Goal: Task Accomplishment & Management: Use online tool/utility

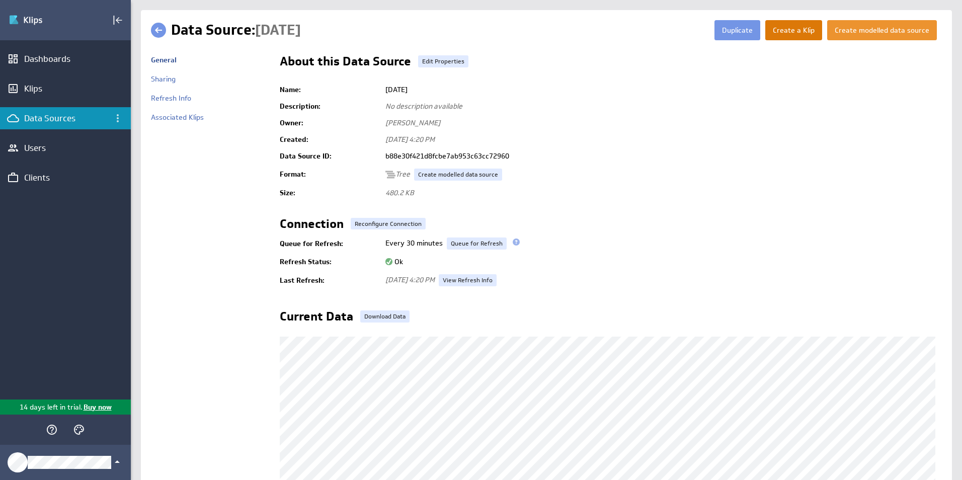
click at [785, 33] on button "Create a Klip" at bounding box center [793, 30] width 57 height 20
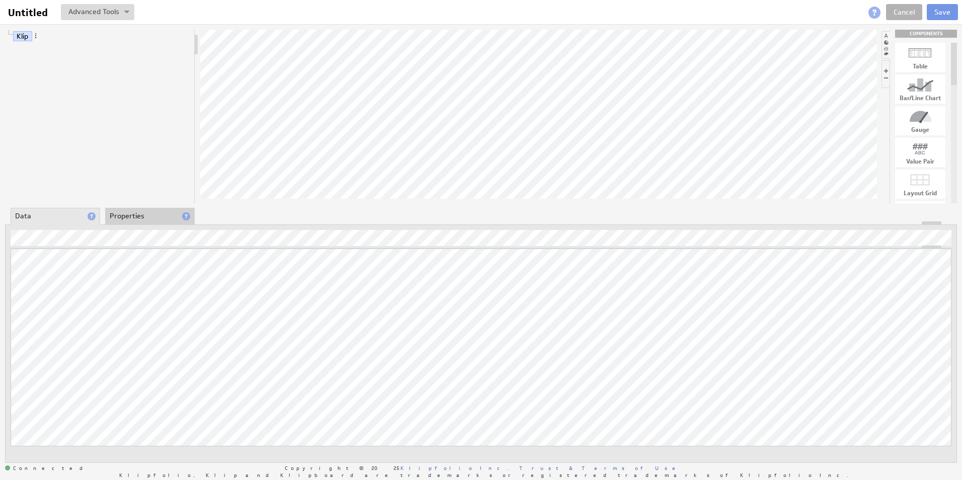
click at [473, 186] on div "Klip COMPONENTS Table Bar/Line Chart Gauge Value Pair Layout Grid Separator Lab…" at bounding box center [481, 246] width 962 height 444
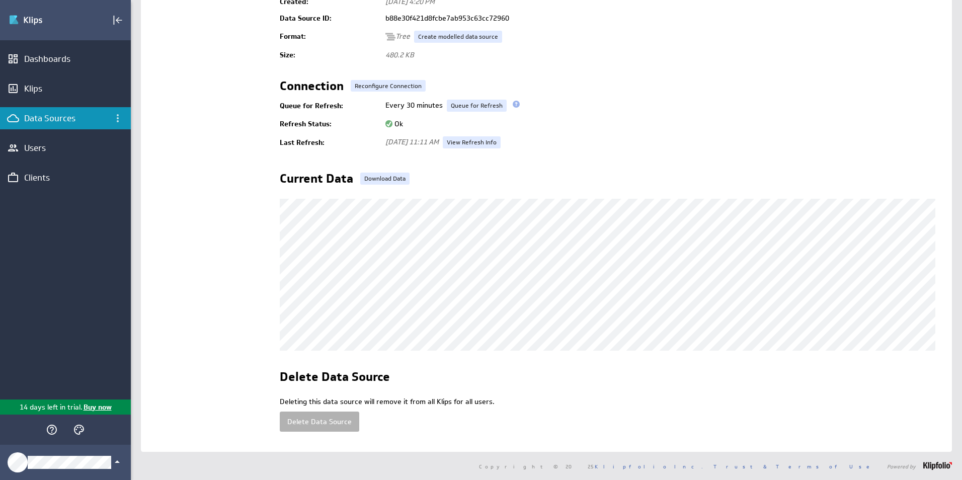
scroll to position [148, 0]
click at [330, 412] on button "Delete Data Source" at bounding box center [320, 422] width 80 height 20
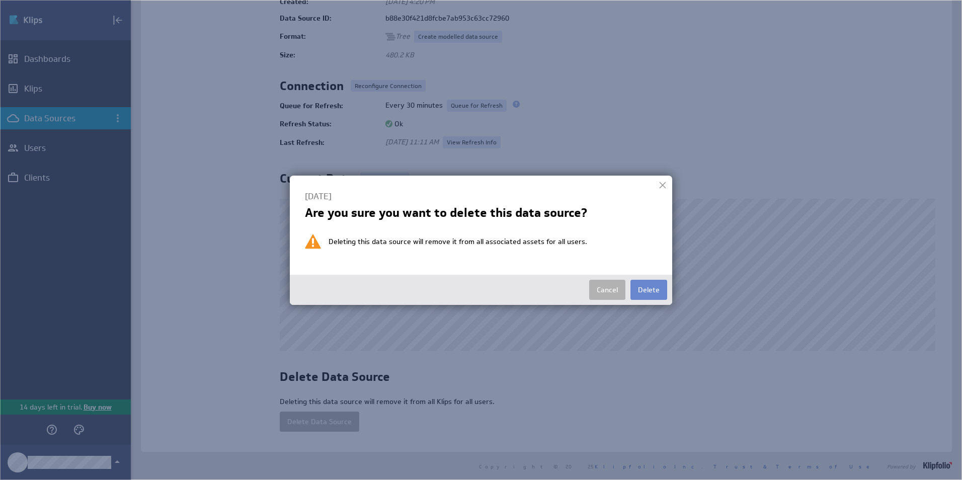
click at [660, 291] on button "Delete" at bounding box center [648, 290] width 37 height 20
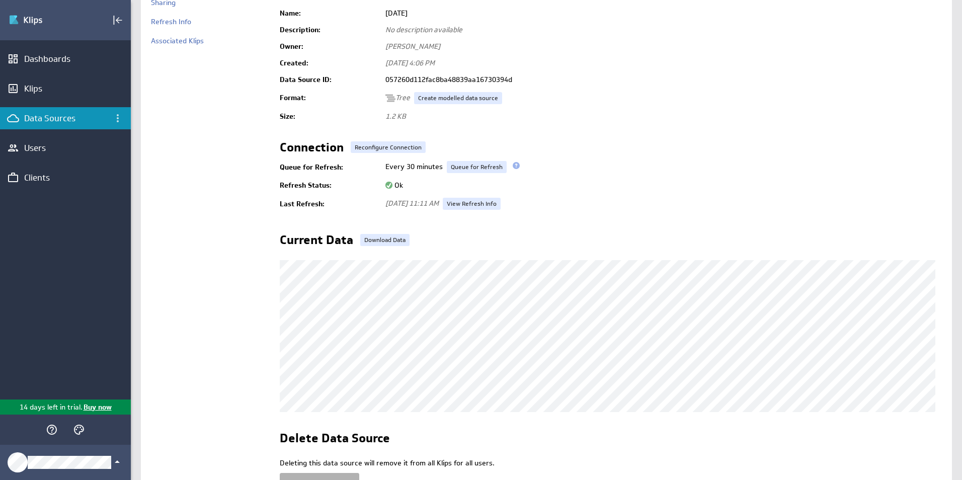
scroll to position [148, 0]
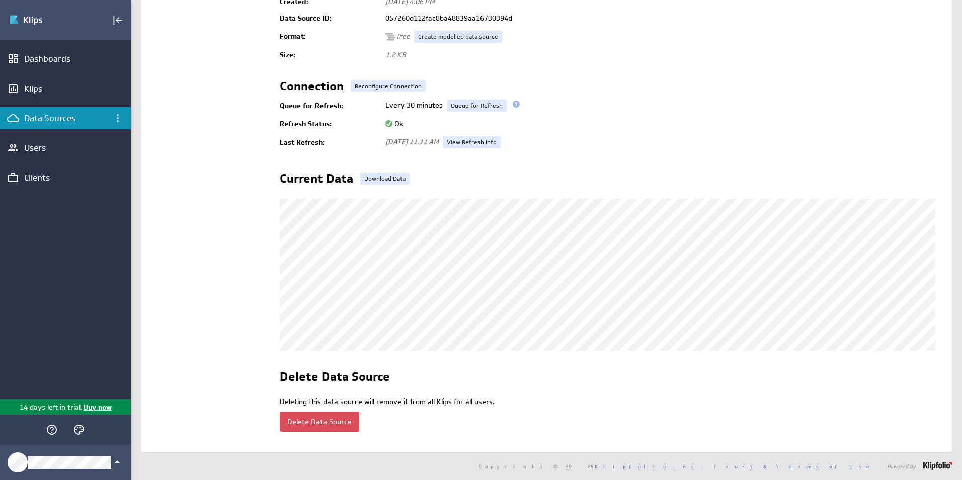
click at [319, 412] on button "Delete Data Source" at bounding box center [320, 422] width 80 height 20
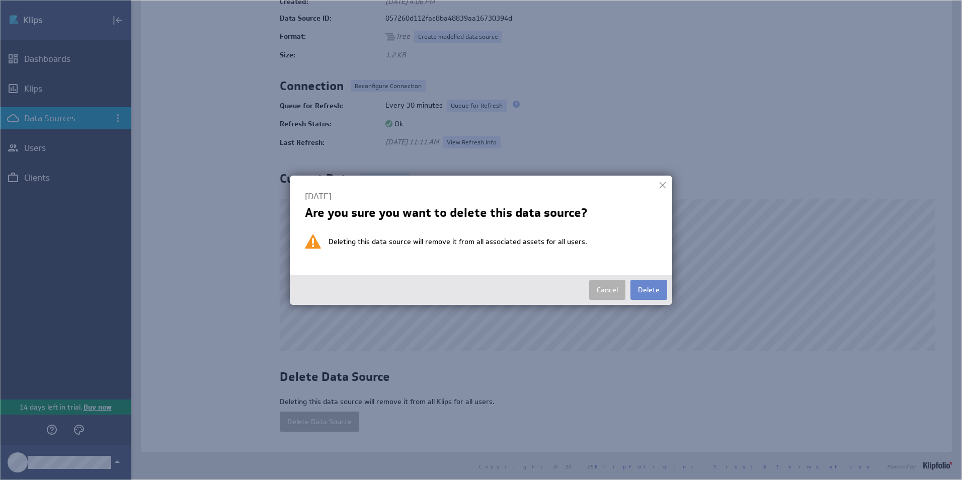
click at [650, 289] on button "Delete" at bounding box center [648, 290] width 37 height 20
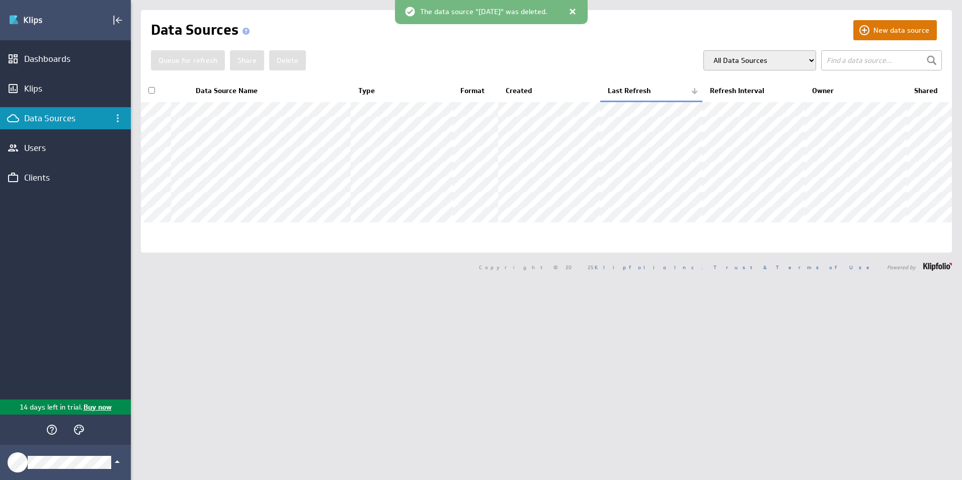
click at [882, 26] on button "New data source" at bounding box center [895, 30] width 84 height 20
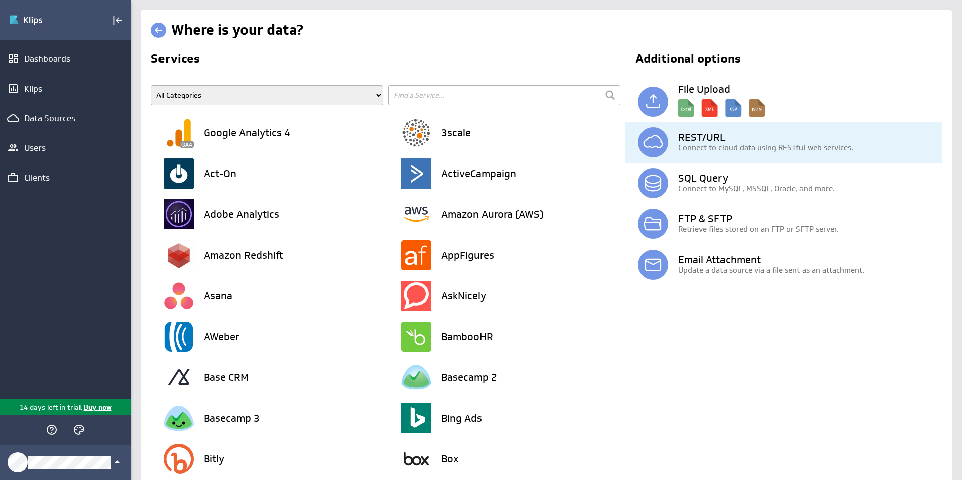
click at [736, 138] on h3 "REST/URL" at bounding box center [810, 137] width 264 height 10
click at [694, 148] on p "Connect to cloud data using RESTful web services." at bounding box center [810, 147] width 264 height 11
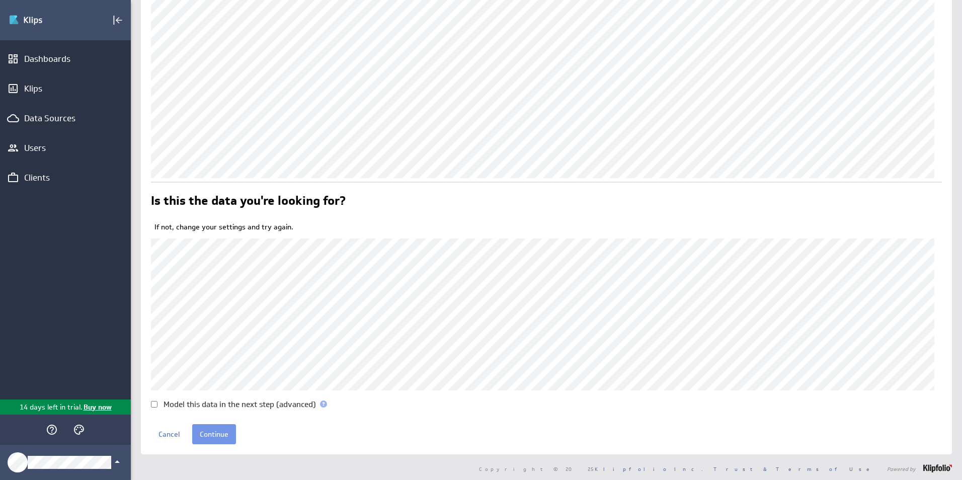
scroll to position [264, 0]
click at [151, 403] on input "Model this data in the next step (advanced)" at bounding box center [154, 402] width 7 height 7
checkbox input "true"
click at [219, 431] on input "Continue" at bounding box center [214, 432] width 44 height 20
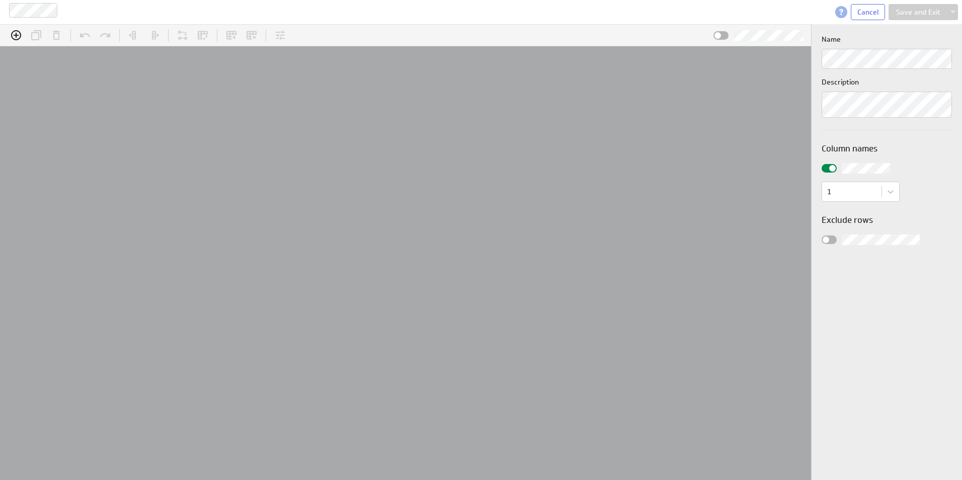
scroll to position [31, 849]
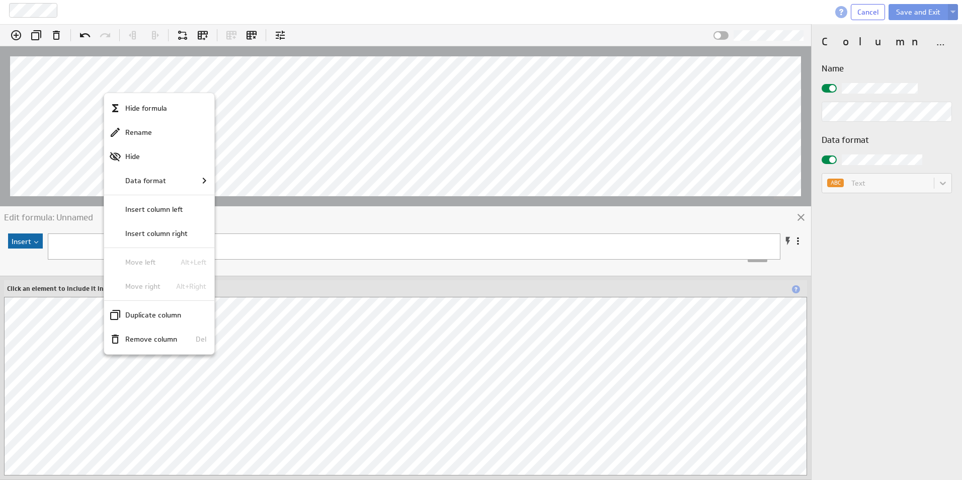
click at [111, 86] on div at bounding box center [481, 240] width 962 height 480
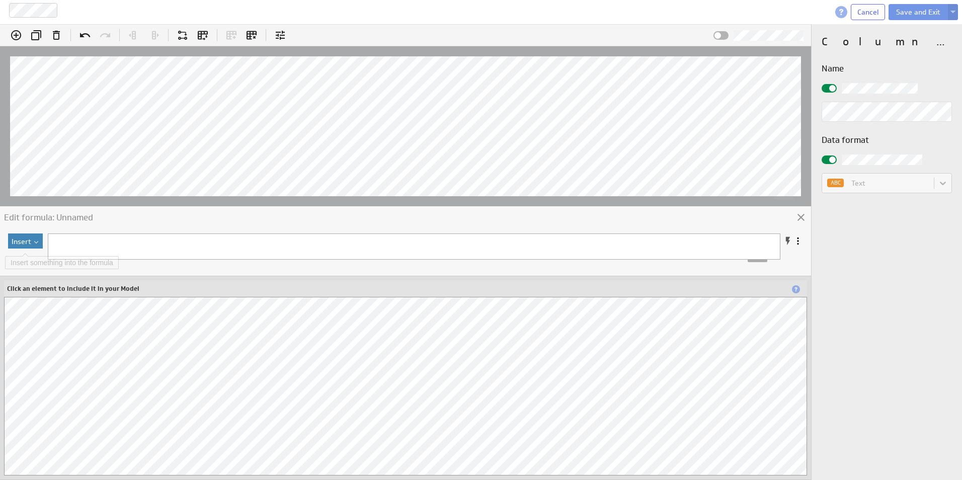
click at [32, 241] on img at bounding box center [35, 242] width 8 height 3
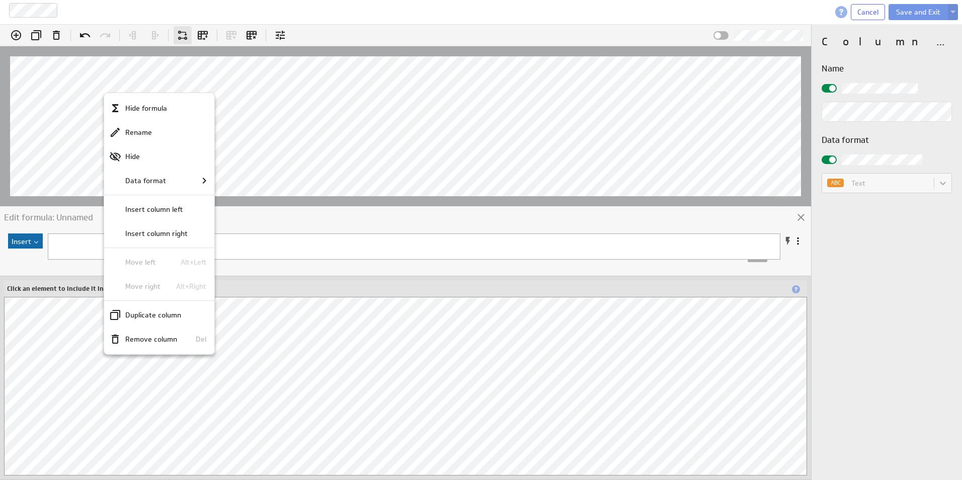
click at [109, 86] on div at bounding box center [481, 240] width 962 height 480
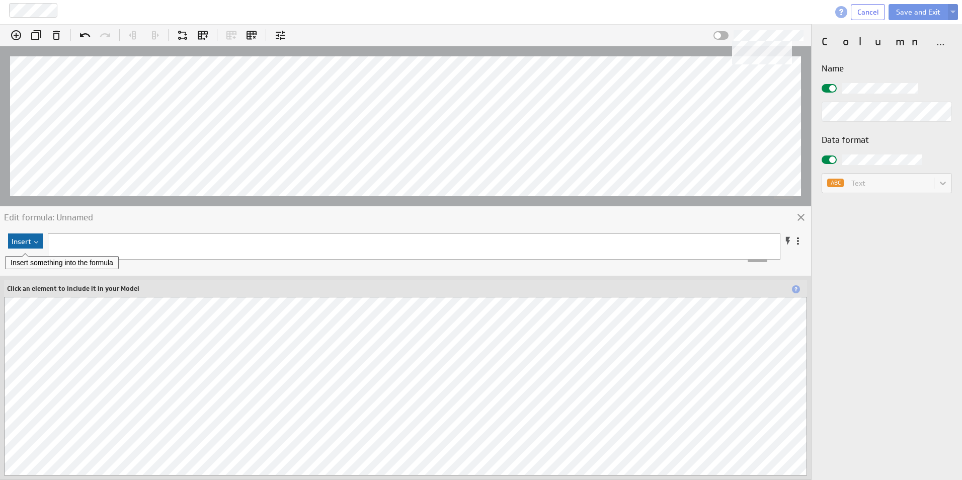
click at [717, 38] on span at bounding box center [718, 35] width 7 height 7
click at [0, 0] on input "checkbox" at bounding box center [0, 0] width 0 height 0
click at [15, 34] on icon "Add column" at bounding box center [16, 35] width 12 height 12
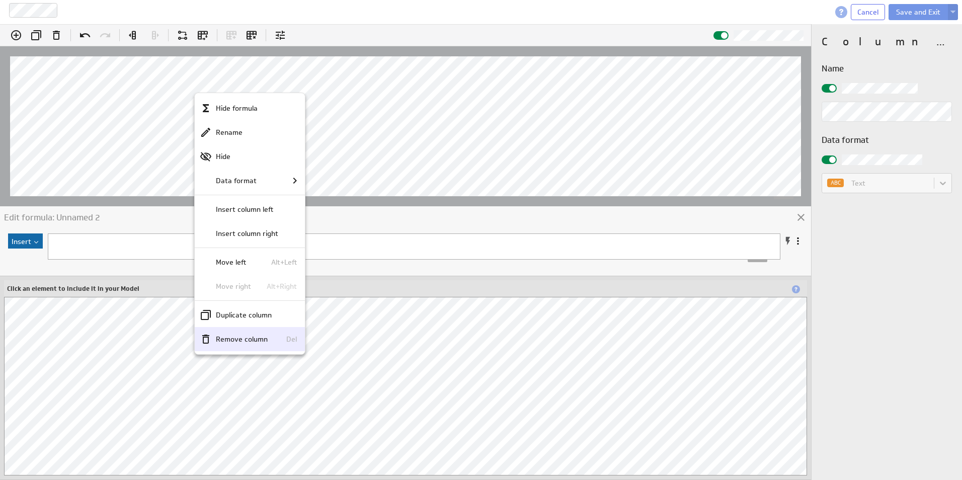
click at [241, 343] on p "Remove column" at bounding box center [242, 339] width 52 height 11
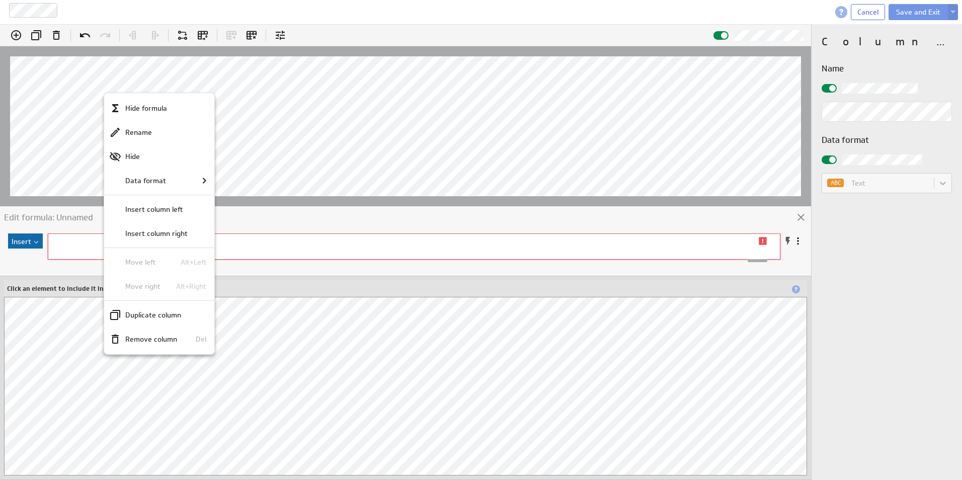
click at [517, 115] on div at bounding box center [481, 240] width 962 height 480
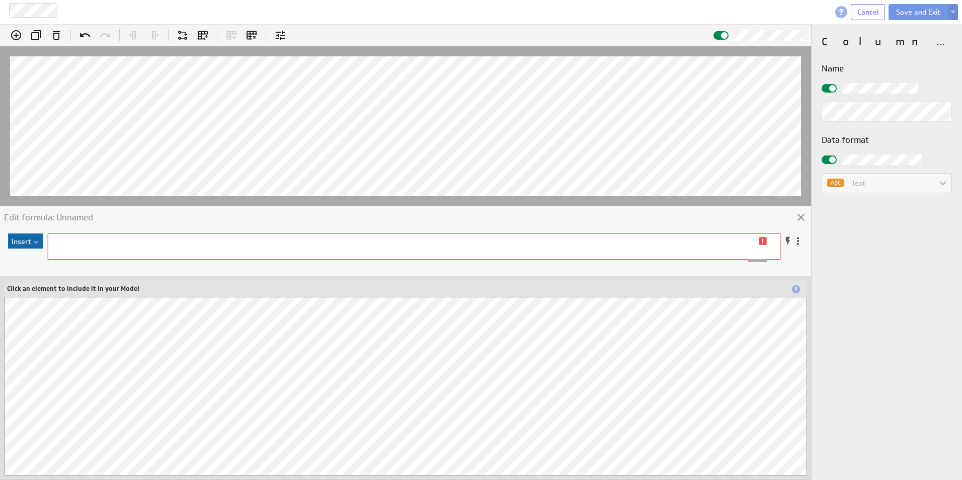
click at [937, 186] on div "ABC Text" at bounding box center [887, 183] width 130 height 20
click at [941, 186] on div "ABC Text" at bounding box center [887, 183] width 130 height 20
click at [282, 40] on icon at bounding box center [280, 35] width 12 height 12
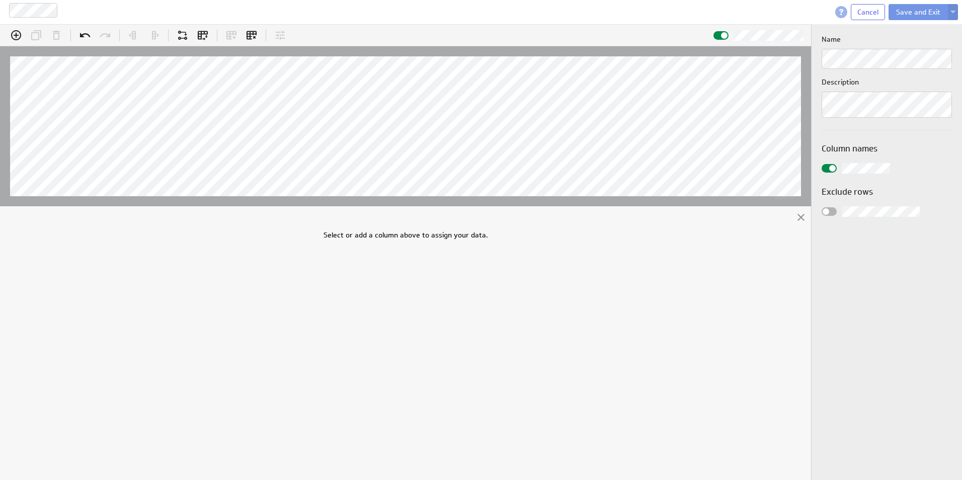
click at [282, 40] on icon at bounding box center [280, 35] width 12 height 12
click at [274, 39] on div at bounding box center [280, 35] width 18 height 18
click at [44, 259] on div "Select or add a column above to assign your data." at bounding box center [405, 355] width 811 height 249
click at [264, 206] on div at bounding box center [405, 126] width 811 height 160
click at [216, 256] on div "Select or add a column above to assign your data." at bounding box center [405, 355] width 811 height 249
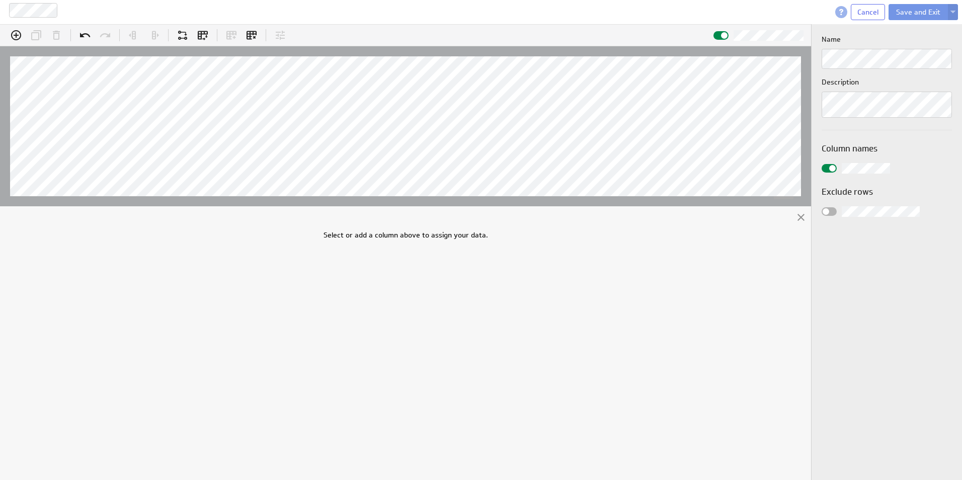
click at [387, 237] on div "Select or add a column above to assign your data." at bounding box center [406, 355] width 165 height 249
click at [205, 33] on icon "Unpivot (Ctrl+U)" at bounding box center [203, 35] width 10 height 9
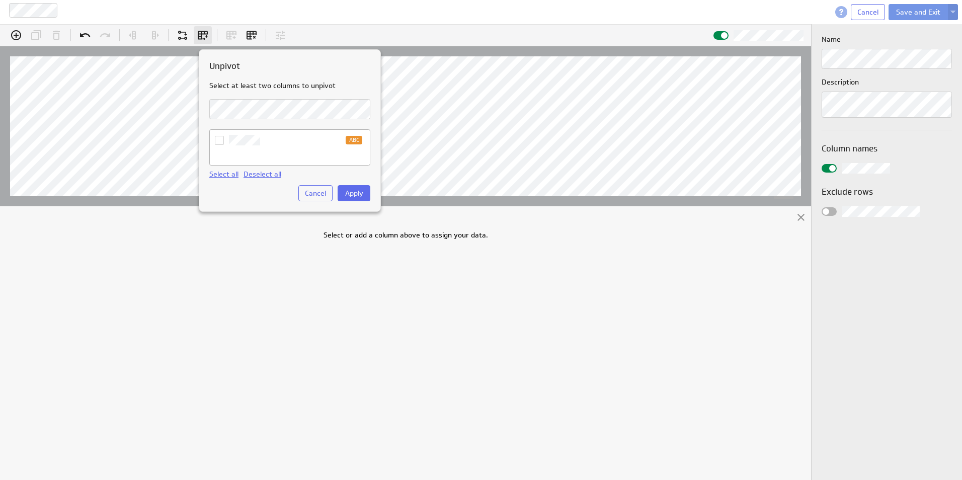
click at [205, 33] on div at bounding box center [481, 240] width 962 height 480
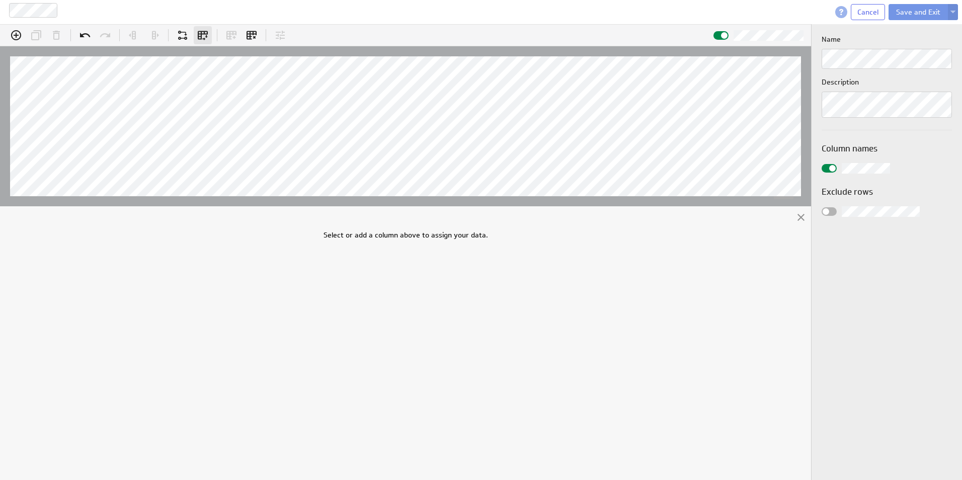
click at [203, 38] on icon "Unpivot (Ctrl+U)" at bounding box center [203, 35] width 12 height 12
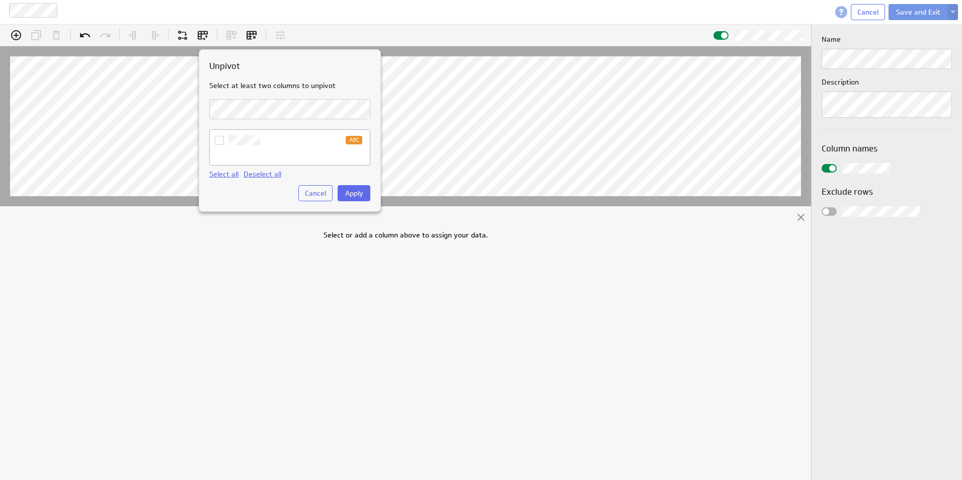
click at [82, 35] on div at bounding box center [481, 240] width 962 height 480
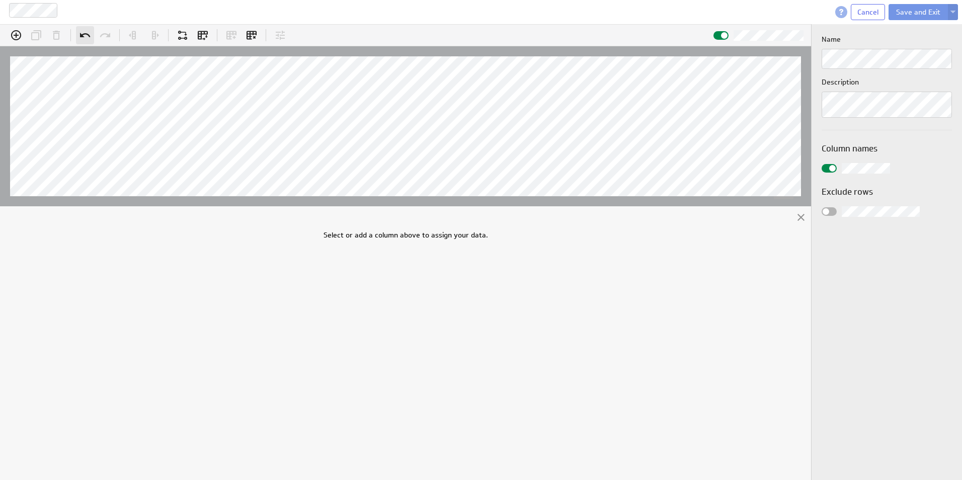
click at [83, 35] on icon "Undo (Ctrl+Z)" at bounding box center [85, 35] width 10 height 5
click at [81, 33] on icon at bounding box center [85, 35] width 12 height 12
click at [83, 32] on icon at bounding box center [85, 35] width 12 height 12
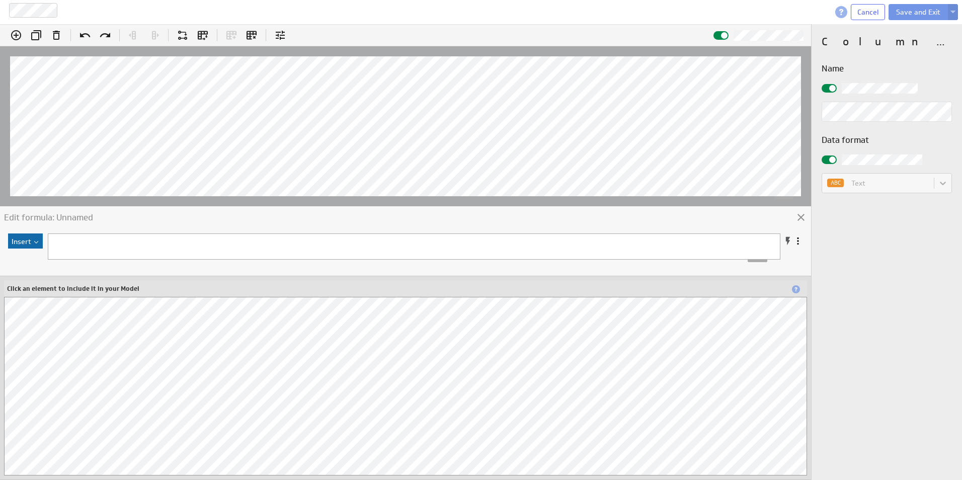
click at [799, 241] on span at bounding box center [798, 241] width 10 height 10
click at [925, 189] on div "ABC Text" at bounding box center [887, 183] width 130 height 20
click at [946, 179] on div "ABC Text" at bounding box center [887, 183] width 130 height 20
click at [947, 180] on div "ABC Text" at bounding box center [887, 183] width 130 height 20
click at [931, 10] on button "Save and Exit" at bounding box center [918, 12] width 59 height 16
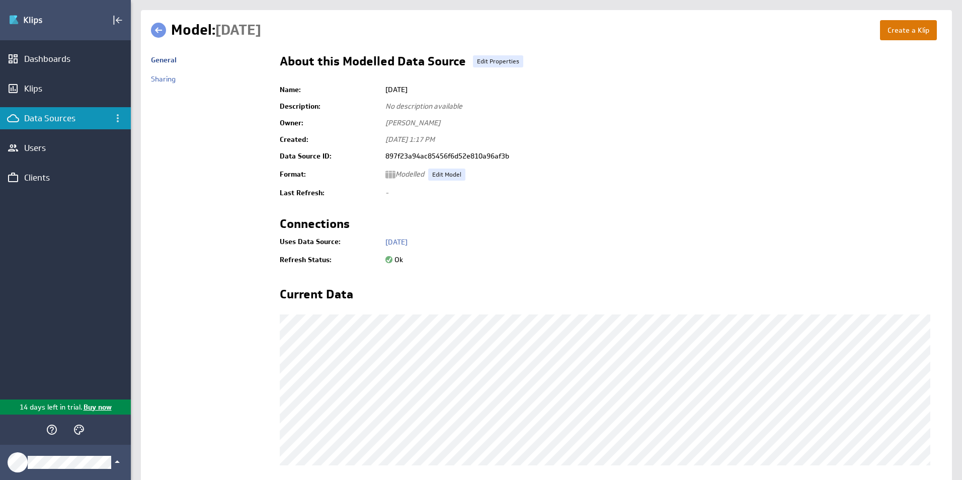
click at [889, 37] on button "Create a Klip" at bounding box center [908, 30] width 57 height 20
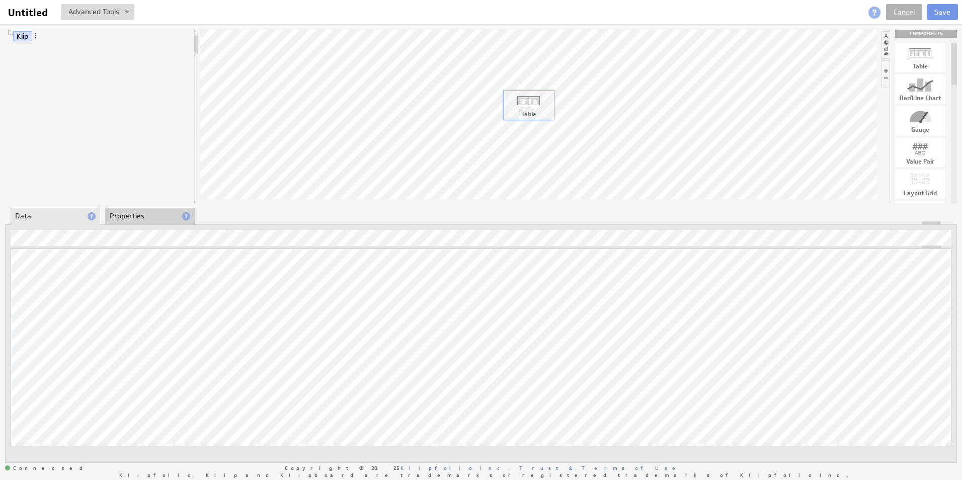
drag, startPoint x: 927, startPoint y: 57, endPoint x: 535, endPoint y: 105, distance: 394.8
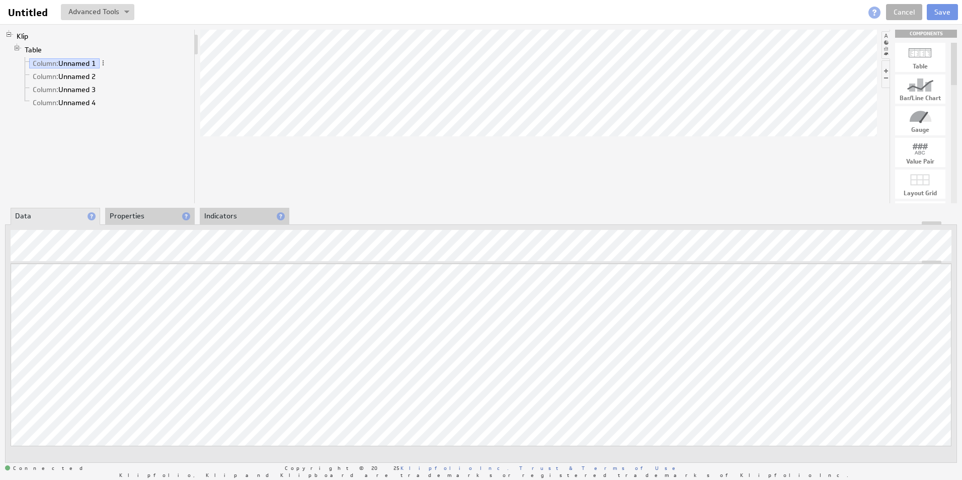
click at [123, 216] on li "Properties" at bounding box center [150, 216] width 90 height 17
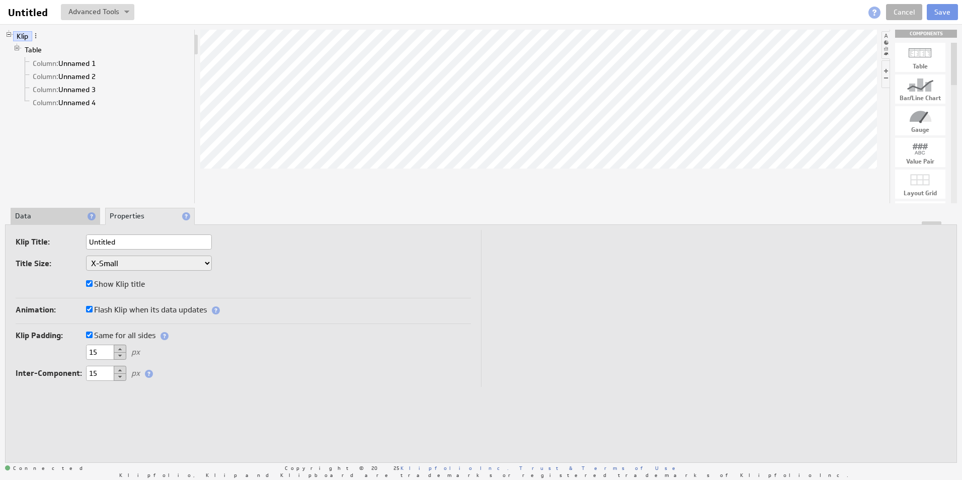
click at [36, 220] on li "Data" at bounding box center [56, 216] width 90 height 17
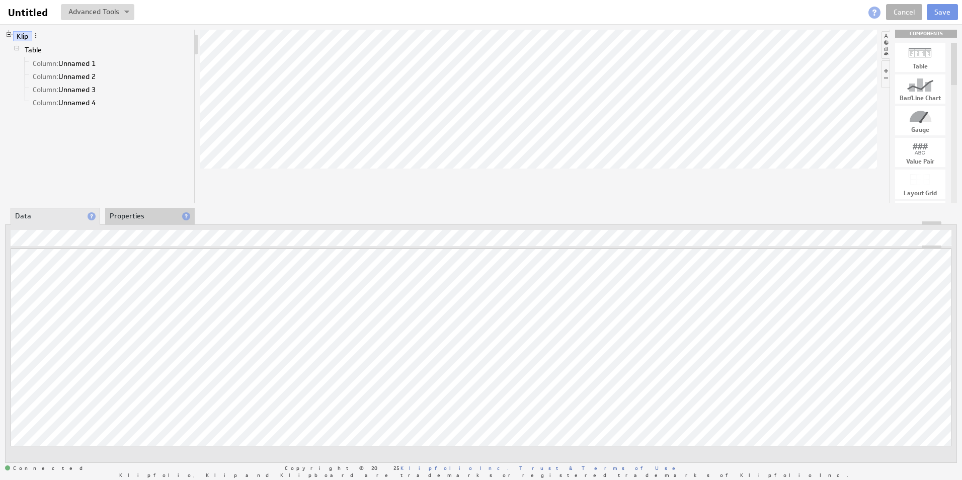
click at [7, 277] on div "Updating... Select a Function ARRAY DATE SELECT SLICE SUM Data Manipulation Log…" at bounding box center [481, 343] width 952 height 239
click at [116, 426] on div "About Modelled Data Source" at bounding box center [102, 422] width 103 height 16
click at [898, 12] on link "Cancel" at bounding box center [904, 12] width 36 height 16
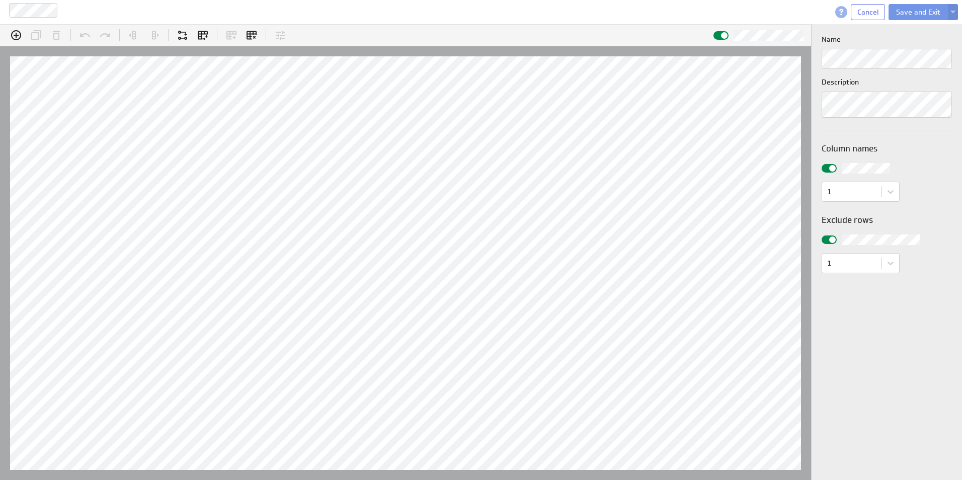
scroll to position [31, 849]
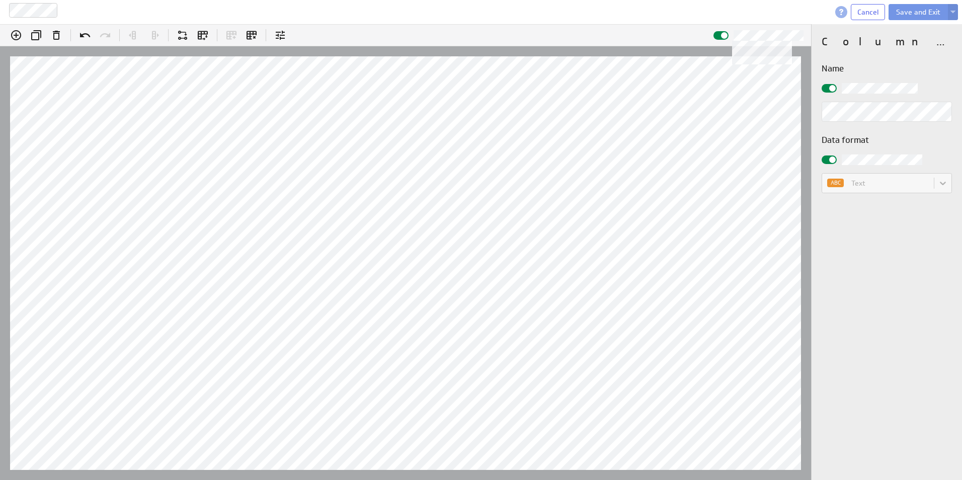
click at [724, 38] on span at bounding box center [724, 35] width 7 height 7
click at [0, 0] on input "checkbox" at bounding box center [0, 0] width 0 height 0
click at [724, 38] on div at bounding box center [721, 35] width 15 height 9
click at [0, 0] on input "checkbox" at bounding box center [0, 0] width 0 height 0
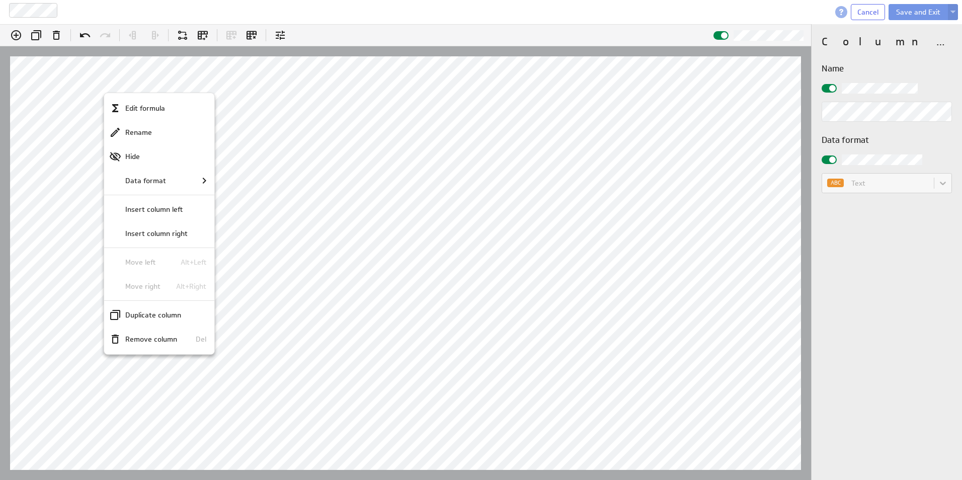
click at [107, 88] on div at bounding box center [481, 240] width 962 height 480
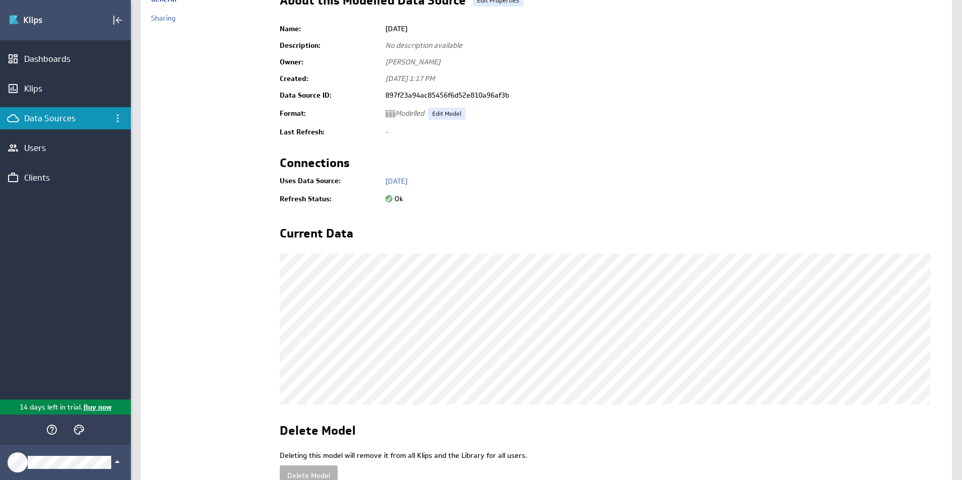
scroll to position [125, 0]
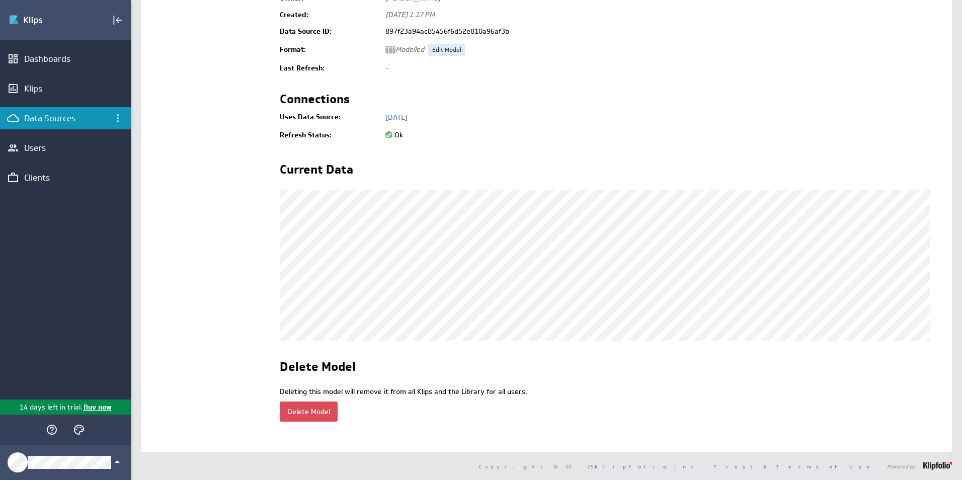
click at [298, 415] on button "Delete Model" at bounding box center [309, 412] width 58 height 20
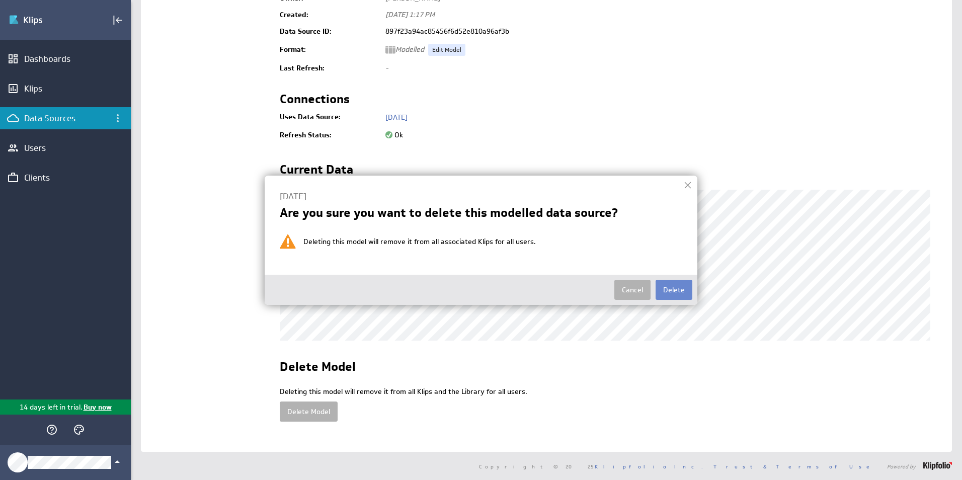
click at [674, 296] on button "Delete" at bounding box center [674, 290] width 37 height 20
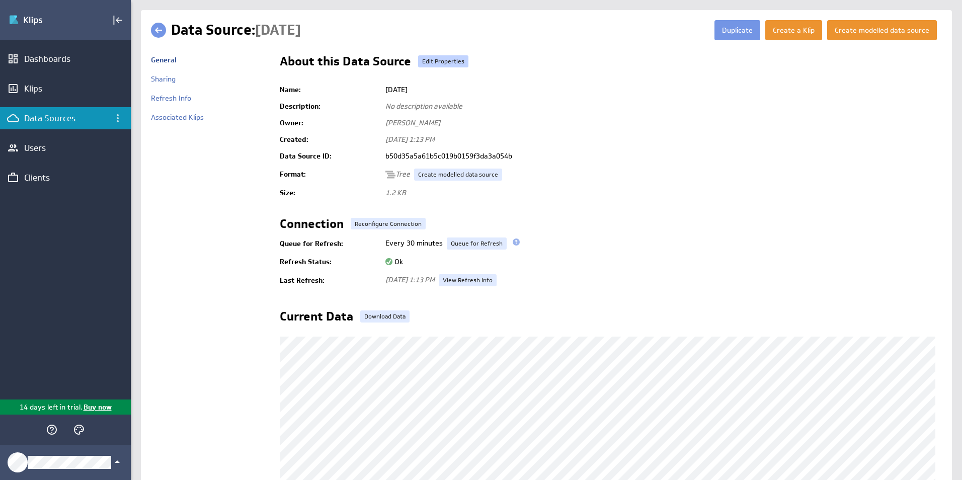
click at [443, 62] on link "Edit Properties" at bounding box center [443, 61] width 50 height 12
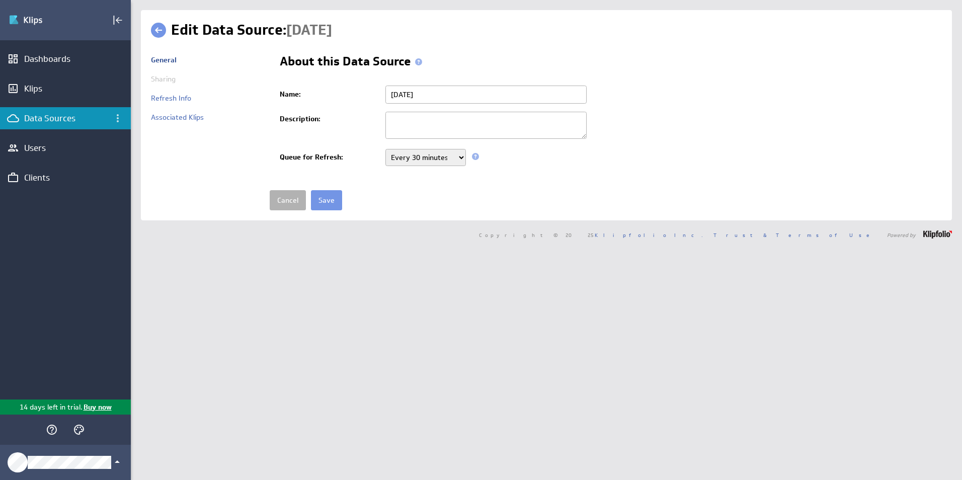
drag, startPoint x: 423, startPoint y: 94, endPoint x: 340, endPoint y: 92, distance: 83.0
click at [340, 92] on tr "Name: Monday" at bounding box center [611, 95] width 662 height 26
type input "[PERSON_NAME] Creek"
click at [332, 204] on input "Save" at bounding box center [326, 200] width 31 height 20
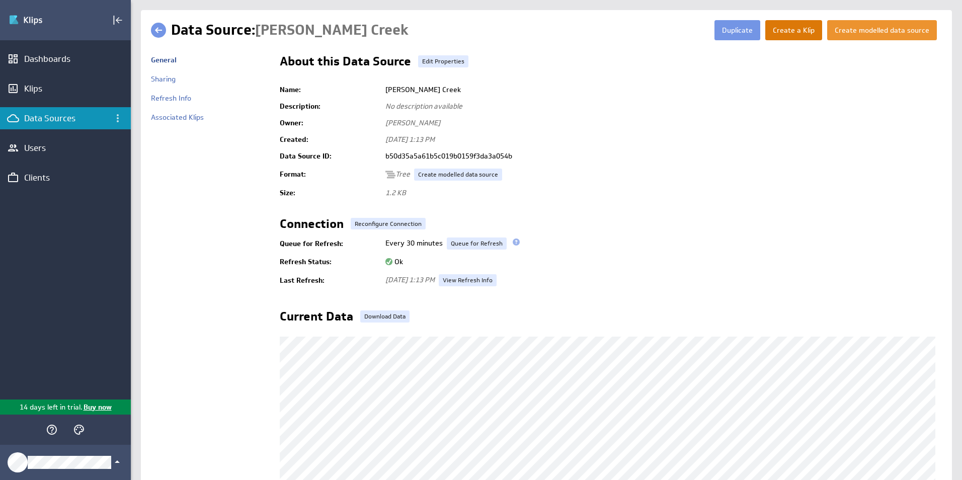
click at [796, 33] on button "Create a Klip" at bounding box center [793, 30] width 57 height 20
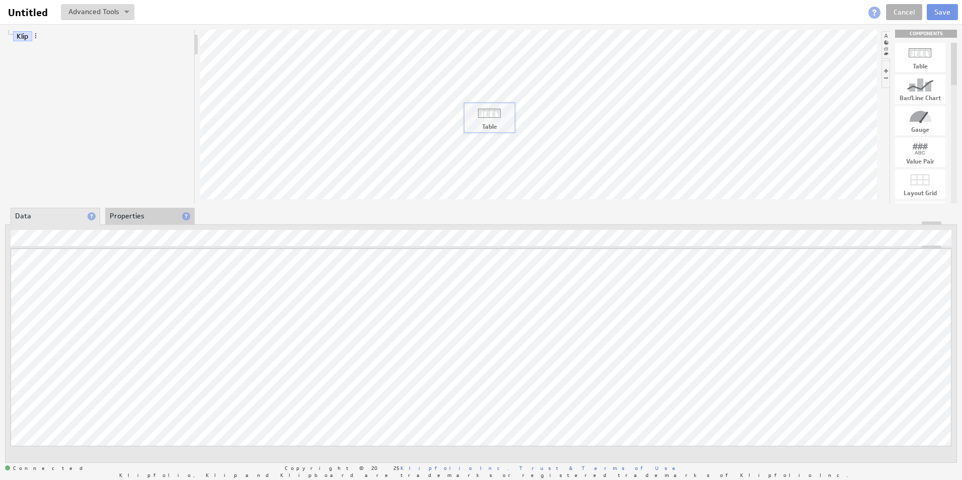
drag, startPoint x: 911, startPoint y: 52, endPoint x: 892, endPoint y: 60, distance: 21.2
click at [479, 133] on div "Klip Table Column: Unnamed 1 Column: Unnamed 2 Column: Unnamed 3 Column: Unname…" at bounding box center [481, 246] width 962 height 444
click at [906, 12] on link "Cancel" at bounding box center [904, 12] width 36 height 16
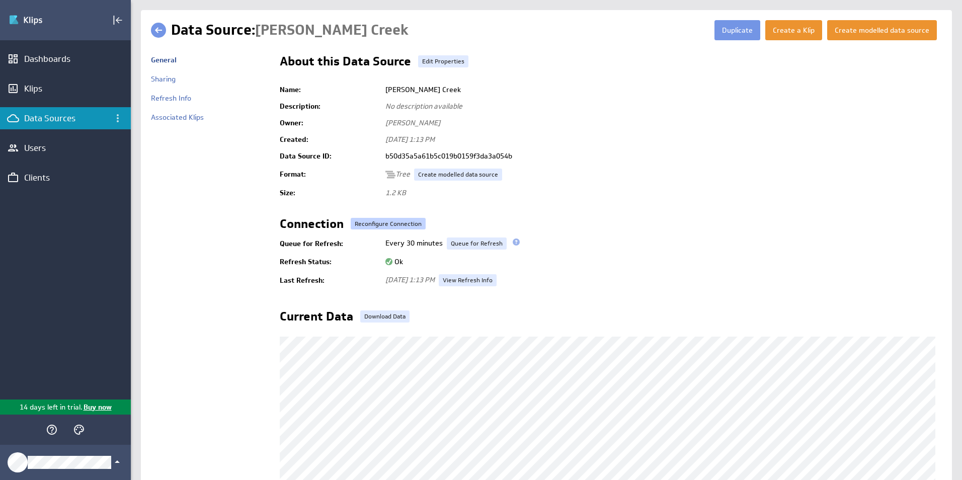
scroll to position [148, 0]
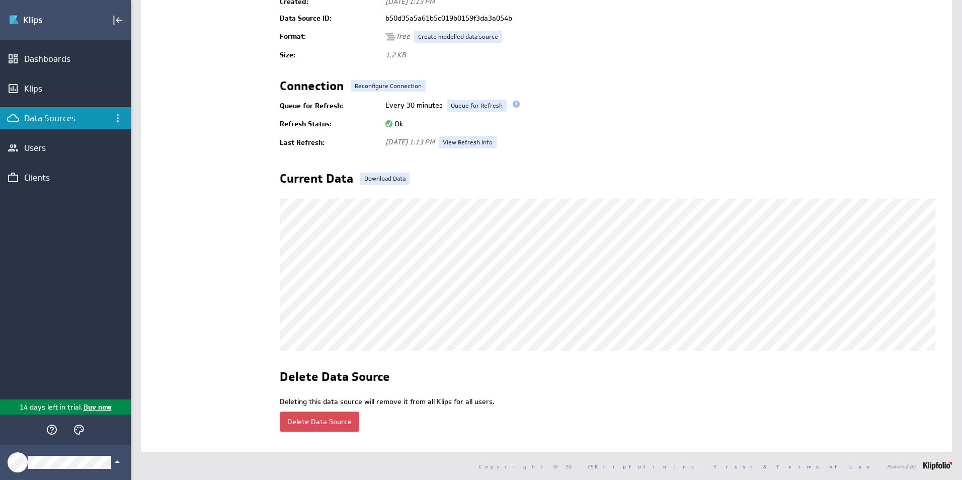
click at [323, 419] on button "Delete Data Source" at bounding box center [320, 422] width 80 height 20
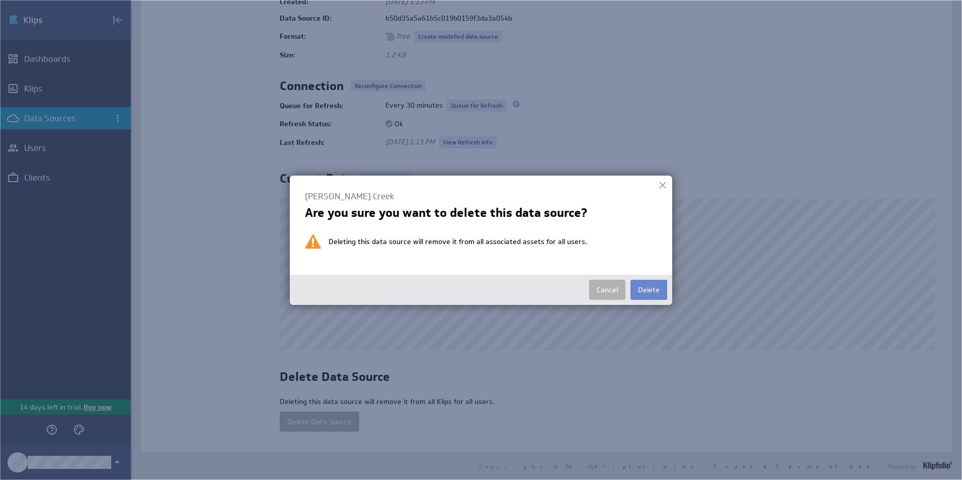
click at [650, 292] on button "Delete" at bounding box center [648, 290] width 37 height 20
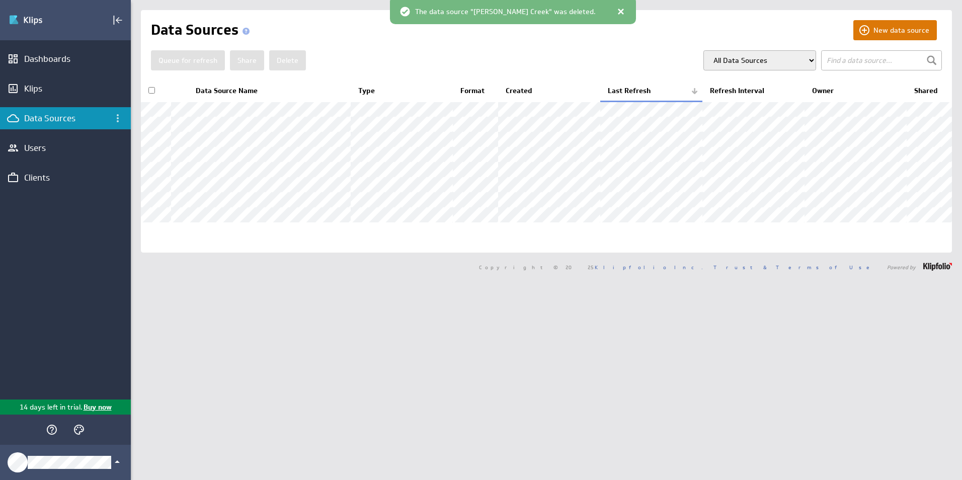
click at [885, 33] on button "New data source" at bounding box center [895, 30] width 84 height 20
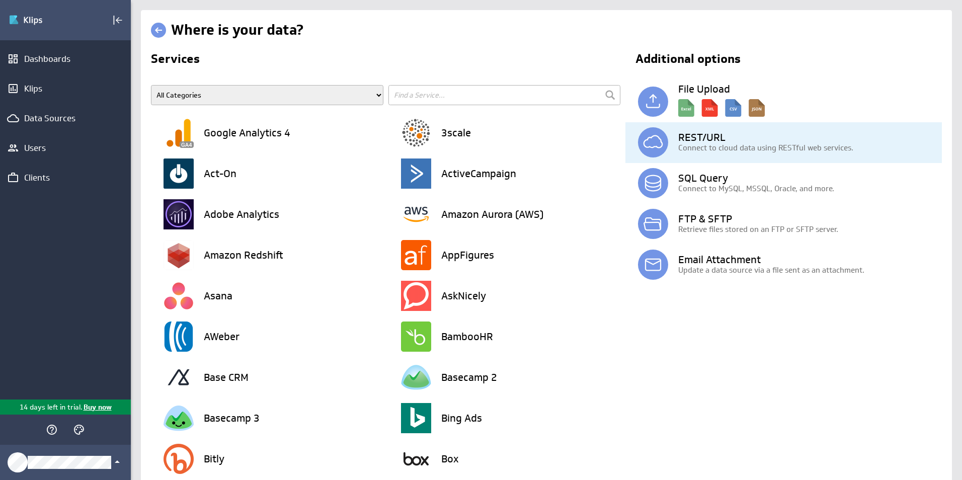
click at [680, 145] on p "Connect to cloud data using RESTful web services." at bounding box center [810, 147] width 264 height 11
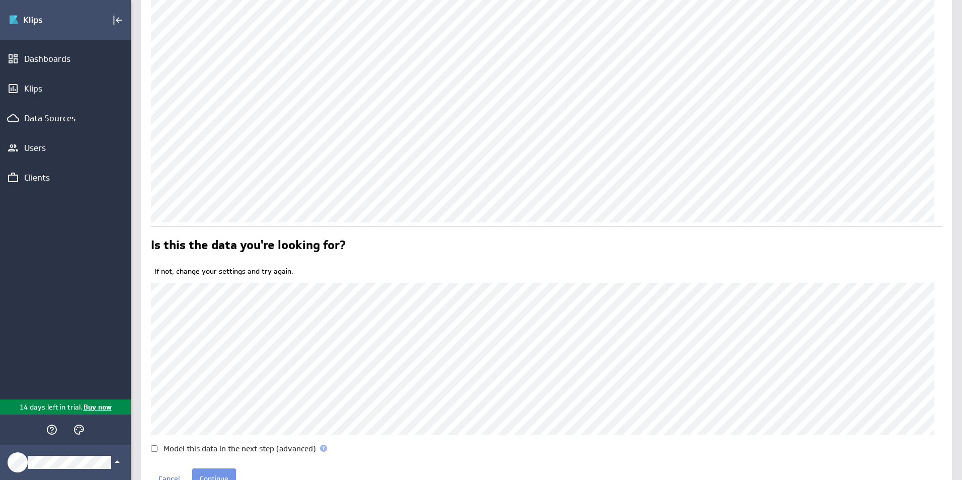
scroll to position [264, 0]
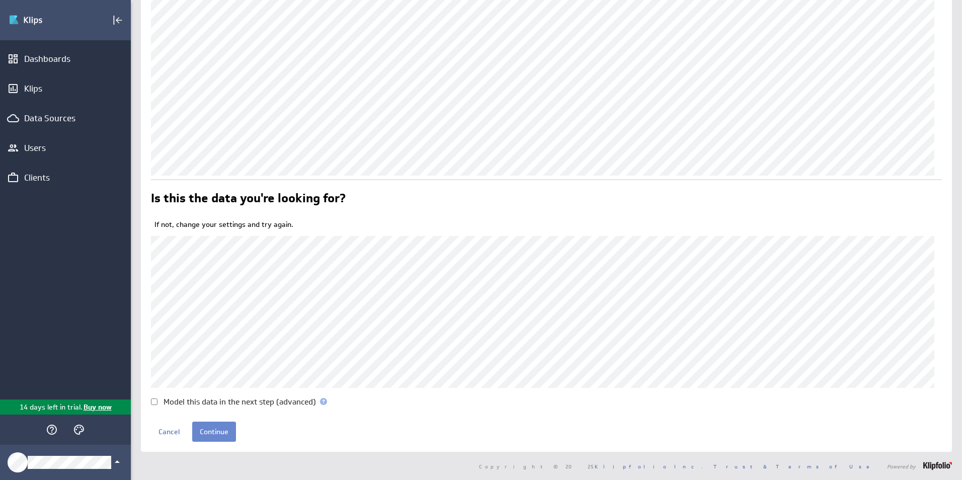
click at [216, 436] on input "Continue" at bounding box center [214, 432] width 44 height 20
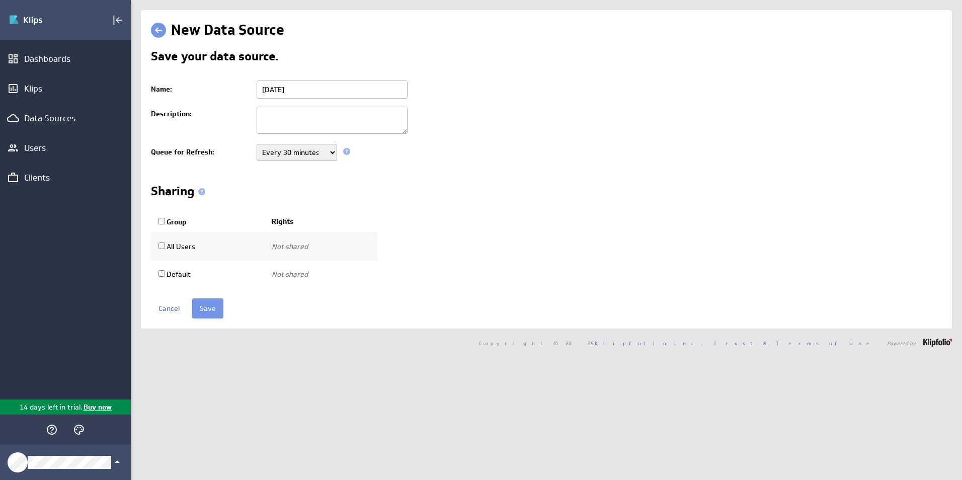
drag, startPoint x: 349, startPoint y: 88, endPoint x: 183, endPoint y: 91, distance: 166.1
click at [183, 91] on tr "Name: [DATE]" at bounding box center [546, 89] width 791 height 26
type input "[PERSON_NAME] Creek"
click at [218, 317] on input "Save" at bounding box center [207, 308] width 31 height 20
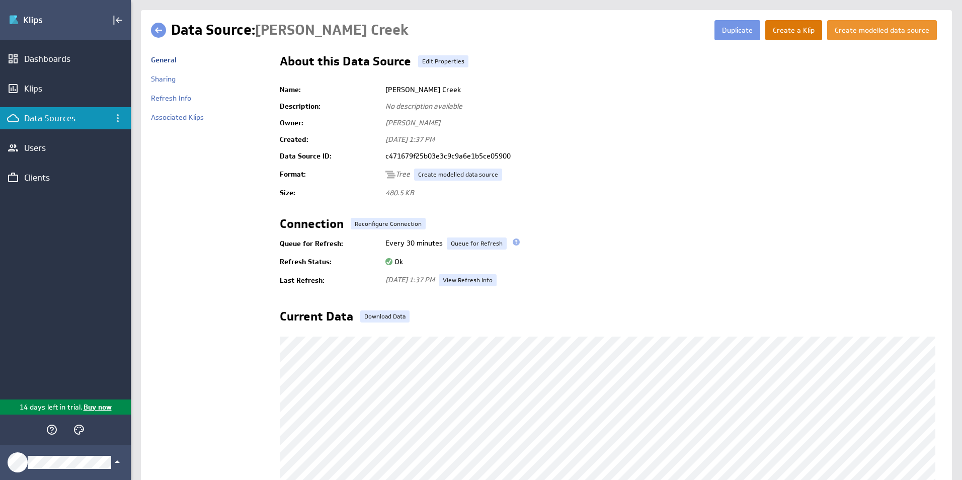
click at [788, 31] on button "Create a Klip" at bounding box center [793, 30] width 57 height 20
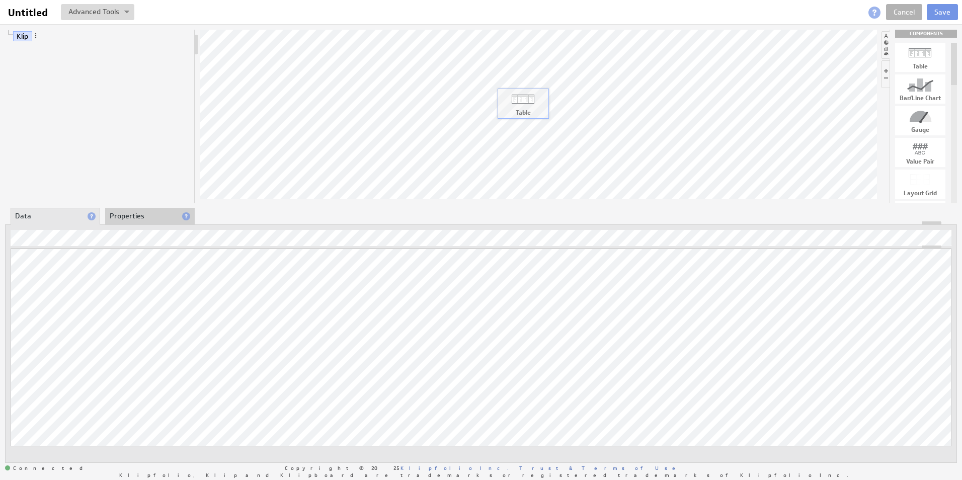
drag, startPoint x: 921, startPoint y: 51, endPoint x: 512, endPoint y: 103, distance: 412.3
click at [138, 220] on li "Properties" at bounding box center [150, 216] width 90 height 17
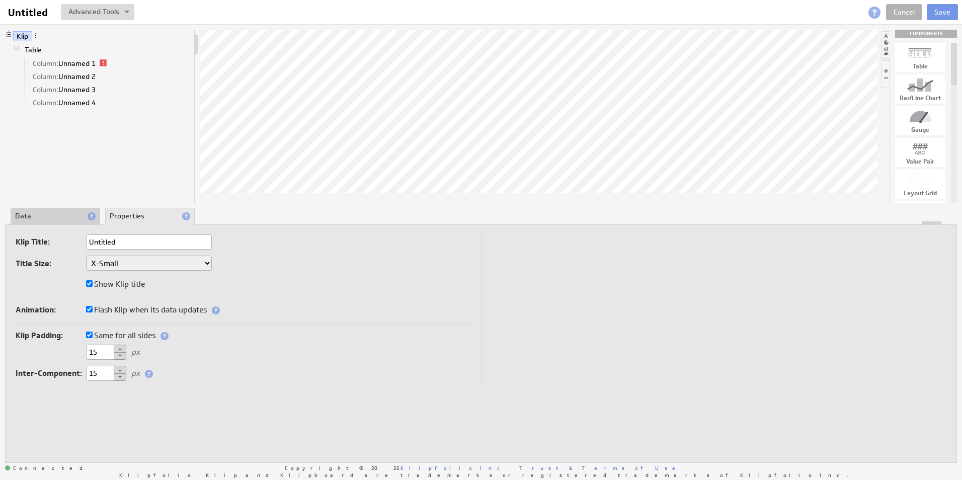
click at [54, 219] on li "Data" at bounding box center [56, 216] width 90 height 17
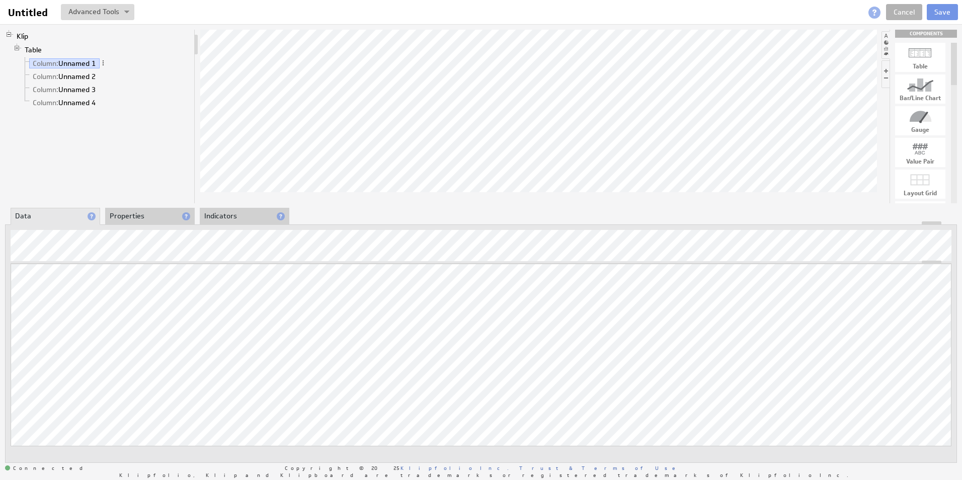
click at [419, 29] on div "Klip Table Column: Unnamed 1 Column: Unnamed 2 Column: Unnamed 3 Column: Unname…" at bounding box center [481, 246] width 962 height 444
click at [93, 75] on link "Column: Unnamed 2" at bounding box center [64, 76] width 70 height 10
click at [77, 60] on link "Column: Unnamed 1" at bounding box center [64, 63] width 70 height 10
click at [89, 83] on li "Column: Unnamed 2" at bounding box center [105, 76] width 169 height 13
click at [76, 73] on link "Column: Unnamed 2" at bounding box center [64, 76] width 70 height 10
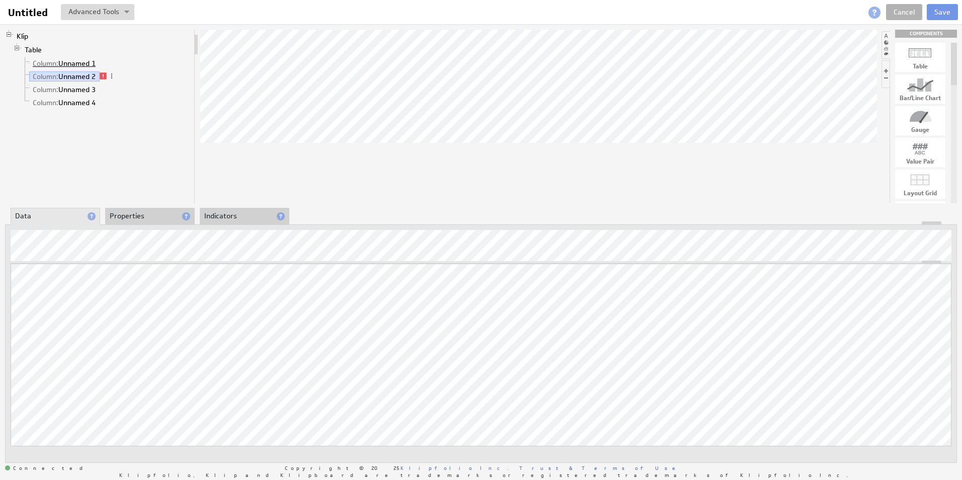
click at [84, 63] on link "Column: Unnamed 1" at bounding box center [64, 63] width 70 height 10
click at [75, 71] on li "Column: Unnamed 2" at bounding box center [105, 76] width 169 height 13
click at [75, 74] on link "Column: Unnamed 2" at bounding box center [64, 76] width 70 height 10
click at [105, 74] on span at bounding box center [103, 75] width 7 height 7
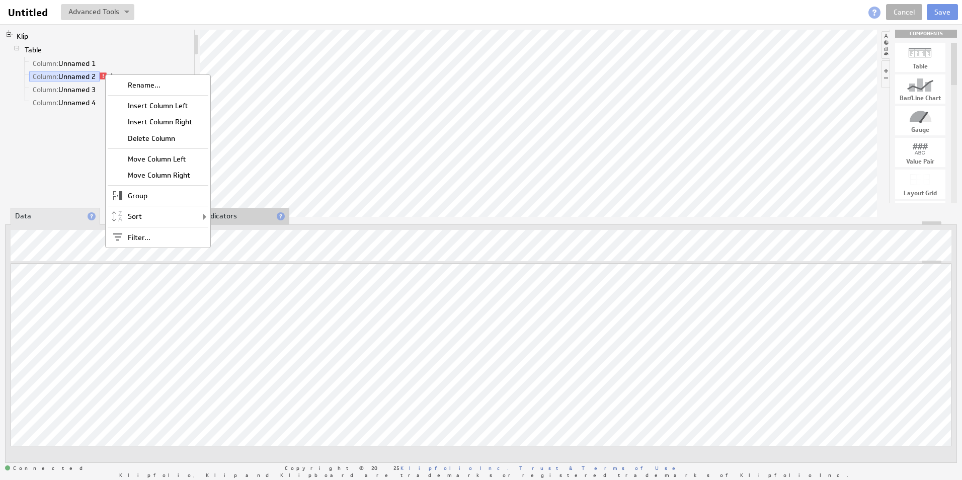
click at [76, 154] on div "Klip Table Column: Unnamed 1 Column: Unnamed 2 Column: Unnamed 3 Column: Unname…" at bounding box center [100, 117] width 190 height 174
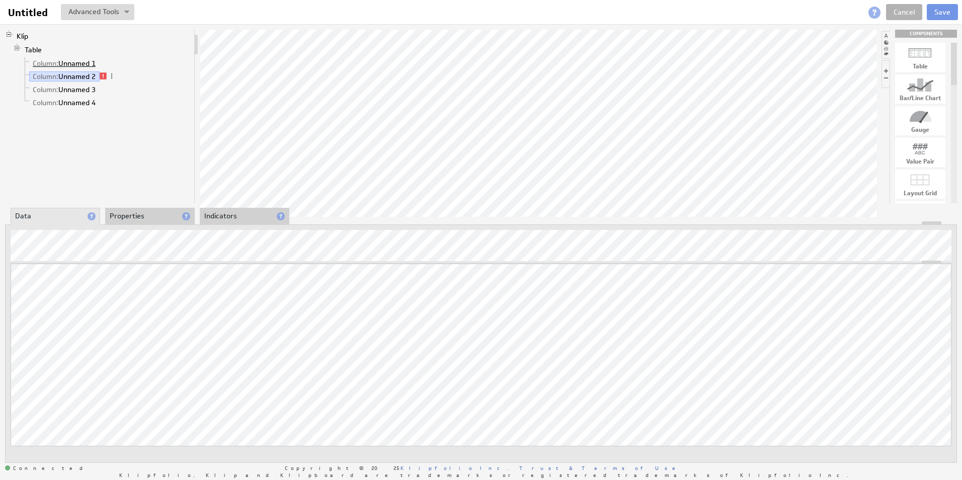
click at [76, 64] on link "Column: Unnamed 1" at bounding box center [64, 63] width 70 height 10
click at [73, 73] on link "Column: Unnamed 2" at bounding box center [64, 76] width 70 height 10
click at [112, 75] on span at bounding box center [111, 75] width 7 height 7
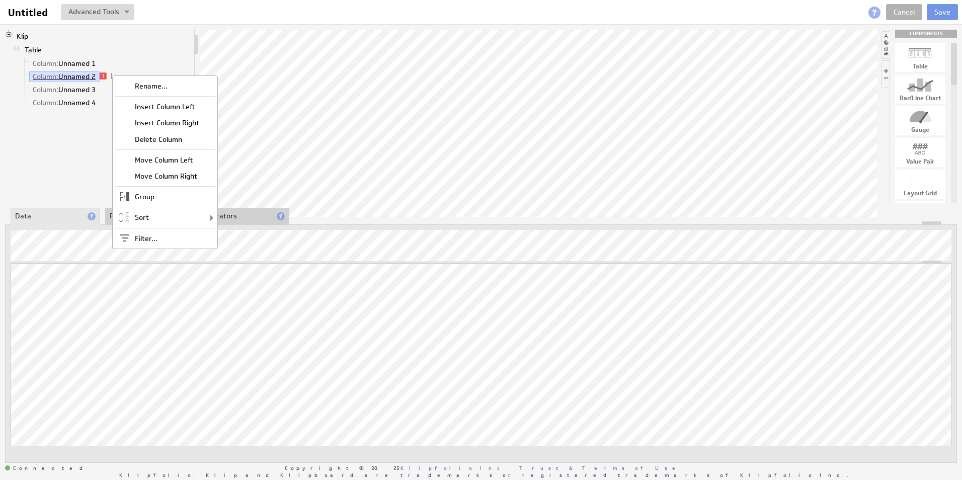
click at [67, 73] on link "Column: Unnamed 2" at bounding box center [64, 76] width 70 height 10
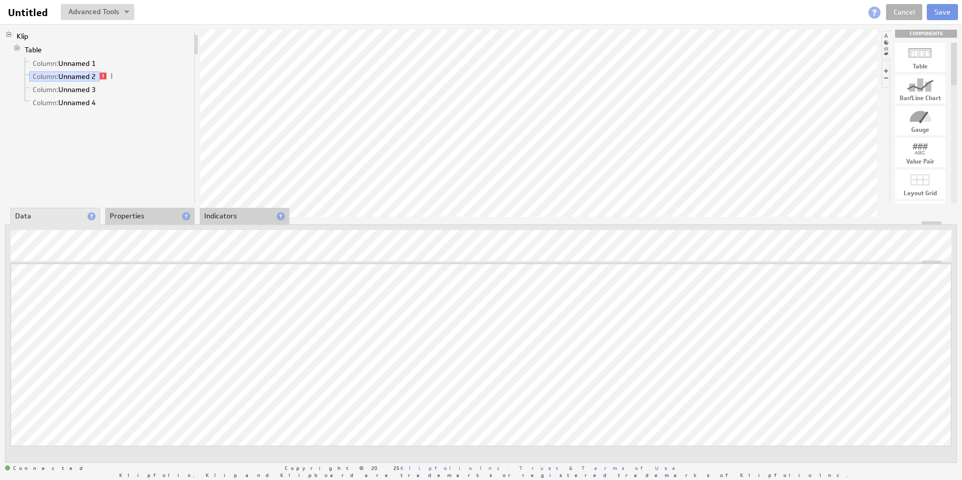
click at [73, 54] on li "Table Column: Unnamed 1 Column: Unnamed 2 Column: Unnamed 3 Column: Unnamed 4" at bounding box center [101, 76] width 177 height 67
click at [74, 62] on link "Column: Unnamed 1" at bounding box center [64, 63] width 70 height 10
click at [19, 45] on div at bounding box center [17, 49] width 8 height 8
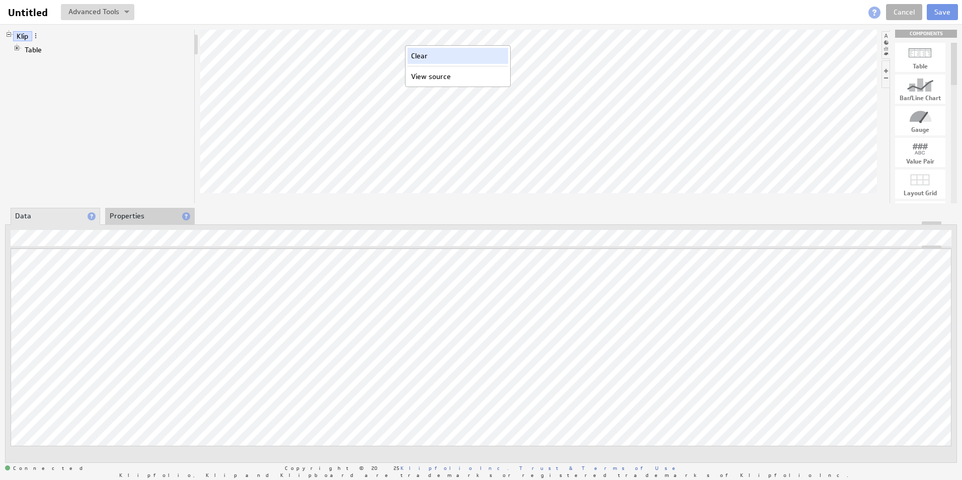
click at [424, 57] on div "Clear" at bounding box center [458, 56] width 101 height 16
drag, startPoint x: 924, startPoint y: 57, endPoint x: 572, endPoint y: 104, distance: 355.4
click at [84, 62] on link "Column: Unnamed 1" at bounding box center [64, 63] width 70 height 10
click at [35, 50] on link "Table" at bounding box center [33, 50] width 25 height 10
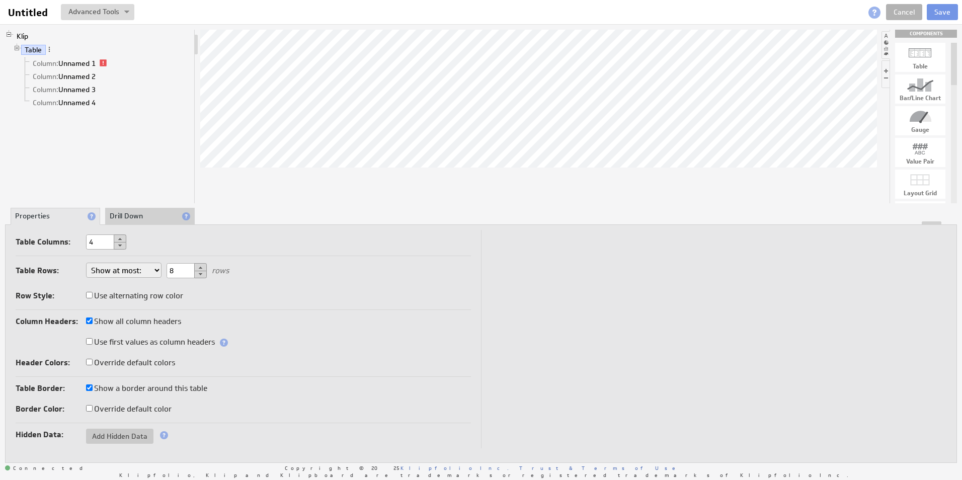
click at [131, 216] on li "Drill Down" at bounding box center [150, 216] width 90 height 17
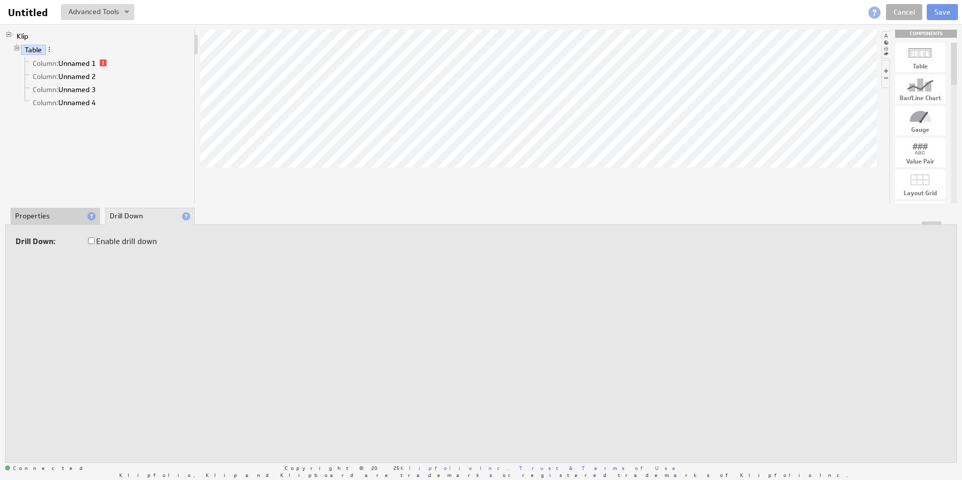
click at [68, 211] on li "Properties" at bounding box center [56, 216] width 90 height 17
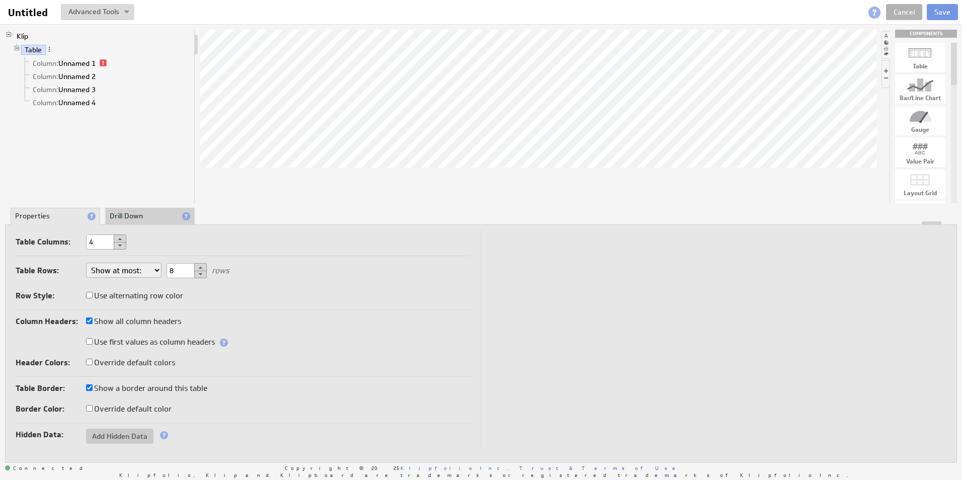
click at [168, 217] on li "Drill Down" at bounding box center [150, 216] width 90 height 17
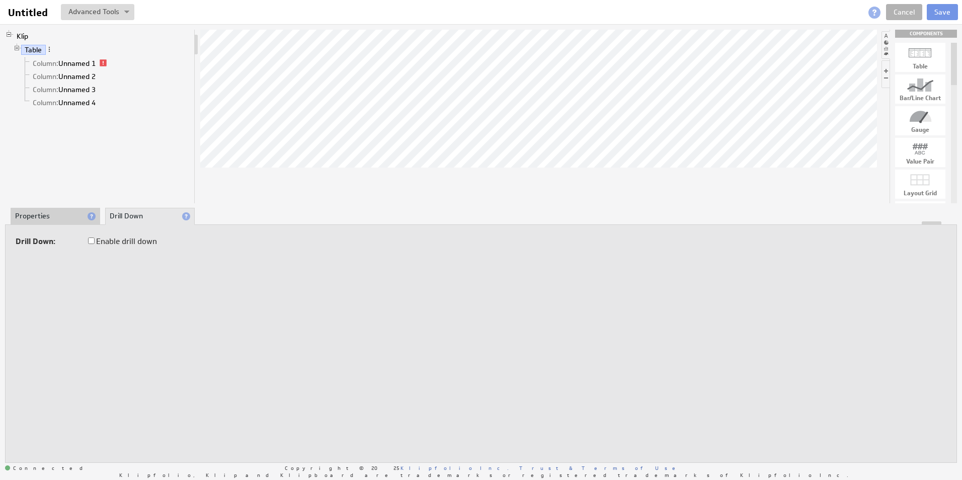
click at [43, 216] on li "Properties" at bounding box center [56, 216] width 90 height 17
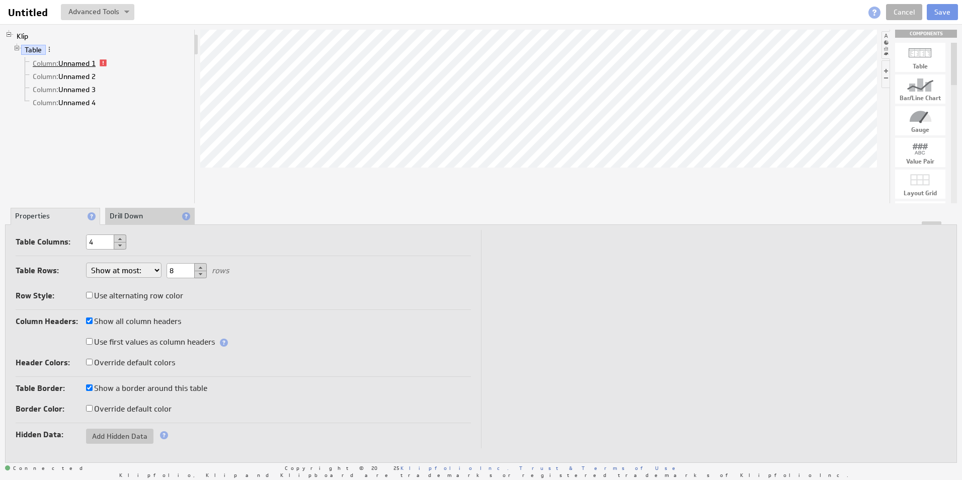
click at [79, 68] on link "Column: Unnamed 1" at bounding box center [64, 63] width 70 height 10
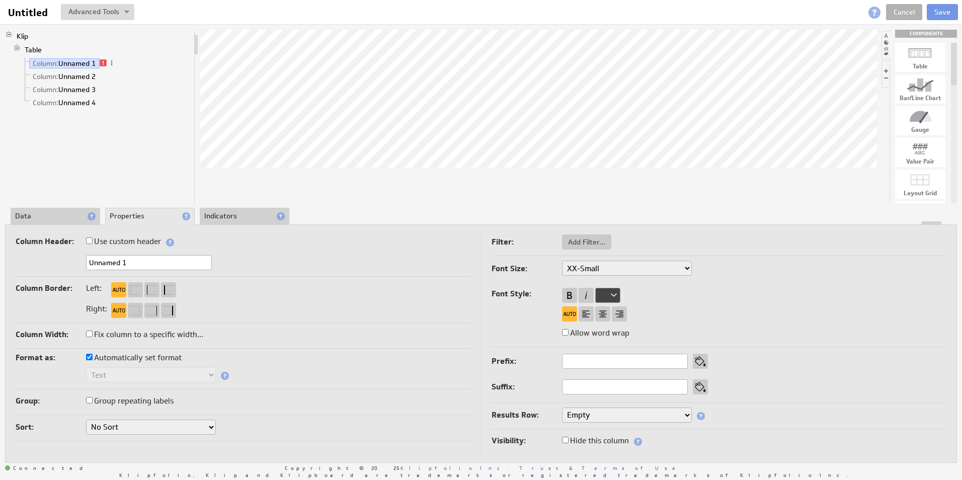
click at [72, 217] on li "Data" at bounding box center [56, 216] width 90 height 17
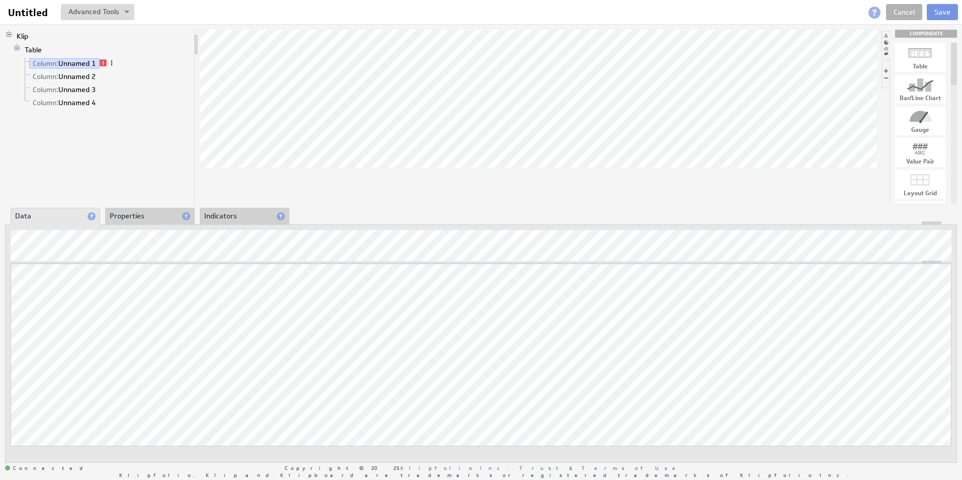
click at [115, 62] on span at bounding box center [111, 62] width 7 height 7
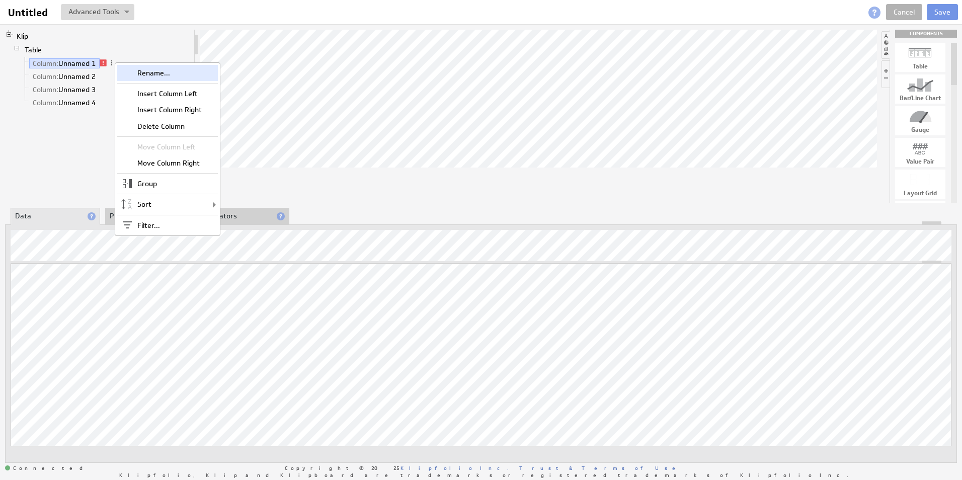
click at [154, 72] on div "Rename..." at bounding box center [167, 73] width 101 height 16
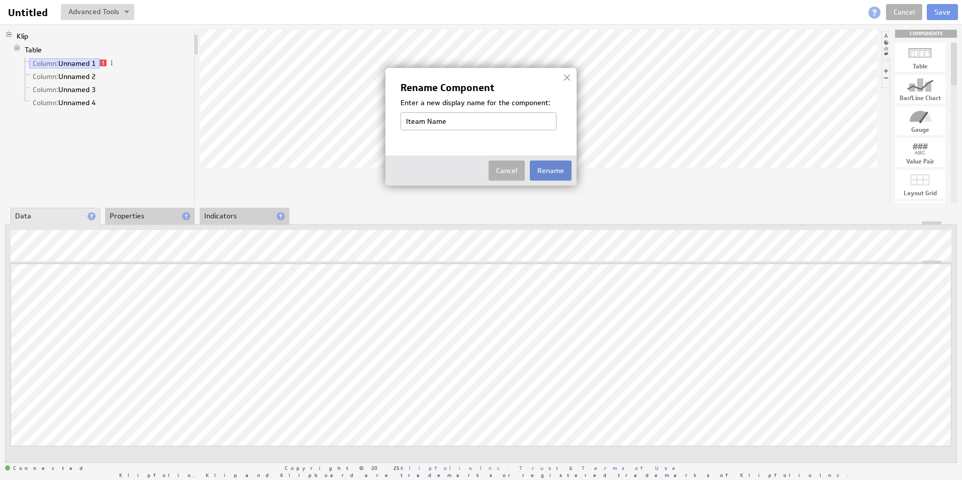
type input "Iteam Name"
click at [567, 167] on button "Rename" at bounding box center [551, 171] width 42 height 20
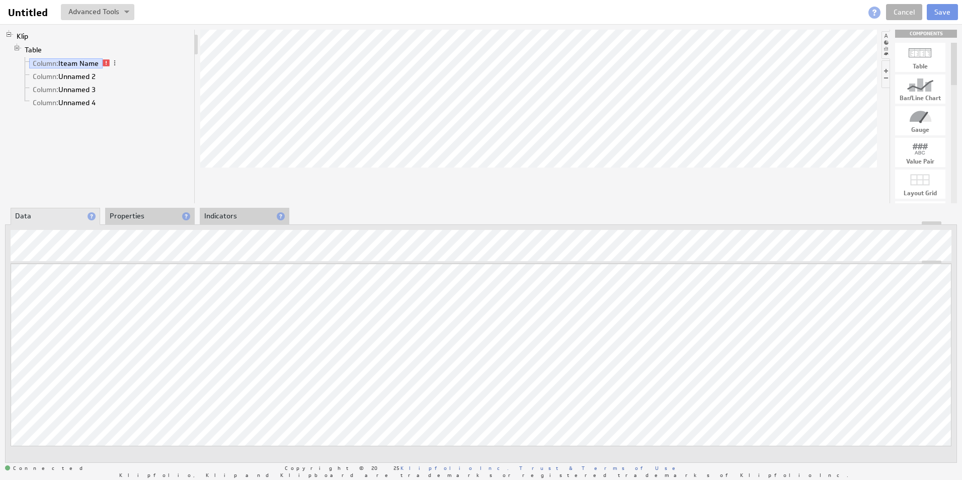
click at [379, 196] on div at bounding box center [538, 117] width 677 height 174
click at [89, 73] on link "Column: Unnamed 2" at bounding box center [64, 76] width 70 height 10
click at [90, 58] on link "Column: Iteam Name" at bounding box center [65, 63] width 73 height 10
click at [182, 229] on div "Updating... Select a Function ARRAY DATE SELECT SLICE SUM Data Manipulation Log…" at bounding box center [481, 343] width 952 height 239
click at [176, 220] on li "Properties" at bounding box center [150, 216] width 90 height 17
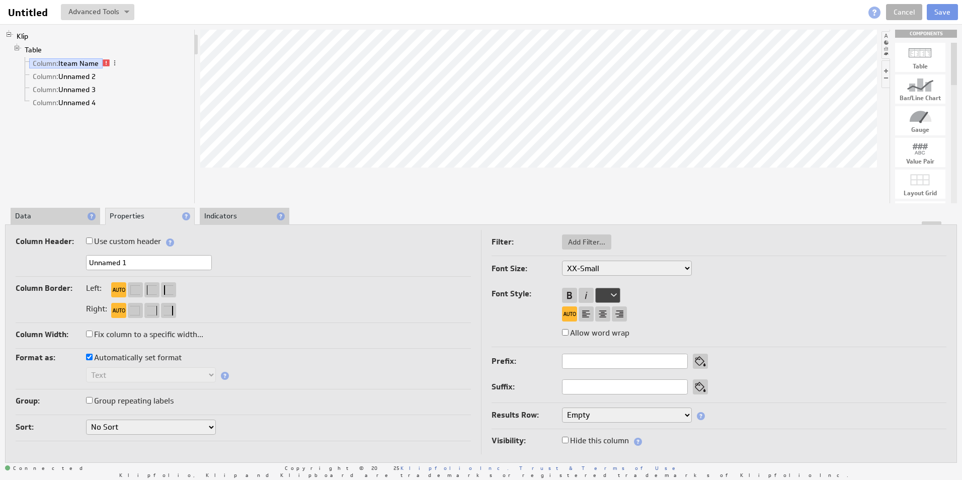
click at [243, 220] on li "Indicators" at bounding box center [245, 216] width 90 height 17
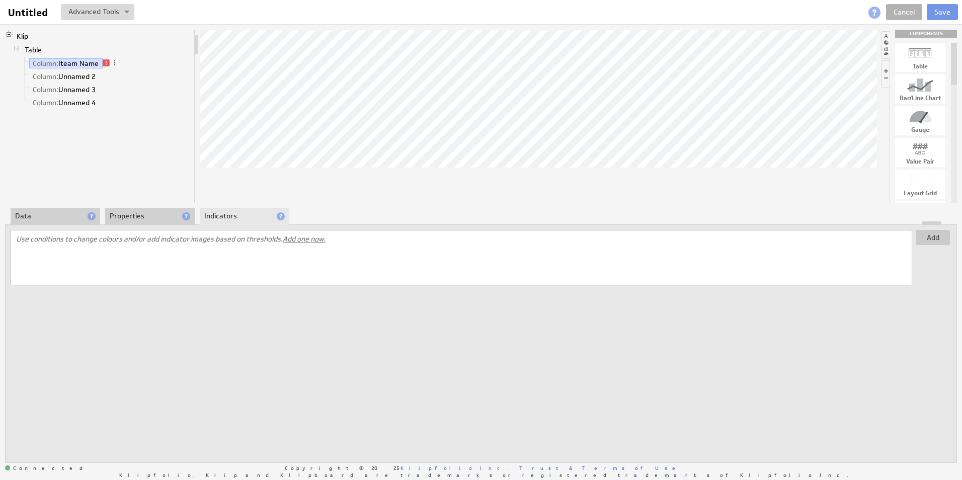
click at [50, 216] on li "Data" at bounding box center [56, 216] width 90 height 17
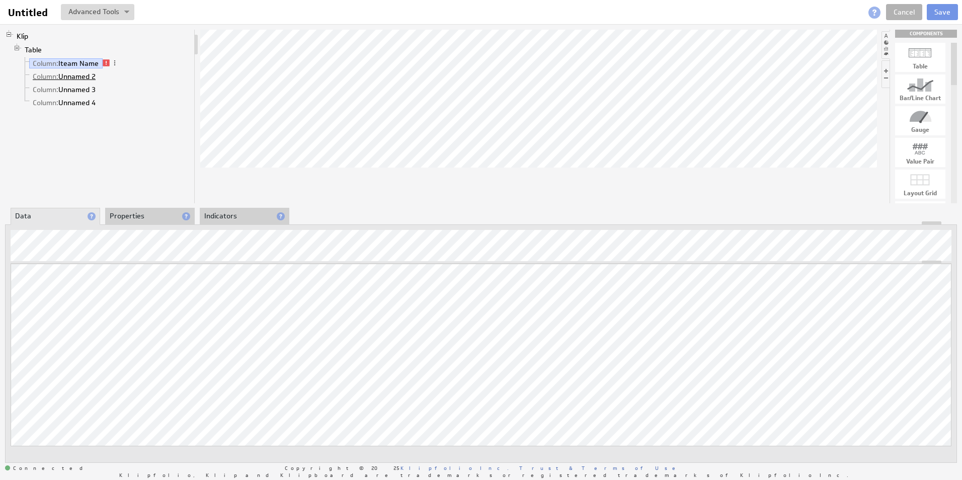
click at [88, 71] on link "Column: Unnamed 2" at bounding box center [64, 76] width 70 height 10
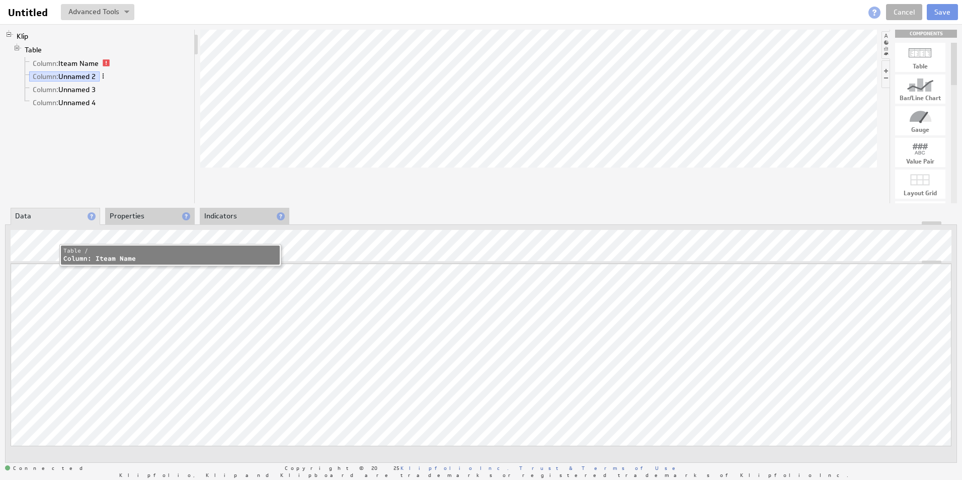
click at [105, 75] on span at bounding box center [103, 75] width 7 height 7
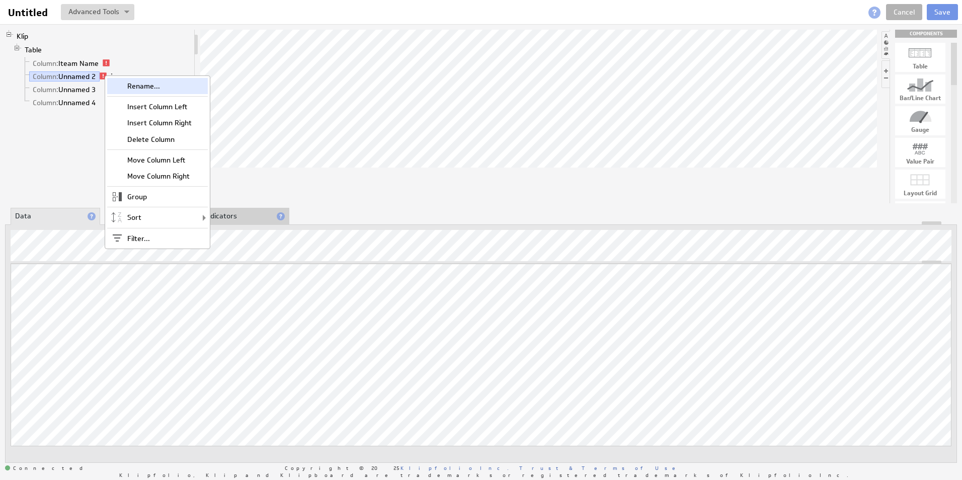
click at [138, 89] on div "Rename..." at bounding box center [157, 86] width 101 height 16
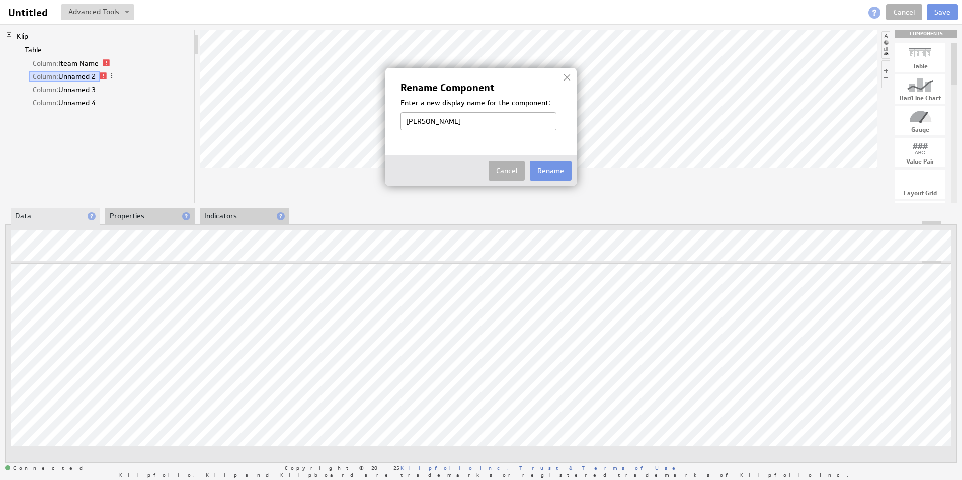
type input "Tena"
click at [574, 75] on div at bounding box center [567, 77] width 15 height 15
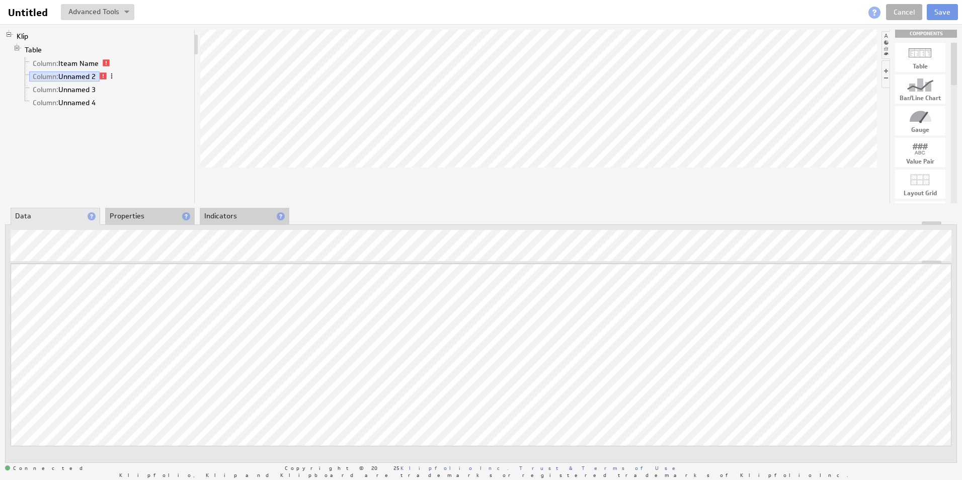
click at [115, 75] on span at bounding box center [111, 75] width 7 height 7
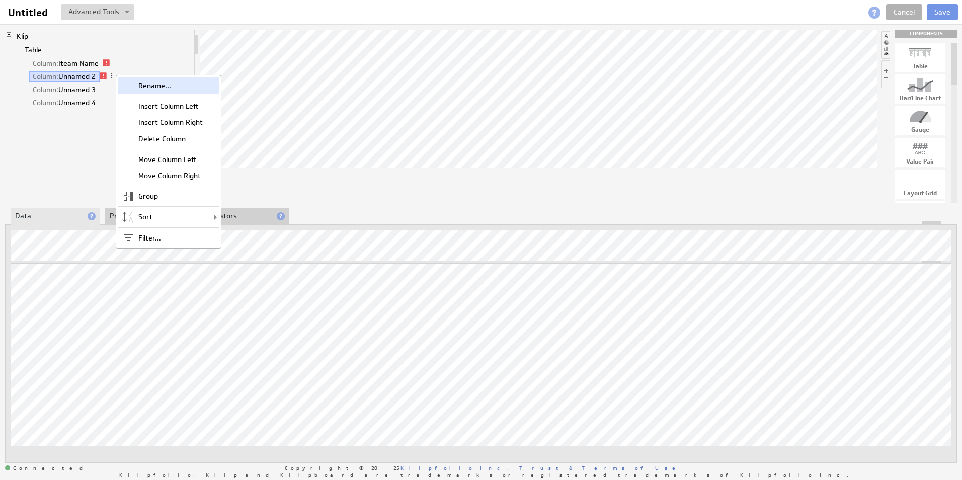
click at [165, 80] on div "Rename..." at bounding box center [168, 85] width 101 height 16
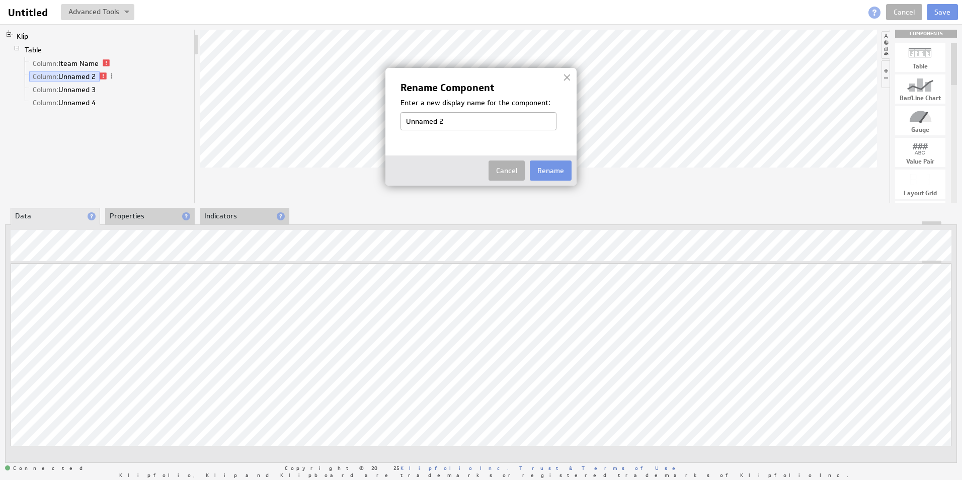
type input "Y"
click at [408, 123] on input "tenant Name" at bounding box center [479, 121] width 156 height 18
type input "Tenant Name"
click at [557, 166] on button "Rename" at bounding box center [551, 171] width 42 height 20
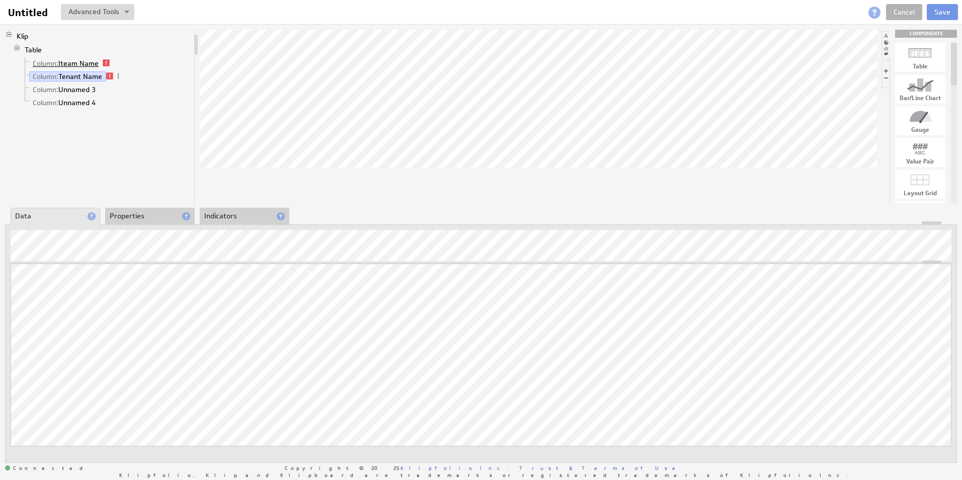
click at [86, 60] on link "Column: Iteam Name" at bounding box center [65, 63] width 73 height 10
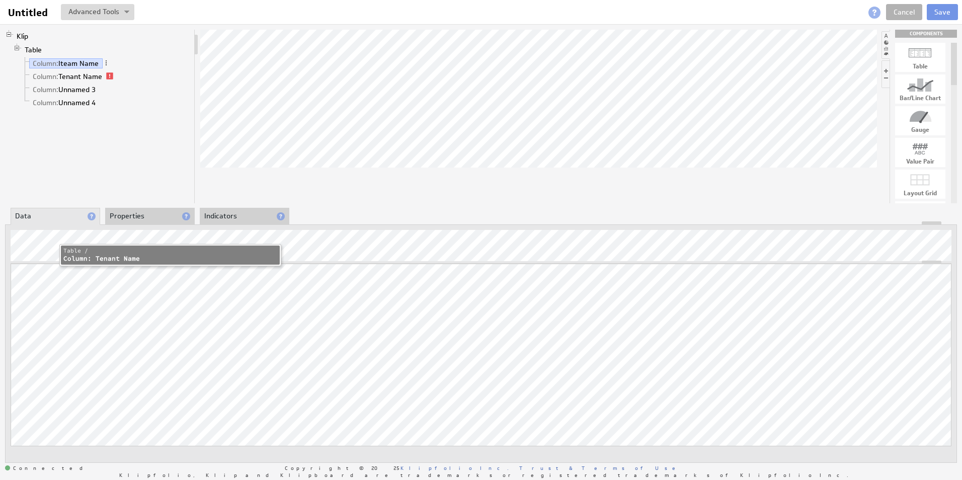
click at [95, 256] on div "Column: Tenant Name" at bounding box center [170, 259] width 214 height 9
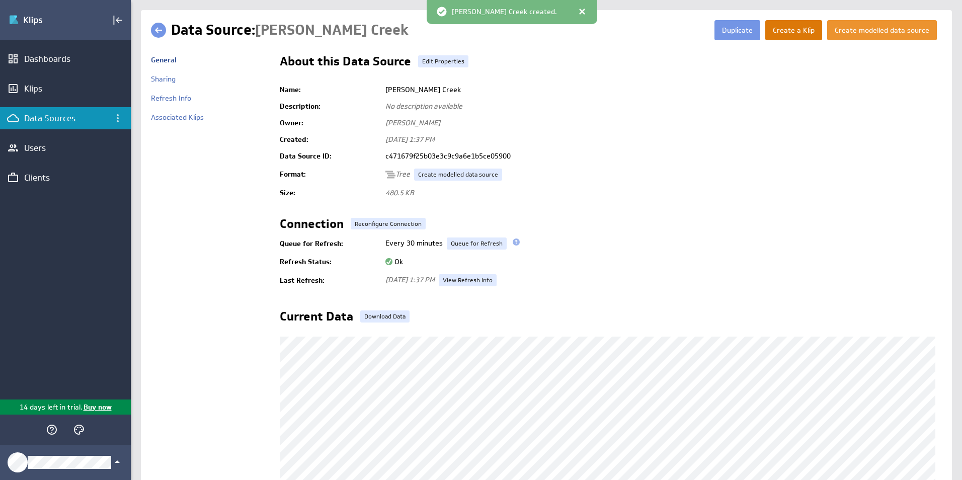
click at [801, 32] on button "Create a Klip" at bounding box center [793, 30] width 57 height 20
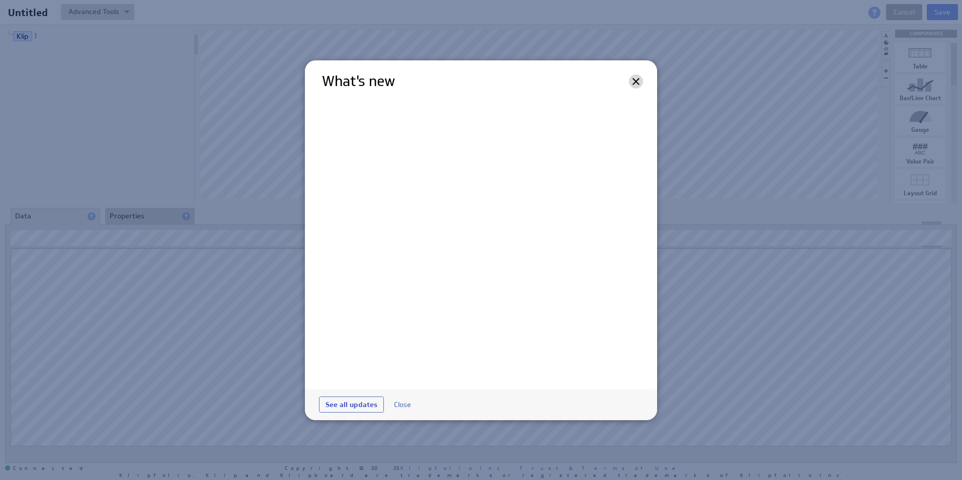
click at [629, 83] on button at bounding box center [636, 81] width 14 height 14
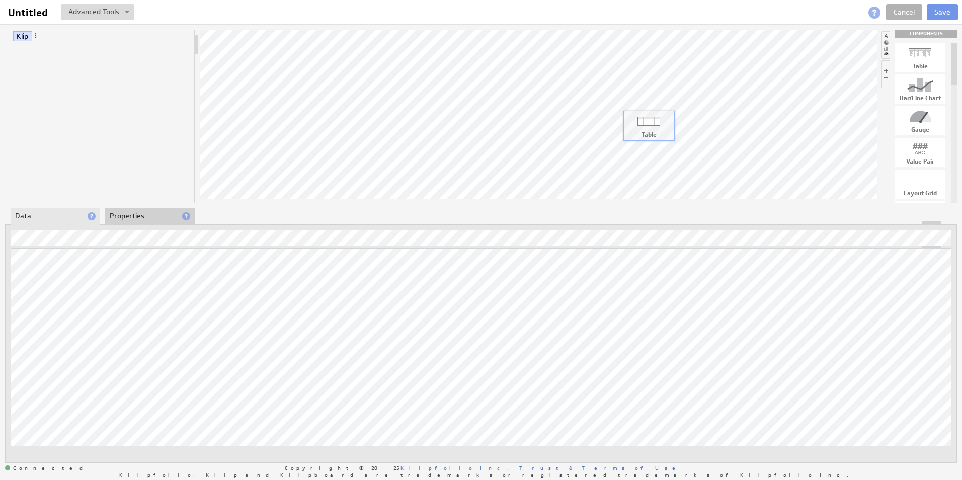
drag, startPoint x: 922, startPoint y: 65, endPoint x: 456, endPoint y: 124, distance: 469.7
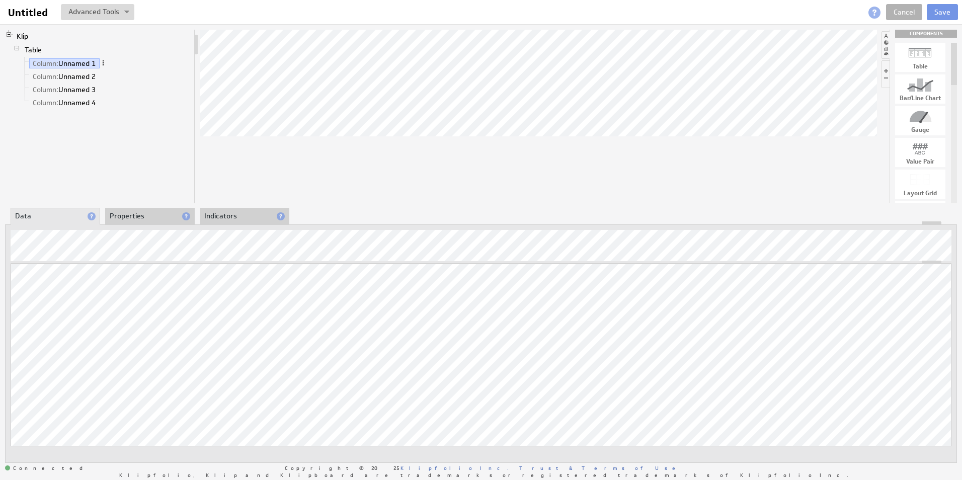
click at [106, 63] on span at bounding box center [103, 62] width 7 height 7
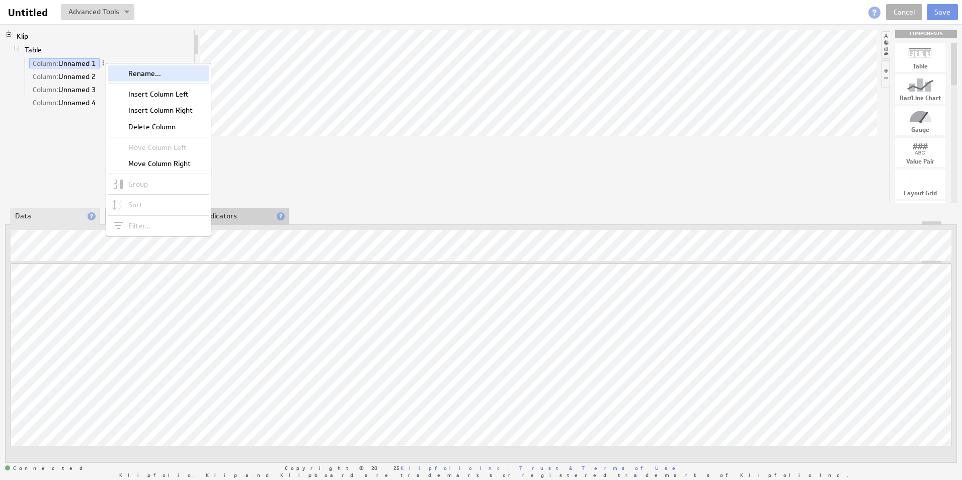
click at [145, 80] on div "Rename..." at bounding box center [158, 73] width 101 height 16
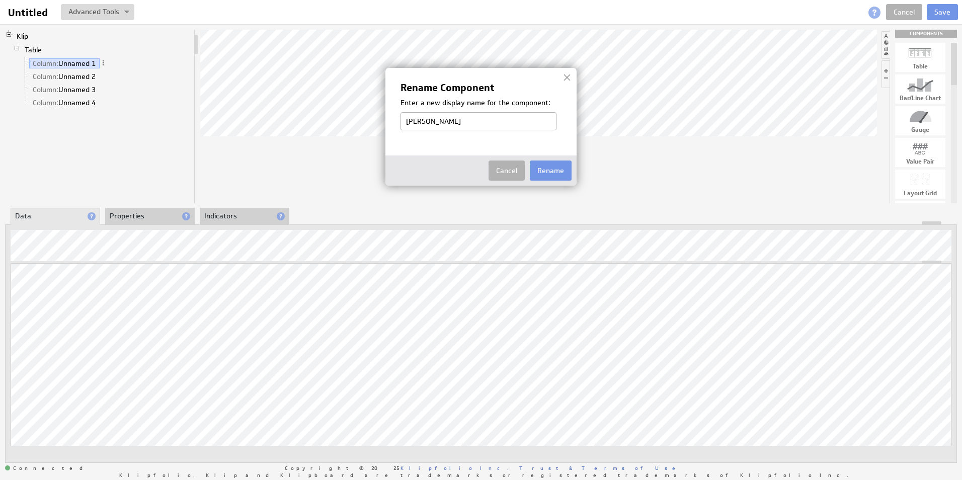
type input "Tenant Name"
click at [81, 233] on img at bounding box center [481, 240] width 962 height 480
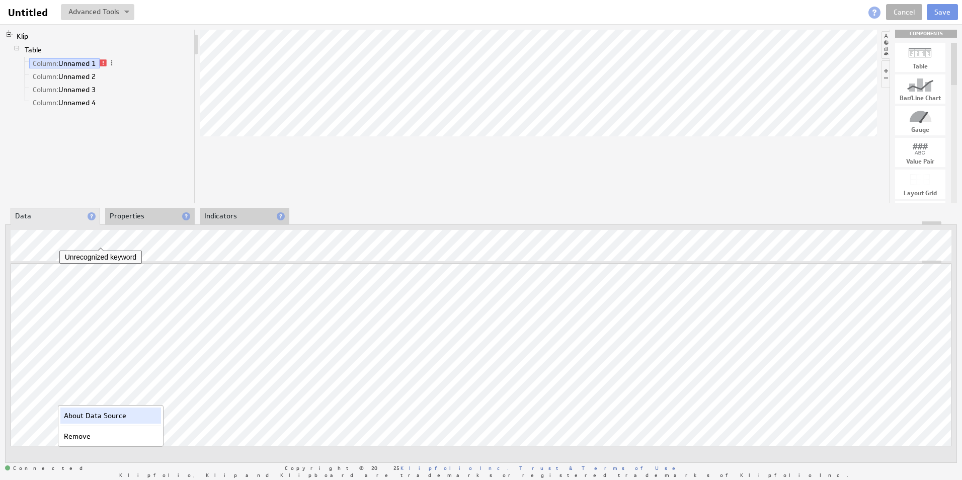
click at [100, 412] on div "About Data Source" at bounding box center [110, 416] width 101 height 16
click at [171, 218] on li "Properties" at bounding box center [150, 216] width 90 height 17
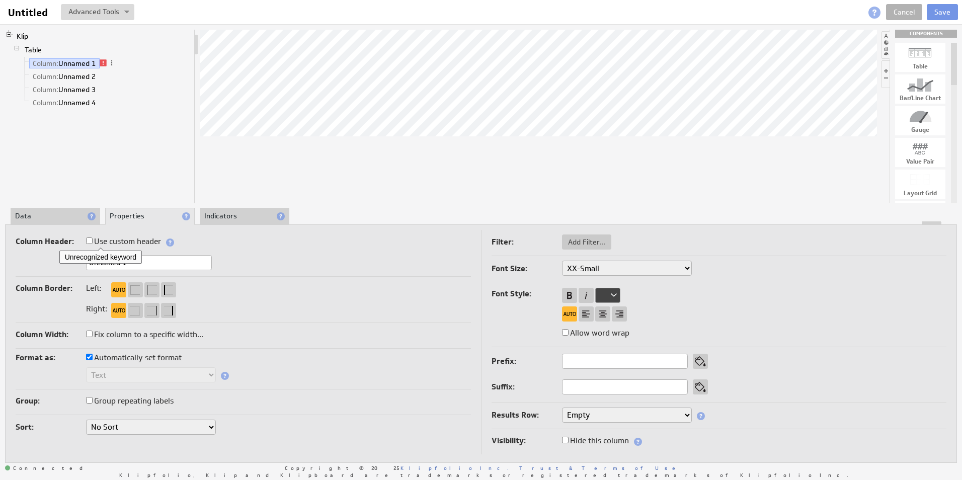
click at [297, 221] on div at bounding box center [481, 223] width 951 height 4
click at [65, 220] on li "Data" at bounding box center [56, 216] width 90 height 17
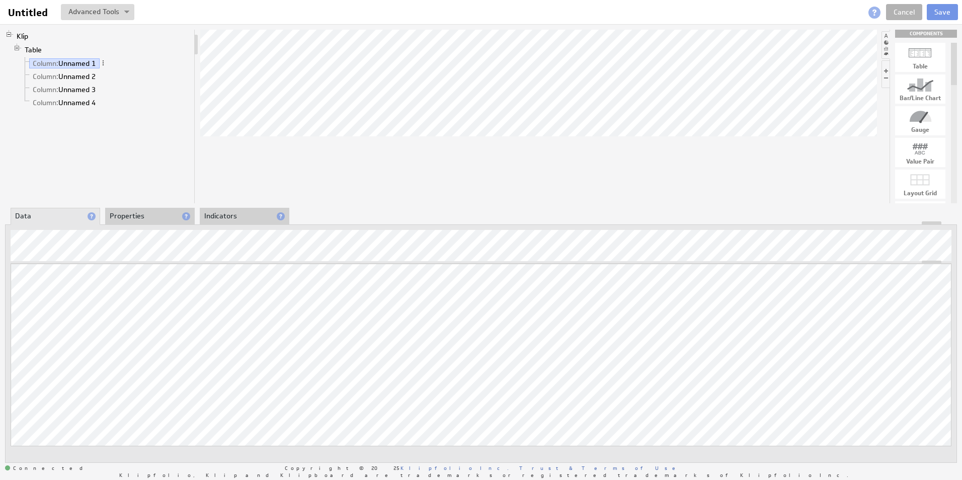
click at [419, 226] on div "Updating... Select a Function ARRAY DATE SELECT SLICE SUM Data Manipulation Log…" at bounding box center [481, 343] width 952 height 239
click at [75, 79] on link "Column: Unnamed 2" at bounding box center [64, 76] width 70 height 10
click at [52, 89] on span "Column:" at bounding box center [46, 89] width 26 height 9
click at [152, 225] on div at bounding box center [481, 223] width 951 height 4
click at [152, 216] on li "Properties" at bounding box center [150, 216] width 90 height 17
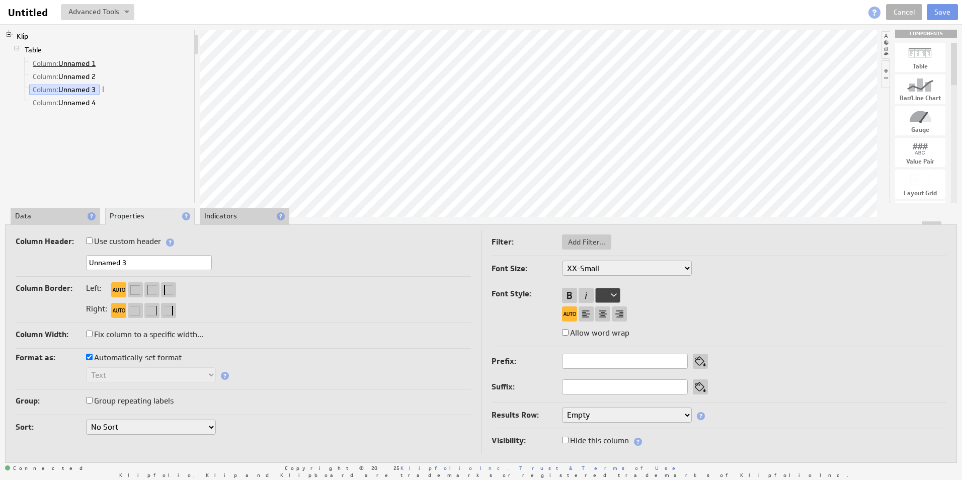
click at [84, 62] on link "Column: Unnamed 1" at bounding box center [64, 63] width 70 height 10
click at [107, 60] on span at bounding box center [103, 62] width 7 height 7
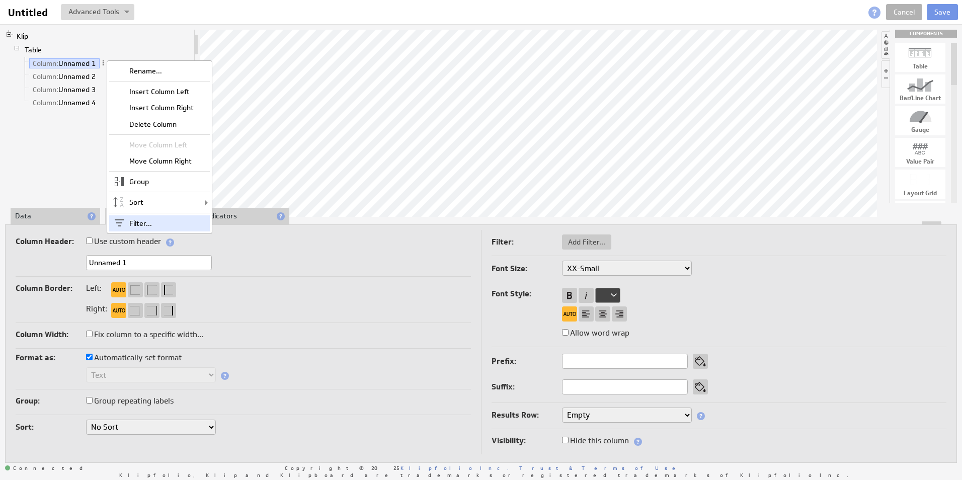
click at [164, 226] on div "Filter..." at bounding box center [159, 223] width 101 height 16
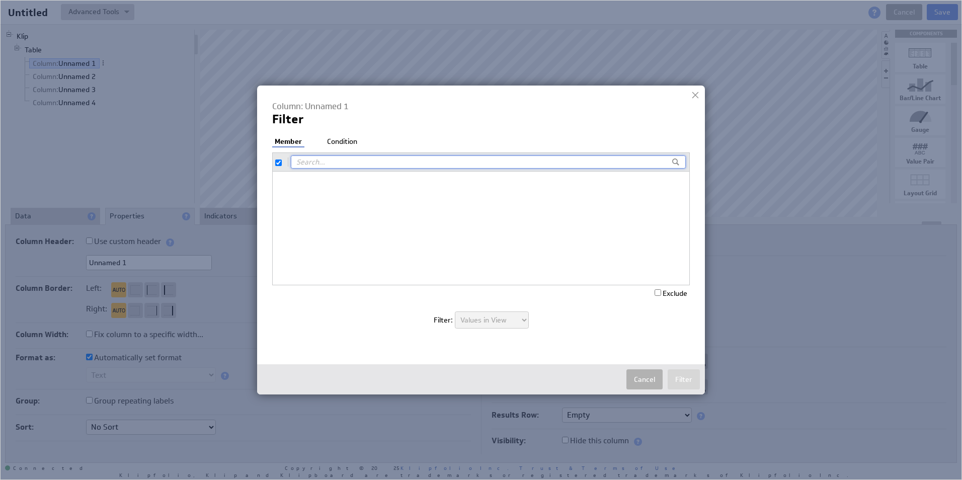
checkbox input "true"
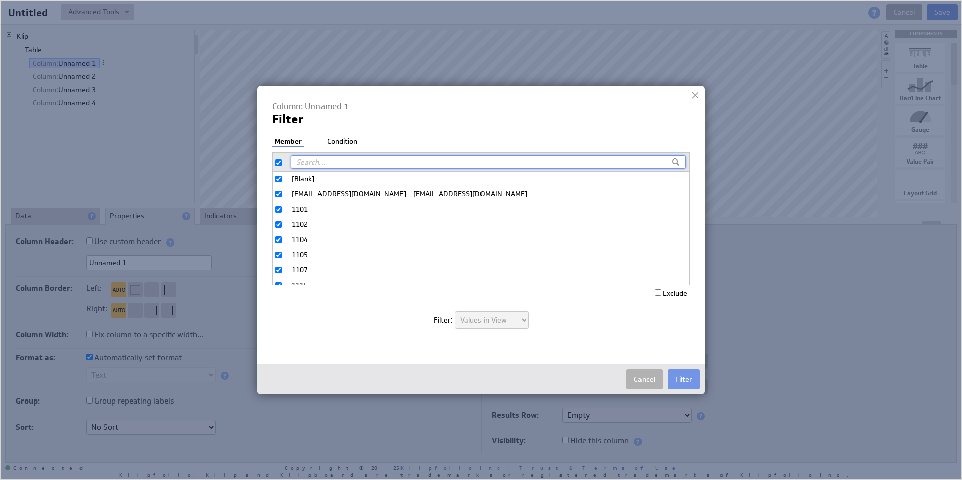
click at [280, 179] on input "[Blank]" at bounding box center [278, 179] width 7 height 7
checkbox input "false"
click at [336, 142] on li "Condition" at bounding box center [342, 142] width 35 height 10
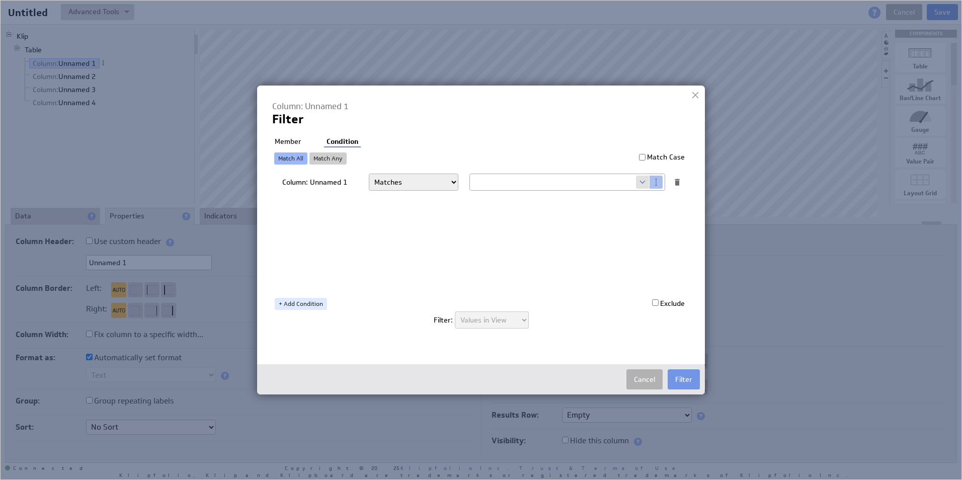
click at [302, 137] on li "Member" at bounding box center [288, 142] width 32 height 10
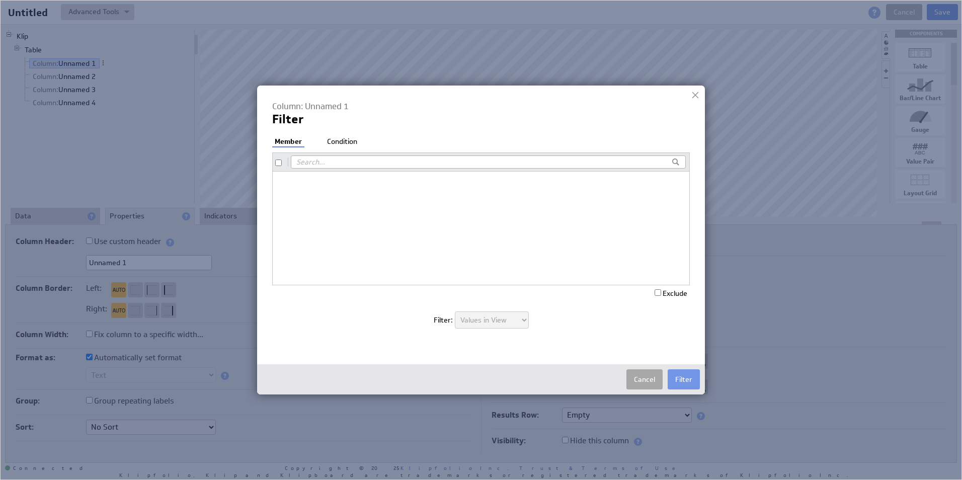
click at [658, 375] on button "Cancel" at bounding box center [644, 379] width 36 height 20
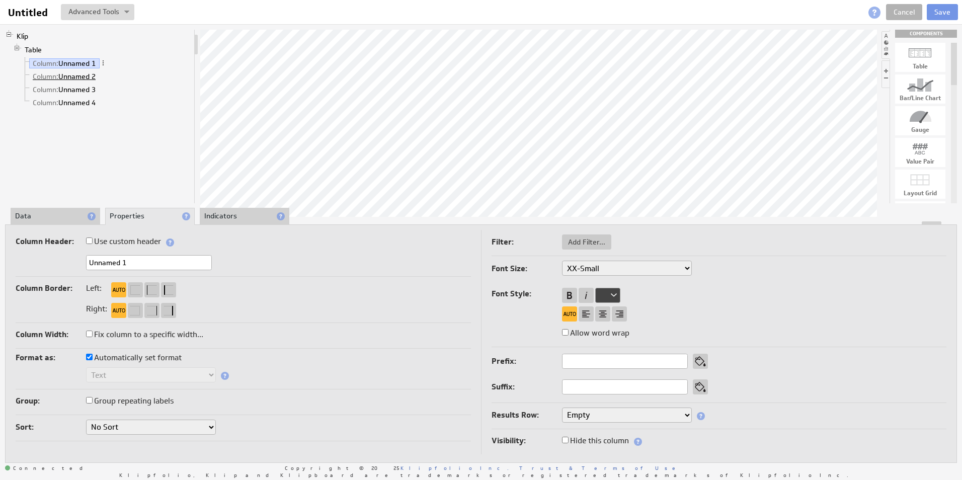
click at [78, 75] on link "Column: Unnamed 2" at bounding box center [64, 76] width 70 height 10
click at [104, 75] on span at bounding box center [103, 75] width 7 height 7
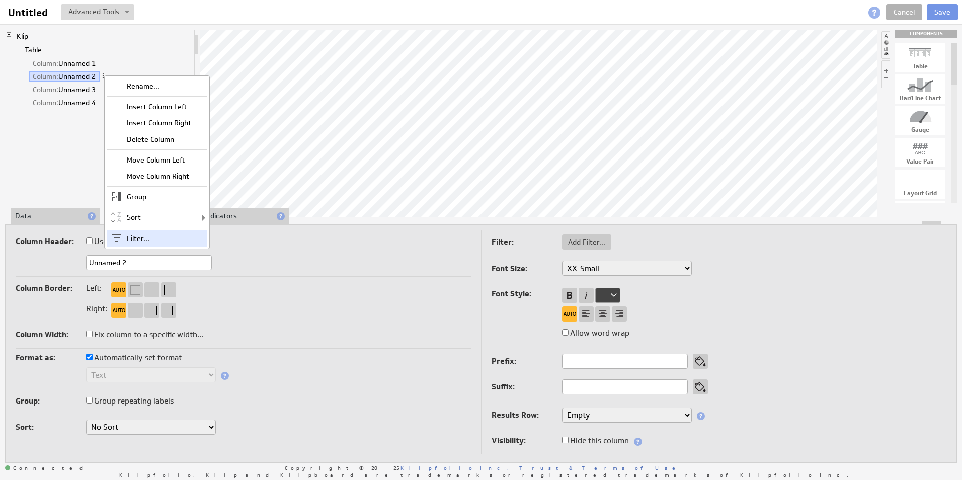
click at [169, 241] on div "Filter..." at bounding box center [157, 238] width 101 height 16
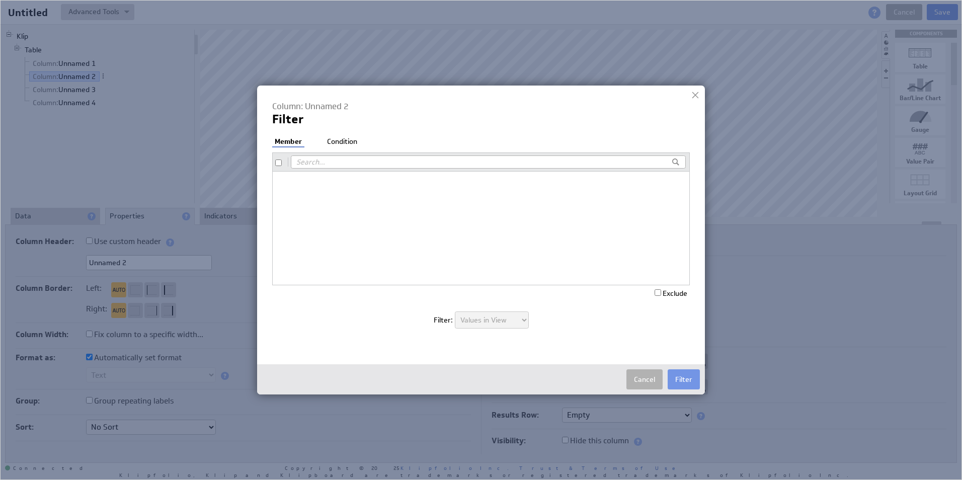
click at [344, 141] on li "Condition" at bounding box center [342, 142] width 35 height 10
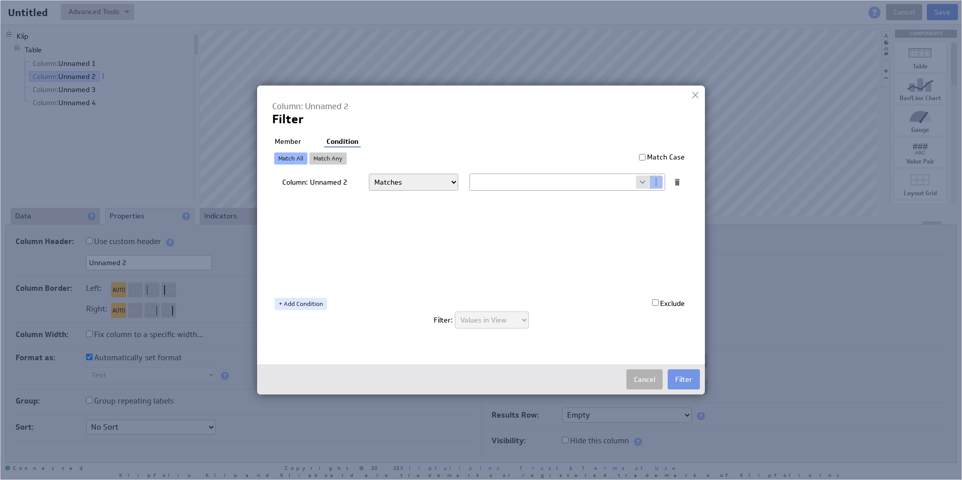
click at [300, 139] on li "Member" at bounding box center [288, 142] width 32 height 10
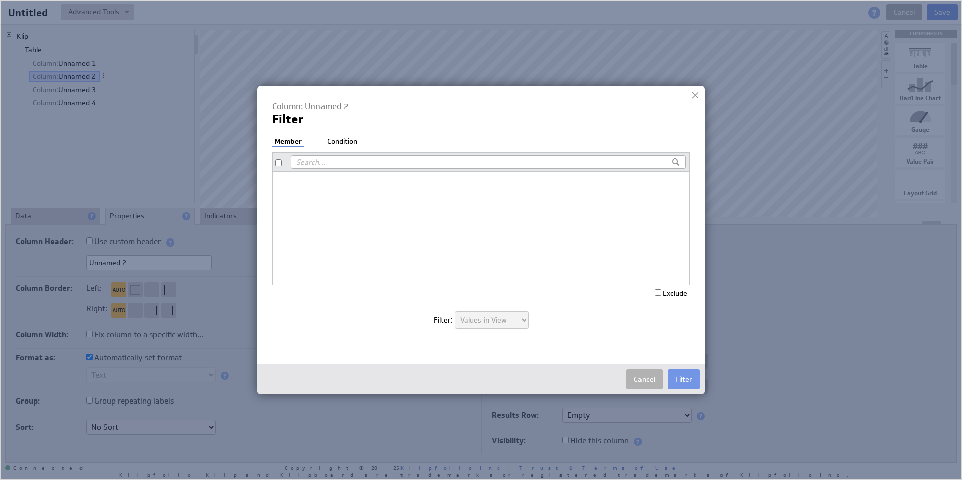
click at [347, 244] on div at bounding box center [481, 228] width 418 height 114
checkbox input "true"
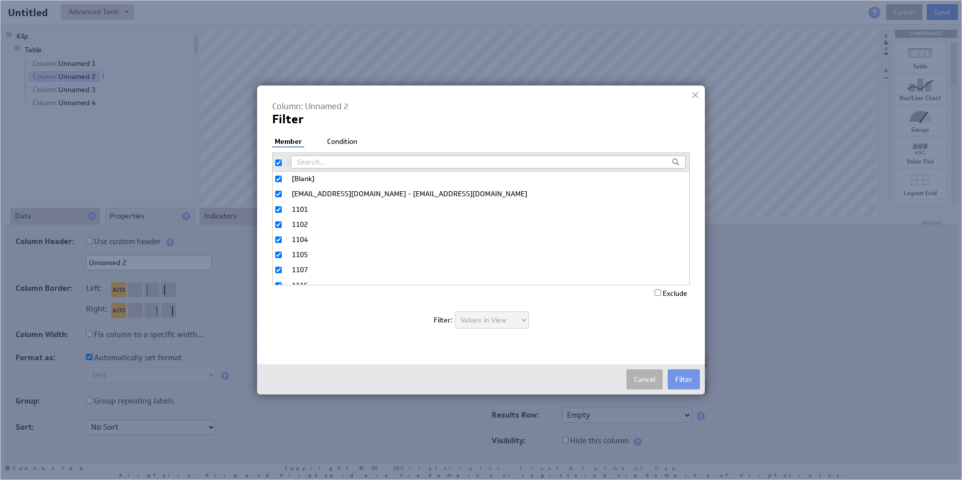
click at [699, 93] on div at bounding box center [695, 95] width 15 height 15
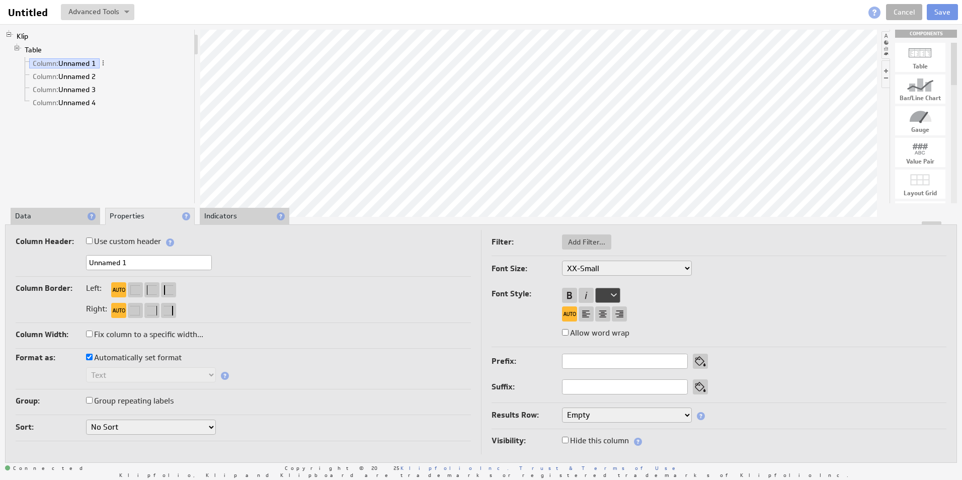
click at [46, 211] on li "Data" at bounding box center [56, 216] width 90 height 17
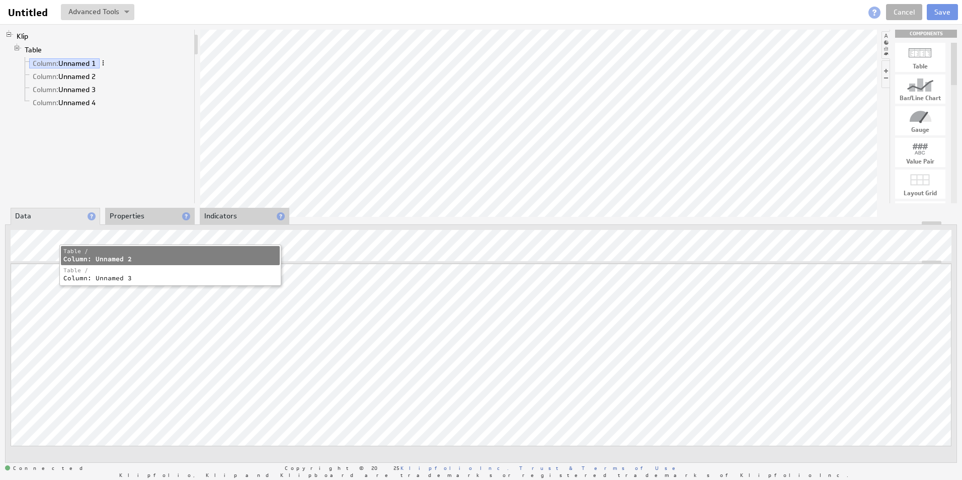
click at [105, 62] on span at bounding box center [103, 62] width 7 height 7
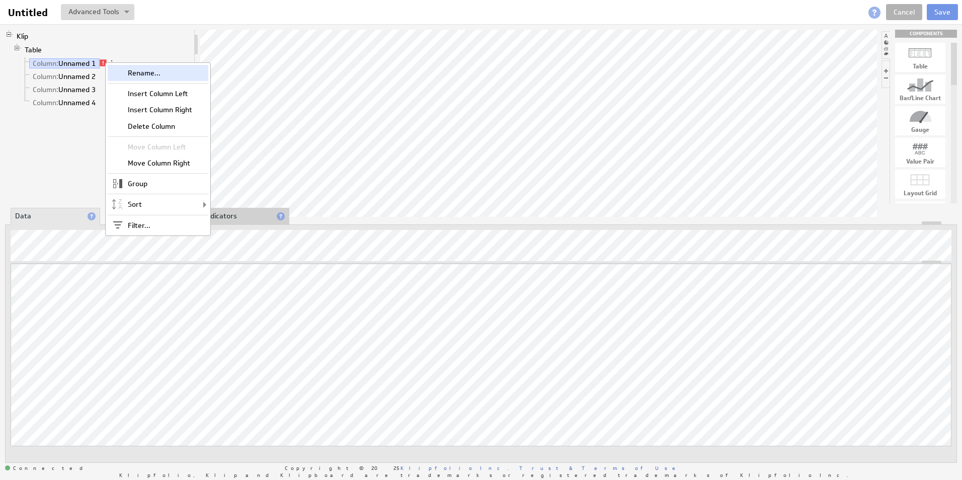
click at [142, 78] on div "Rename..." at bounding box center [158, 73] width 101 height 16
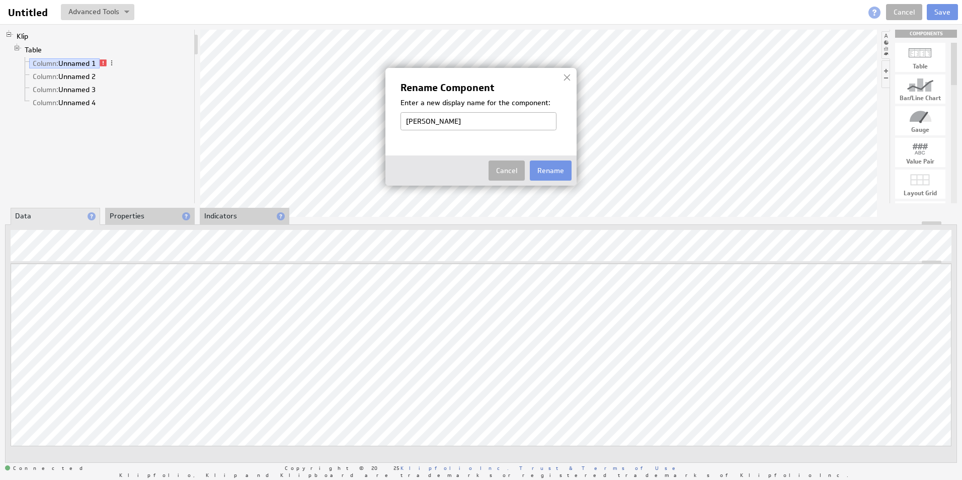
type input "Tenant Name"
click at [134, 242] on img at bounding box center [481, 240] width 962 height 480
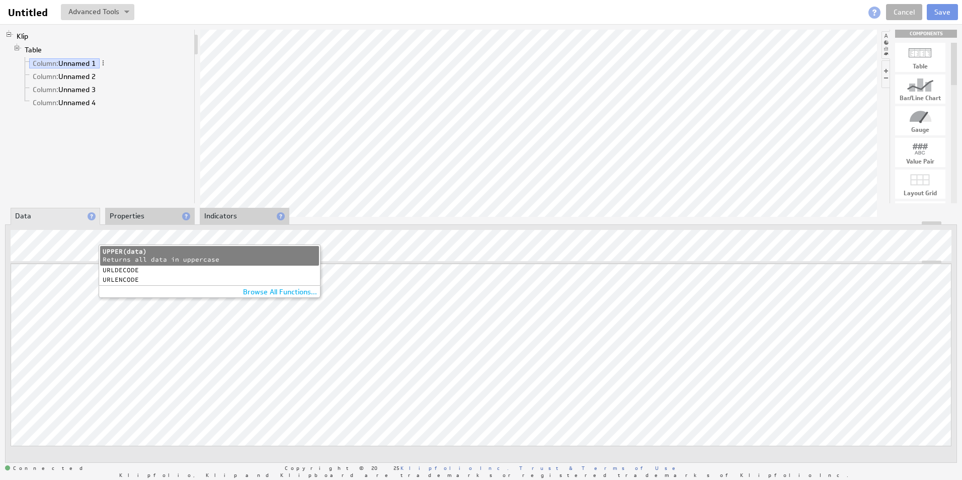
click at [219, 257] on div "Returns all data in uppercase" at bounding box center [210, 260] width 214 height 9
click at [119, 257] on div "Column: Unnamed 2" at bounding box center [170, 259] width 214 height 9
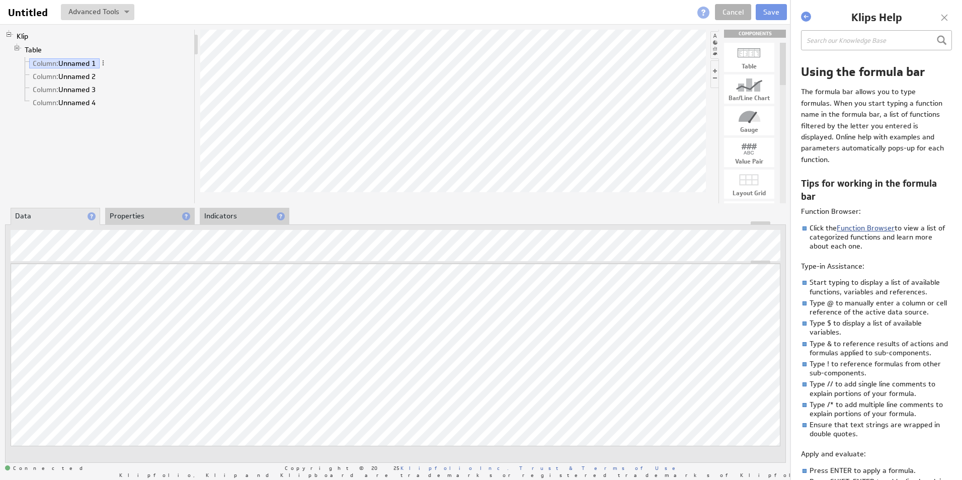
click at [858, 231] on link "Function Browser" at bounding box center [866, 227] width 58 height 9
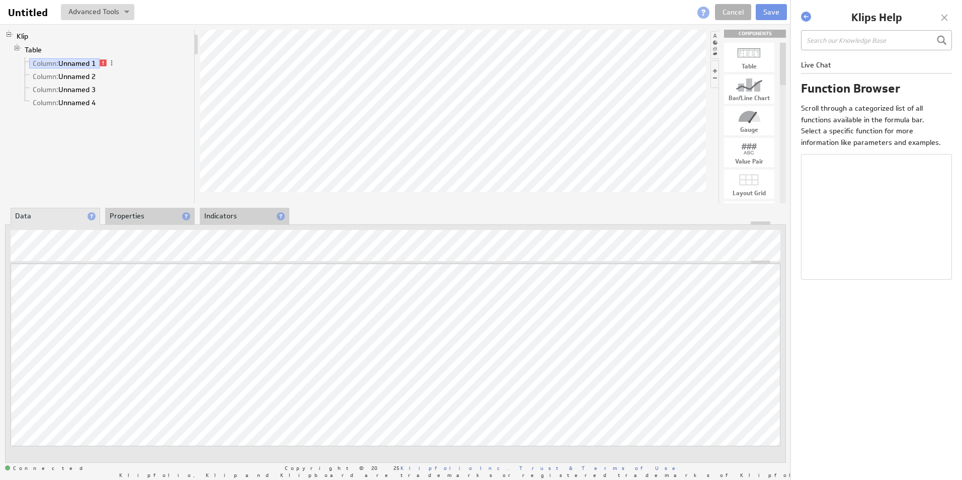
select select "abs"
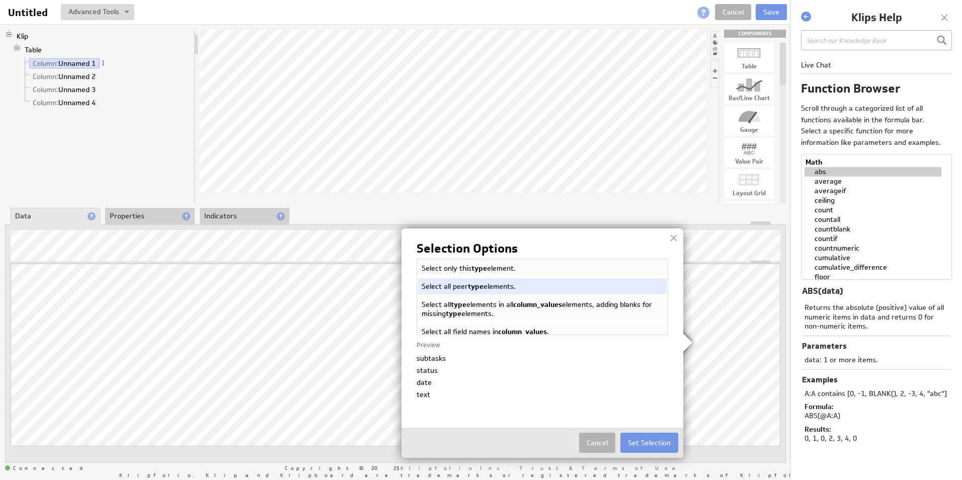
click at [675, 237] on div at bounding box center [673, 237] width 15 height 15
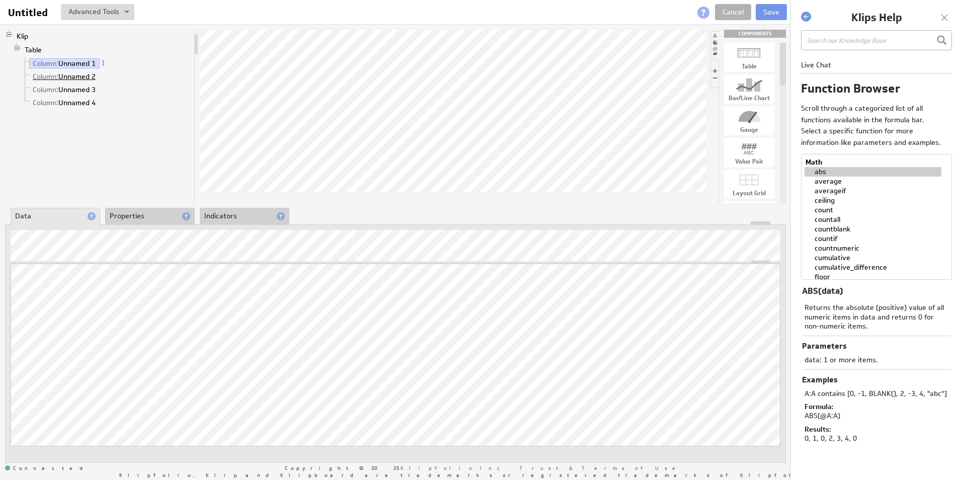
click at [79, 78] on link "Column: Unnamed 2" at bounding box center [64, 76] width 70 height 10
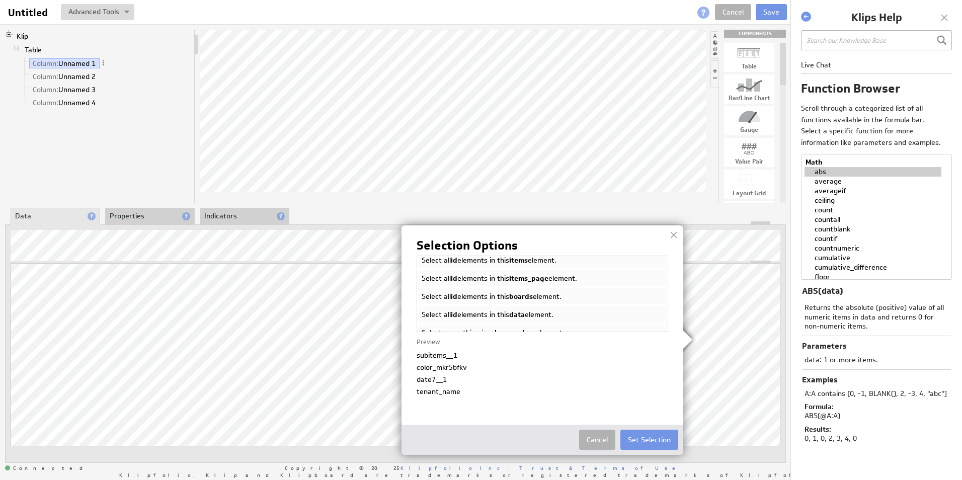
scroll to position [133, 0]
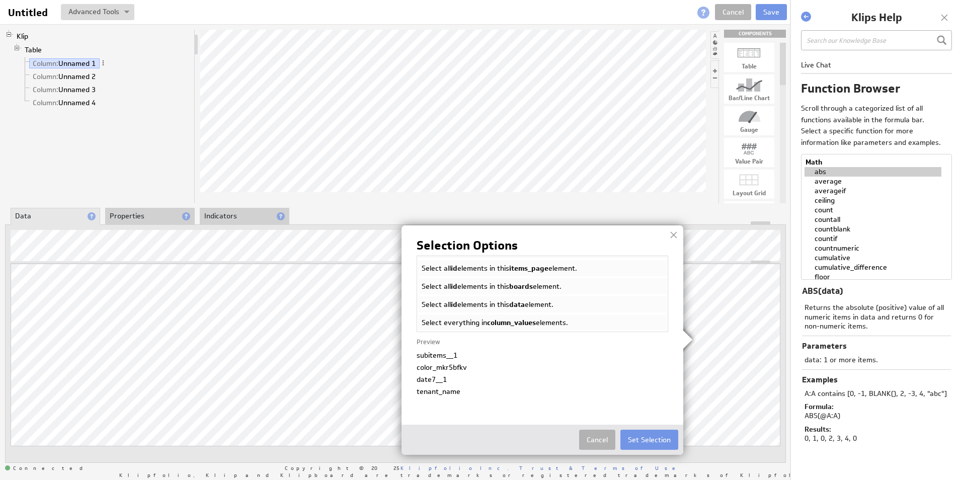
click at [151, 349] on img at bounding box center [481, 240] width 962 height 480
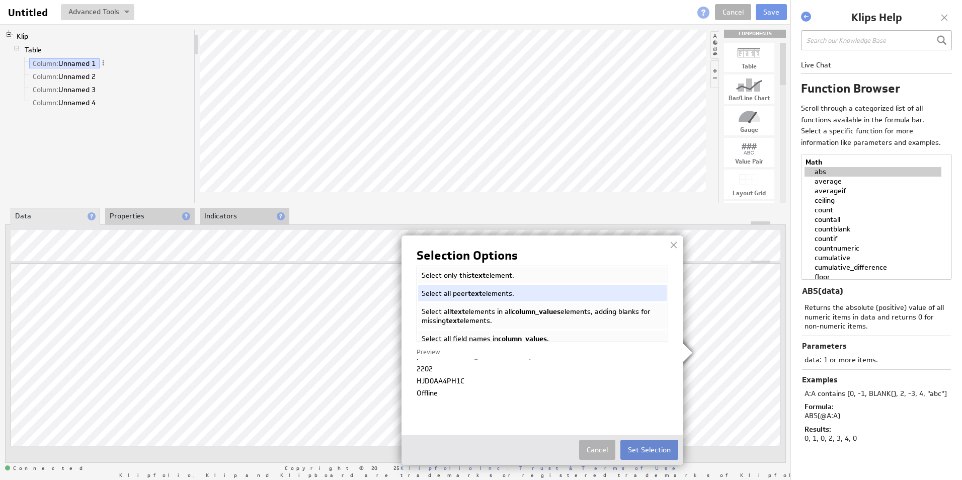
scroll to position [453, 0]
click at [639, 447] on button "Set Selection" at bounding box center [649, 450] width 58 height 20
click at [540, 283] on li "Select only this text element." at bounding box center [542, 275] width 251 height 18
click at [663, 451] on button "Set Selection" at bounding box center [649, 450] width 58 height 20
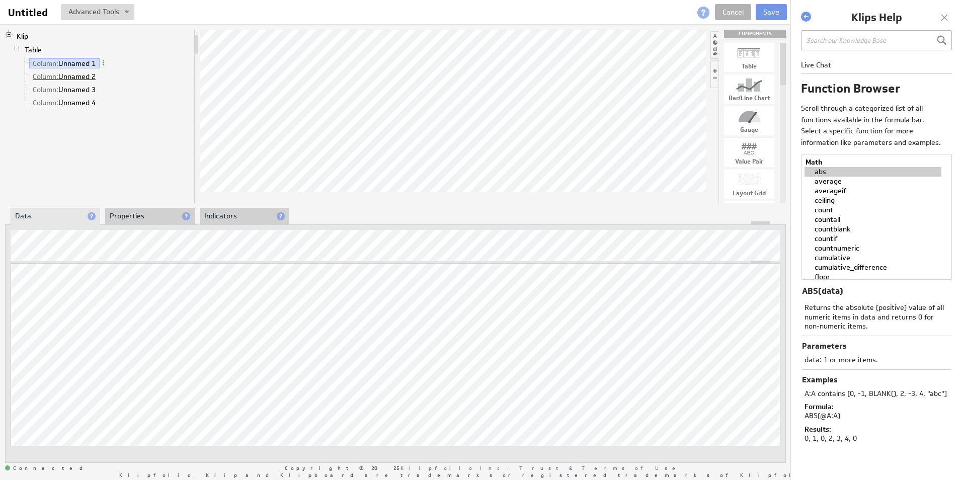
click at [79, 81] on link "Column: Unnamed 2" at bounding box center [64, 76] width 70 height 10
click at [371, 205] on div "Klip Table Column: Unnamed 1 Column: Unnamed 2 Column: Unnamed 3 Column: Unname…" at bounding box center [395, 246] width 791 height 444
click at [69, 74] on link "Column: Unnamed 2" at bounding box center [64, 76] width 70 height 10
click at [950, 16] on div at bounding box center [944, 17] width 15 height 15
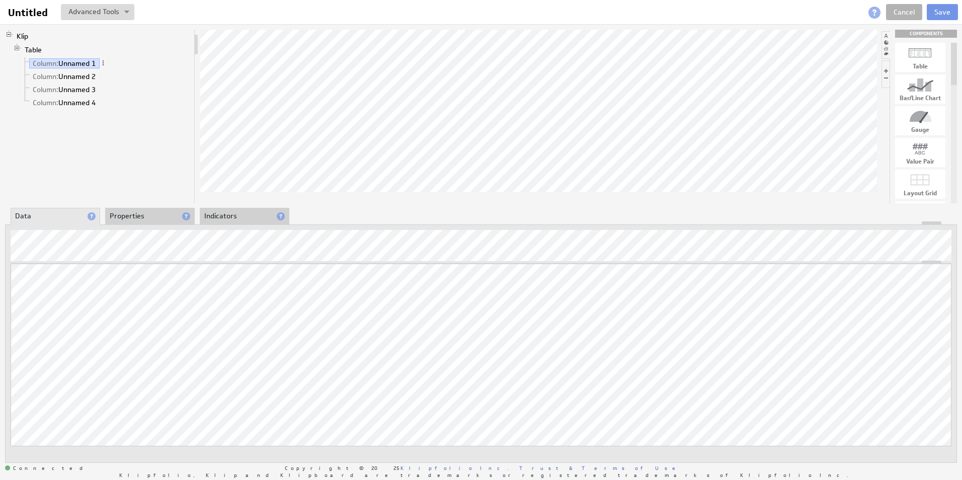
click at [886, 39] on li at bounding box center [886, 45] width 9 height 28
click at [954, 41] on li at bounding box center [952, 45] width 9 height 28
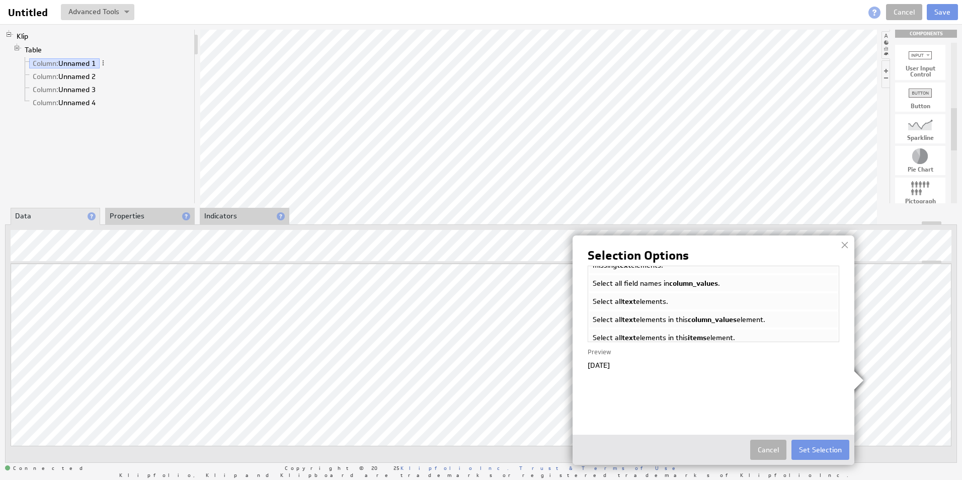
scroll to position [0, 0]
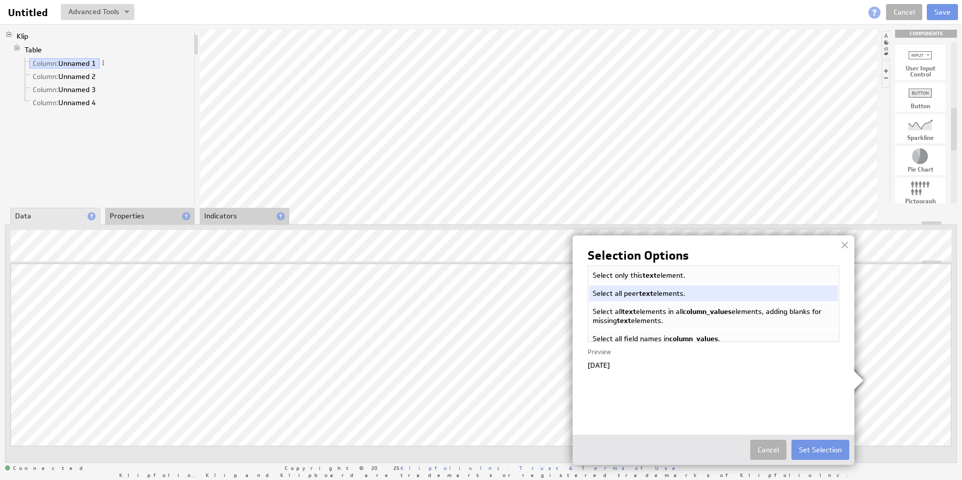
click at [677, 275] on li "Select only this text element." at bounding box center [713, 275] width 251 height 18
click at [819, 453] on button "Set Selection" at bounding box center [821, 450] width 58 height 20
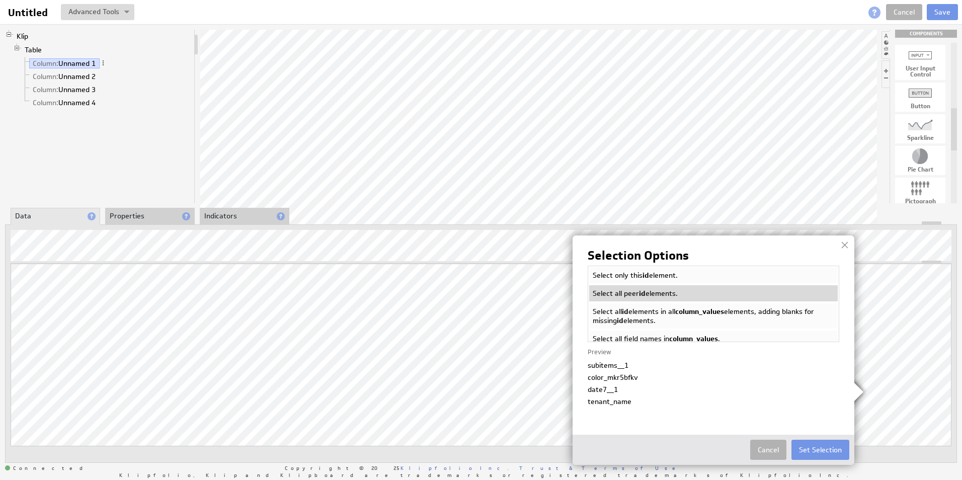
click at [682, 288] on li "Select all peer id elements." at bounding box center [713, 293] width 251 height 18
click at [672, 278] on li "Select only this id element." at bounding box center [713, 275] width 251 height 18
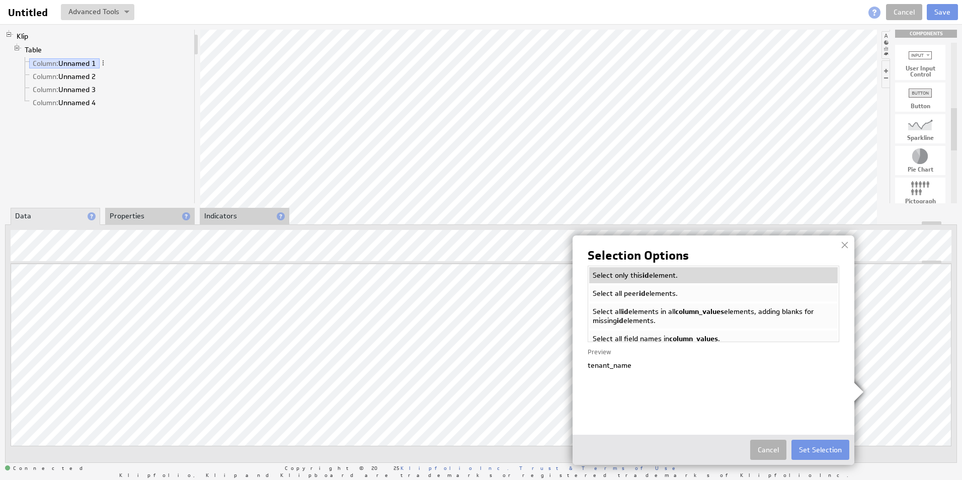
click at [661, 273] on li "Select only this id element." at bounding box center [713, 275] width 251 height 18
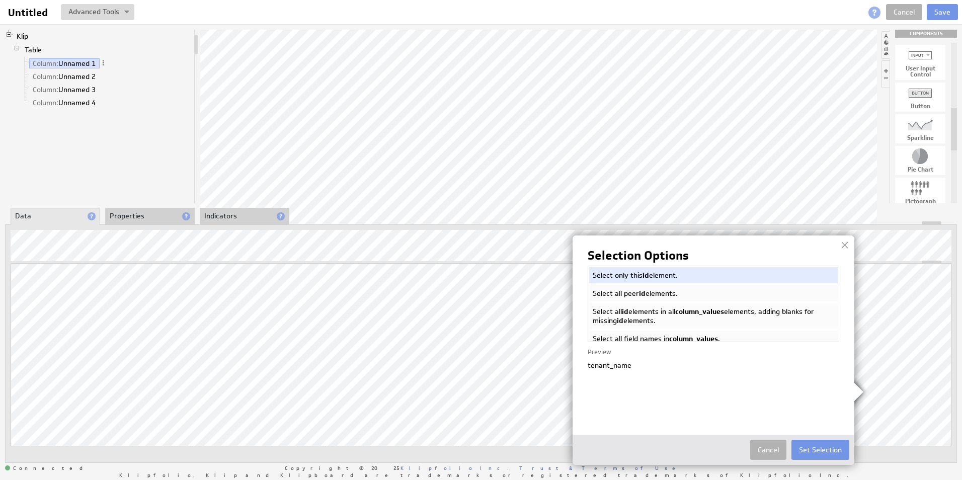
click at [660, 286] on li "Select all peer id elements." at bounding box center [713, 293] width 251 height 18
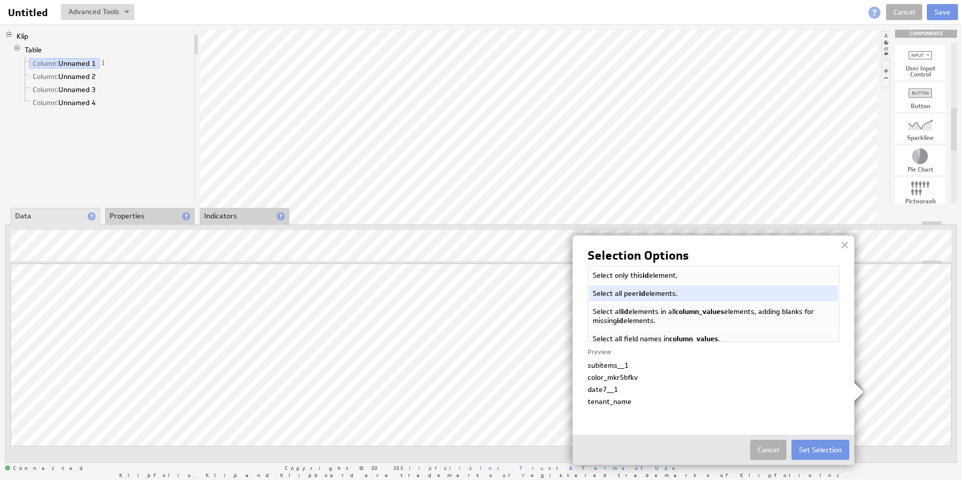
click at [639, 312] on li "Select all id elements in all column_values elements, adding blanks for missing…" at bounding box center [713, 315] width 251 height 27
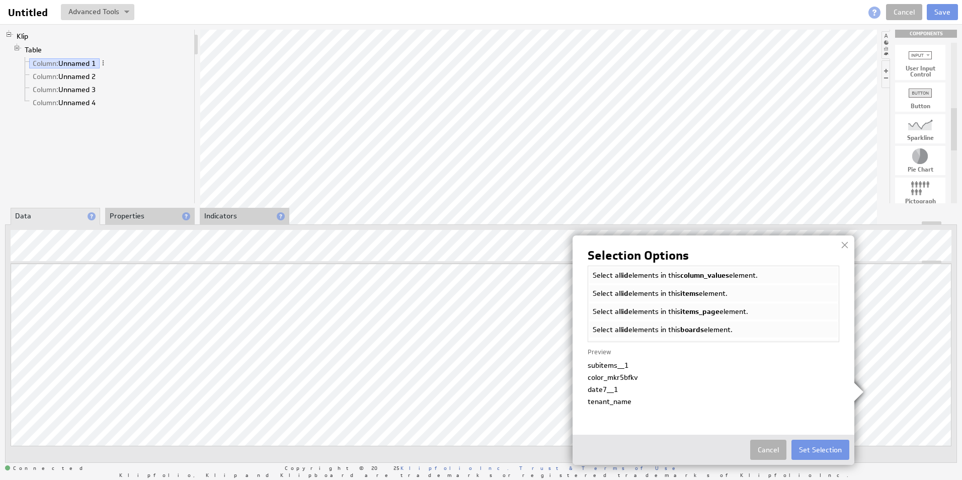
scroll to position [101, 0]
click at [640, 326] on li "Select all id elements in this boards element." at bounding box center [713, 329] width 251 height 18
click at [634, 310] on li "Select all id elements in this items_page element." at bounding box center [713, 310] width 251 height 18
click at [142, 403] on img at bounding box center [481, 240] width 962 height 480
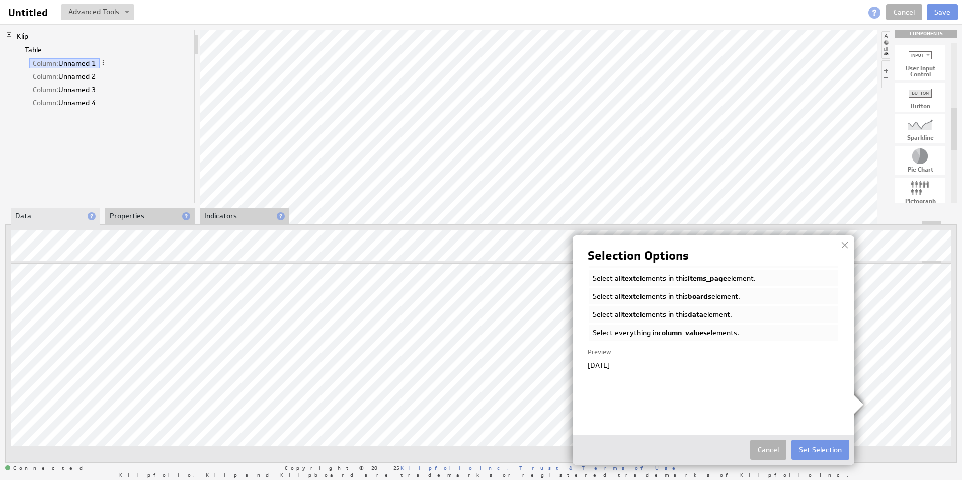
scroll to position [0, 0]
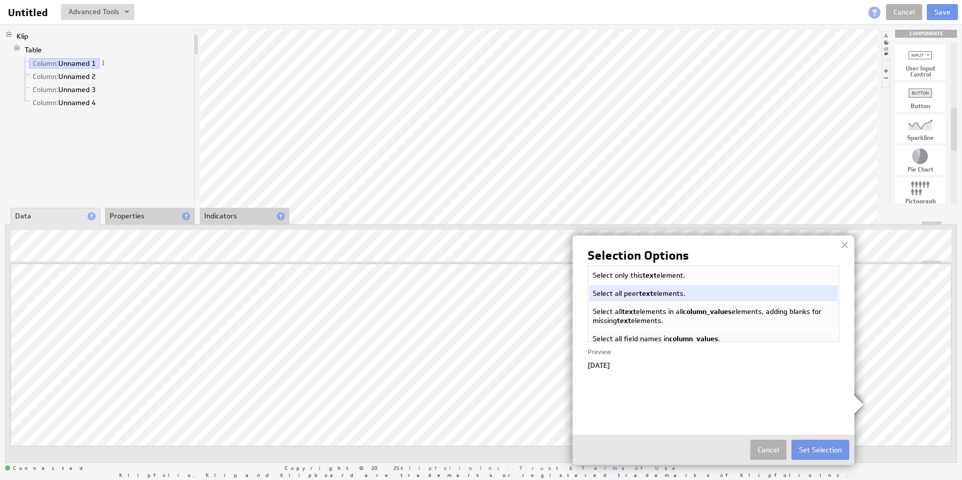
click at [651, 274] on span "text" at bounding box center [650, 275] width 14 height 9
click at [810, 448] on button "Set Selection" at bounding box center [821, 450] width 58 height 20
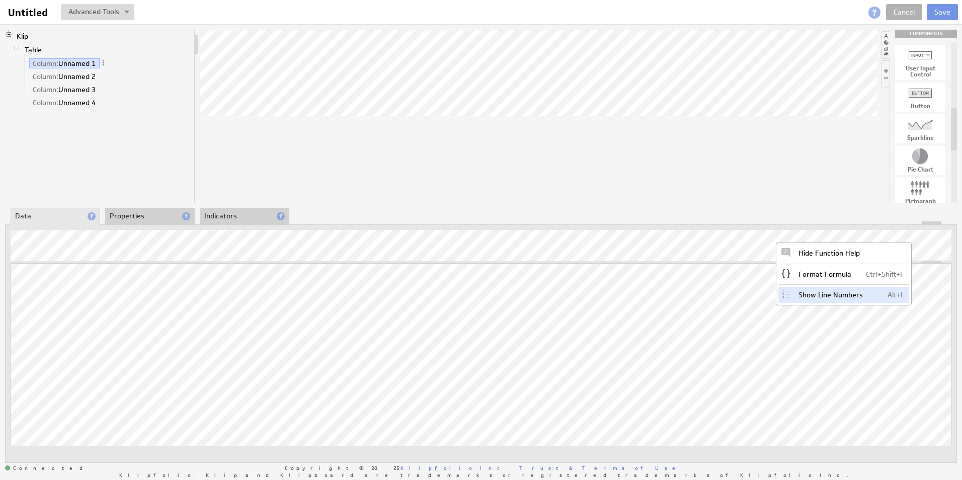
click at [825, 295] on div "Show Line Numbers Alt+L" at bounding box center [843, 295] width 131 height 16
click at [470, 146] on div "Klip Table Column: Unnamed 1 Column: Unnamed 2 Column: Unnamed 3 Column: Unname…" at bounding box center [481, 246] width 962 height 444
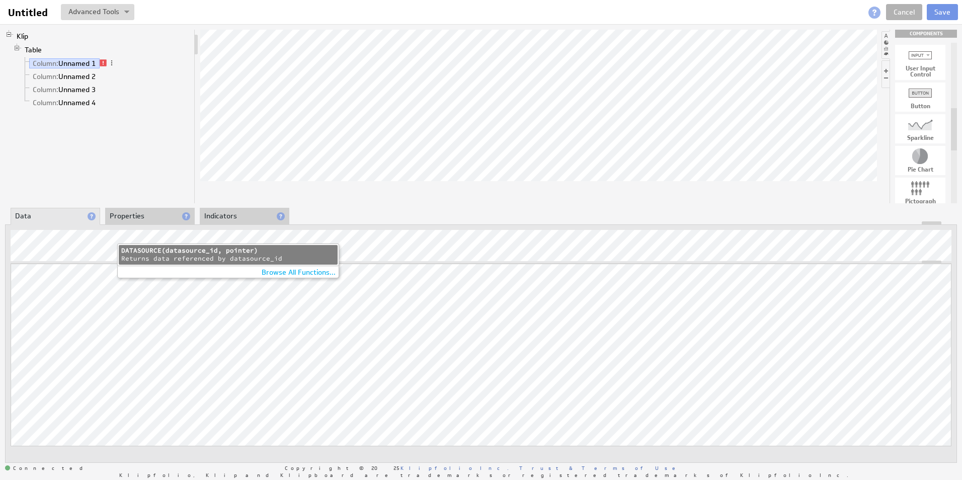
click at [165, 254] on li "DATASOURCE DATASOURCE(datasource_id, pointer) Returns data referenced by dataso…" at bounding box center [228, 255] width 219 height 20
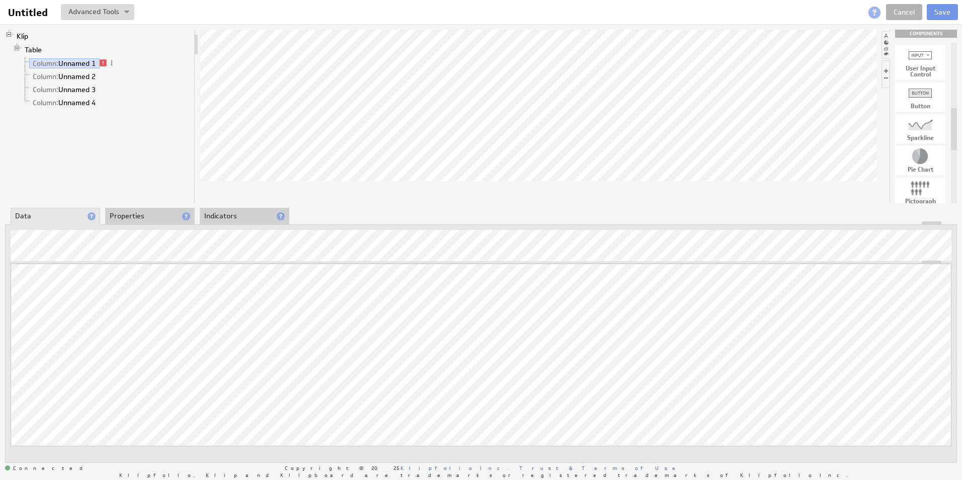
click at [173, 241] on div "Updating... Select a Function ARRAY DATE SELECT SLICE SUM Data Manipulation Log…" at bounding box center [481, 343] width 952 height 239
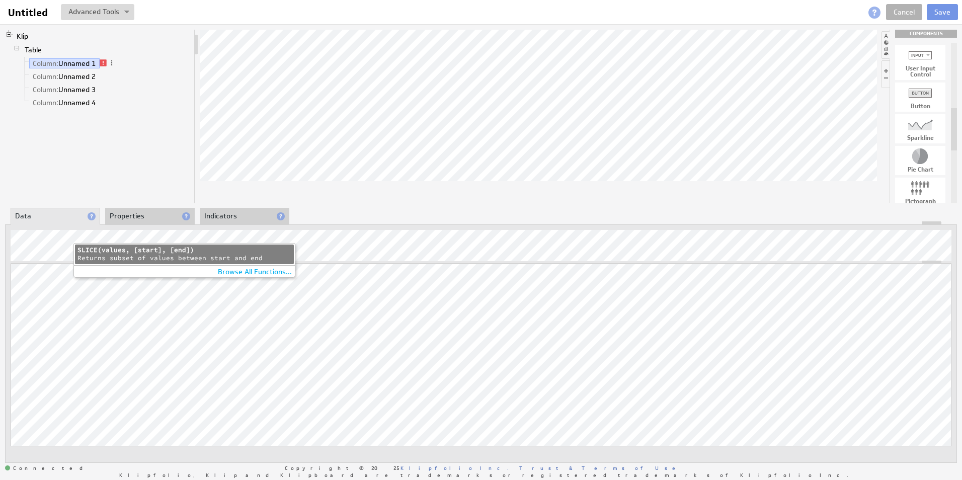
click at [163, 249] on div "SLICE(values, [start], [end])" at bounding box center [184, 250] width 214 height 9
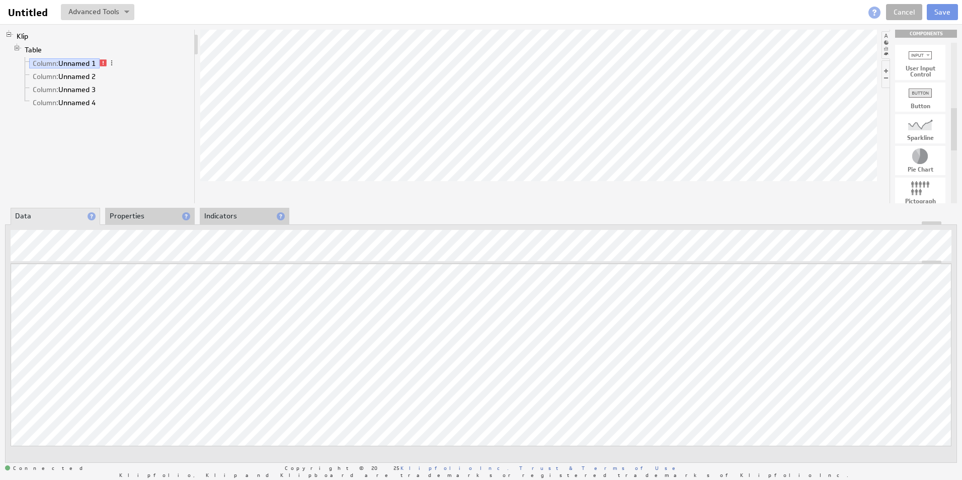
click at [405, 228] on div "Updating... Select a Function ARRAY DATE SELECT SLICE SUM Data Manipulation Log…" at bounding box center [481, 343] width 952 height 239
click at [46, 256] on div "Function..." at bounding box center [63, 256] width 101 height 16
click at [44, 288] on div "Results Reference..." at bounding box center [63, 288] width 101 height 16
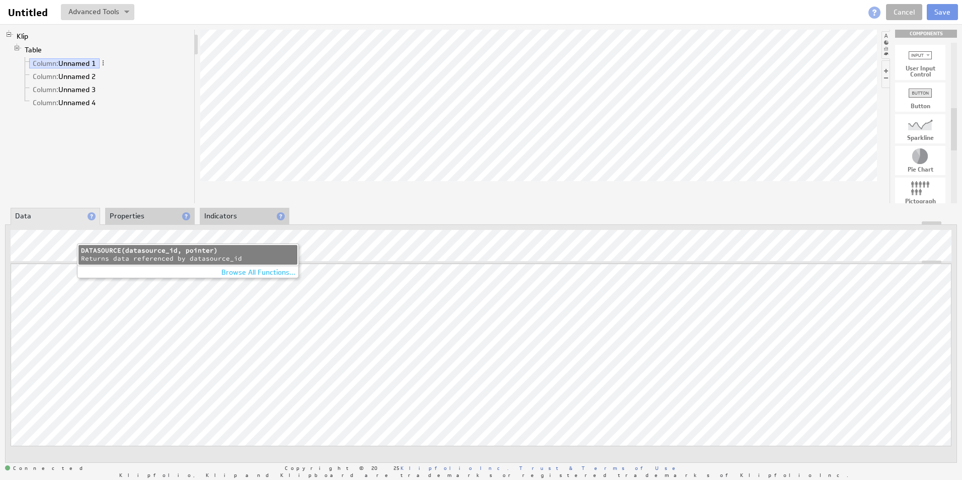
click at [244, 275] on div "Browse All Functions..." at bounding box center [188, 272] width 222 height 12
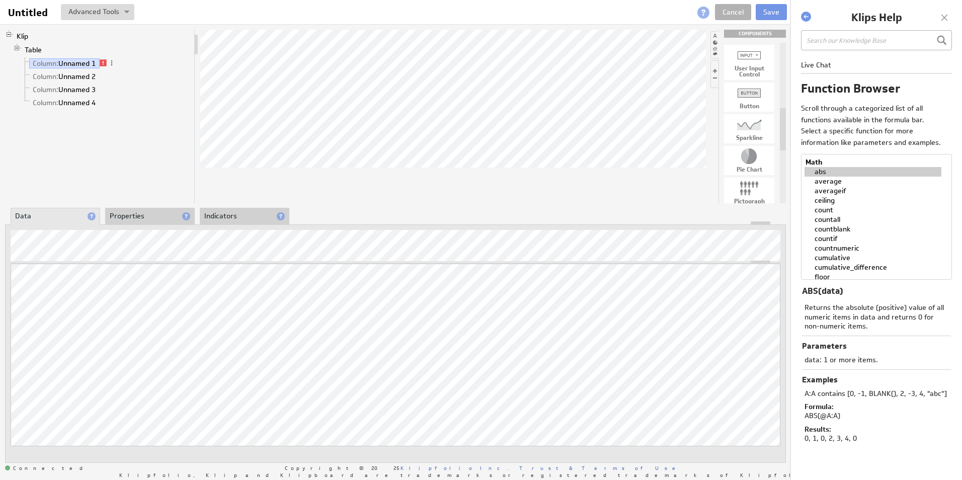
click at [950, 7] on div "Klips Help Live Chat Function Browser Scroll through a categorized list of all …" at bounding box center [876, 240] width 172 height 480
click at [947, 17] on div at bounding box center [944, 17] width 15 height 15
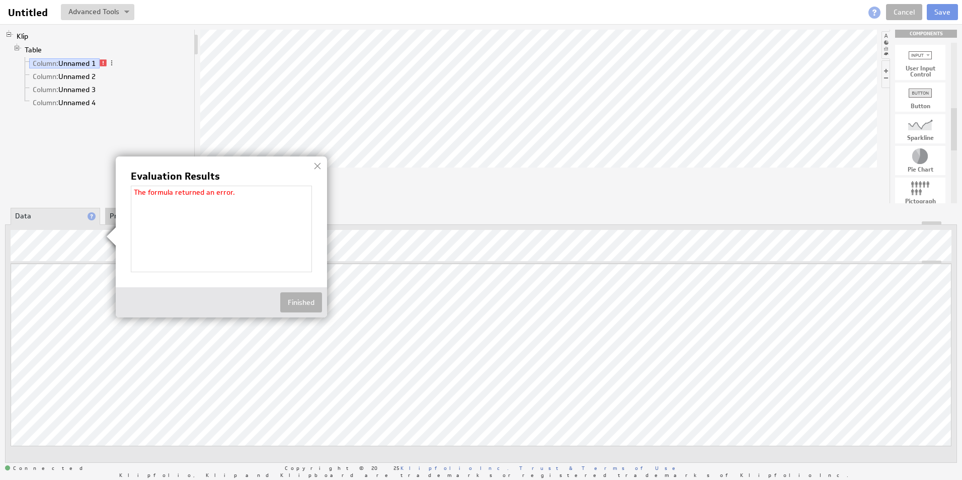
click at [248, 260] on div "The formula returned an error." at bounding box center [221, 229] width 181 height 87
click at [572, 241] on img at bounding box center [481, 240] width 962 height 480
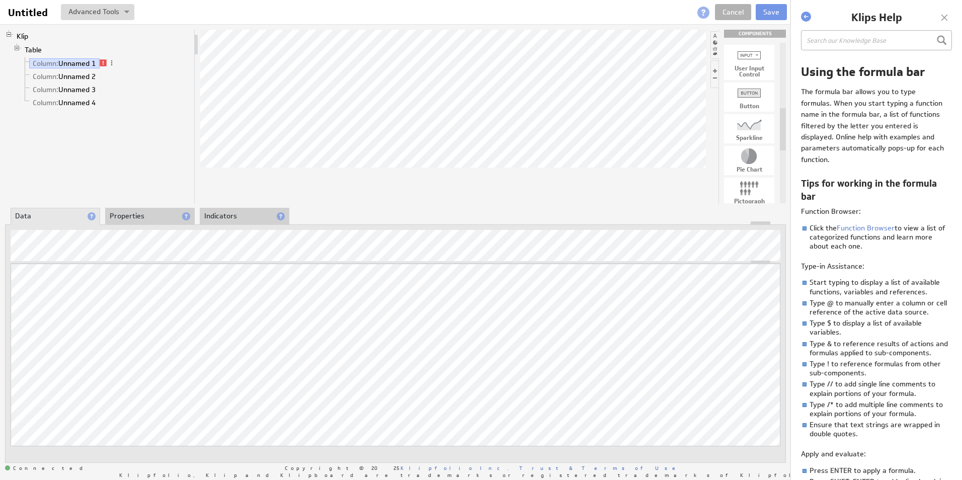
click at [701, 14] on span at bounding box center [703, 13] width 12 height 12
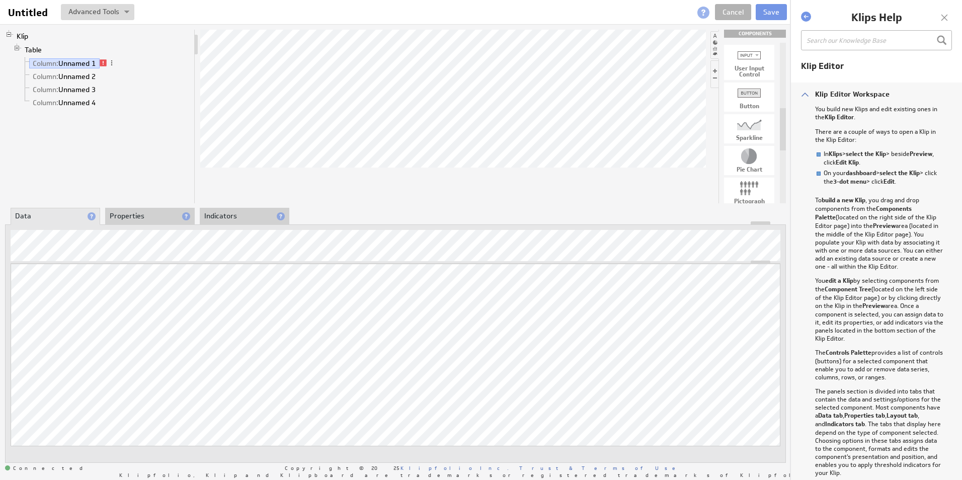
scroll to position [189, 0]
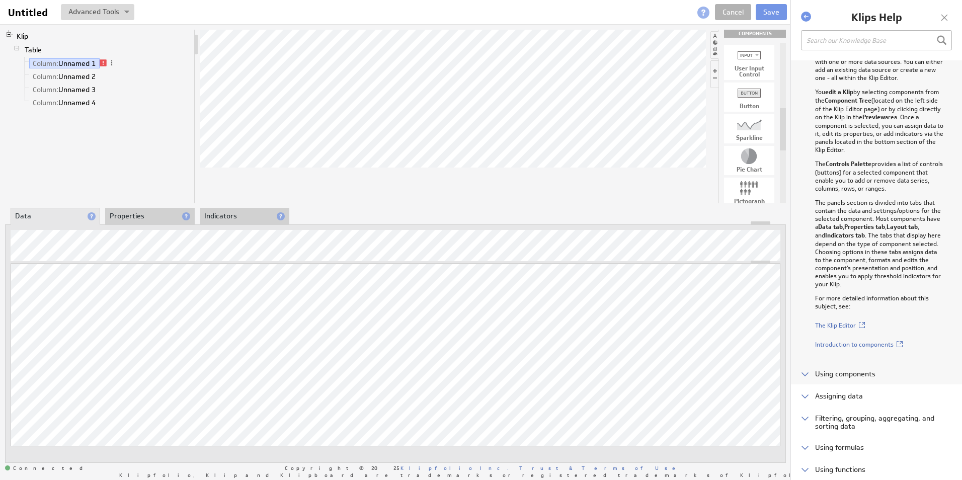
click at [807, 382] on div "Using components" at bounding box center [876, 373] width 171 height 22
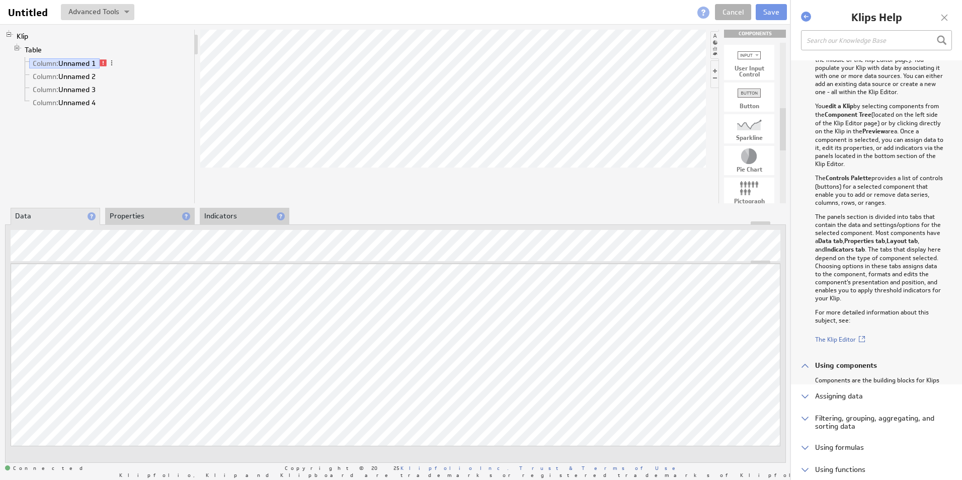
scroll to position [0, 0]
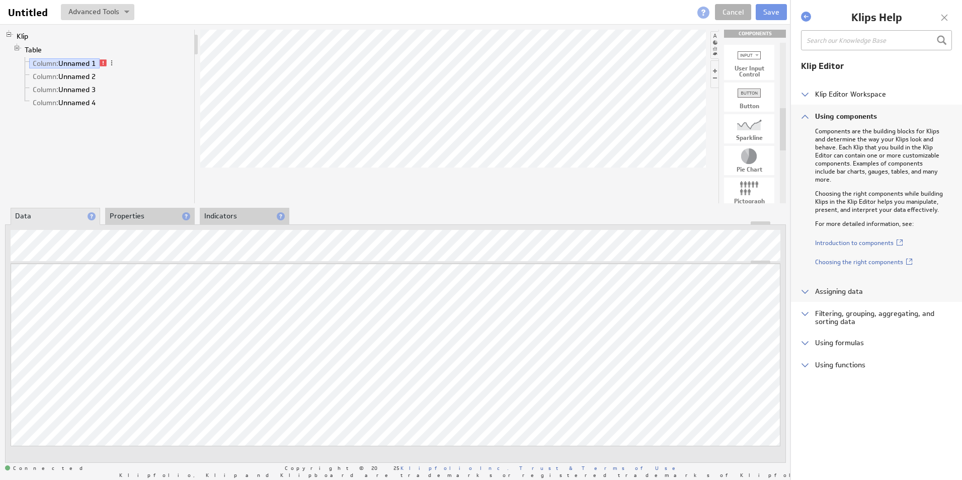
click at [803, 286] on div "Assigning data" at bounding box center [876, 291] width 171 height 22
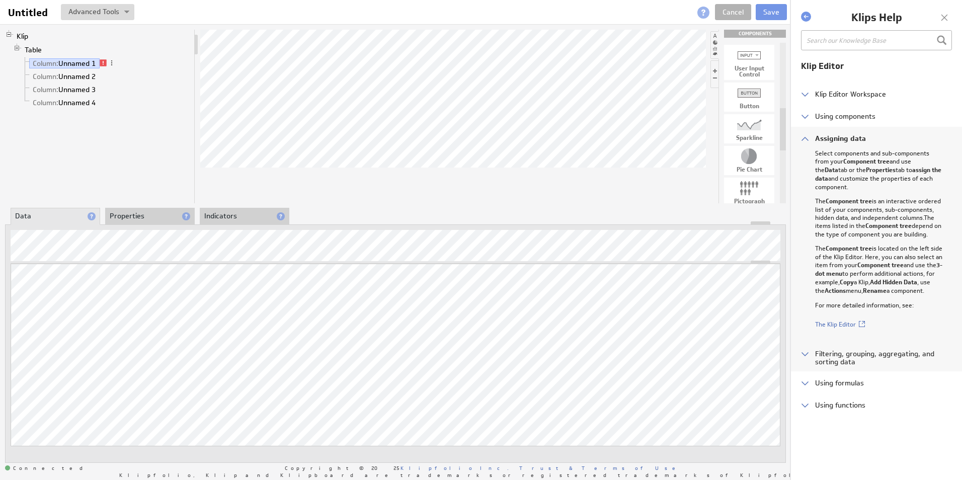
click at [804, 349] on div "Filtering, grouping, aggregating, and sorting data" at bounding box center [876, 356] width 171 height 29
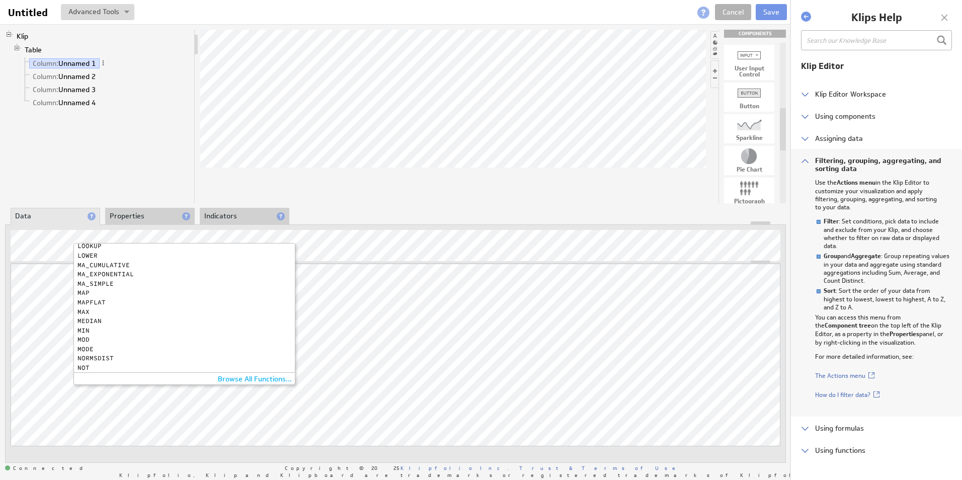
scroll to position [403, 0]
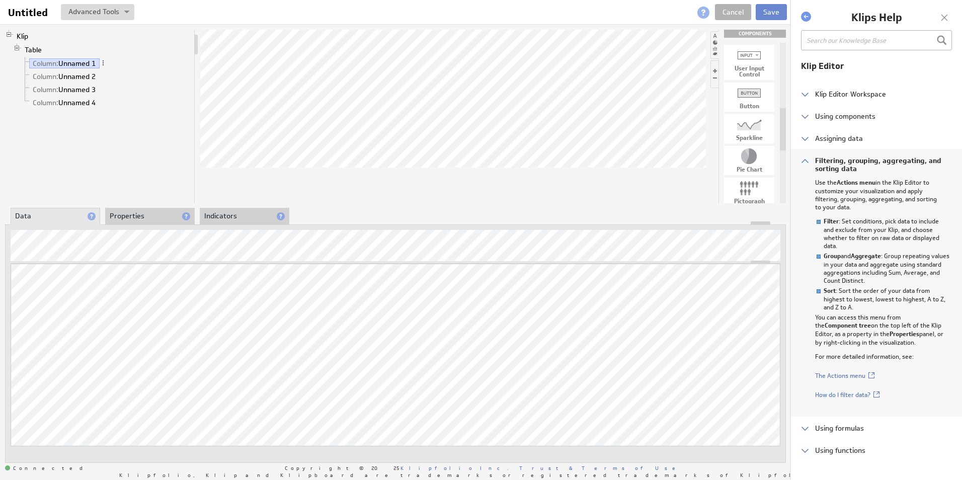
click at [769, 13] on button "Save" at bounding box center [771, 12] width 31 height 16
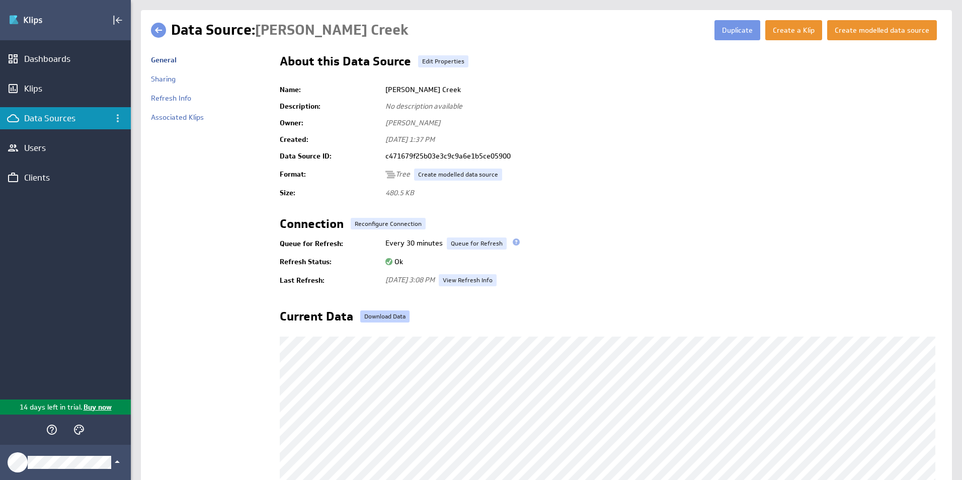
click at [383, 317] on link "Download Data" at bounding box center [384, 316] width 49 height 12
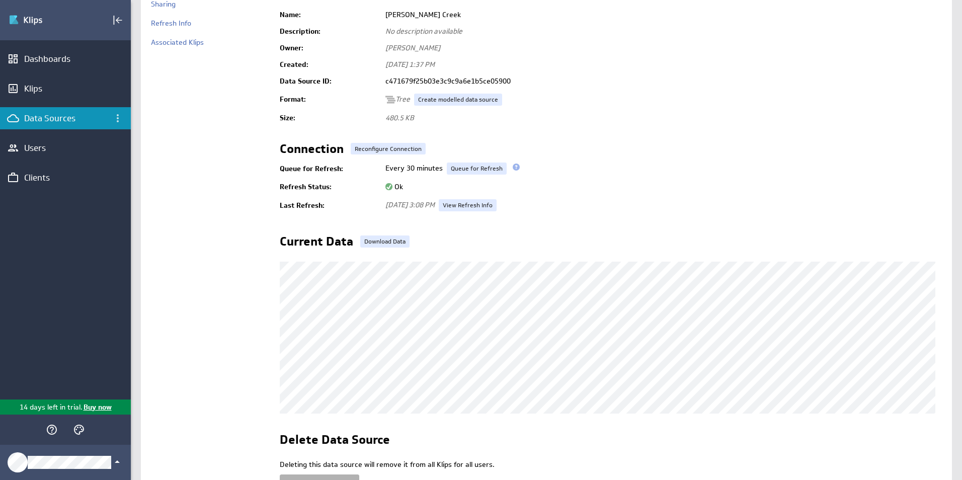
scroll to position [148, 0]
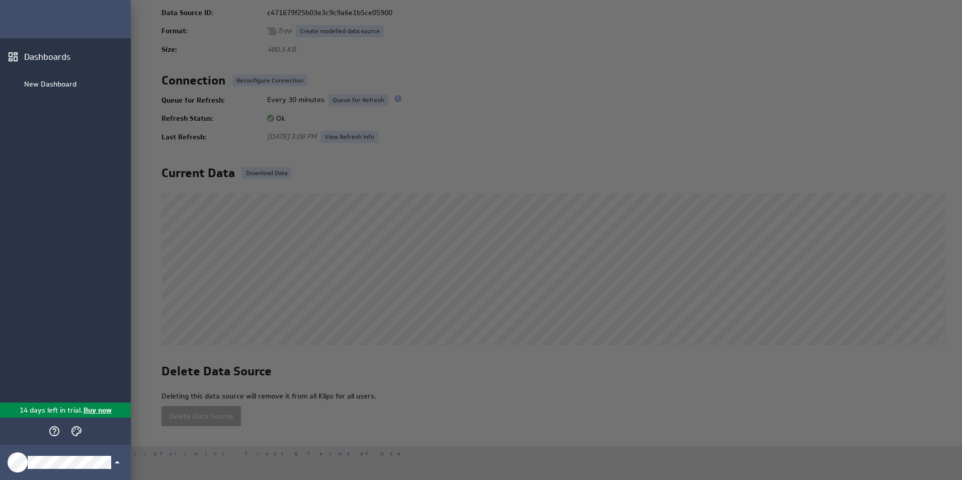
scroll to position [143, 0]
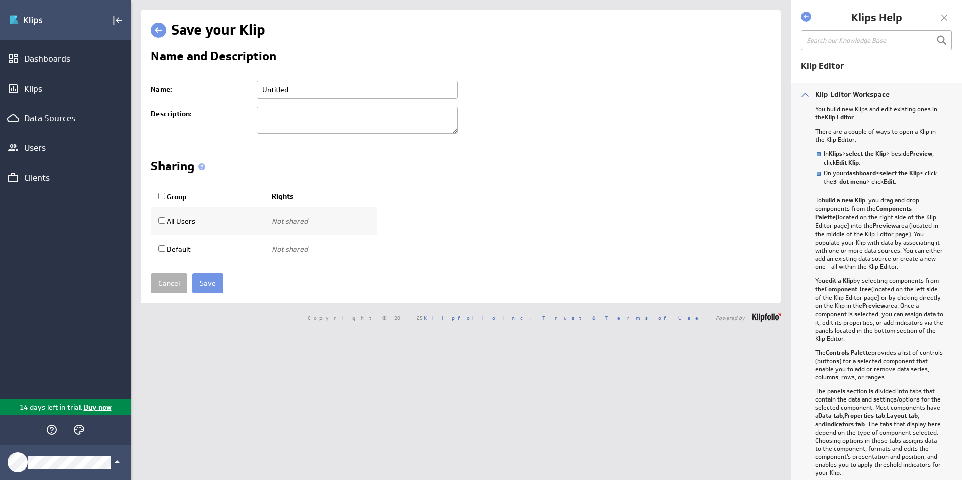
drag, startPoint x: 300, startPoint y: 90, endPoint x: 226, endPoint y: 90, distance: 74.0
click at [226, 90] on tr "Name: Untitled Please enter a valid name" at bounding box center [461, 89] width 620 height 26
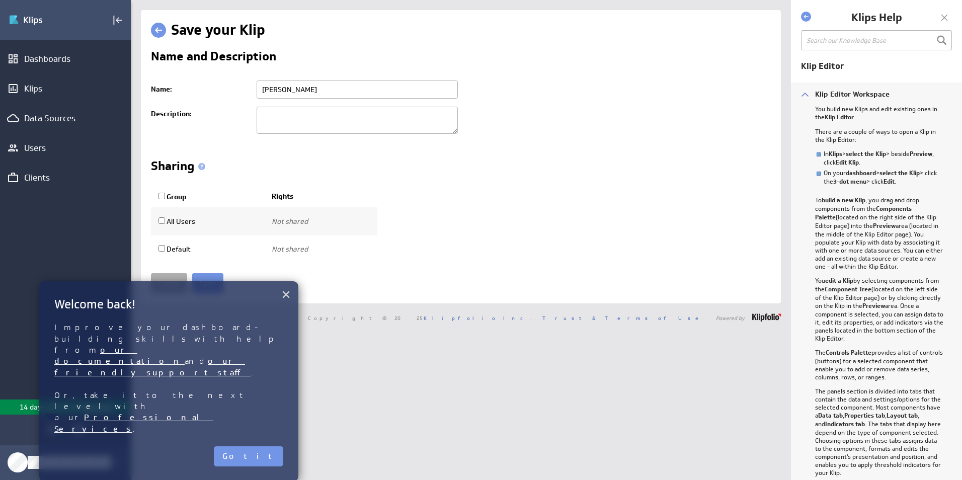
click at [289, 295] on button "×" at bounding box center [286, 294] width 10 height 20
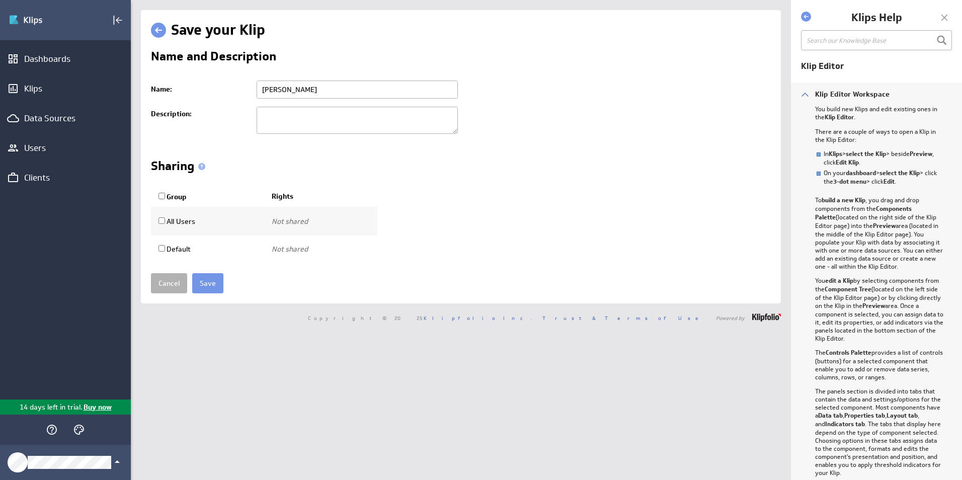
click at [310, 93] on input "[PERSON_NAME]" at bounding box center [357, 90] width 201 height 18
type input "[PERSON_NAME] Creek API"
click at [203, 286] on input "Save" at bounding box center [207, 283] width 31 height 20
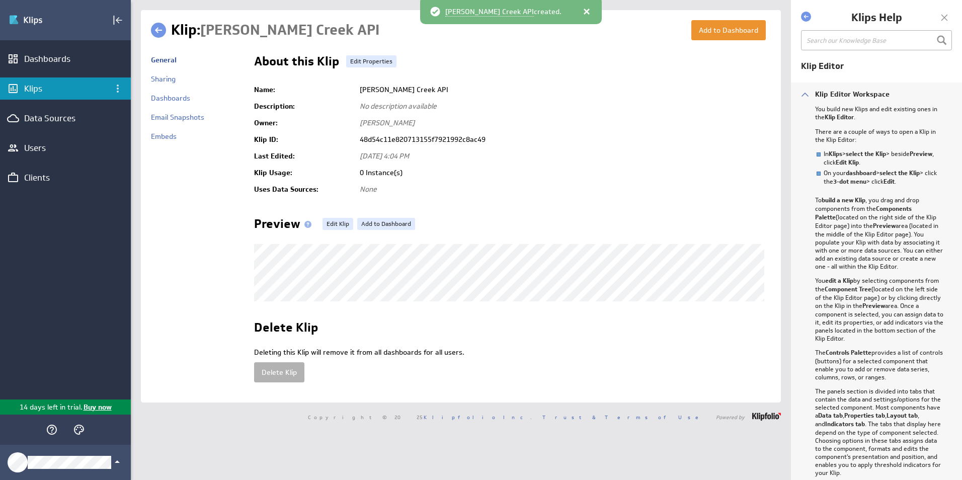
click at [60, 93] on div "Klips" at bounding box center [65, 88] width 83 height 11
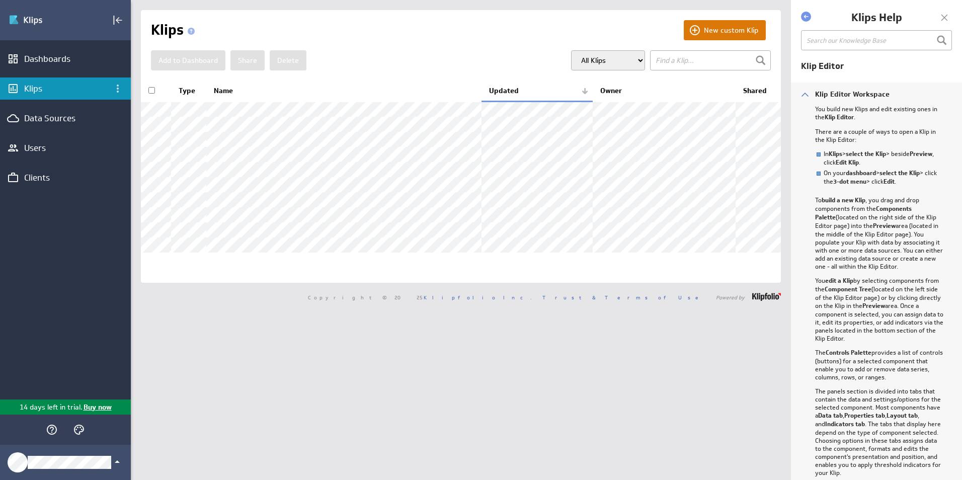
click at [729, 35] on button "New custom Klip" at bounding box center [725, 30] width 82 height 20
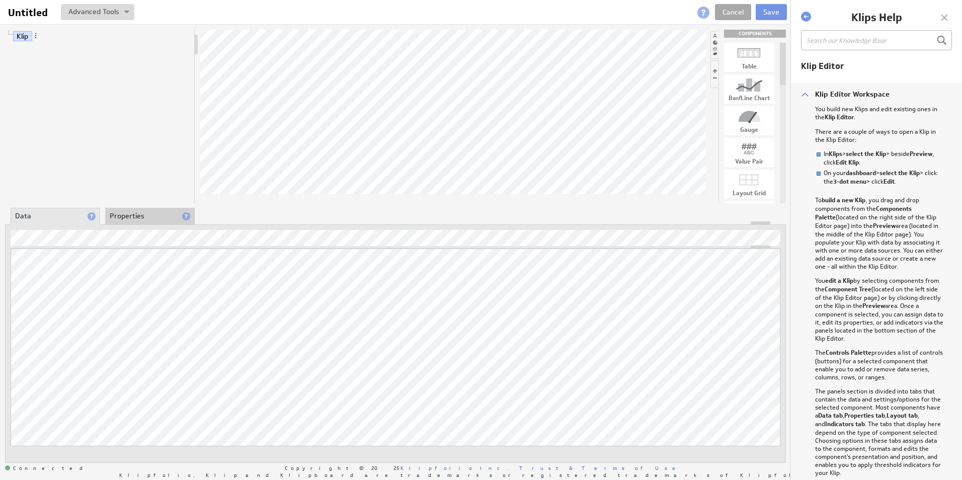
click at [729, 13] on link "Cancel" at bounding box center [733, 12] width 36 height 16
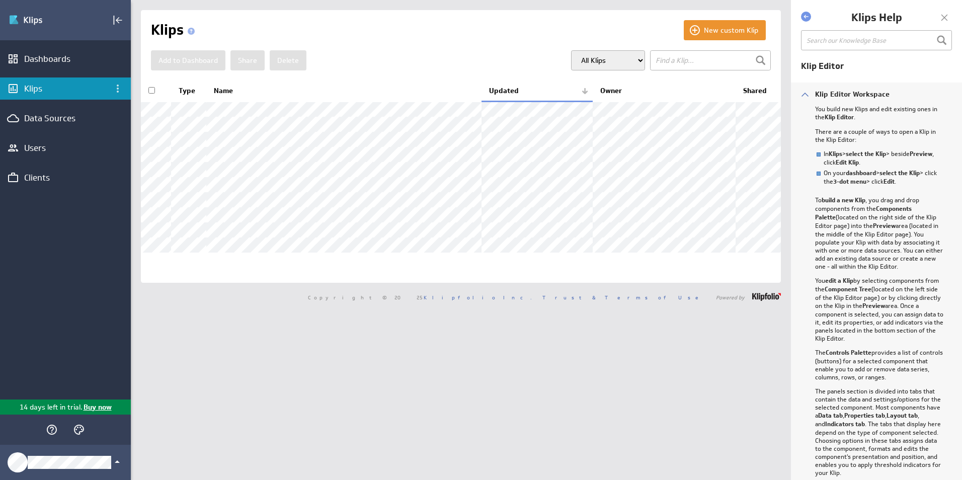
click at [946, 17] on div at bounding box center [944, 17] width 15 height 15
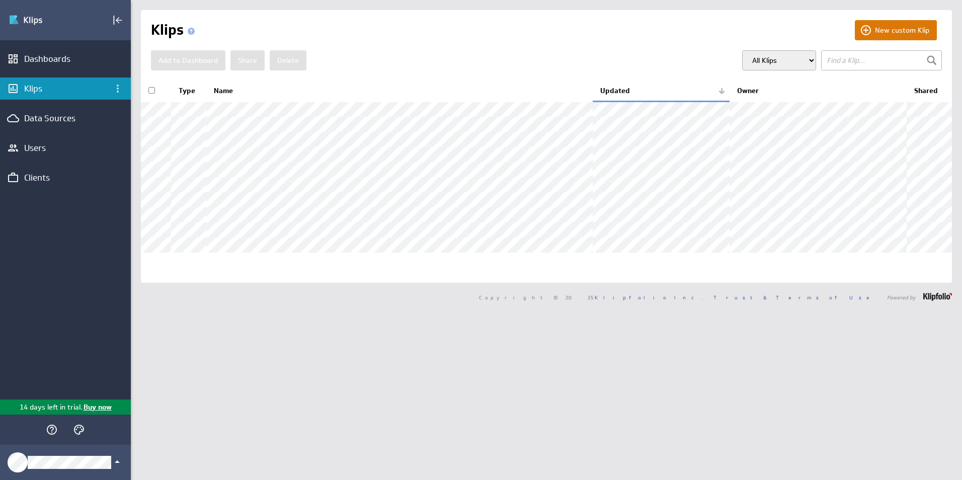
click at [893, 32] on button "New custom Klip" at bounding box center [896, 30] width 82 height 20
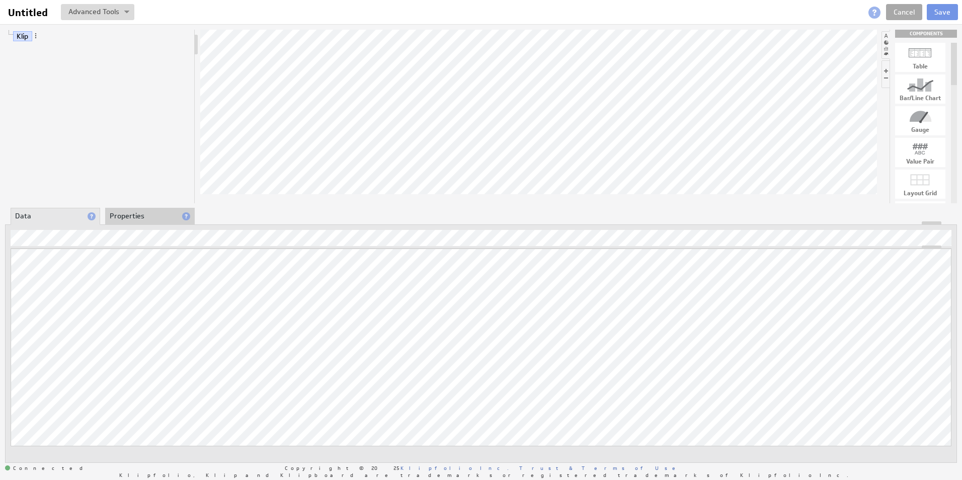
click at [905, 8] on link "Cancel" at bounding box center [904, 12] width 36 height 16
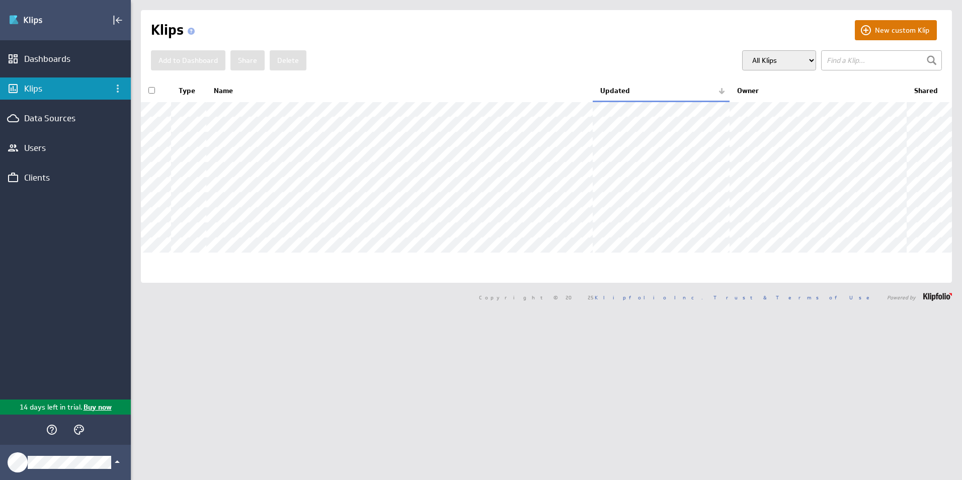
click at [901, 29] on button "New custom Klip" at bounding box center [896, 30] width 82 height 20
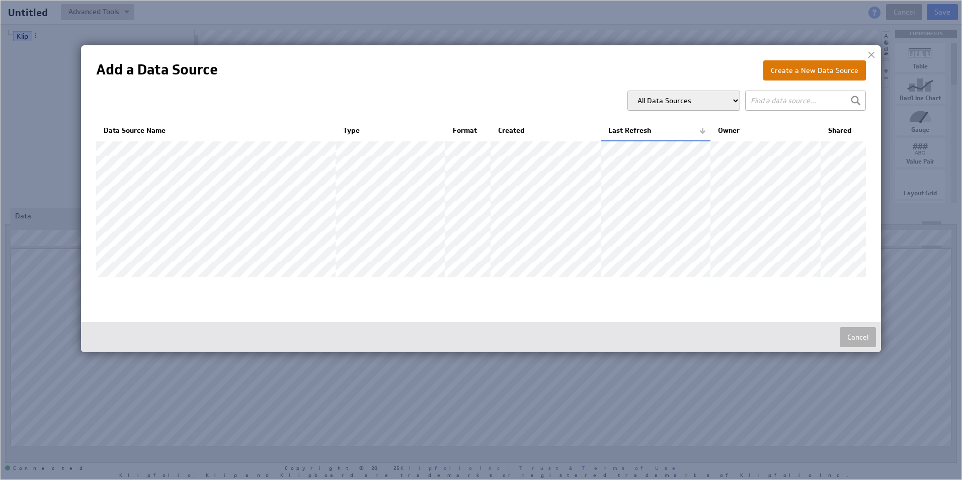
click at [790, 72] on button "Create a New Data Source" at bounding box center [814, 70] width 103 height 20
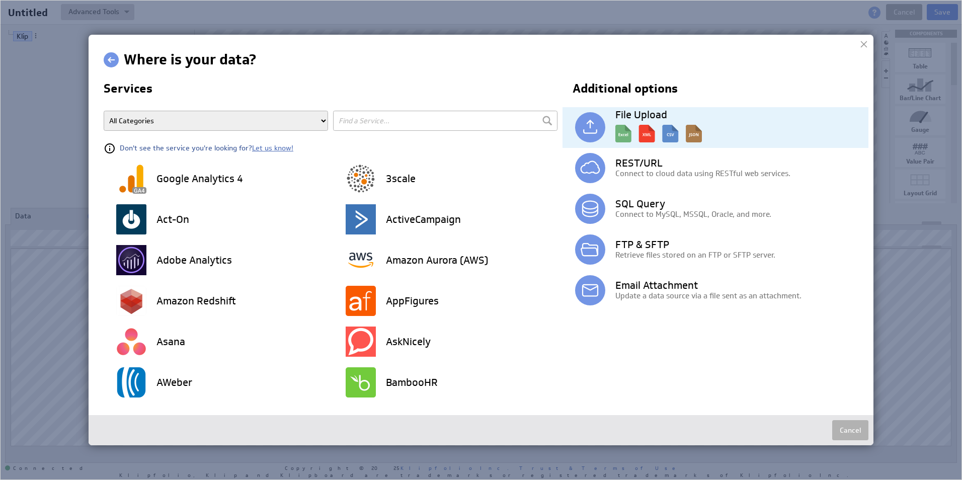
click at [590, 135] on img at bounding box center [590, 127] width 30 height 30
click at [592, 117] on img at bounding box center [590, 127] width 30 height 30
click at [636, 121] on img at bounding box center [658, 131] width 87 height 23
click at [625, 116] on h3 "File Upload" at bounding box center [741, 115] width 253 height 10
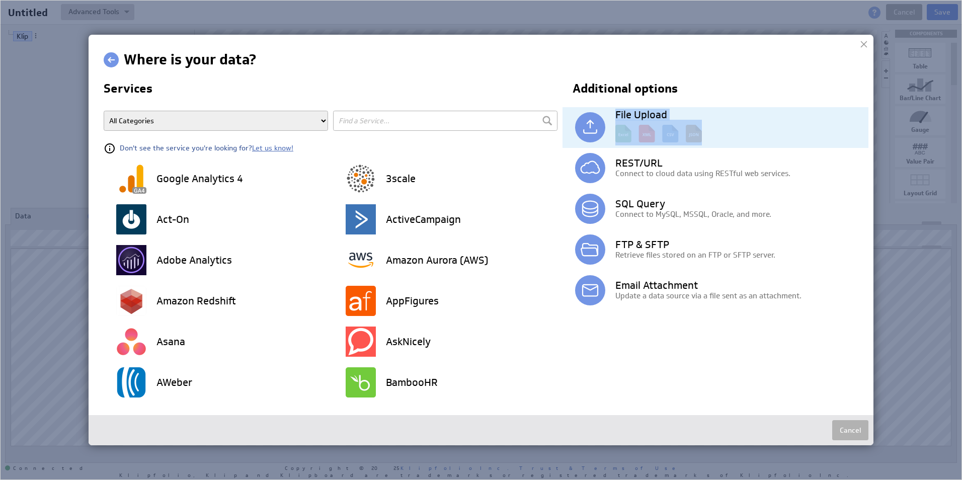
click at [625, 116] on h3 "File Upload" at bounding box center [741, 115] width 253 height 10
drag, startPoint x: 625, startPoint y: 116, endPoint x: 585, endPoint y: 126, distance: 40.9
click at [587, 126] on img at bounding box center [590, 127] width 30 height 30
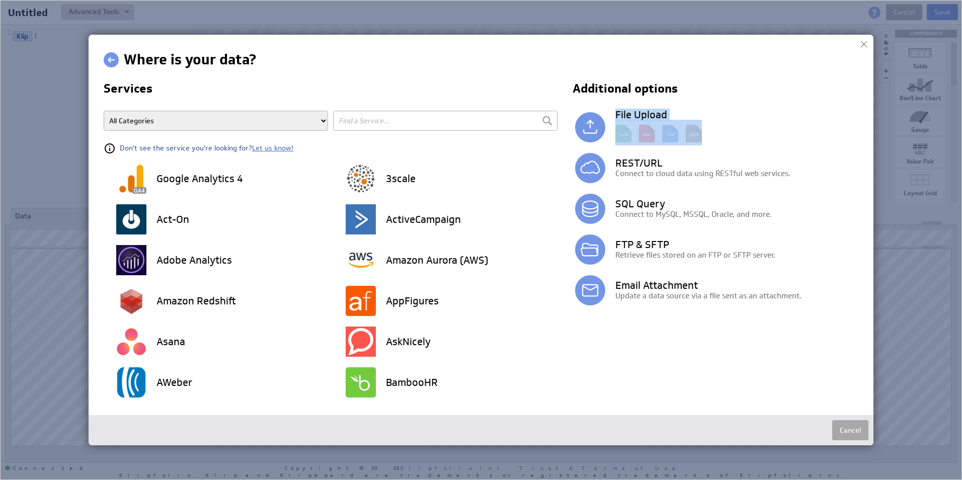
click at [854, 433] on button "Cancel" at bounding box center [850, 430] width 36 height 20
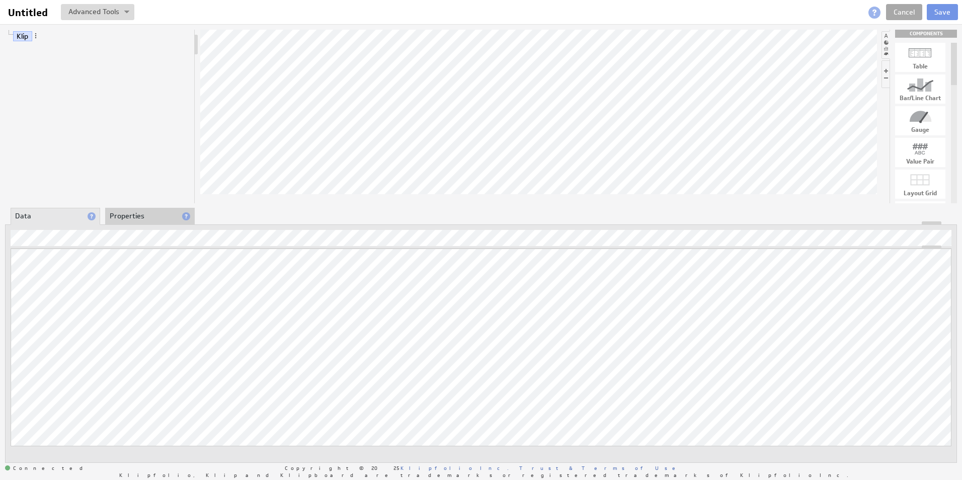
click at [909, 15] on link "Cancel" at bounding box center [904, 12] width 36 height 16
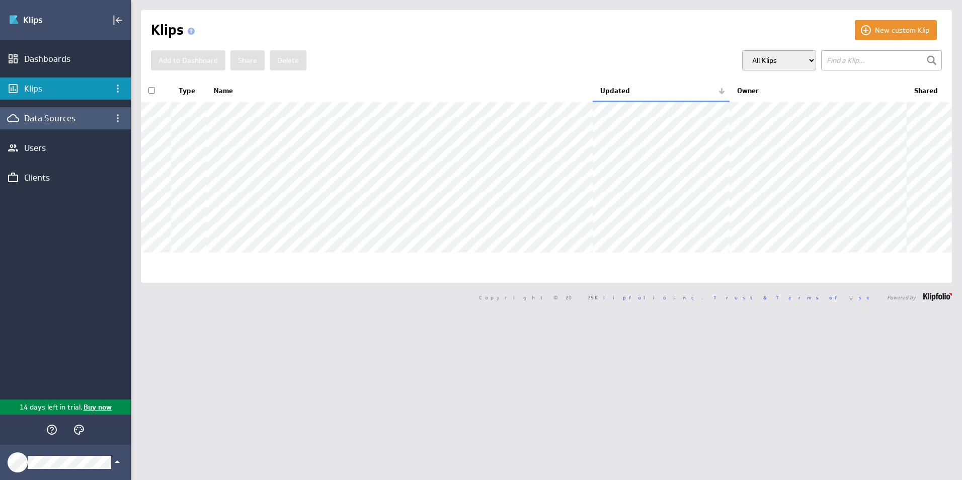
click at [71, 118] on div "Data Sources" at bounding box center [65, 118] width 83 height 11
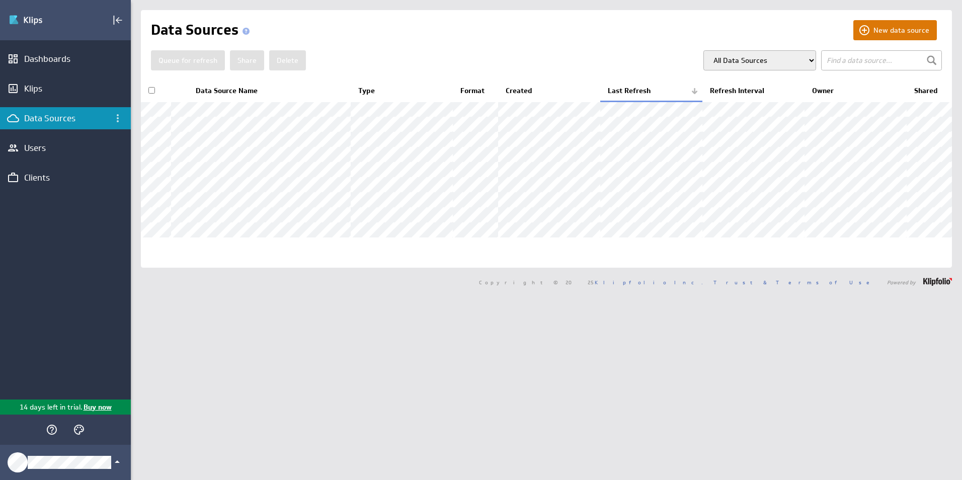
click at [856, 37] on button "New data source" at bounding box center [895, 30] width 84 height 20
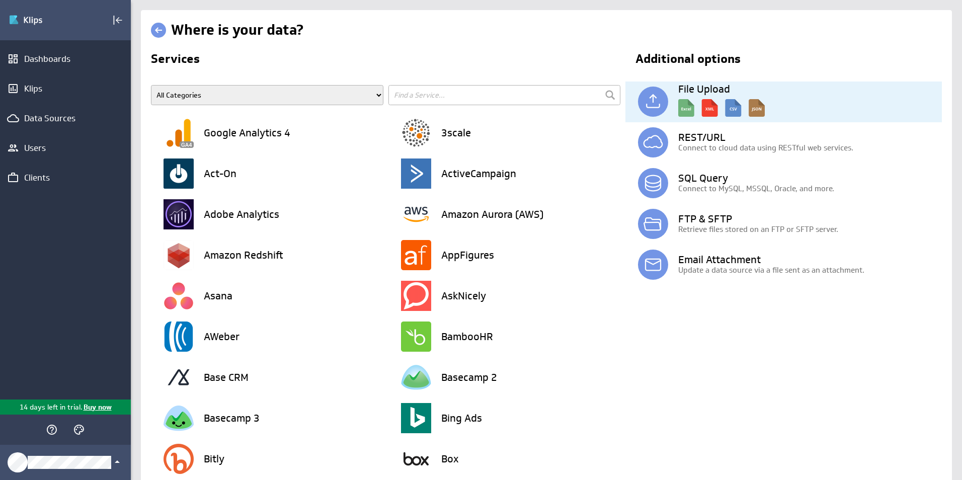
click at [683, 98] on img at bounding box center [721, 105] width 87 height 23
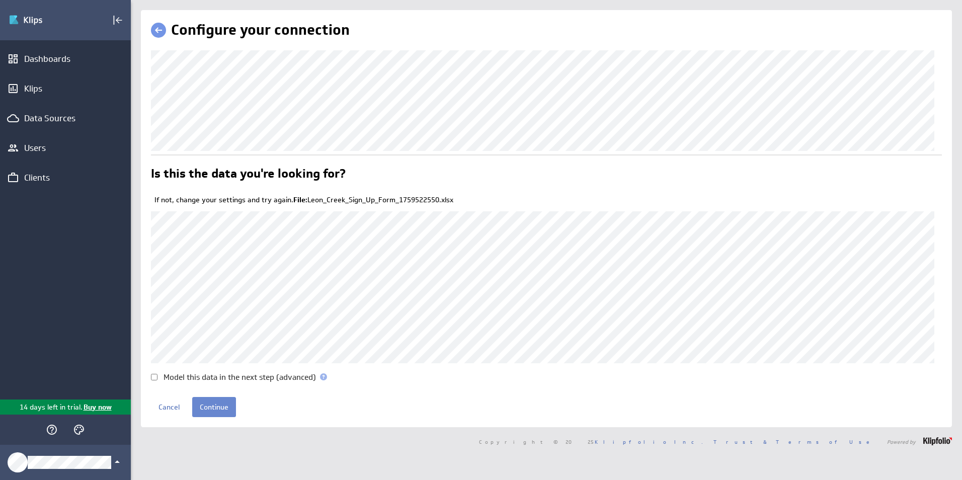
click at [198, 407] on input "Continue" at bounding box center [214, 407] width 44 height 20
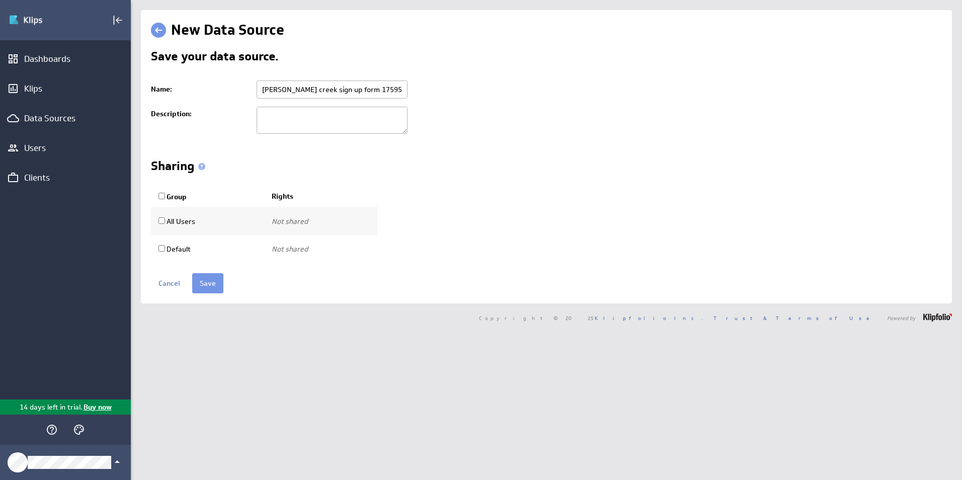
drag, startPoint x: 390, startPoint y: 89, endPoint x: 326, endPoint y: 88, distance: 64.4
click at [326, 88] on input "[PERSON_NAME] creek sign up form 1759522550" at bounding box center [332, 90] width 151 height 18
type input "[PERSON_NAME] creek sign up excel"
click at [192, 273] on input "Save" at bounding box center [207, 283] width 31 height 20
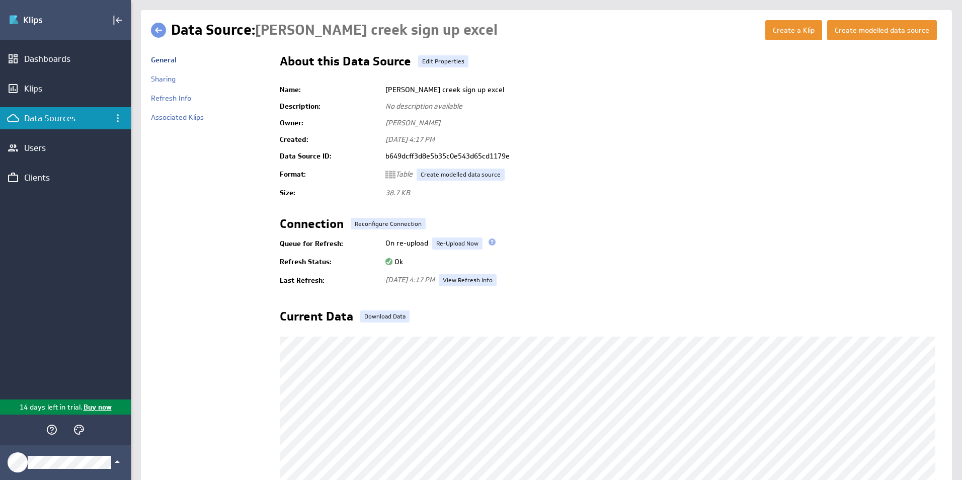
drag, startPoint x: 787, startPoint y: 34, endPoint x: 781, endPoint y: 49, distance: 16.3
click at [787, 34] on button "Create a Klip" at bounding box center [793, 30] width 57 height 20
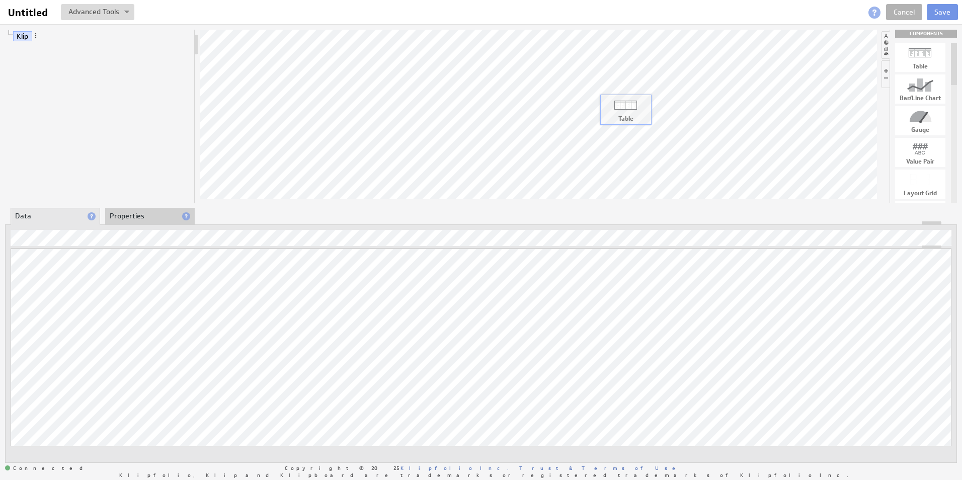
drag, startPoint x: 927, startPoint y: 55, endPoint x: 576, endPoint y: 112, distance: 355.4
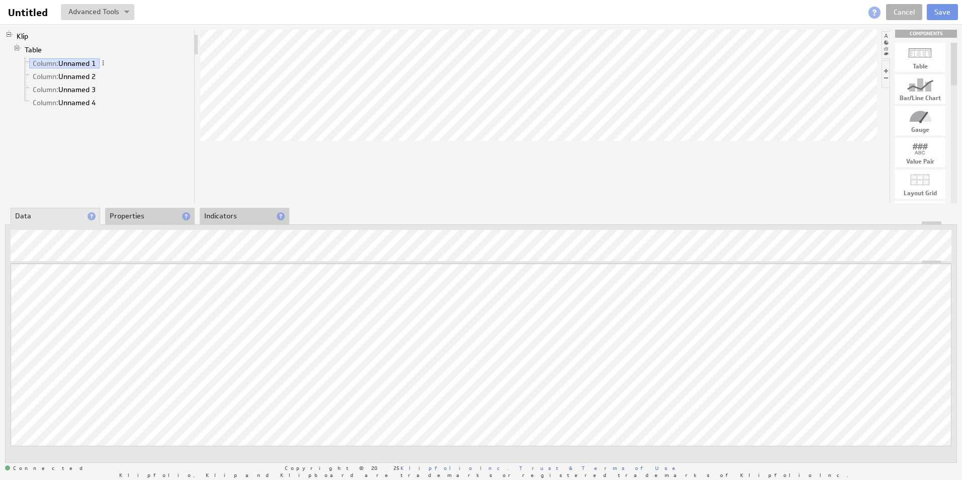
drag, startPoint x: 233, startPoint y: 260, endPoint x: 718, endPoint y: 170, distance: 493.3
click at [718, 170] on div at bounding box center [538, 117] width 677 height 174
click at [104, 63] on span at bounding box center [103, 62] width 7 height 7
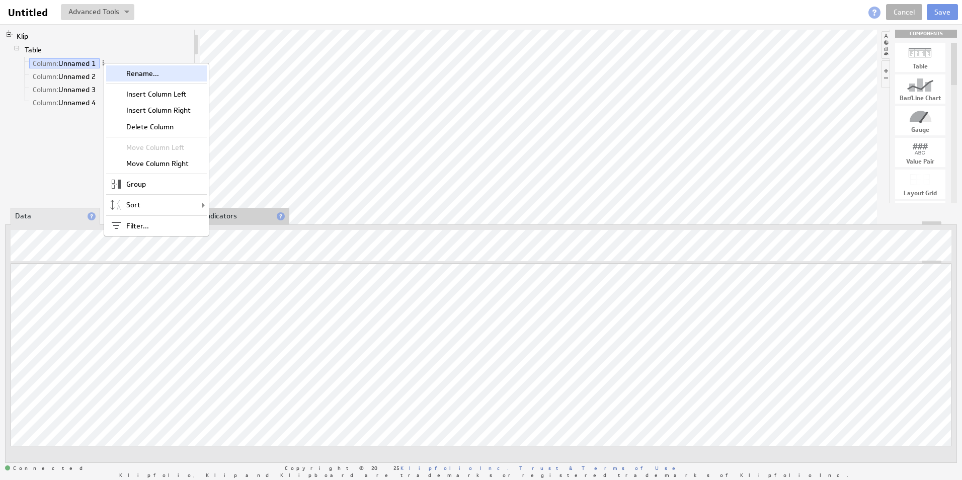
click at [141, 72] on div "Rename..." at bounding box center [156, 73] width 101 height 16
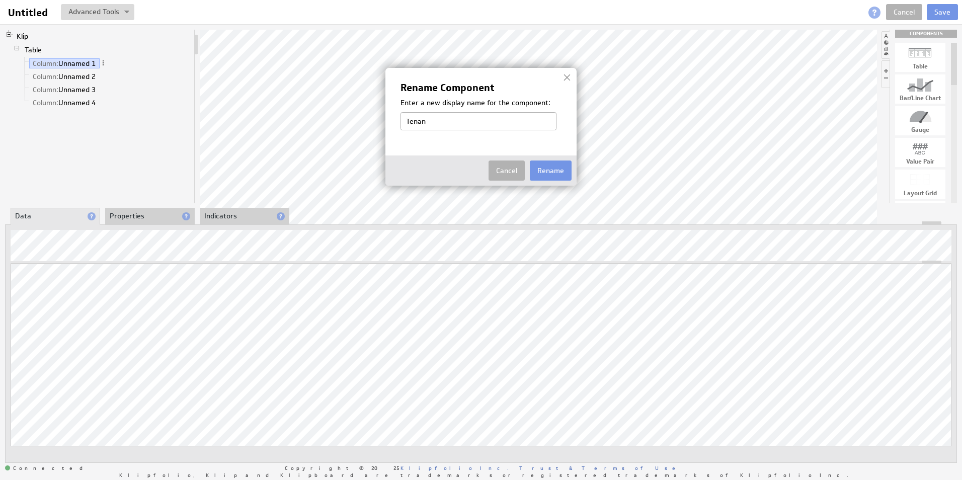
type input "Tenant Name"
click at [537, 167] on button "Rename" at bounding box center [551, 171] width 42 height 20
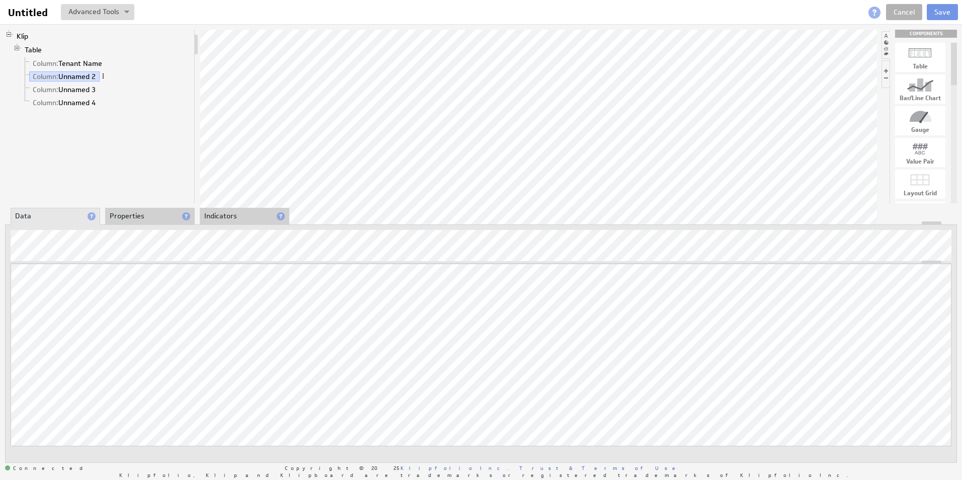
click at [103, 77] on span at bounding box center [103, 75] width 7 height 7
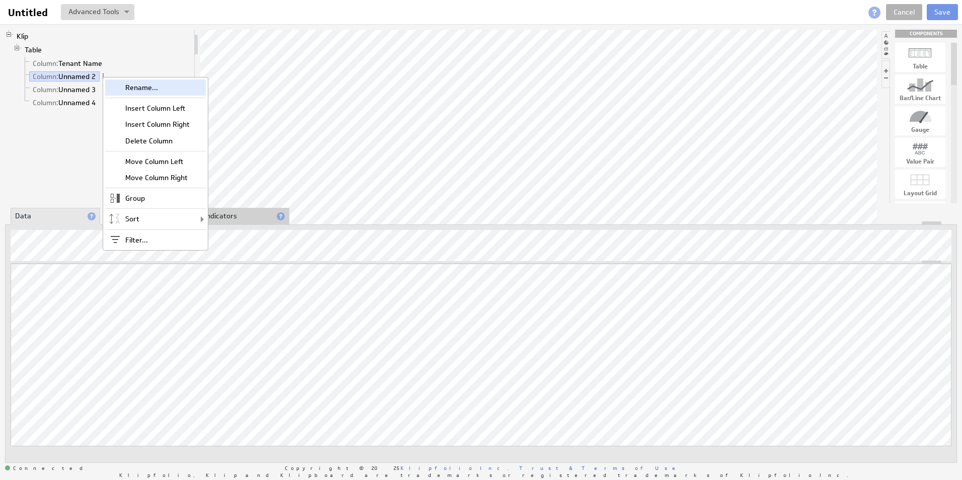
click at [126, 87] on div "Rename..." at bounding box center [155, 88] width 101 height 16
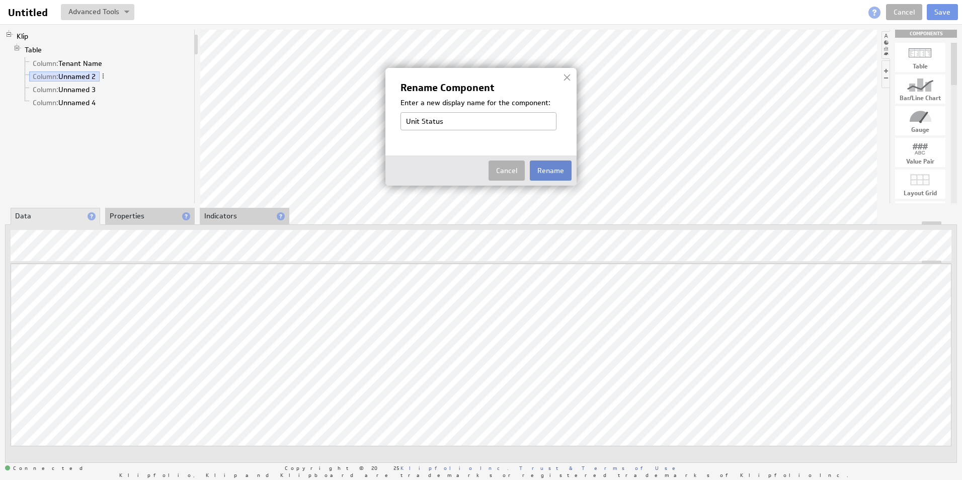
type input "Unit Status"
click at [539, 174] on button "Rename" at bounding box center [551, 171] width 42 height 20
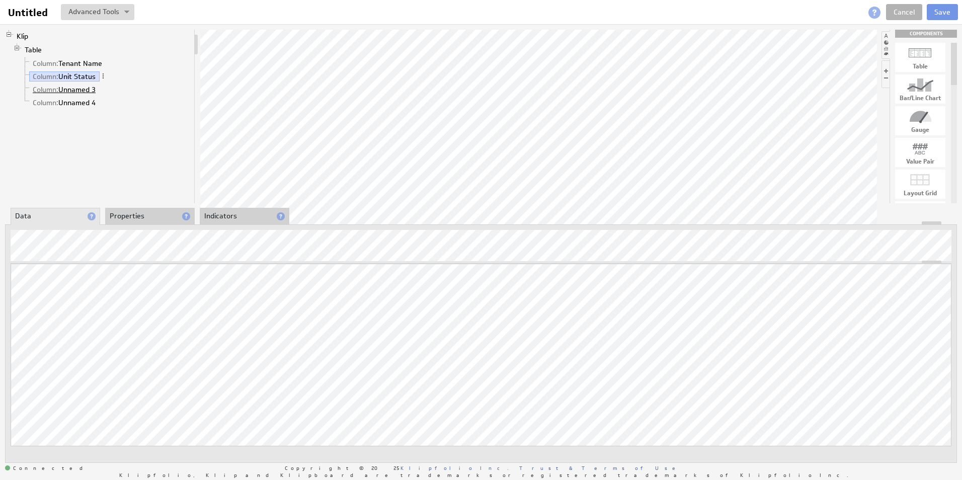
click at [96, 89] on link "Column: Unnamed 3" at bounding box center [64, 90] width 70 height 10
click at [105, 89] on span at bounding box center [103, 89] width 7 height 7
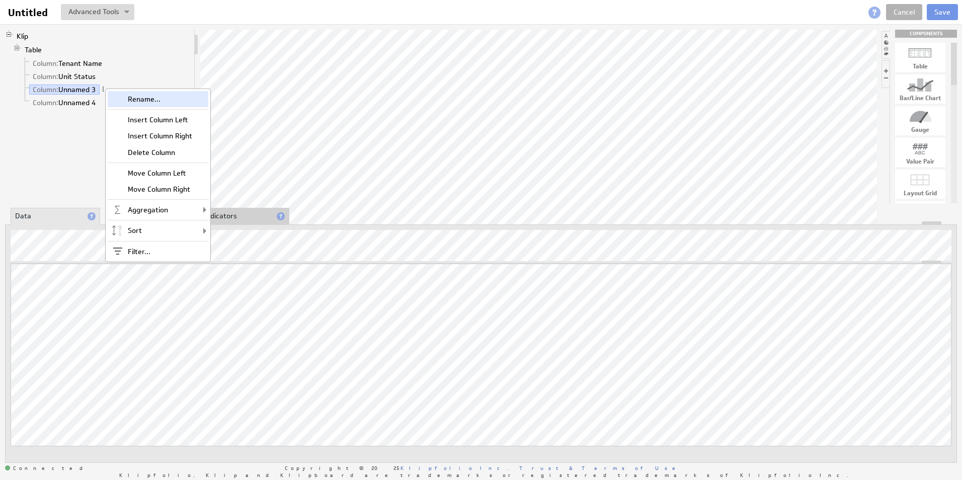
click at [132, 100] on div "Rename..." at bounding box center [158, 99] width 101 height 16
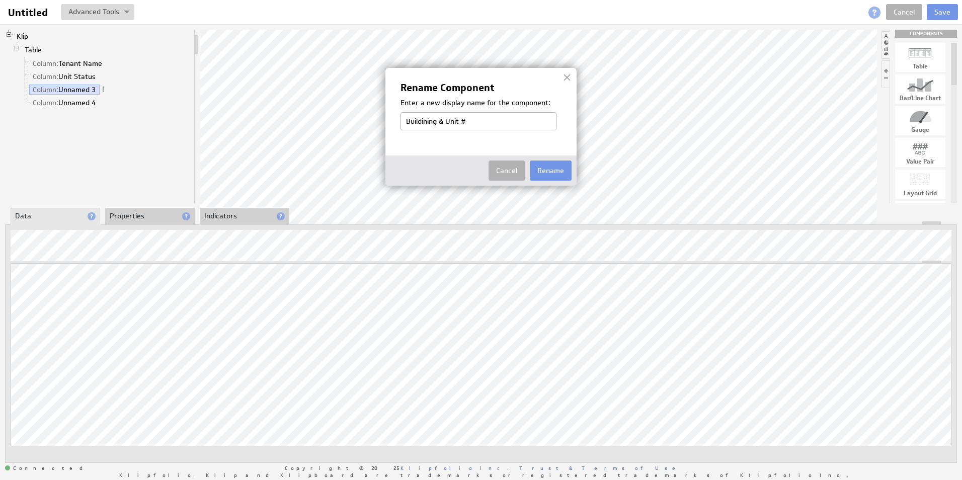
click at [457, 171] on td "Cancel Rename" at bounding box center [480, 171] width 181 height 20
click at [432, 121] on input "Buildining & Unit #" at bounding box center [479, 121] width 156 height 18
type input "Building & Unit #"
click at [564, 168] on button "Rename" at bounding box center [551, 171] width 42 height 20
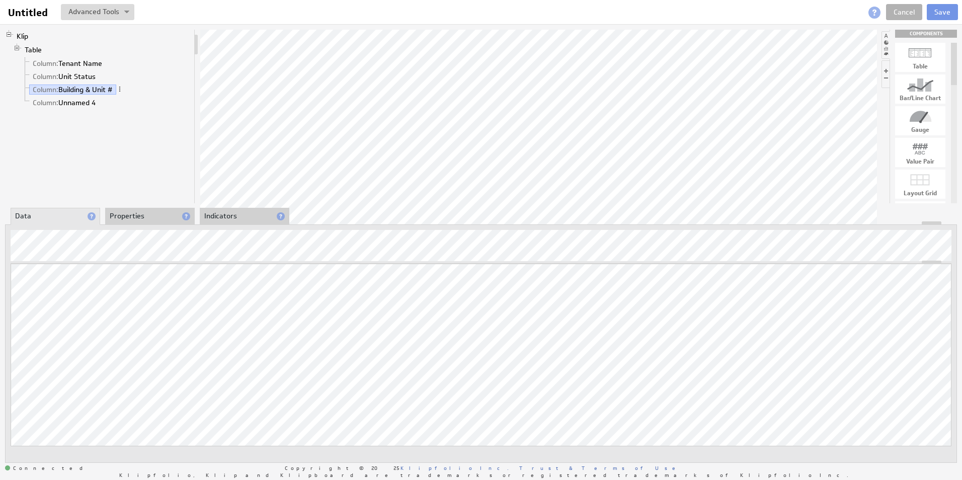
click at [493, 205] on div "Klip Table Column: Tenant Name Column: Unit Status Column: Building & Unit # Co…" at bounding box center [481, 246] width 962 height 444
click at [137, 214] on li "Properties" at bounding box center [150, 216] width 90 height 17
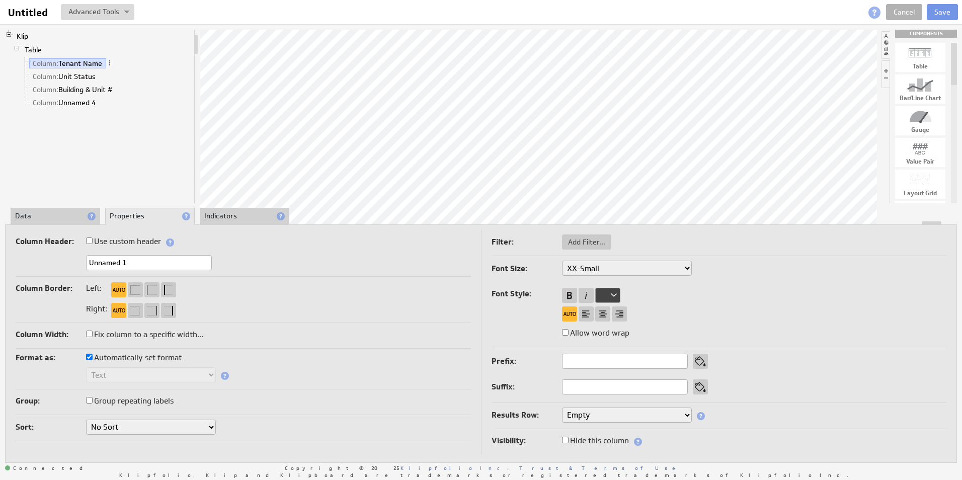
click at [206, 428] on select "No Sort A to Z Z to A" at bounding box center [151, 427] width 130 height 15
click at [190, 429] on select "No Sort A to Z Z to A" at bounding box center [151, 427] width 130 height 15
click at [170, 430] on select "No Sort A to Z Z to A" at bounding box center [151, 427] width 130 height 15
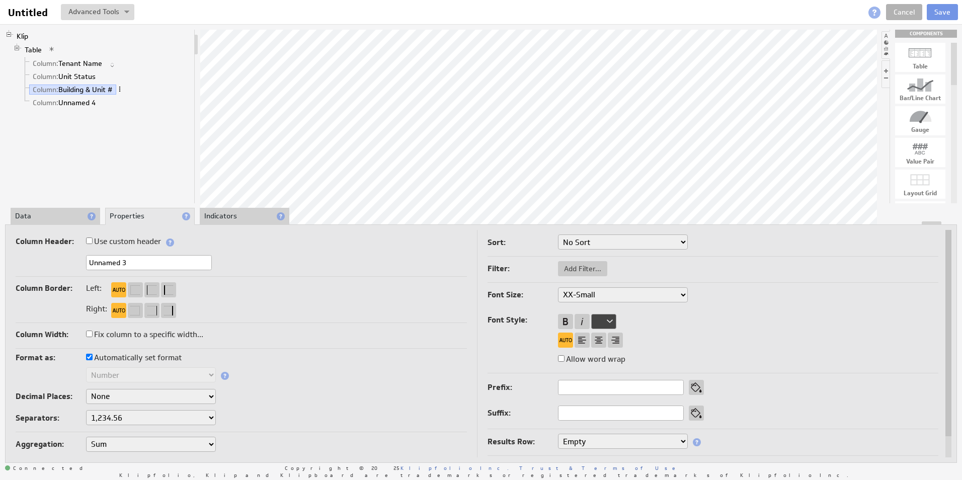
click at [123, 87] on span at bounding box center [119, 89] width 7 height 7
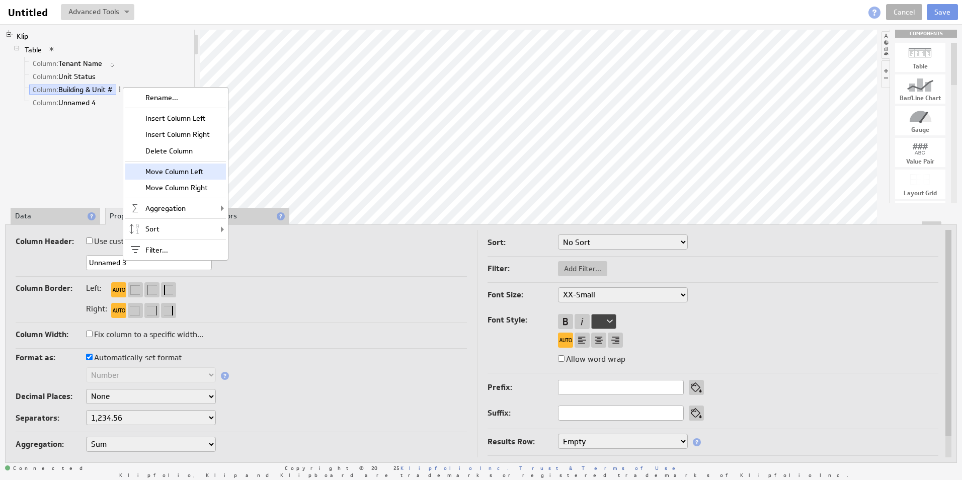
click at [177, 173] on div "Move Column Left" at bounding box center [175, 172] width 101 height 16
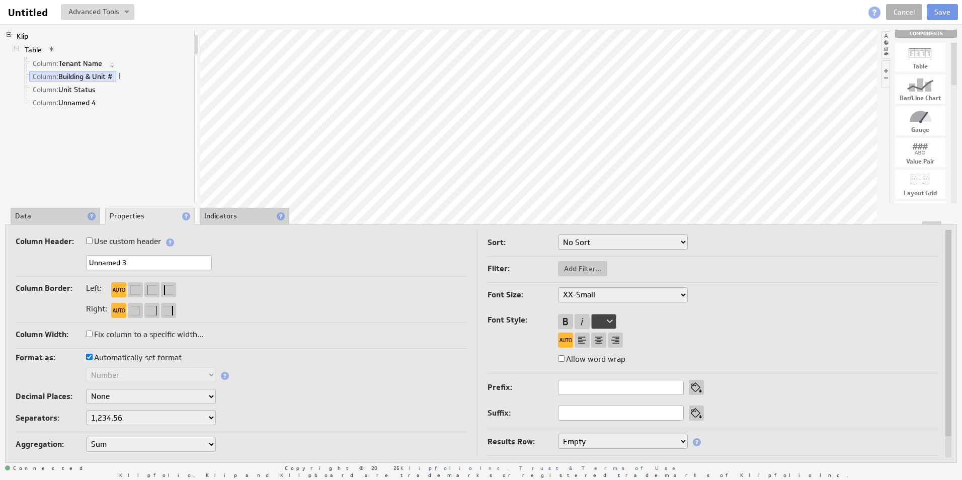
click at [121, 77] on span at bounding box center [119, 75] width 7 height 7
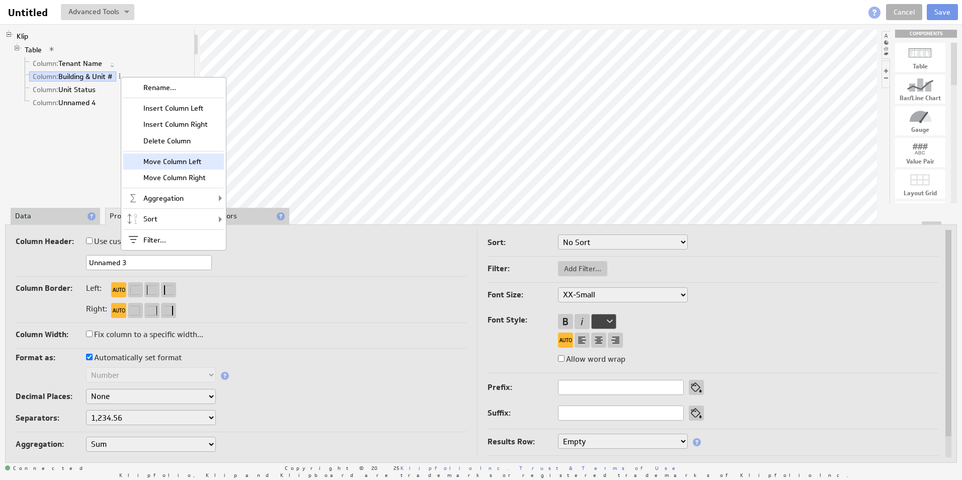
click at [160, 167] on div "Move Column Left" at bounding box center [173, 161] width 101 height 16
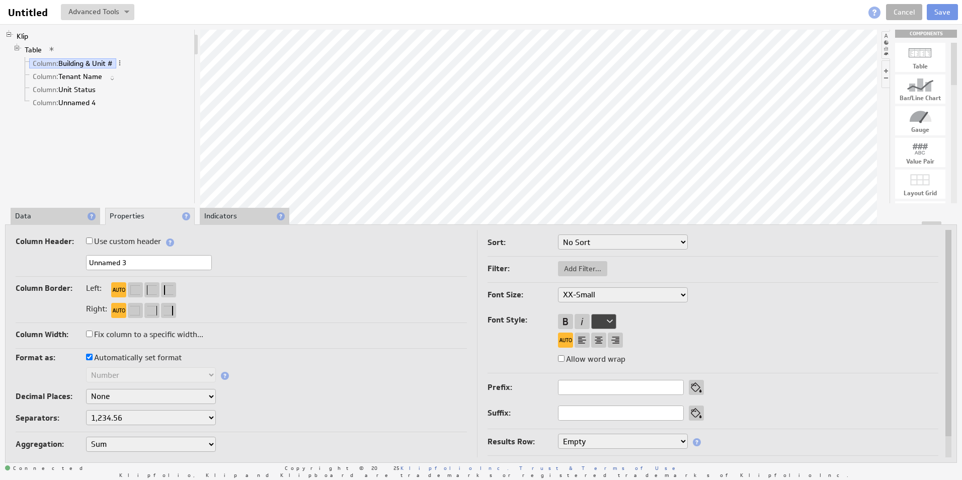
click at [146, 133] on div "Klip Table Column: Building & Unit # Column: Tenant Name Column: Unit Status Co…" at bounding box center [100, 117] width 190 height 174
click at [123, 62] on span at bounding box center [119, 62] width 7 height 7
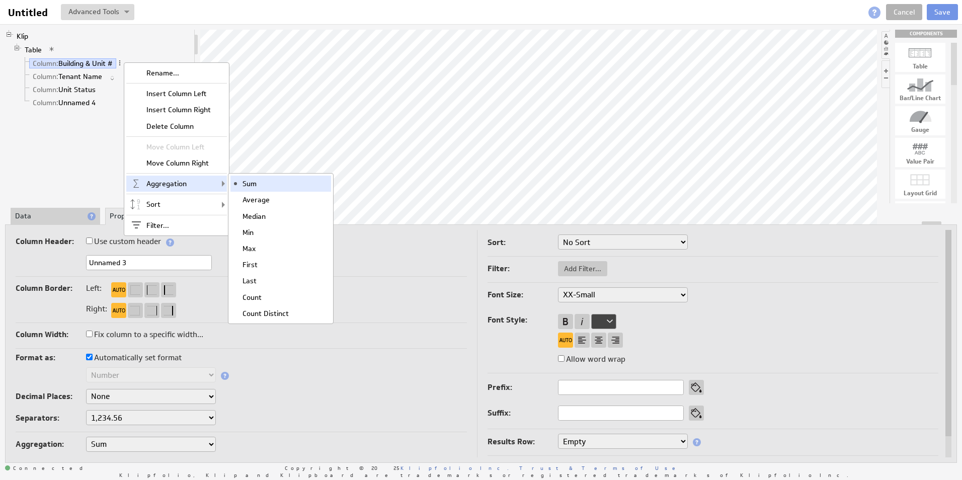
click at [252, 183] on div "Sum" at bounding box center [280, 184] width 101 height 16
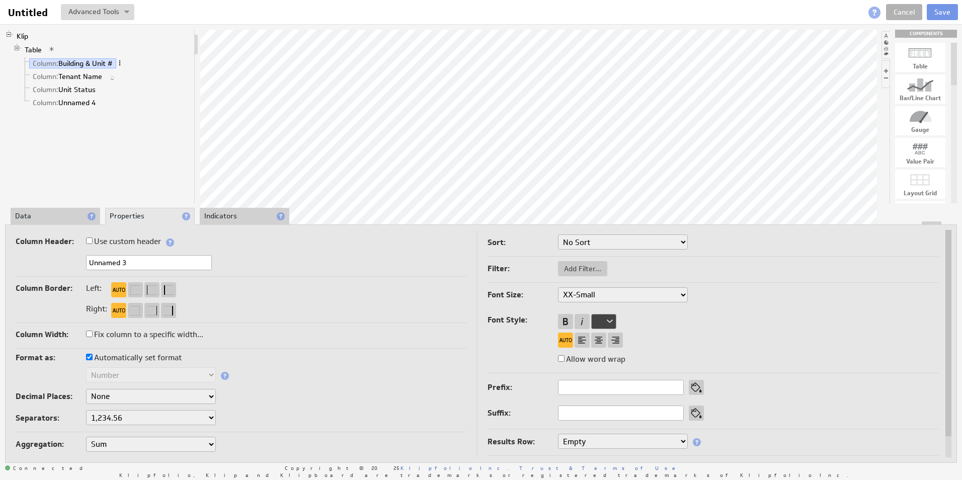
click at [122, 62] on span at bounding box center [119, 62] width 7 height 7
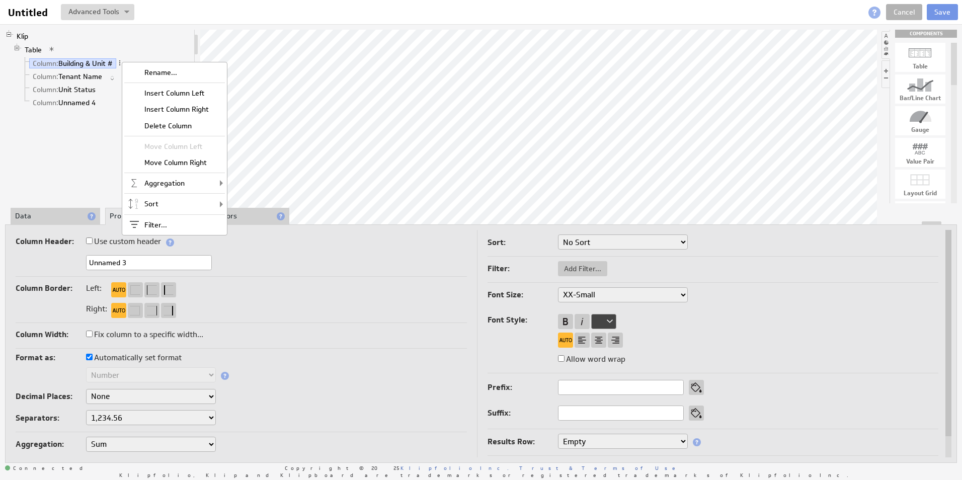
click at [274, 276] on hr at bounding box center [241, 276] width 451 height 1
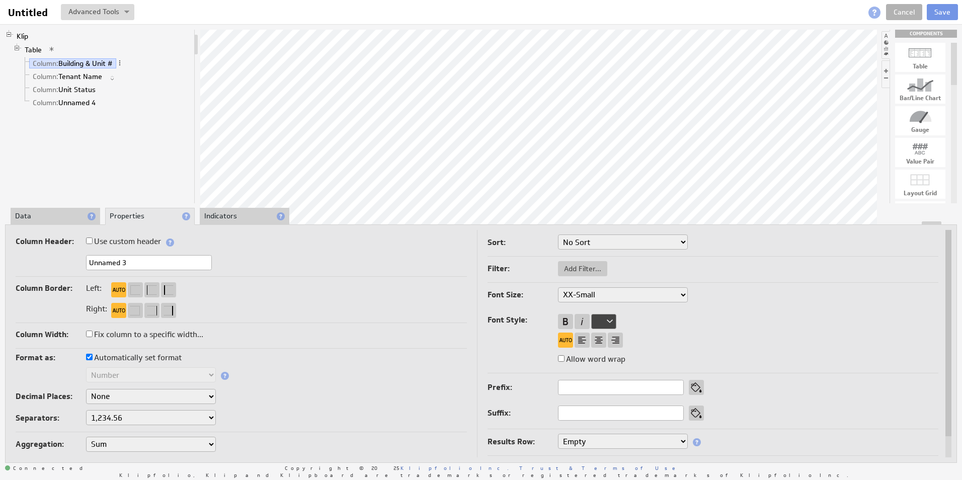
click at [87, 244] on input "Use custom header" at bounding box center [89, 241] width 7 height 7
checkbox input "true"
click at [88, 240] on input "Use custom header" at bounding box center [89, 241] width 7 height 7
checkbox input "false"
click at [220, 223] on div at bounding box center [481, 223] width 951 height 4
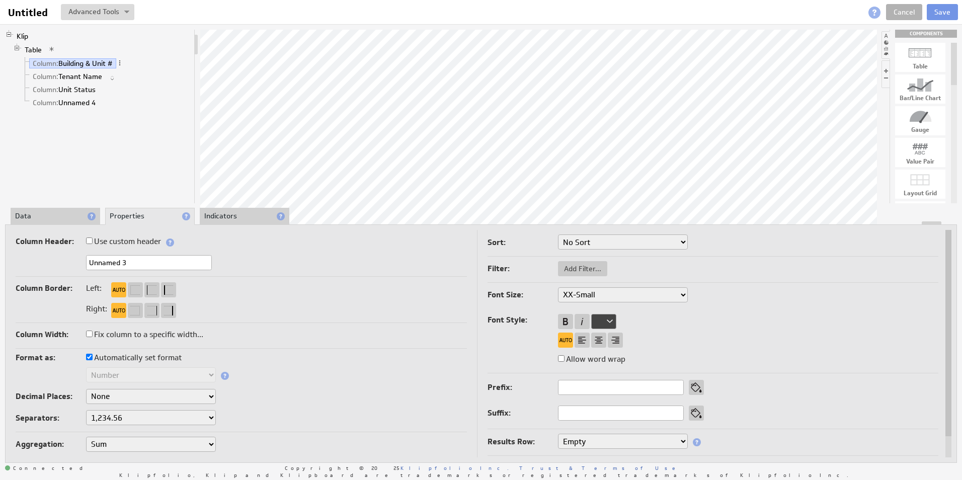
click at [218, 217] on li "Indicators" at bounding box center [245, 216] width 90 height 17
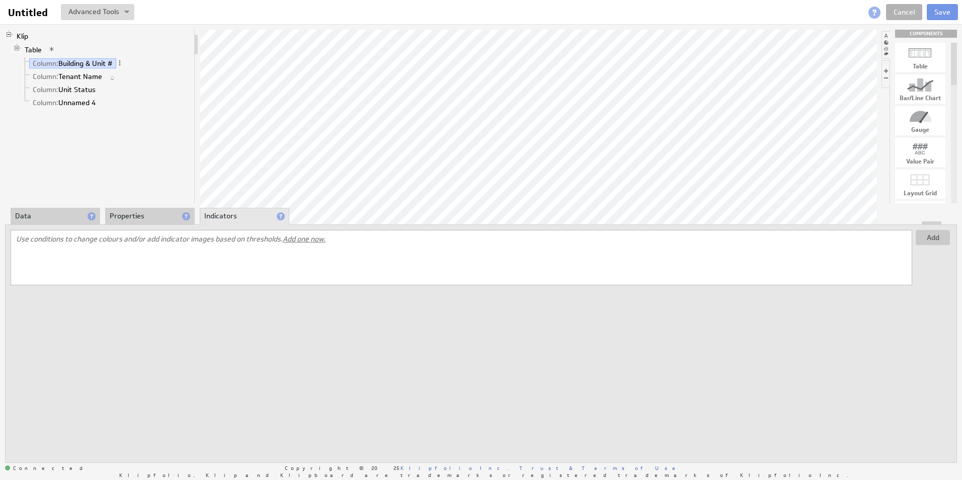
click at [143, 222] on div at bounding box center [481, 223] width 951 height 4
click at [134, 217] on li "Properties" at bounding box center [150, 216] width 90 height 17
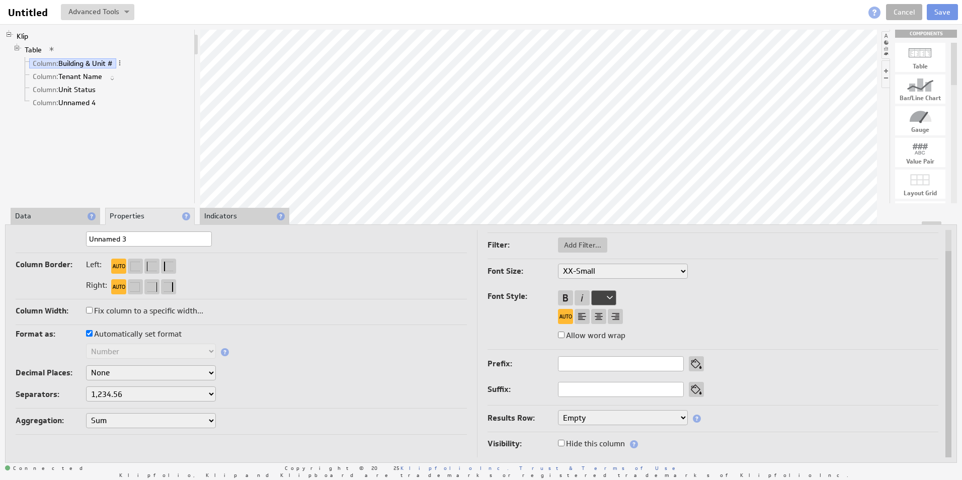
click at [208, 421] on select "Sum Average Median Min Max First Last Count Count Distinct" at bounding box center [151, 420] width 130 height 15
click at [165, 421] on select "Sum Average Median Min Max First Last Count Count Distinct" at bounding box center [151, 420] width 130 height 15
click at [183, 398] on select "1,234.56 1.234,56 1'234.56 1,234/56 1 234,56 1 234-56 1 234.56 1234.56" at bounding box center [151, 393] width 130 height 15
click at [150, 393] on select "1,234.56 1.234,56 1'234.56 1,234/56 1 234,56 1 234-56 1 234.56 1234.56" at bounding box center [151, 393] width 130 height 15
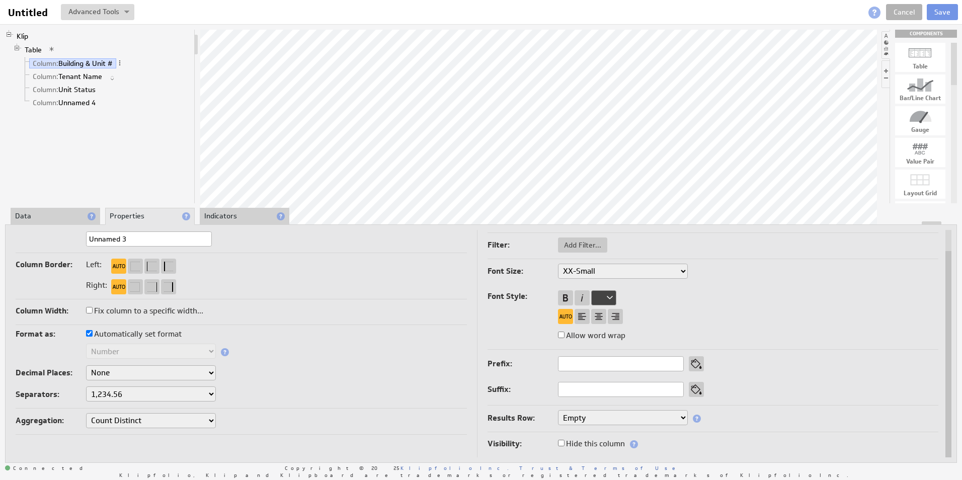
select select "*."
click at [179, 367] on select "None .# (1) .## (2) .### (3) .#### (4)" at bounding box center [151, 372] width 130 height 15
click at [86, 365] on select "None .# (1) .## (2) .### (3) .#### (4)" at bounding box center [151, 372] width 130 height 15
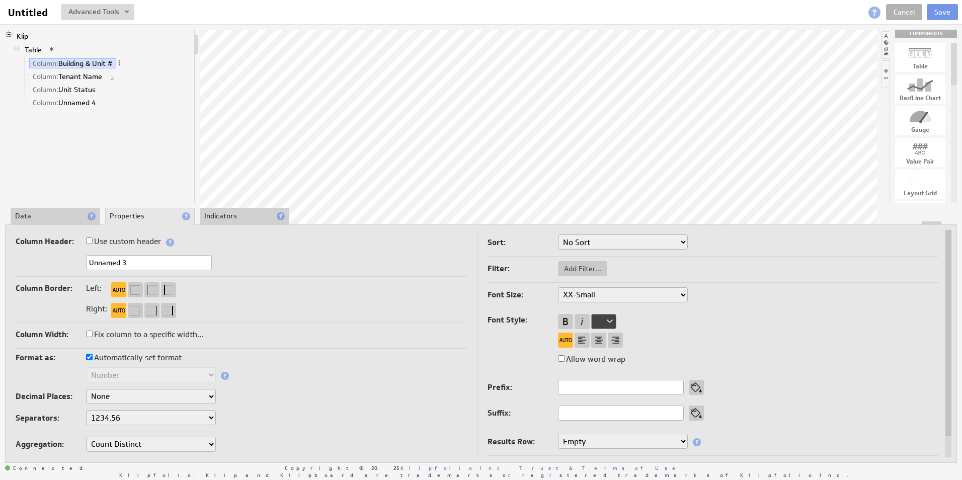
click at [630, 239] on select "No Sort Lowest to Highest Highest to Lowest" at bounding box center [623, 241] width 130 height 15
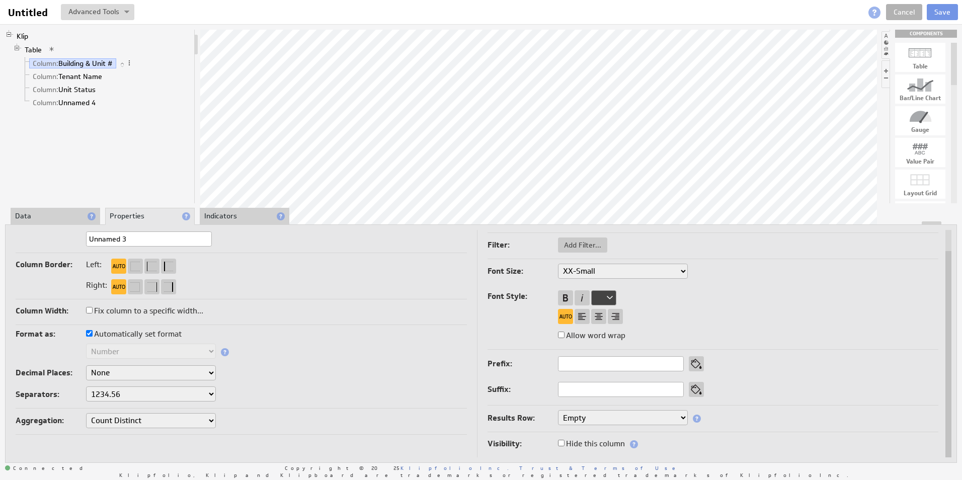
click at [225, 219] on li "Indicators" at bounding box center [245, 216] width 90 height 17
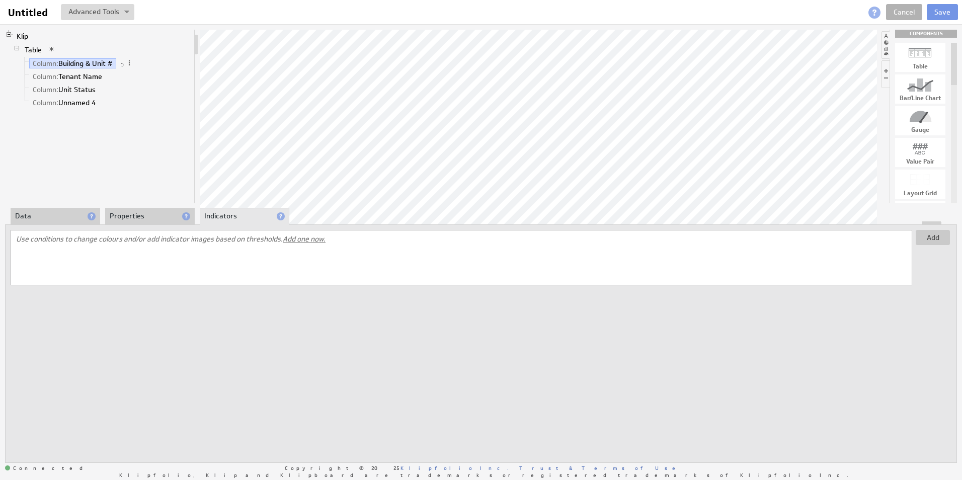
click at [159, 212] on li "Properties" at bounding box center [150, 216] width 90 height 17
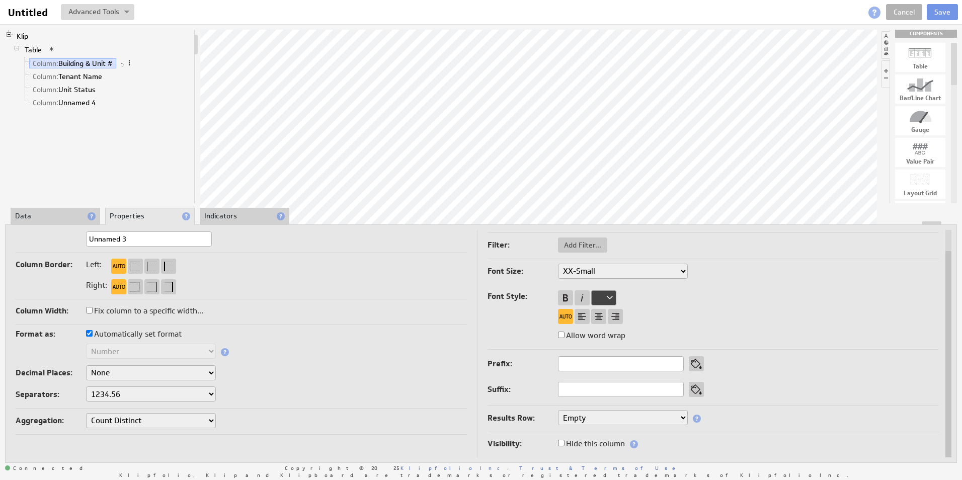
click at [132, 62] on span at bounding box center [129, 62] width 7 height 7
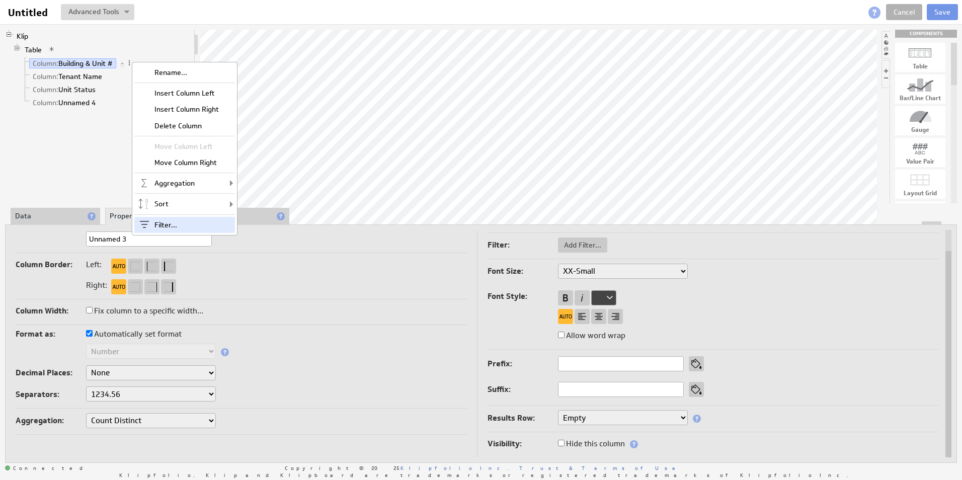
click at [178, 223] on div "Filter..." at bounding box center [184, 225] width 101 height 16
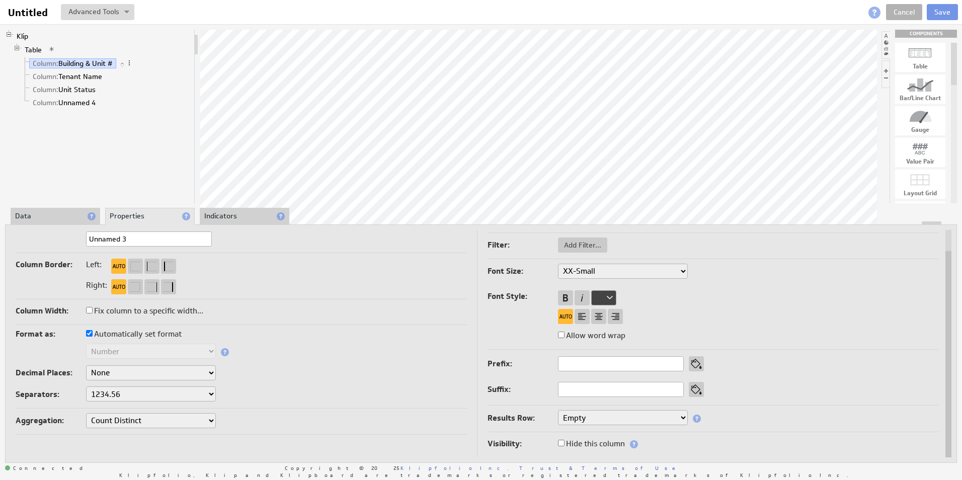
type input "0"
type input "6413"
checkbox input "true"
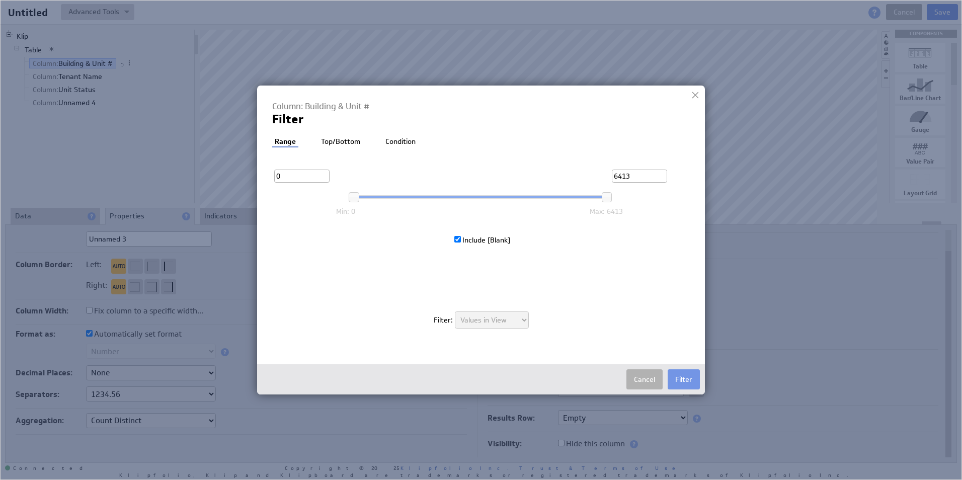
click at [343, 141] on li "Top/Bottom" at bounding box center [341, 142] width 44 height 10
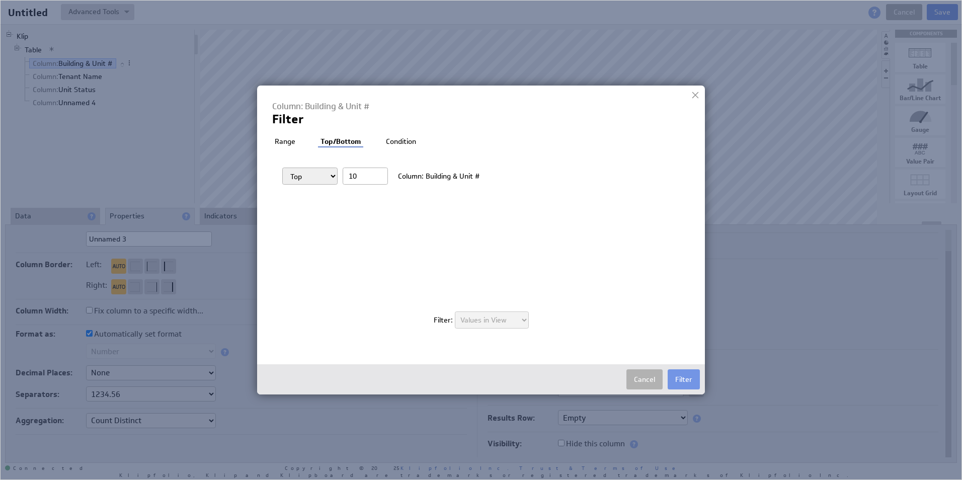
click at [410, 145] on li "Condition" at bounding box center [400, 142] width 35 height 10
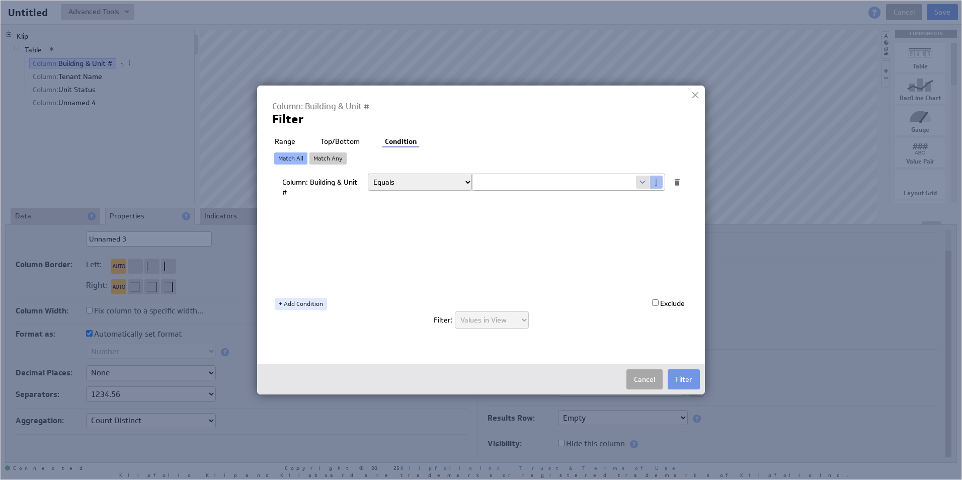
click at [644, 380] on button "Cancel" at bounding box center [644, 379] width 36 height 20
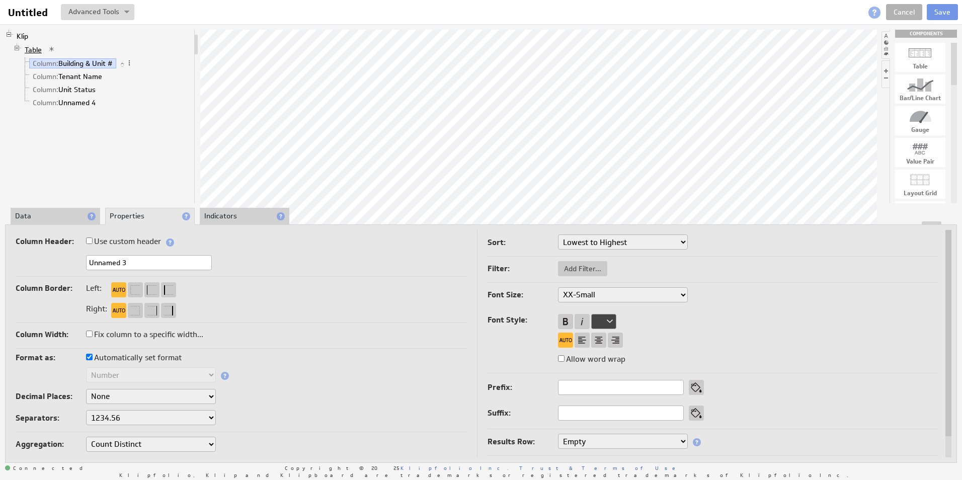
click at [36, 47] on link "Table" at bounding box center [33, 50] width 25 height 10
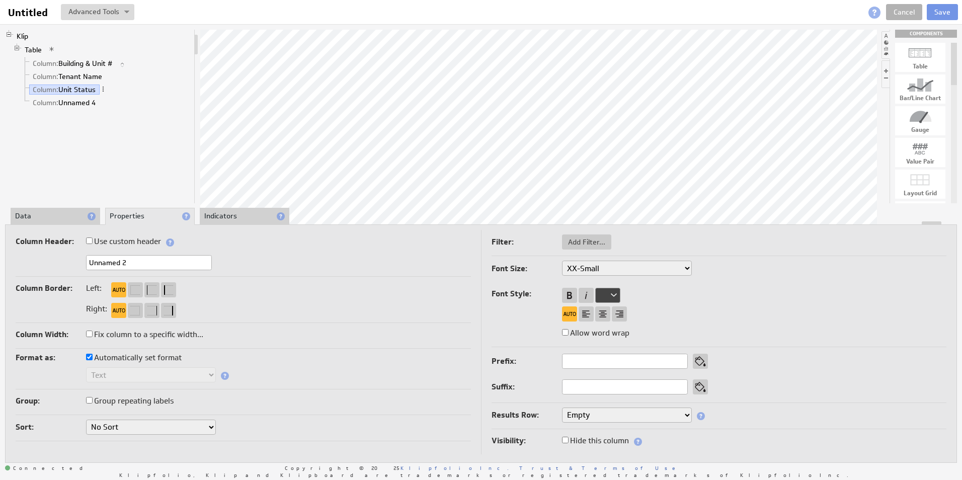
click at [200, 430] on select "No Sort A to Z Z to A" at bounding box center [151, 427] width 130 height 15
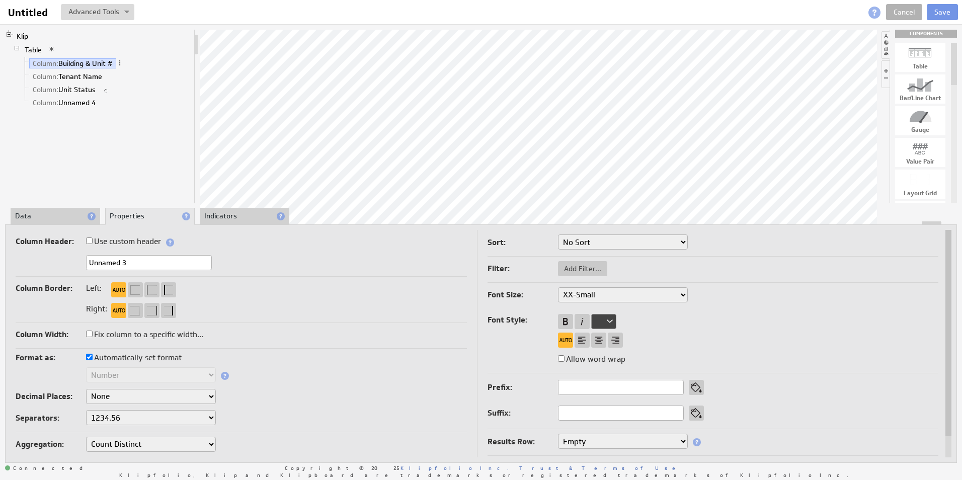
click at [596, 243] on select "No Sort Lowest to Highest Highest to Lowest" at bounding box center [623, 241] width 130 height 15
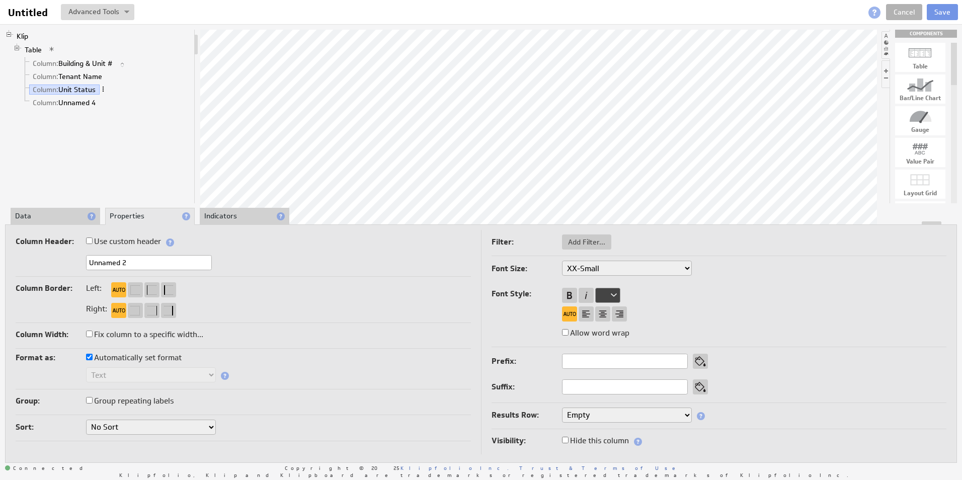
click at [104, 86] on span at bounding box center [103, 89] width 7 height 7
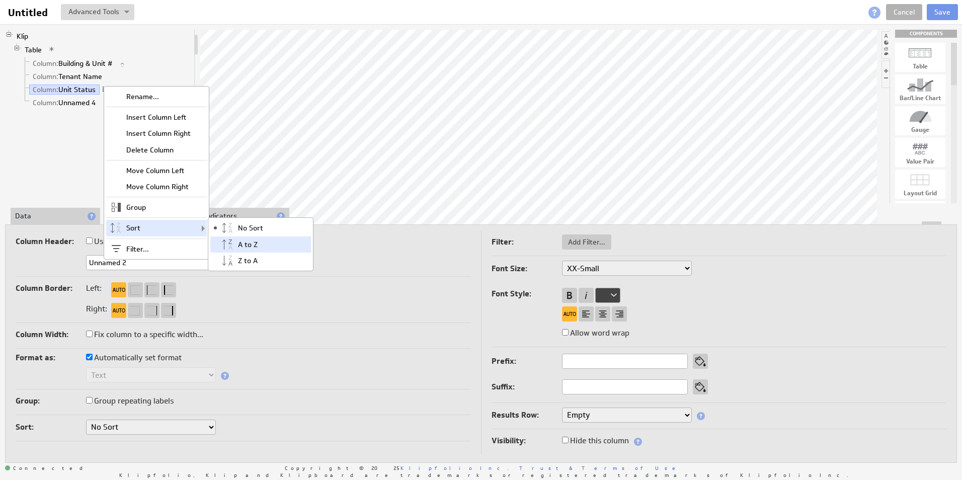
click at [254, 248] on div "A to Z" at bounding box center [260, 244] width 101 height 16
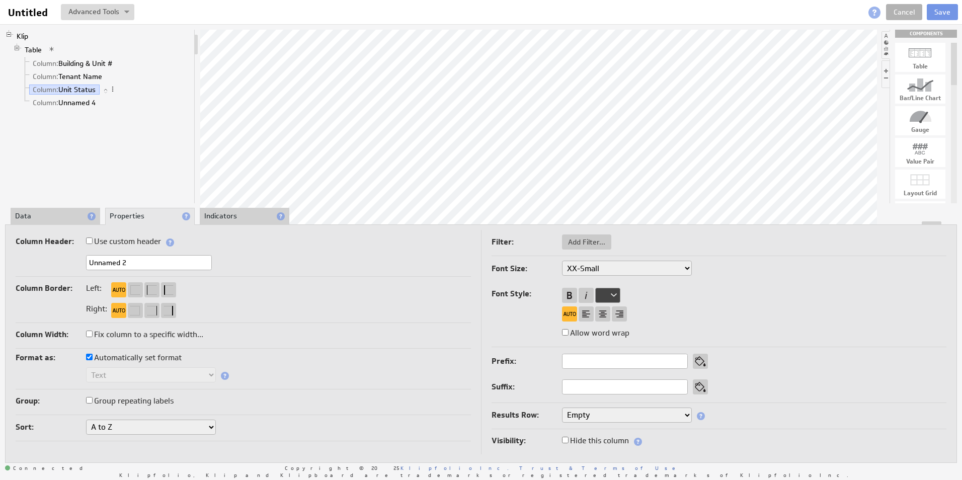
click at [41, 214] on li "Data" at bounding box center [56, 216] width 90 height 17
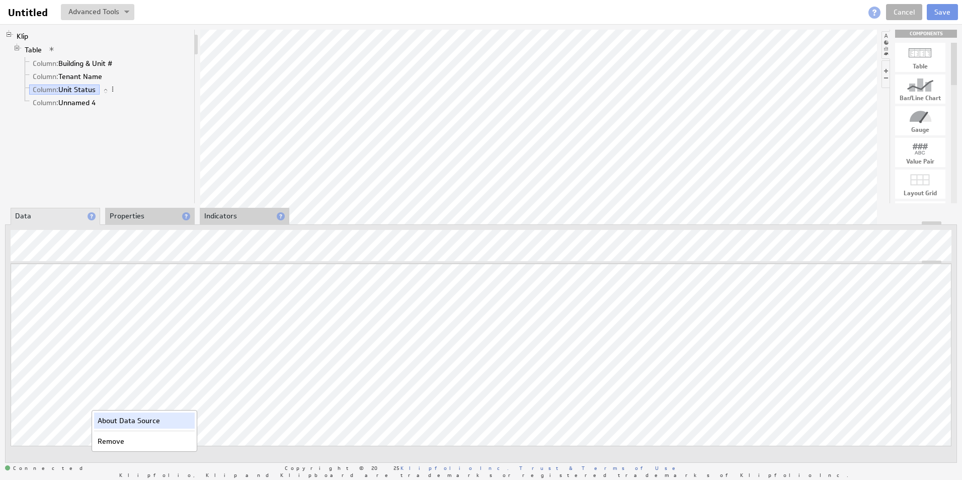
click at [134, 417] on div "About Data Source" at bounding box center [144, 421] width 101 height 16
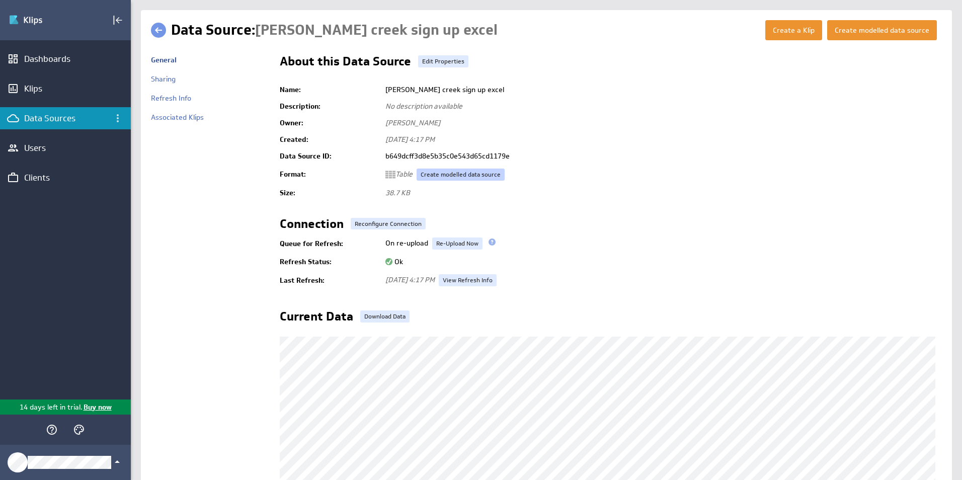
click at [453, 179] on link "Create modelled data source" at bounding box center [461, 175] width 88 height 12
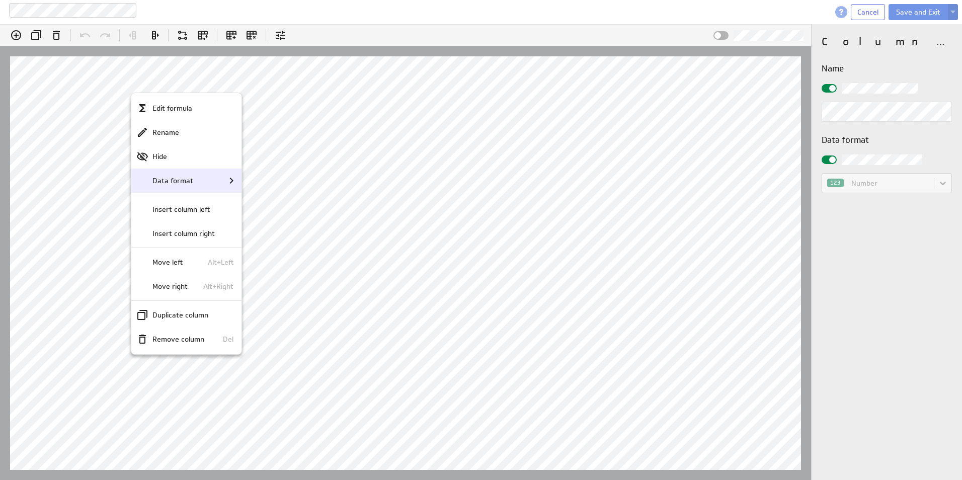
click at [220, 178] on div "Data format" at bounding box center [186, 181] width 101 height 12
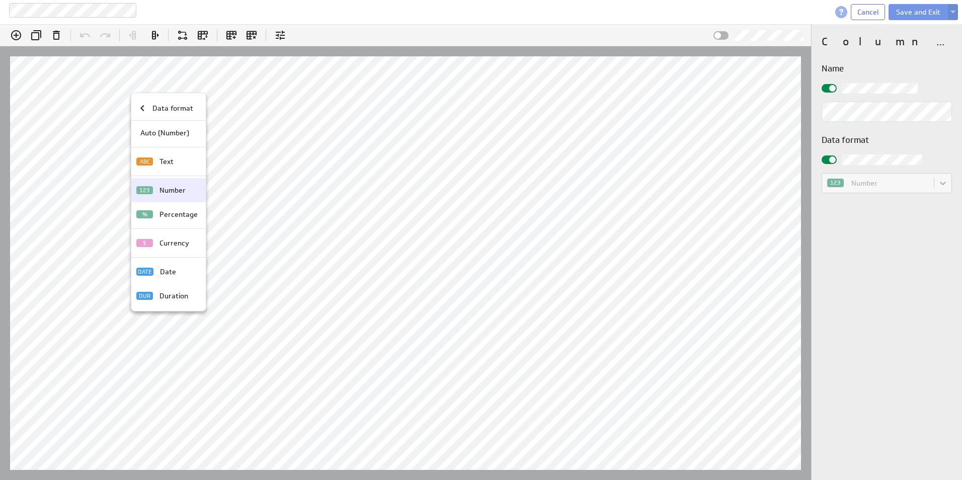
click at [180, 192] on p "Number" at bounding box center [173, 190] width 26 height 11
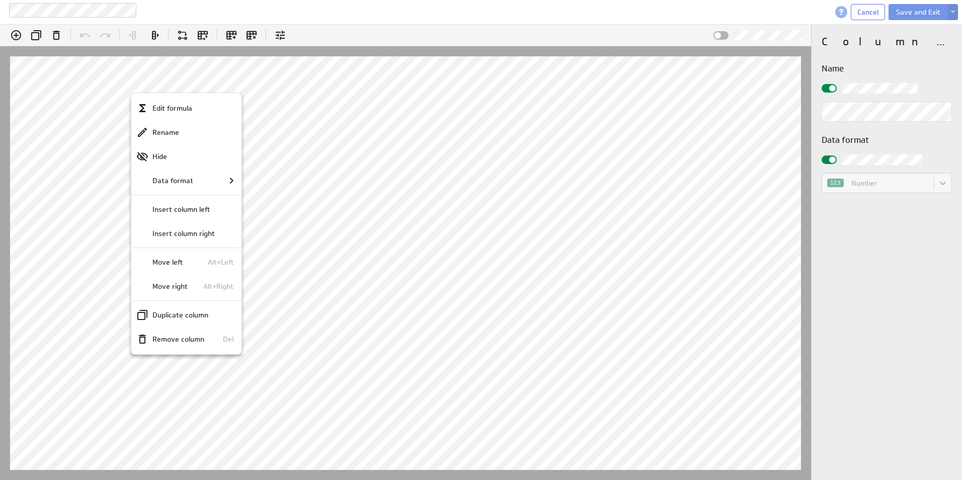
click at [318, 185] on div at bounding box center [481, 240] width 962 height 480
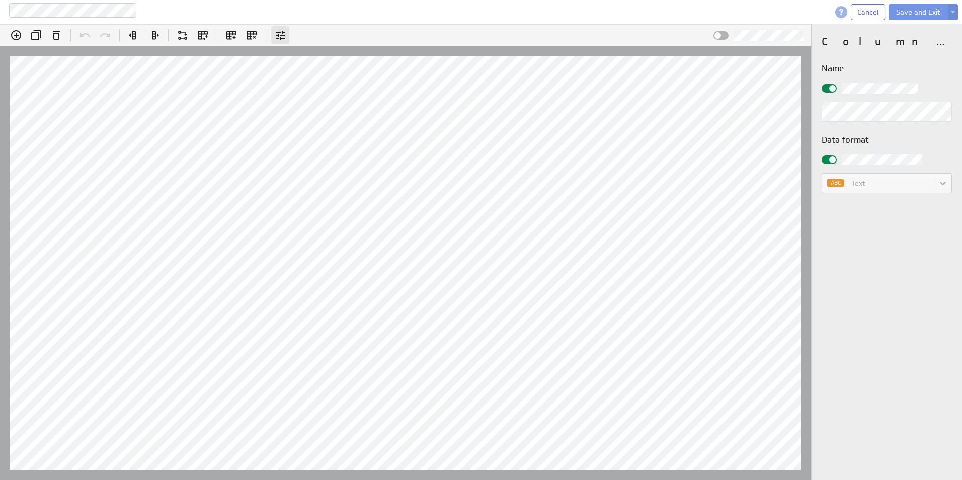
click at [283, 35] on icon at bounding box center [280, 35] width 9 height 9
click at [60, 35] on icon at bounding box center [56, 35] width 12 height 12
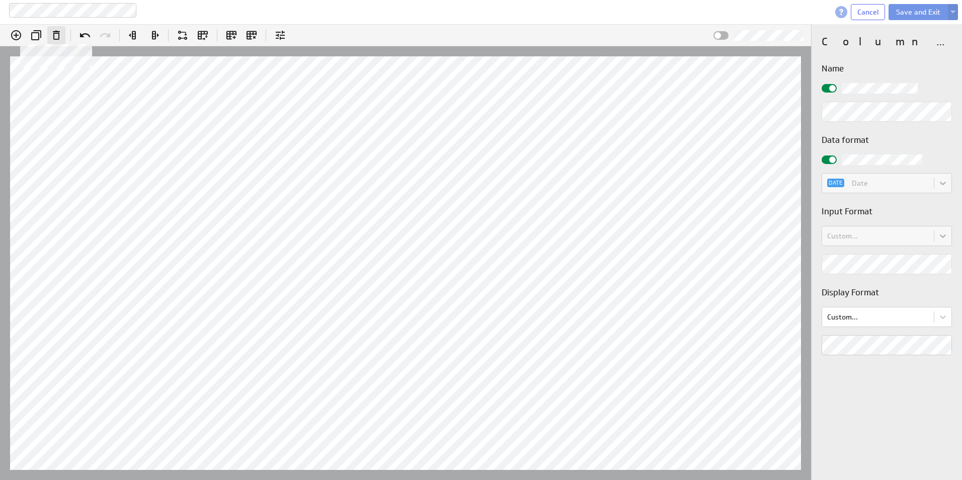
click at [60, 35] on icon at bounding box center [56, 35] width 12 height 12
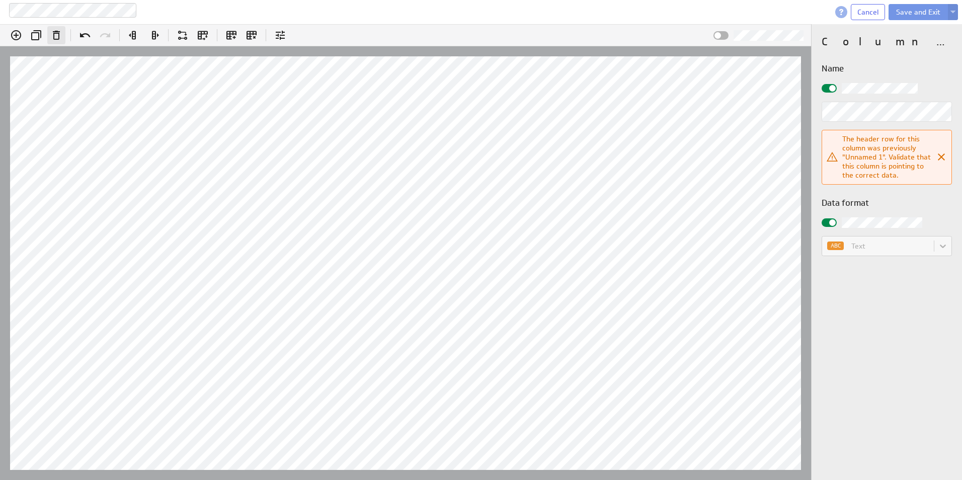
click at [59, 35] on icon "Remove column (Del)" at bounding box center [56, 35] width 7 height 9
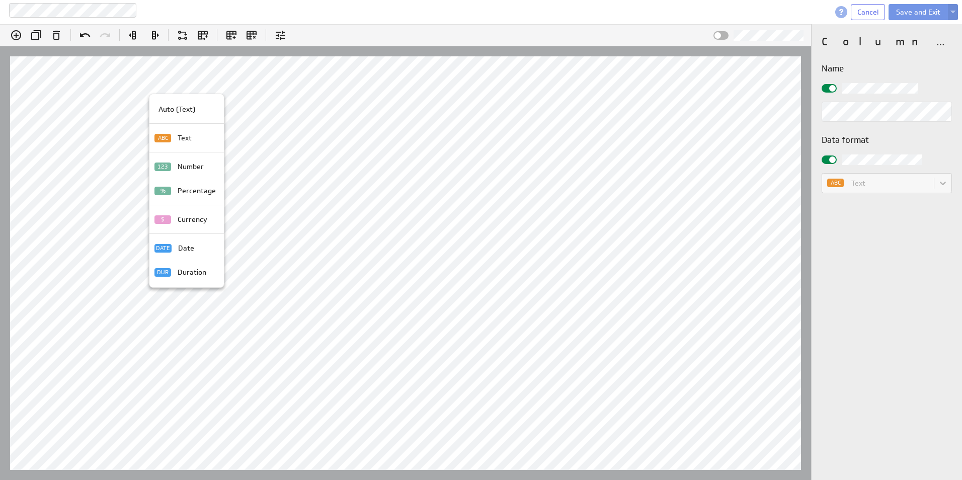
click at [58, 35] on div at bounding box center [481, 240] width 962 height 480
click at [59, 38] on icon "Remove column (Del)" at bounding box center [56, 35] width 7 height 9
click at [57, 35] on icon "Remove column (Del)" at bounding box center [56, 35] width 12 height 12
click at [57, 35] on icon at bounding box center [56, 35] width 12 height 12
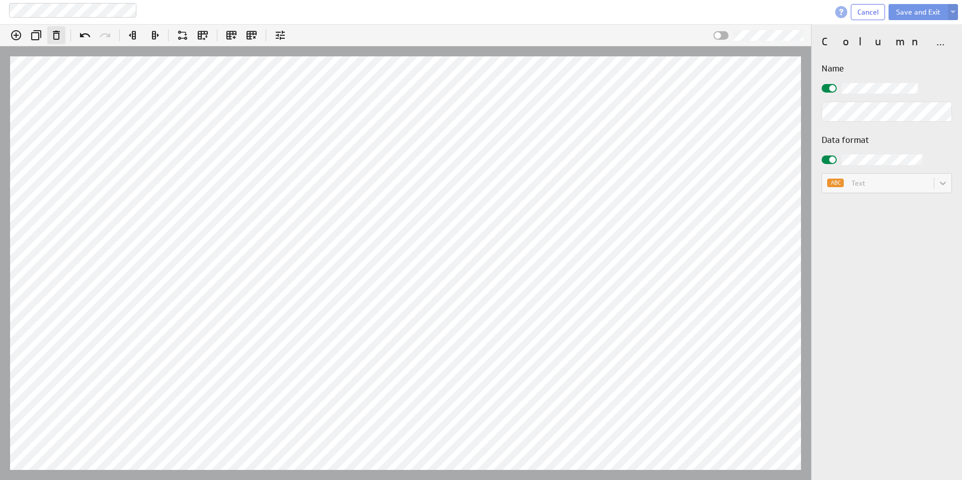
click at [56, 33] on icon "Remove column (Del)" at bounding box center [56, 35] width 7 height 9
click at [57, 35] on icon "Remove column (Del)" at bounding box center [56, 35] width 12 height 12
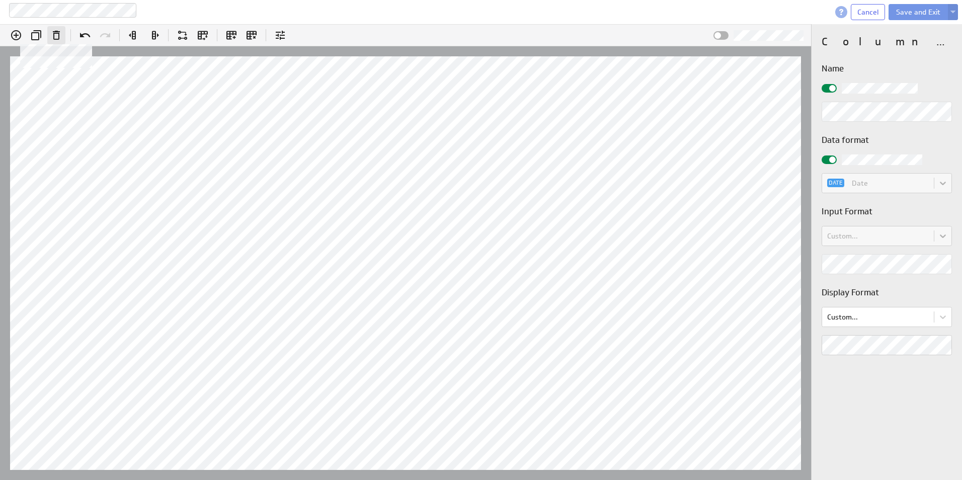
click at [57, 35] on icon at bounding box center [56, 35] width 12 height 12
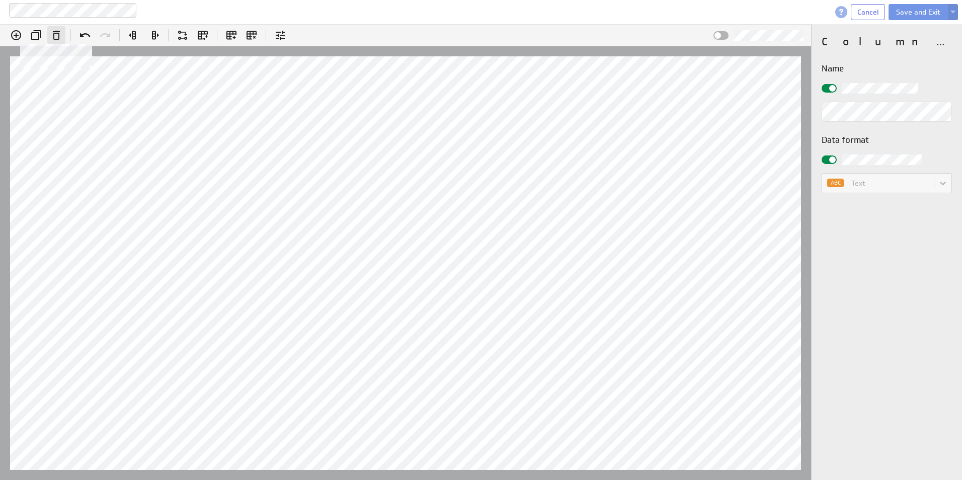
click at [57, 35] on icon at bounding box center [56, 35] width 12 height 12
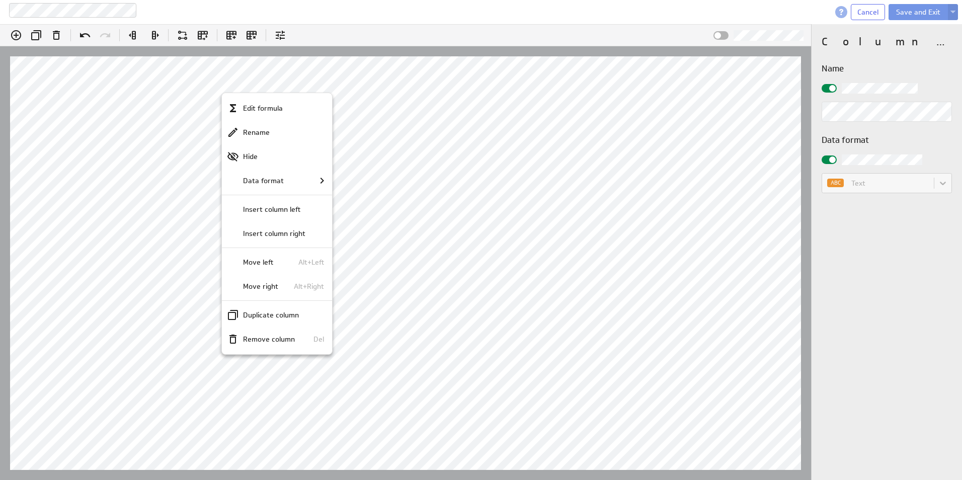
click at [283, 36] on div at bounding box center [481, 240] width 962 height 480
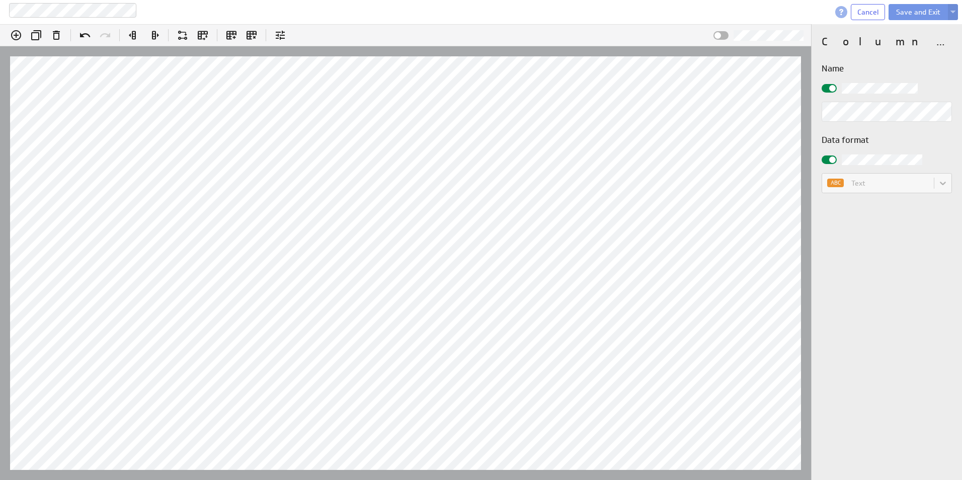
click at [283, 36] on icon at bounding box center [280, 35] width 12 height 12
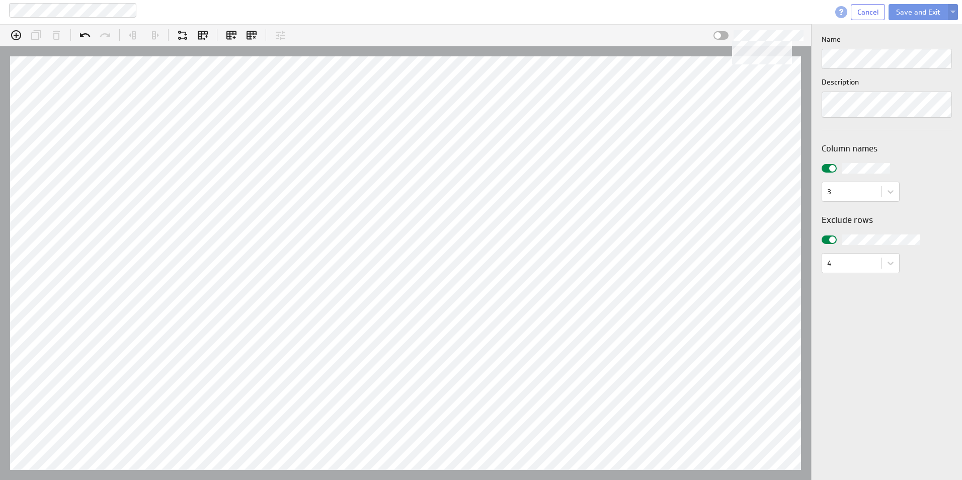
click at [728, 35] on div at bounding box center [721, 35] width 15 height 9
click at [0, 0] on input "checkbox" at bounding box center [0, 0] width 0 height 0
click at [907, 12] on button "Save and Exit" at bounding box center [918, 12] width 59 height 16
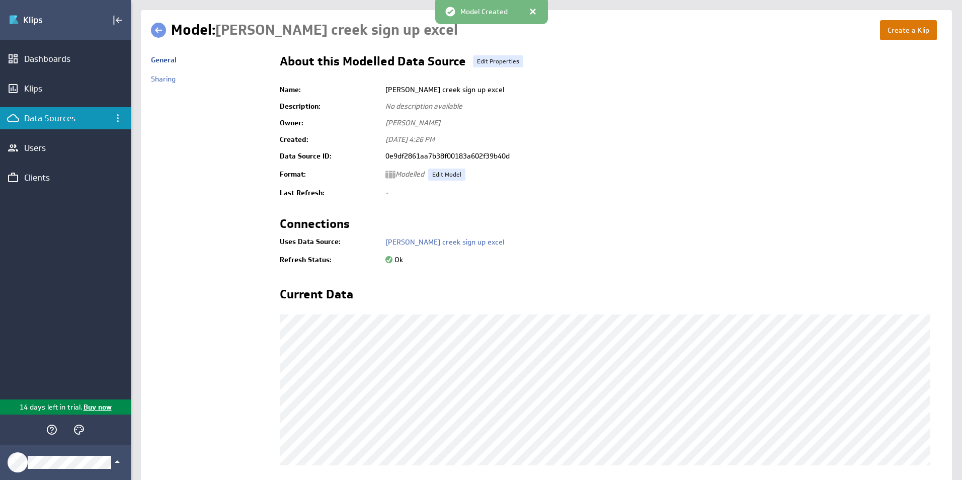
click at [886, 32] on button "Create a Klip" at bounding box center [908, 30] width 57 height 20
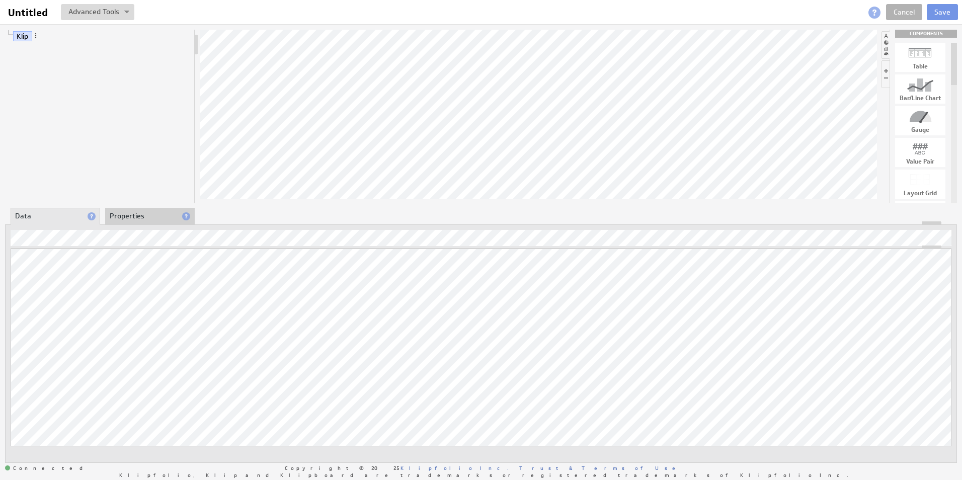
click at [920, 116] on div at bounding box center [920, 117] width 50 height 16
drag, startPoint x: 920, startPoint y: 54, endPoint x: 580, endPoint y: 80, distance: 341.1
click at [86, 63] on span at bounding box center [85, 62] width 7 height 7
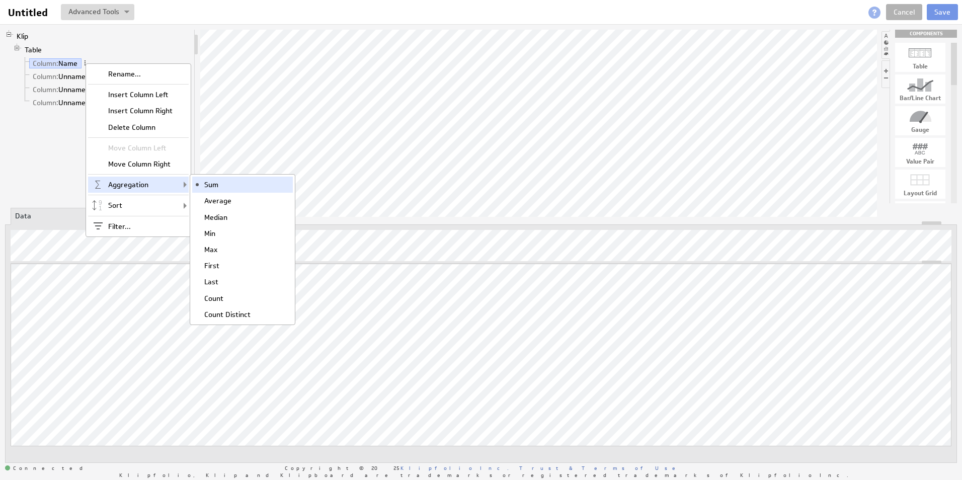
click at [220, 184] on div "Sum" at bounding box center [242, 185] width 101 height 16
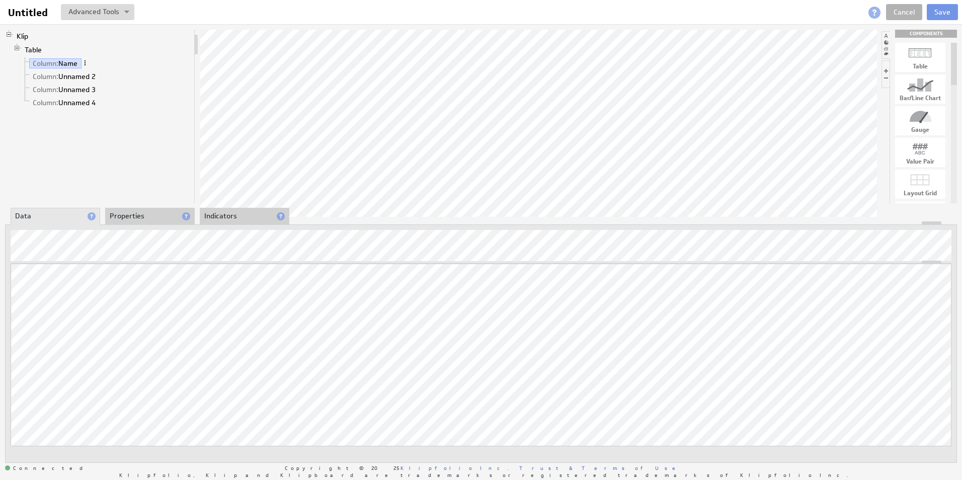
click at [86, 63] on span at bounding box center [85, 62] width 7 height 7
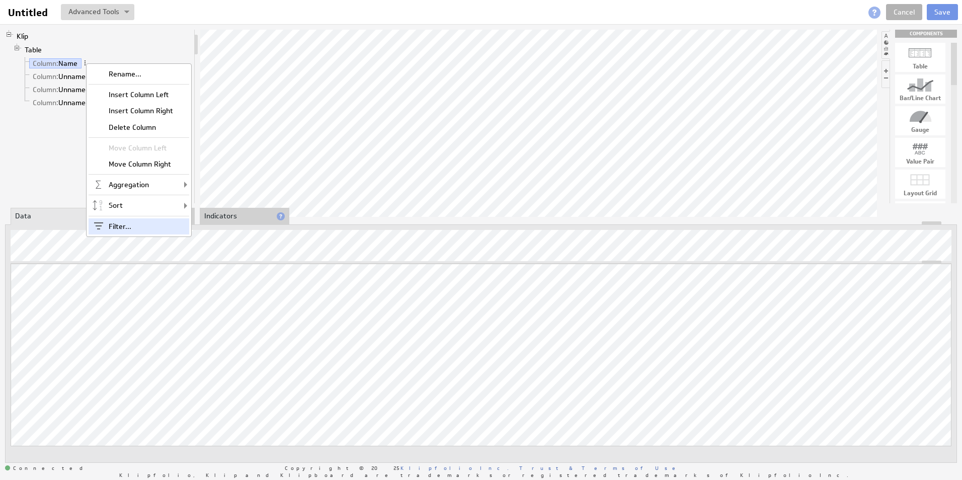
click at [156, 224] on div "Filter..." at bounding box center [139, 226] width 101 height 16
type input "1,101"
type input "6,413"
checkbox input "true"
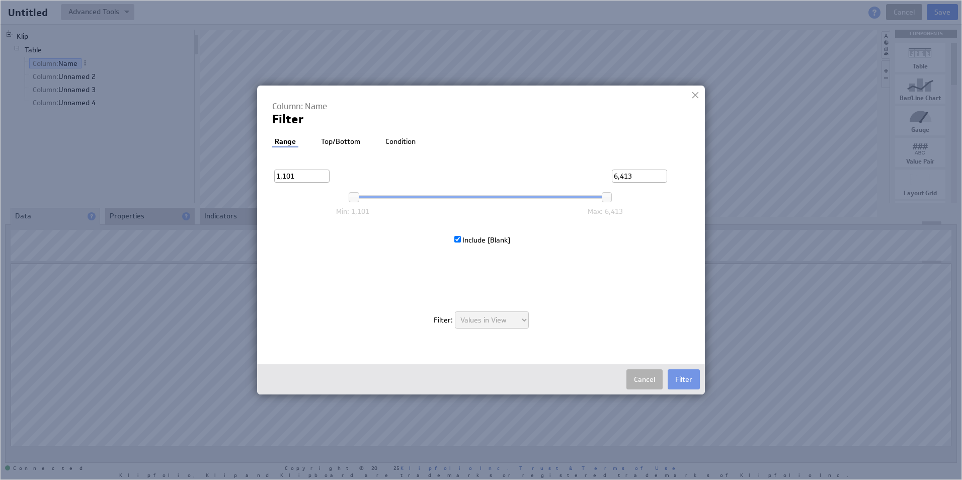
click at [169, 157] on img at bounding box center [481, 240] width 962 height 480
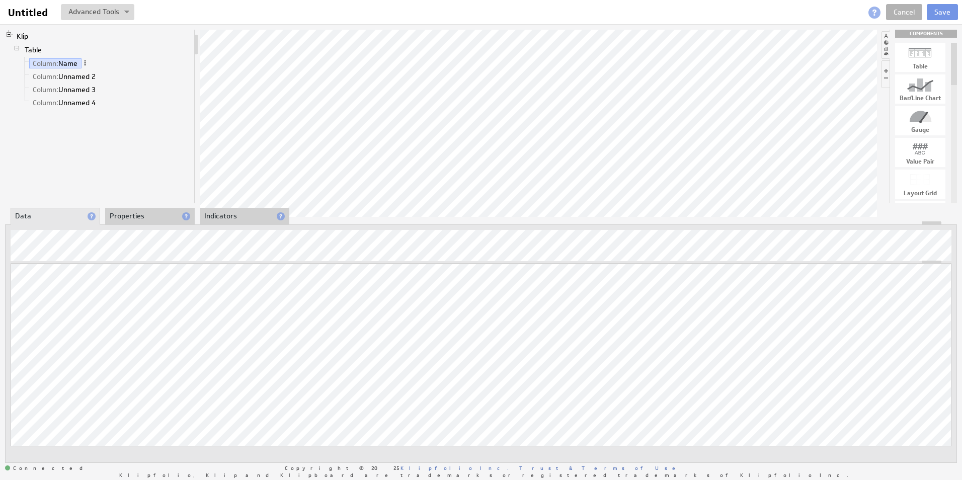
click at [88, 61] on span at bounding box center [85, 62] width 7 height 7
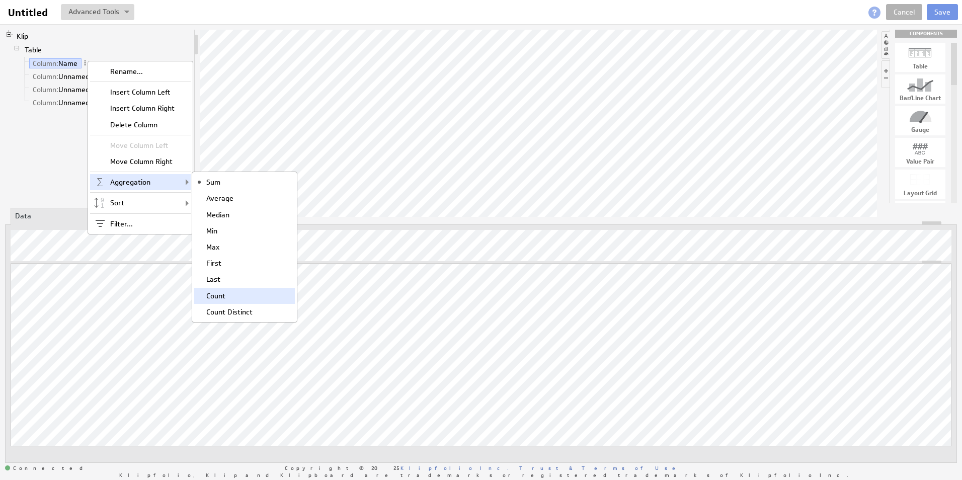
click at [226, 302] on div "Count" at bounding box center [244, 296] width 101 height 16
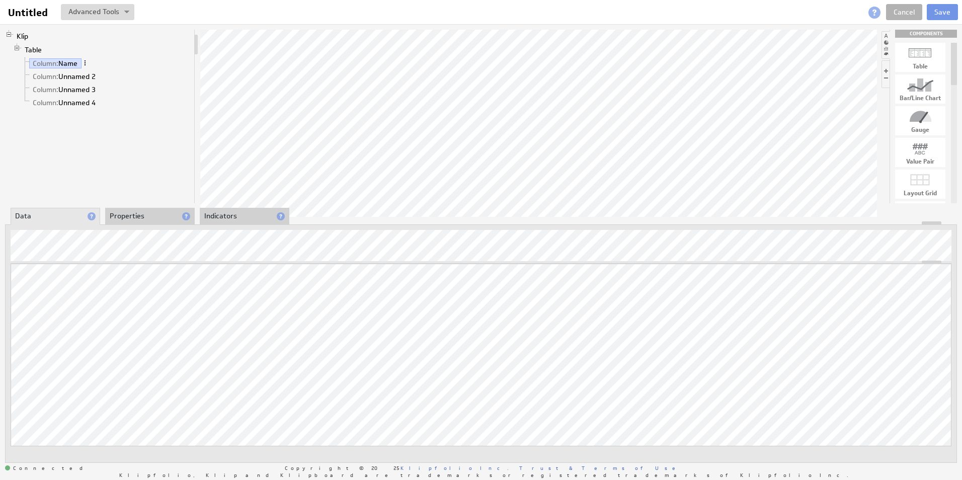
click at [88, 63] on span at bounding box center [85, 62] width 7 height 7
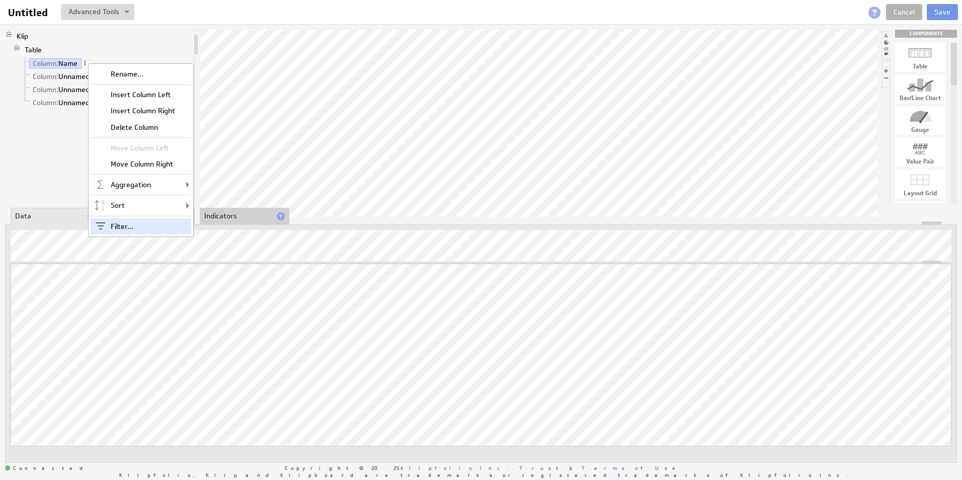
click at [125, 227] on div "Filter..." at bounding box center [141, 226] width 101 height 16
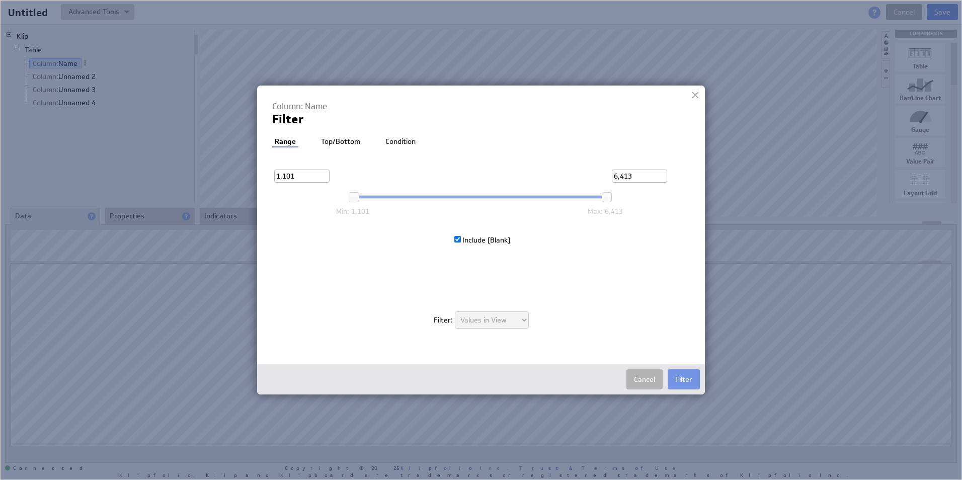
click at [334, 142] on li "Top/Bottom" at bounding box center [341, 142] width 44 height 10
click at [401, 143] on li "Condition" at bounding box center [400, 142] width 35 height 10
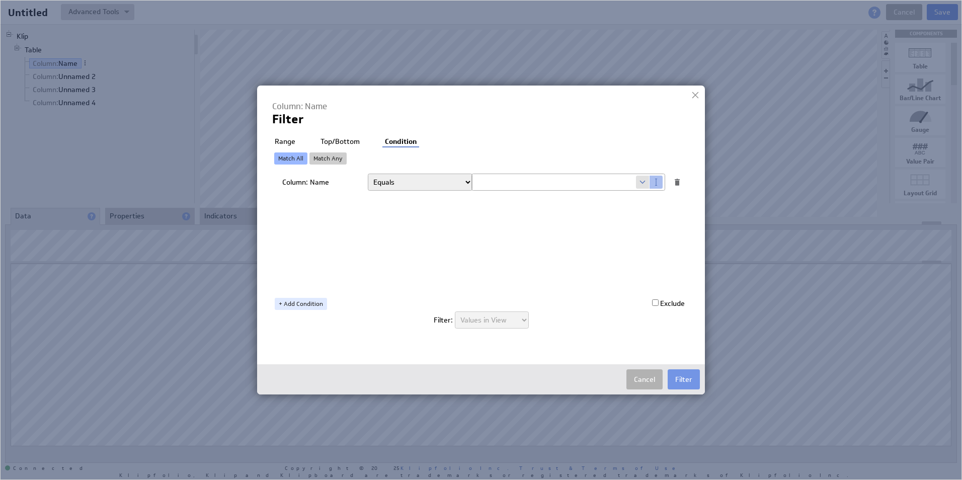
click at [284, 141] on li "Range" at bounding box center [285, 142] width 26 height 10
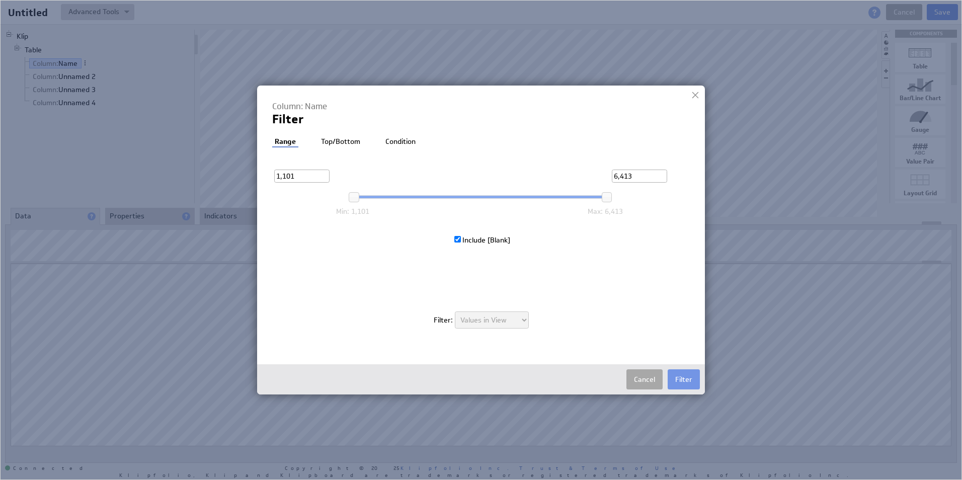
click at [631, 373] on button "Cancel" at bounding box center [644, 379] width 36 height 20
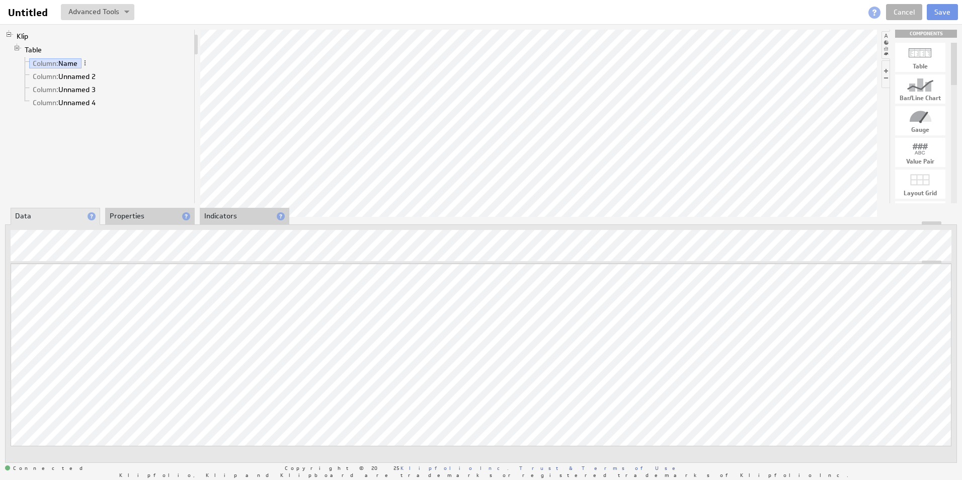
click at [143, 217] on li "Properties" at bounding box center [150, 216] width 90 height 17
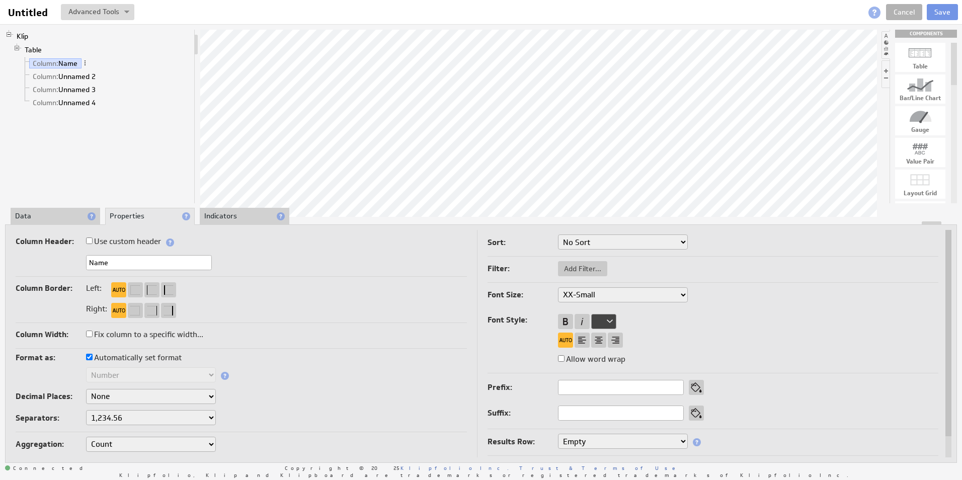
click at [591, 242] on select "No Sort Lowest to Highest Highest to Lowest" at bounding box center [623, 241] width 130 height 15
click at [196, 415] on select "1,234.56 1.234,56 1'234.56 1,234/56 1 234,56 1 234-56 1 234.56 1234.56" at bounding box center [151, 417] width 130 height 15
click at [193, 393] on select "None .# (1) .## (2) .### (3) .#### (4)" at bounding box center [151, 396] width 130 height 15
click at [86, 389] on select "None .# (1) .## (2) .### (3) .#### (4)" at bounding box center [151, 396] width 130 height 15
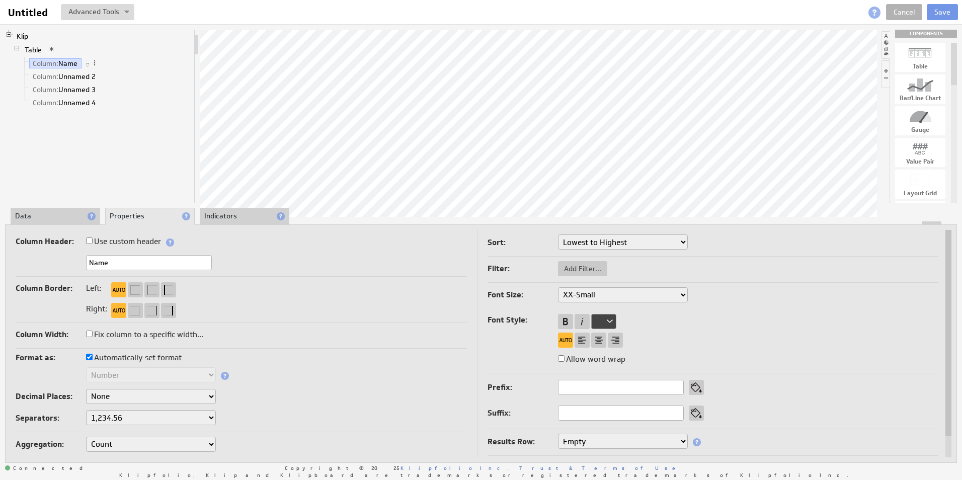
click at [151, 442] on select "Sum Average Median Min Max First Last Count Count Distinct" at bounding box center [151, 444] width 130 height 15
click at [150, 413] on select "1,234.56 1.234,56 1'234.56 1,234/56 1 234,56 1 234-56 1 234.56 1234.56" at bounding box center [151, 417] width 130 height 15
select select "*."
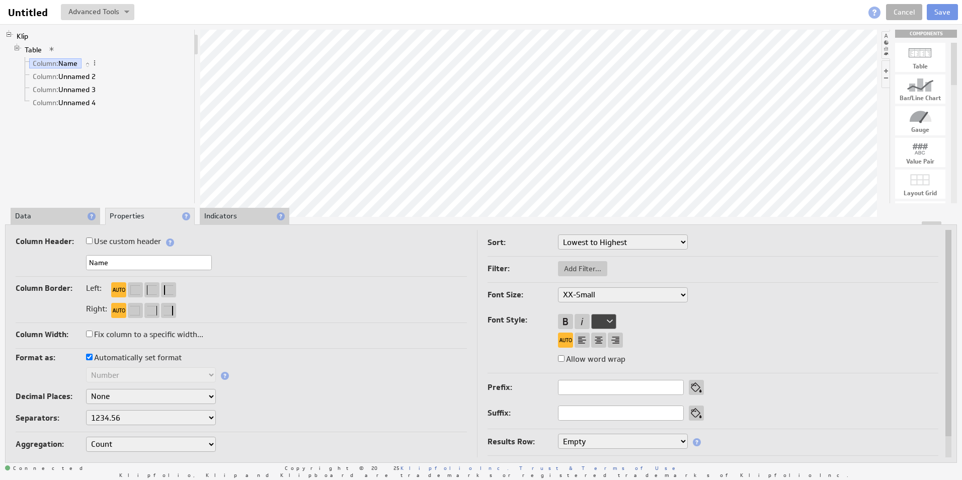
click at [332, 396] on div "Decimal Places: None .# (1) .## (2) .### (3) .#### (4)" at bounding box center [241, 397] width 451 height 17
click at [241, 221] on li "Indicators" at bounding box center [245, 216] width 90 height 17
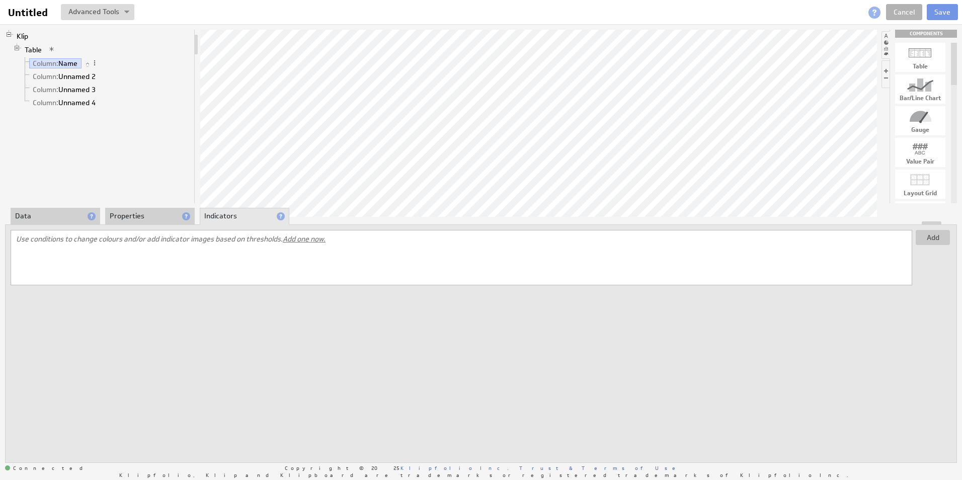
click at [156, 216] on li "Properties" at bounding box center [150, 216] width 90 height 17
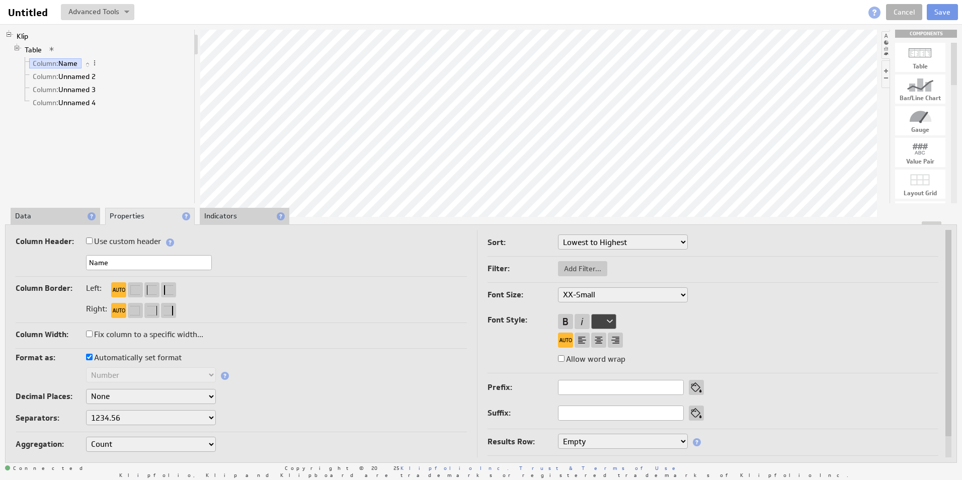
click at [52, 218] on li "Data" at bounding box center [56, 216] width 90 height 17
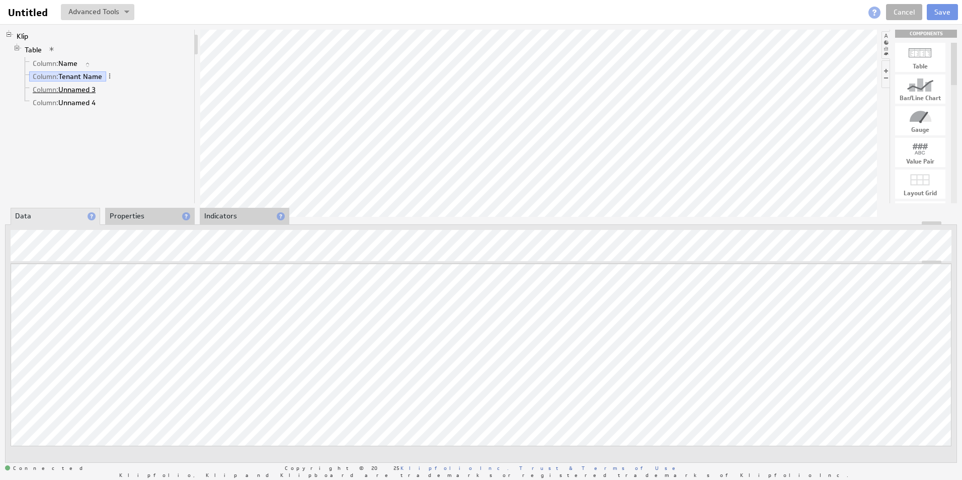
click at [67, 94] on link "Column: Unnamed 3" at bounding box center [64, 90] width 70 height 10
click at [100, 76] on link "Column: Tenant Name" at bounding box center [67, 76] width 77 height 10
drag, startPoint x: 15, startPoint y: 60, endPoint x: 48, endPoint y: 87, distance: 42.6
click at [48, 87] on li "Table Column: Name Column: Tenant Name Column: Status Column: Unnamed 4" at bounding box center [101, 76] width 177 height 67
click at [112, 76] on span at bounding box center [109, 75] width 7 height 7
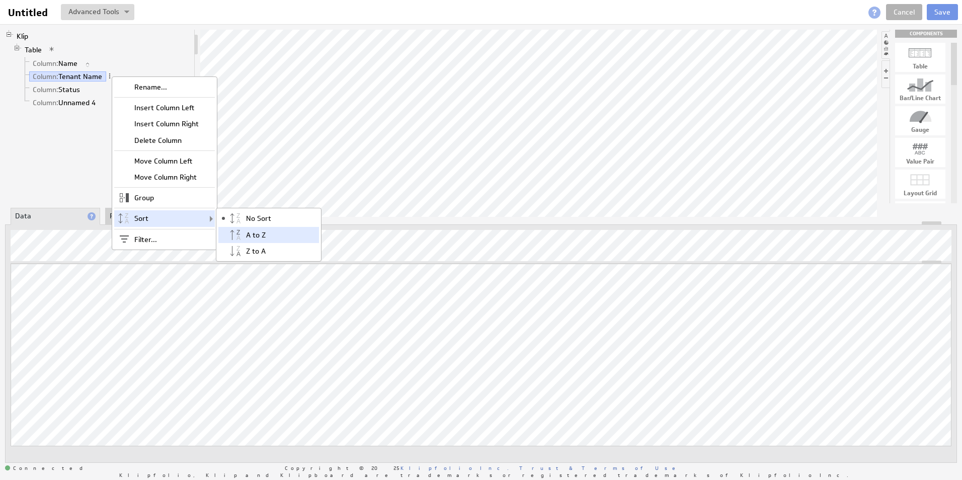
click at [267, 234] on div "A to Z" at bounding box center [268, 235] width 101 height 16
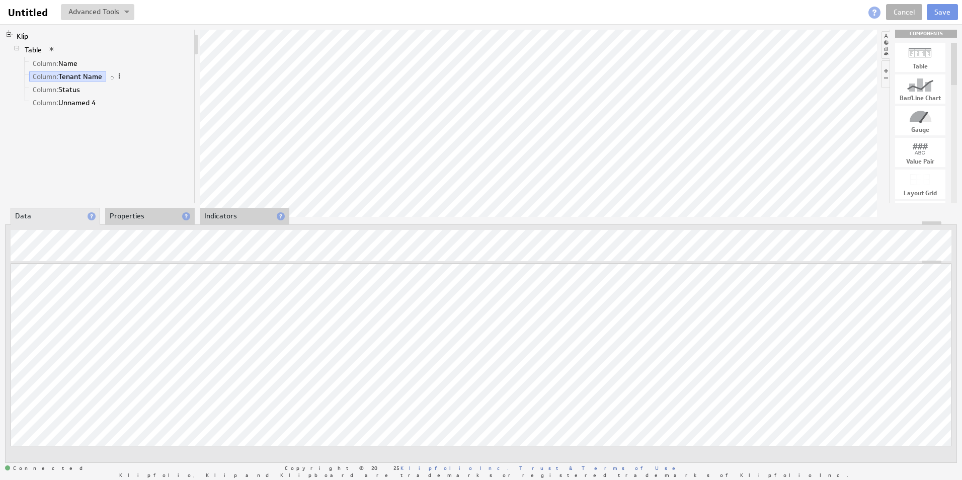
click at [122, 75] on span at bounding box center [119, 75] width 7 height 7
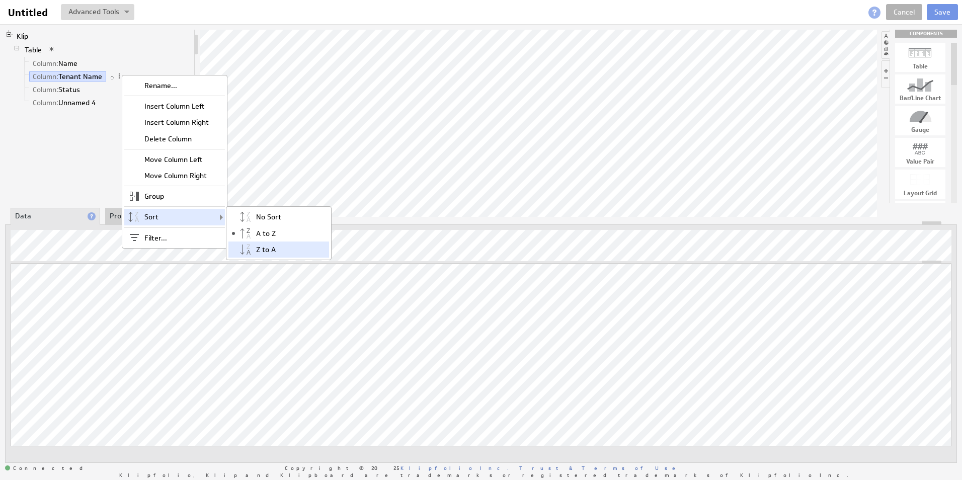
click at [265, 252] on div "Z to A" at bounding box center [278, 250] width 101 height 16
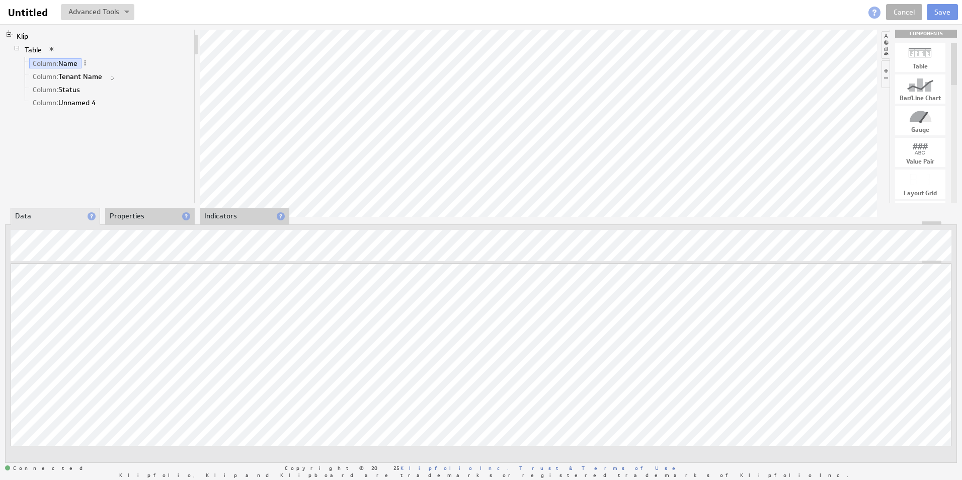
click at [133, 222] on div at bounding box center [481, 223] width 951 height 4
click at [133, 220] on li "Properties" at bounding box center [150, 216] width 90 height 17
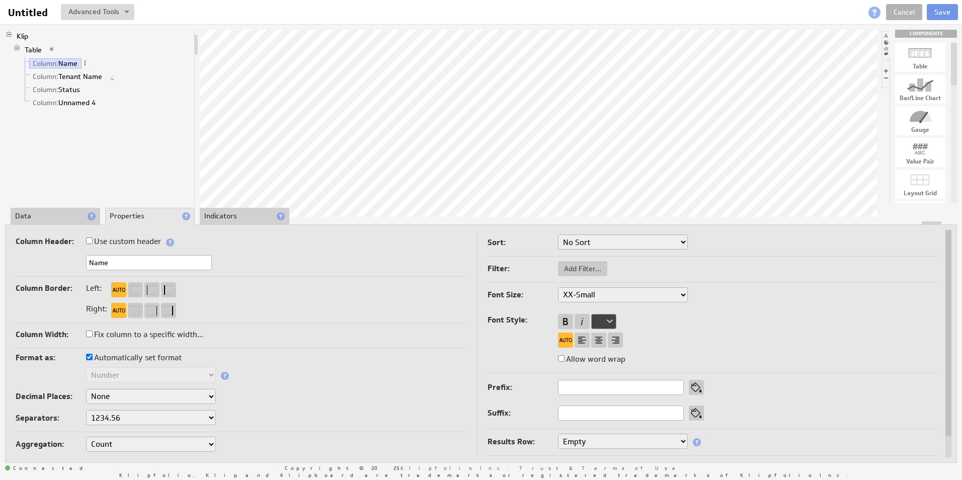
click at [655, 243] on select "No Sort Lowest to Highest Highest to Lowest" at bounding box center [623, 241] width 130 height 15
click at [97, 61] on span at bounding box center [94, 62] width 7 height 7
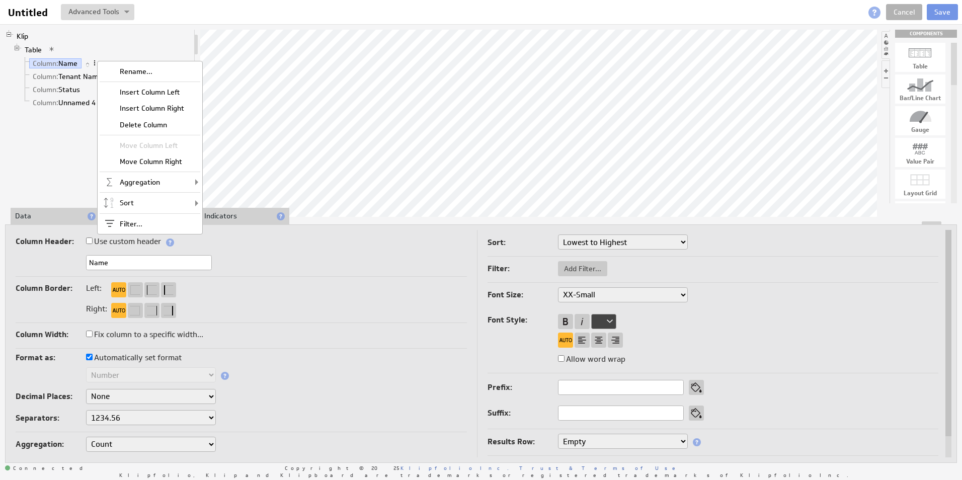
click at [97, 61] on span at bounding box center [94, 62] width 7 height 7
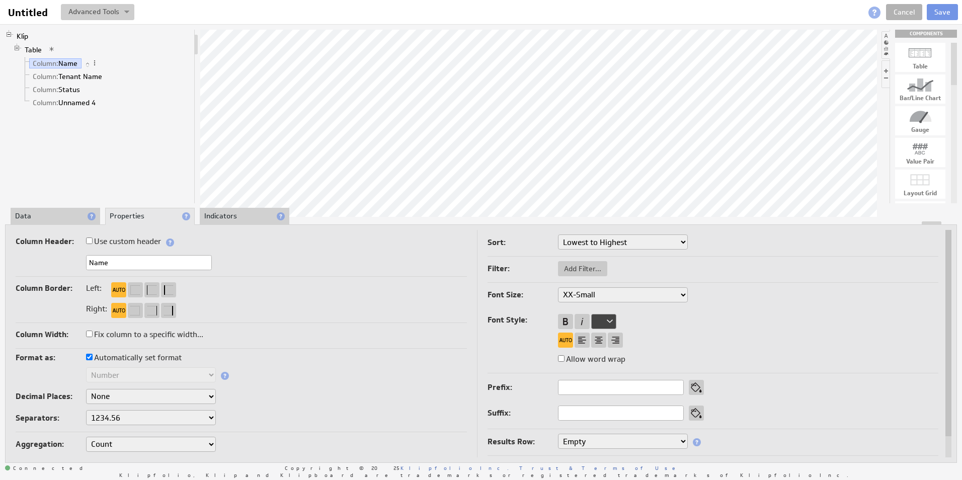
click at [132, 12] on button at bounding box center [97, 12] width 73 height 16
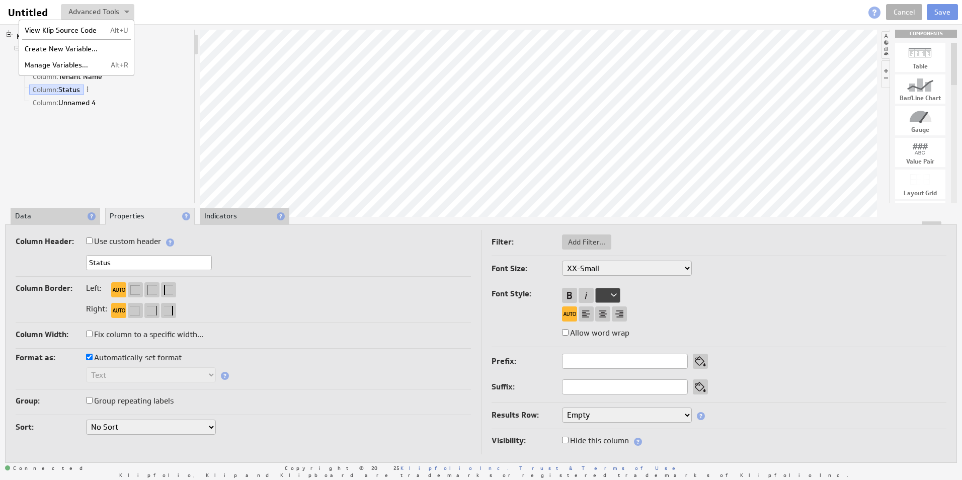
click at [191, 435] on div "Sort: No Sort A to Z Z to A" at bounding box center [243, 428] width 455 height 17
click at [188, 432] on select "No Sort A to Z Z to A" at bounding box center [151, 427] width 130 height 15
click at [209, 424] on select "No Sort A to Z Z to A" at bounding box center [151, 427] width 130 height 15
click at [199, 426] on select "No Sort A to Z Z to A" at bounding box center [151, 427] width 130 height 15
click at [195, 425] on select "No Sort A to Z Z to A" at bounding box center [151, 427] width 130 height 15
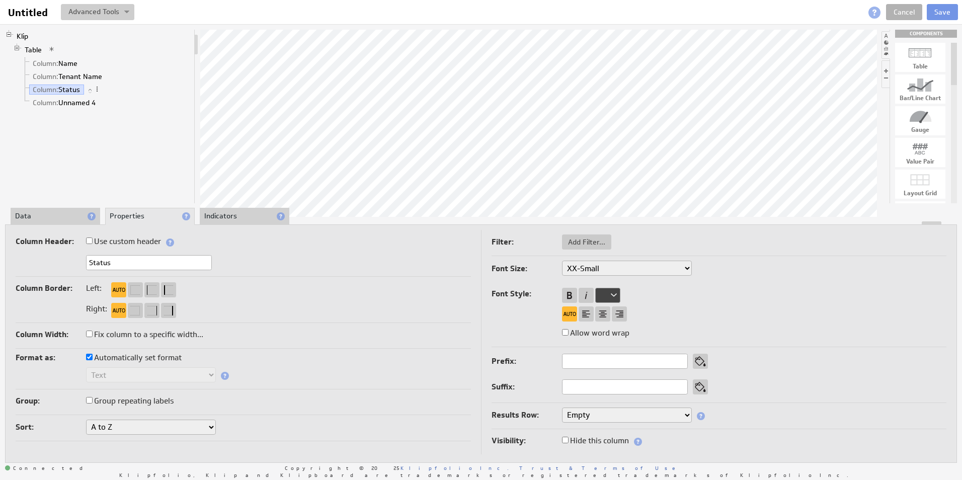
click at [127, 7] on button at bounding box center [97, 12] width 73 height 16
click at [118, 27] on td "Alt+U" at bounding box center [118, 30] width 27 height 16
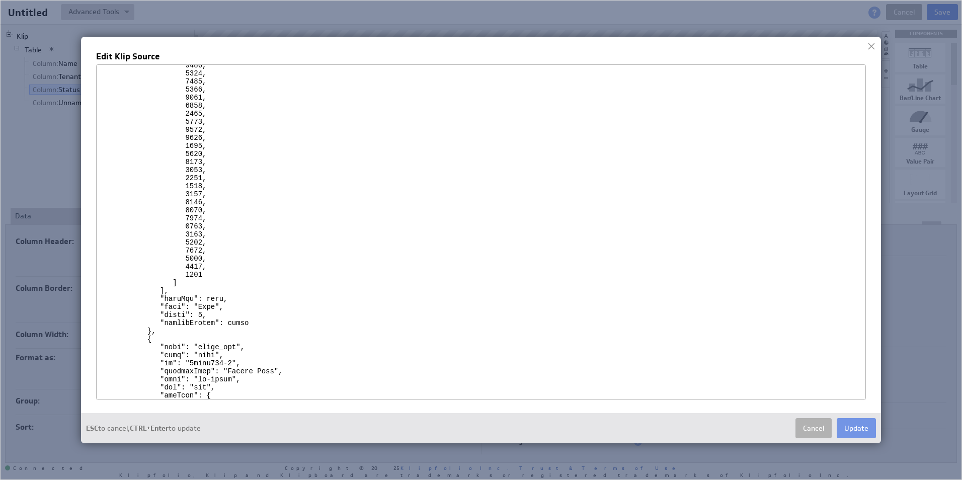
scroll to position [1275, 0]
click at [814, 420] on button "Cancel" at bounding box center [814, 428] width 36 height 20
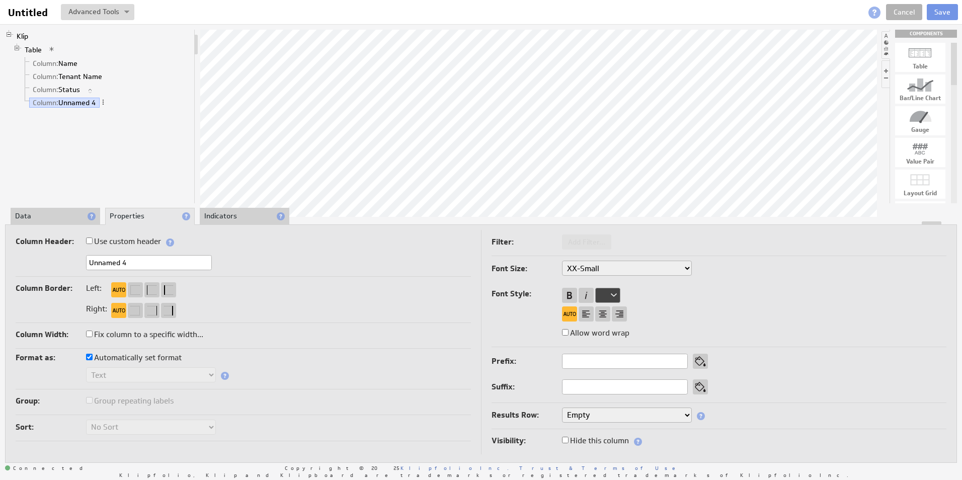
click at [23, 221] on li "Data" at bounding box center [56, 216] width 90 height 17
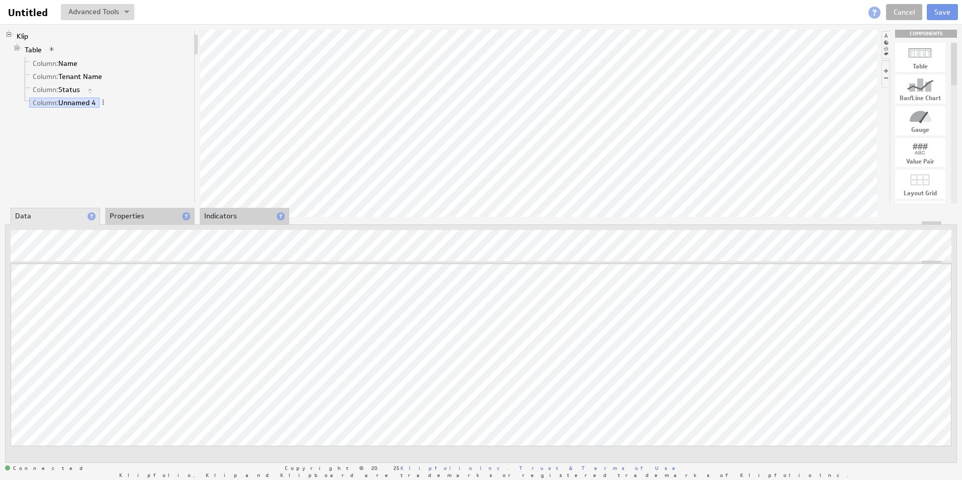
click at [126, 218] on li "Properties" at bounding box center [150, 216] width 90 height 17
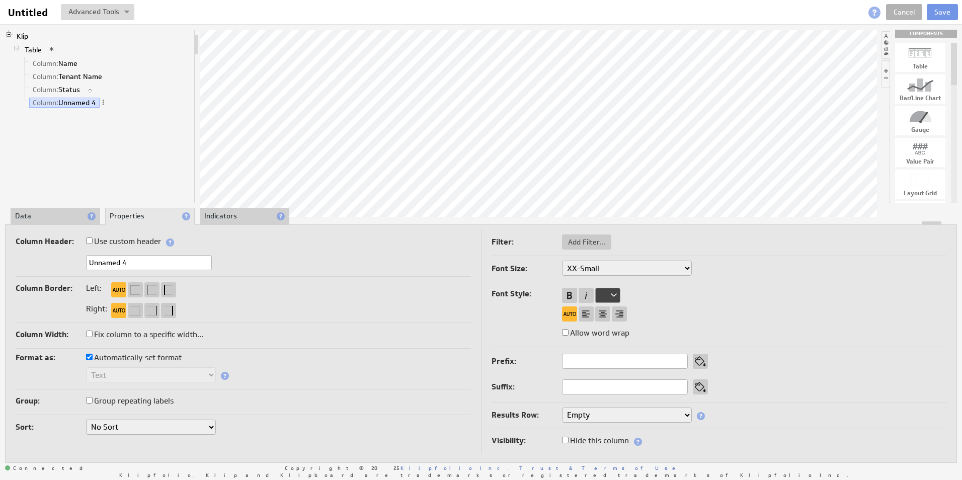
click at [567, 440] on input "Hide this column" at bounding box center [565, 440] width 7 height 7
checkbox input "true"
click at [566, 441] on input "Hide this column" at bounding box center [565, 440] width 7 height 7
checkbox input "false"
click at [566, 441] on input "Hide this column" at bounding box center [565, 440] width 7 height 7
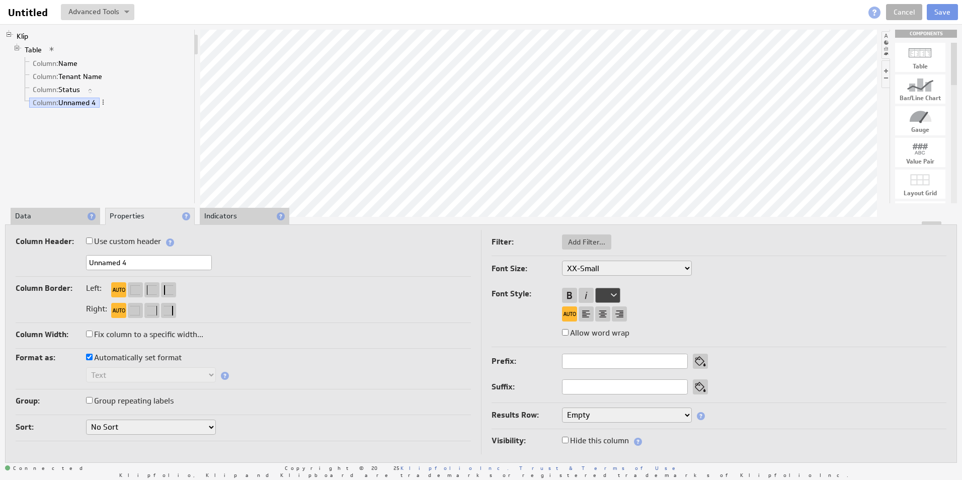
checkbox input "true"
drag, startPoint x: 145, startPoint y: 262, endPoint x: 64, endPoint y: 262, distance: 80.5
click at [64, 262] on div "Unnamed 4" at bounding box center [243, 263] width 455 height 17
type input "SortKey"
click at [49, 218] on li "Data" at bounding box center [56, 216] width 90 height 17
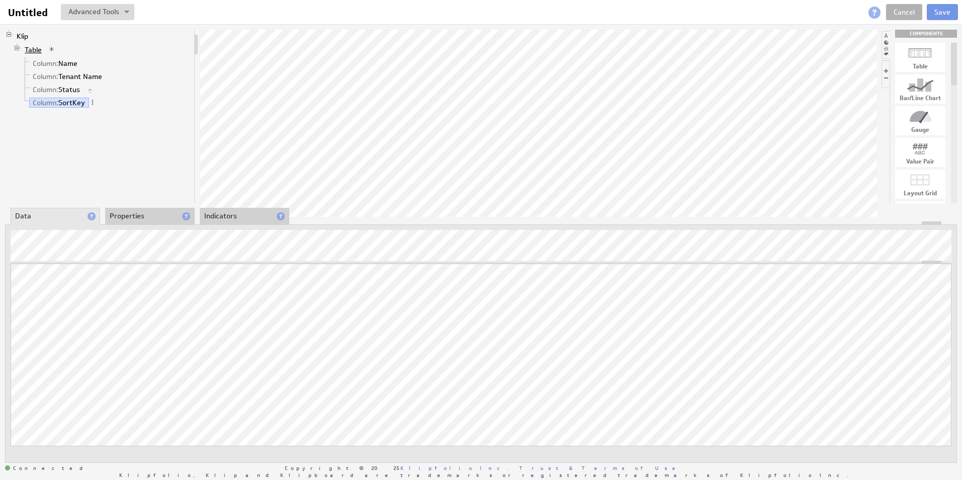
click at [43, 48] on link "Table" at bounding box center [33, 50] width 25 height 10
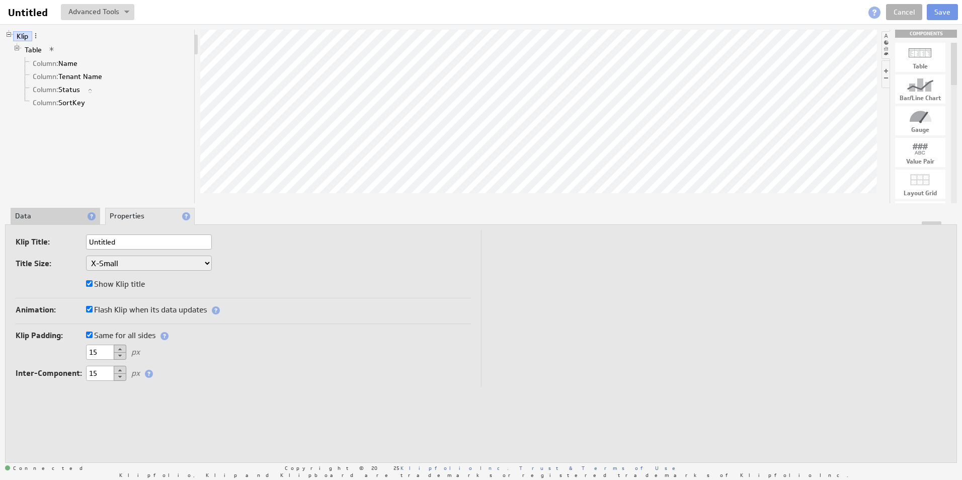
click at [73, 49] on li "Table Column: Name Column: Tenant Name Column: Status Column: SortKey" at bounding box center [101, 76] width 177 height 67
click at [34, 48] on link "Table" at bounding box center [33, 50] width 25 height 10
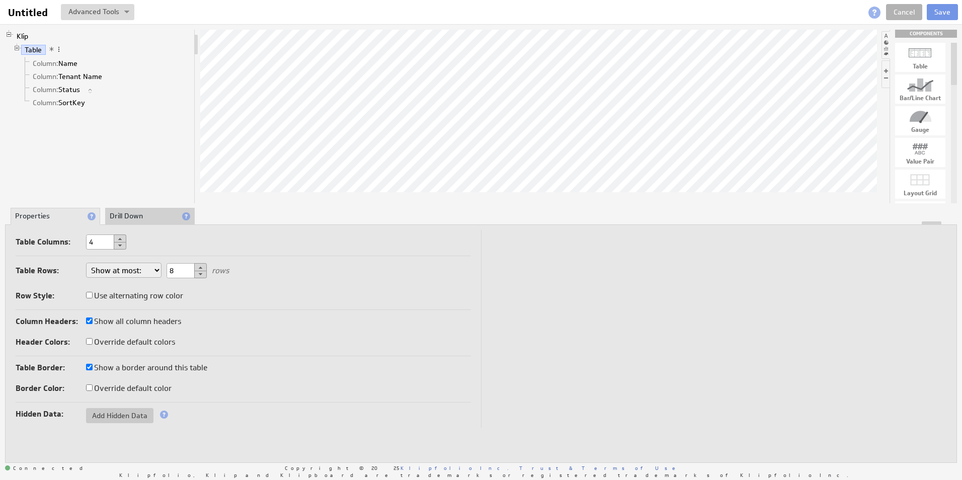
click at [133, 220] on li "Drill Down" at bounding box center [150, 216] width 90 height 17
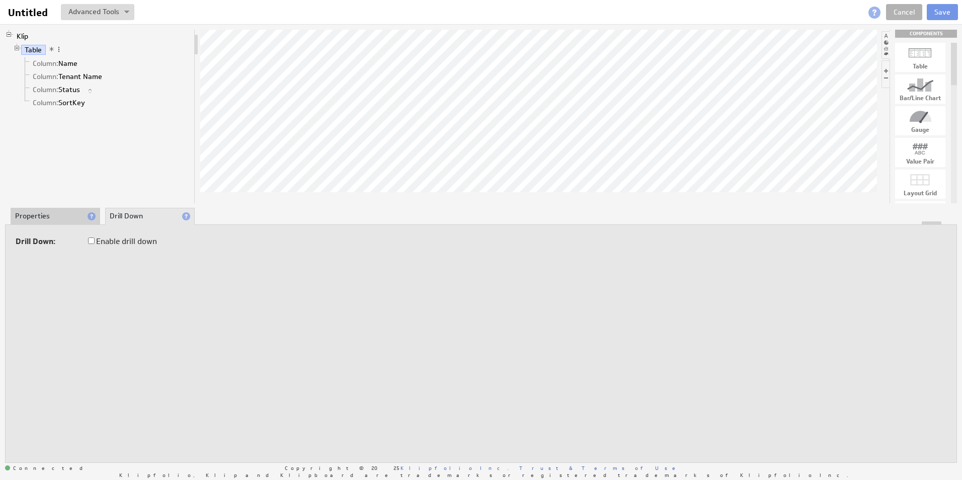
click at [66, 216] on li "Properties" at bounding box center [56, 216] width 90 height 17
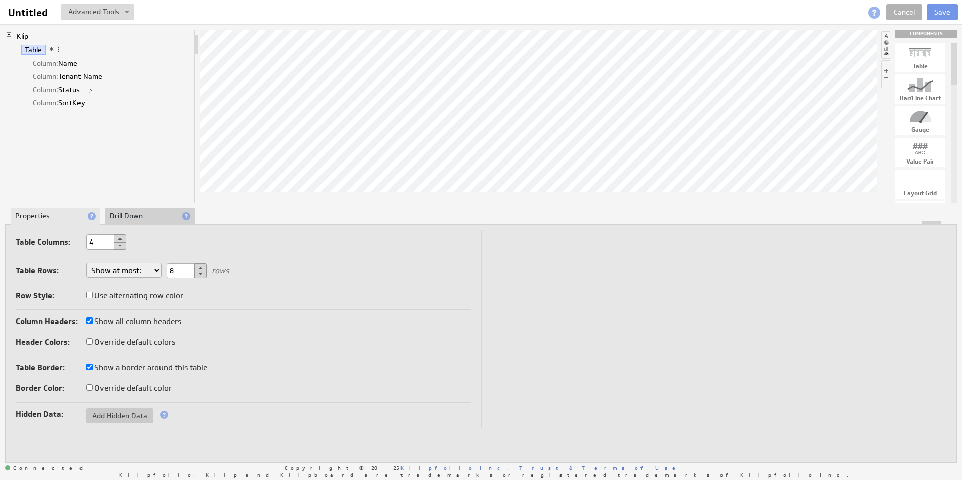
click at [160, 269] on select "Show at most: Show exactly: Show all rows" at bounding box center [123, 270] width 75 height 15
click at [91, 387] on input "Override default color" at bounding box center [89, 387] width 7 height 7
checkbox input "true"
click at [91, 387] on input "Override default color" at bounding box center [89, 387] width 7 height 7
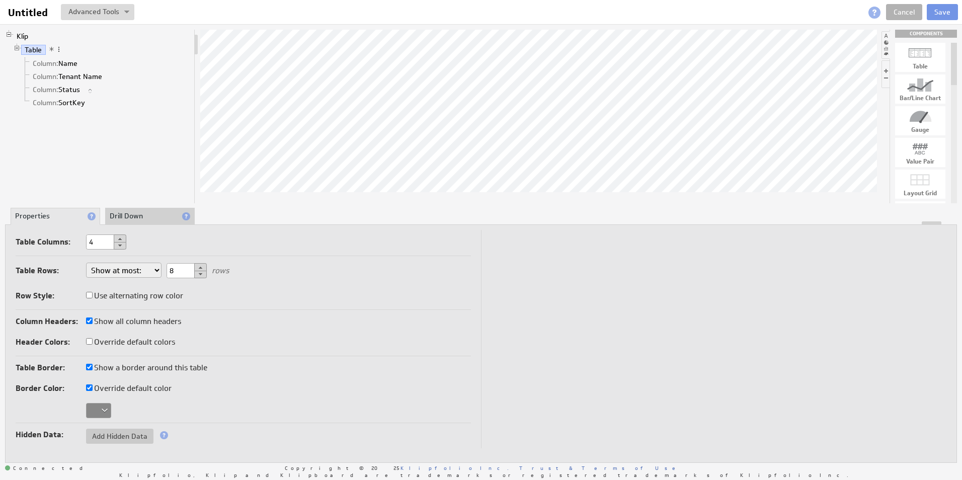
checkbox input "false"
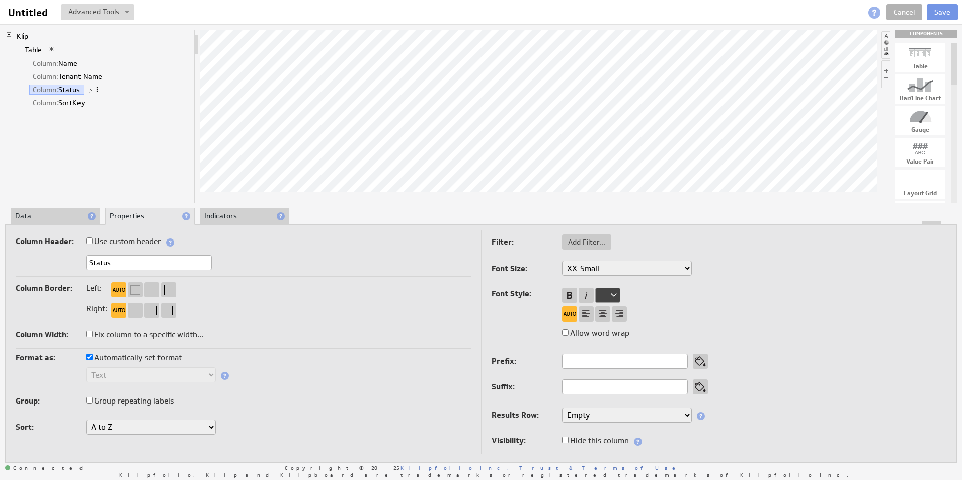
click at [100, 90] on span at bounding box center [97, 89] width 7 height 7
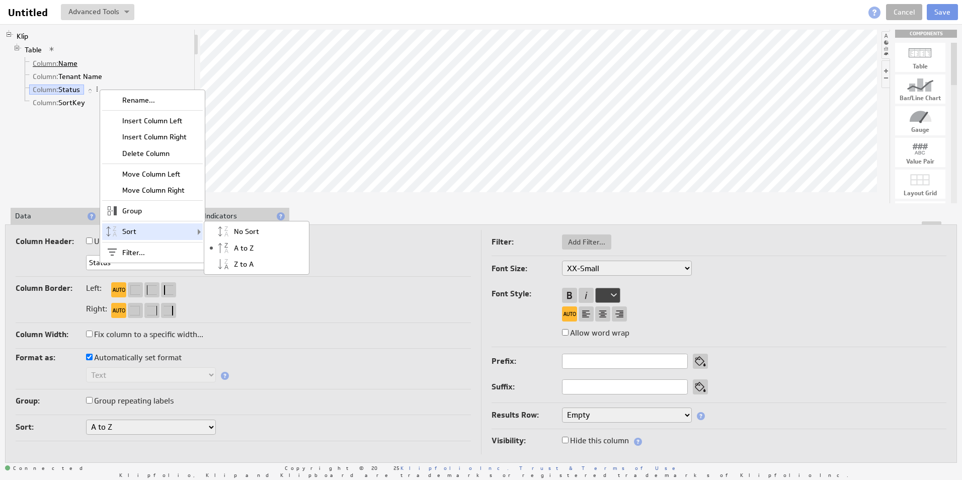
click at [81, 61] on link "Column: Name" at bounding box center [55, 63] width 52 height 10
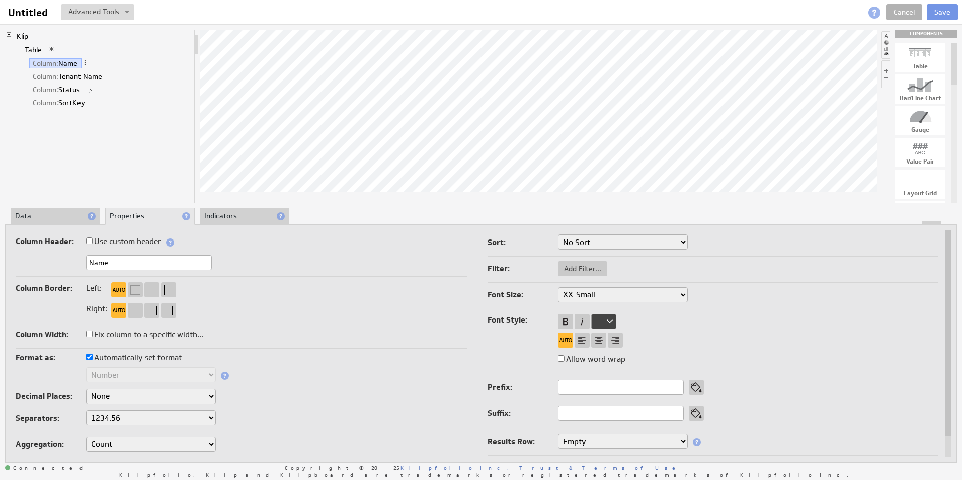
click at [88, 63] on span at bounding box center [85, 62] width 7 height 7
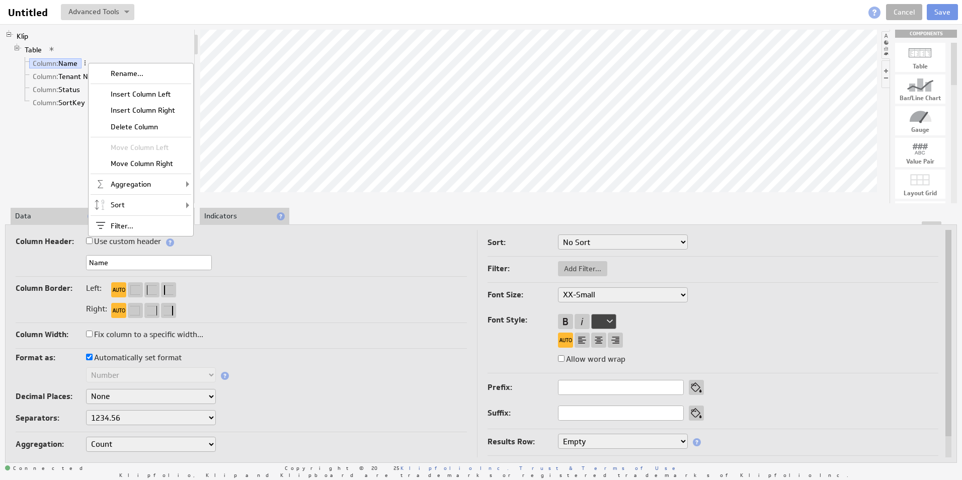
drag, startPoint x: 338, startPoint y: 411, endPoint x: 332, endPoint y: 412, distance: 6.1
click at [338, 411] on div "Separators: 1,234.56 1.234,56 1'234.56 1,234/56 1 234,56 1 234-56 1 234.56 1234…" at bounding box center [241, 418] width 451 height 17
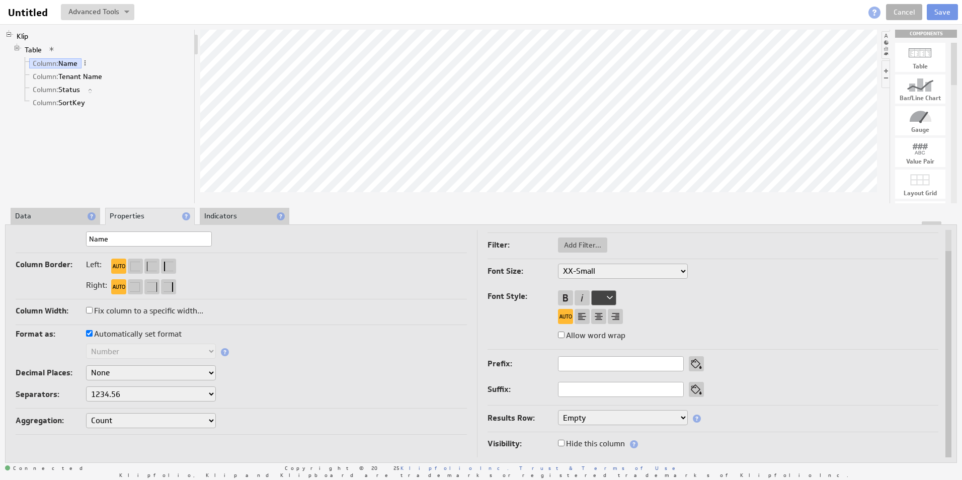
click at [189, 417] on select "Sum Average Median Min Max First Last Count Count Distinct" at bounding box center [151, 420] width 130 height 15
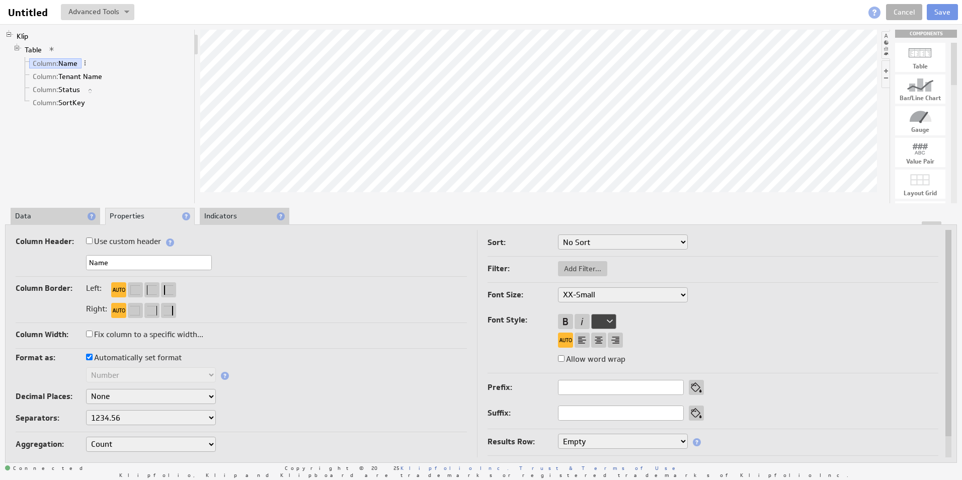
click at [672, 248] on select "No Sort Lowest to Highest Highest to Lowest" at bounding box center [623, 241] width 130 height 15
click at [568, 273] on span "Add Filter..." at bounding box center [582, 268] width 49 height 9
type input "1101"
type input "6413"
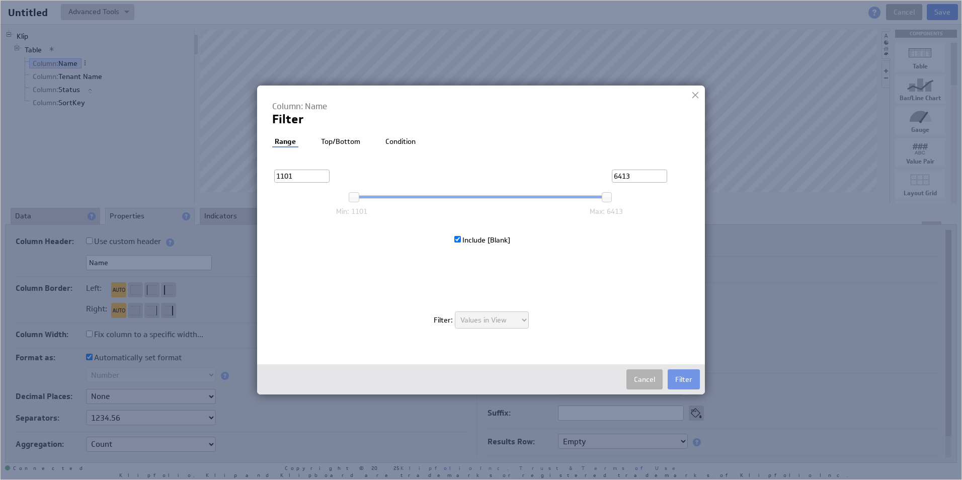
click at [348, 140] on li "Top/Bottom" at bounding box center [341, 142] width 44 height 10
click at [411, 139] on li "Condition" at bounding box center [400, 142] width 35 height 10
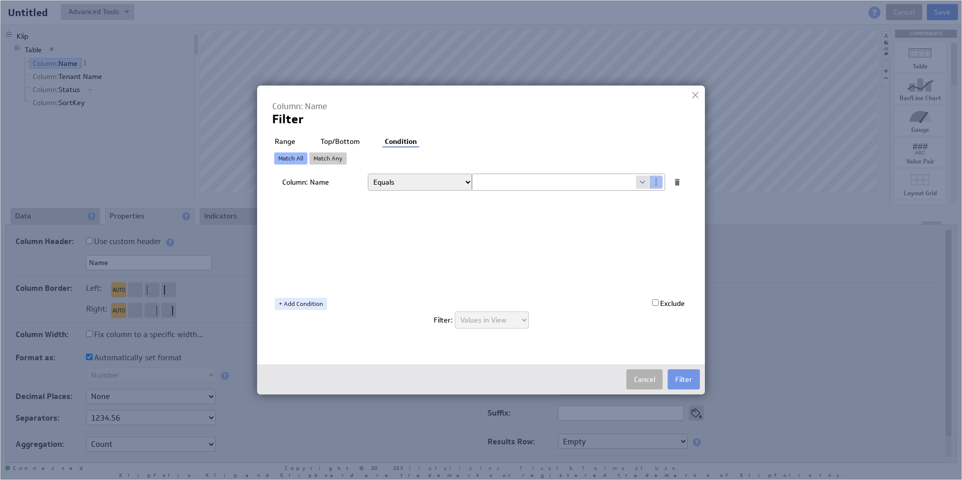
click at [287, 134] on div "Column: Name Filter Filter: Range Top/Bottom Condition Exclude Top Bottom 10 Co…" at bounding box center [481, 220] width 418 height 239
click at [294, 140] on li "Range" at bounding box center [285, 142] width 26 height 10
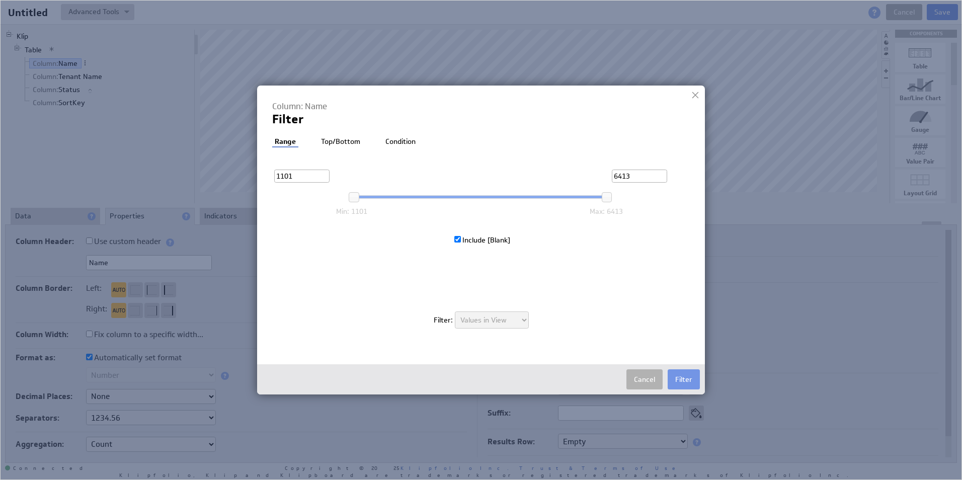
click at [336, 145] on li "Top/Bottom" at bounding box center [341, 142] width 44 height 10
click at [644, 380] on button "Cancel" at bounding box center [644, 379] width 36 height 20
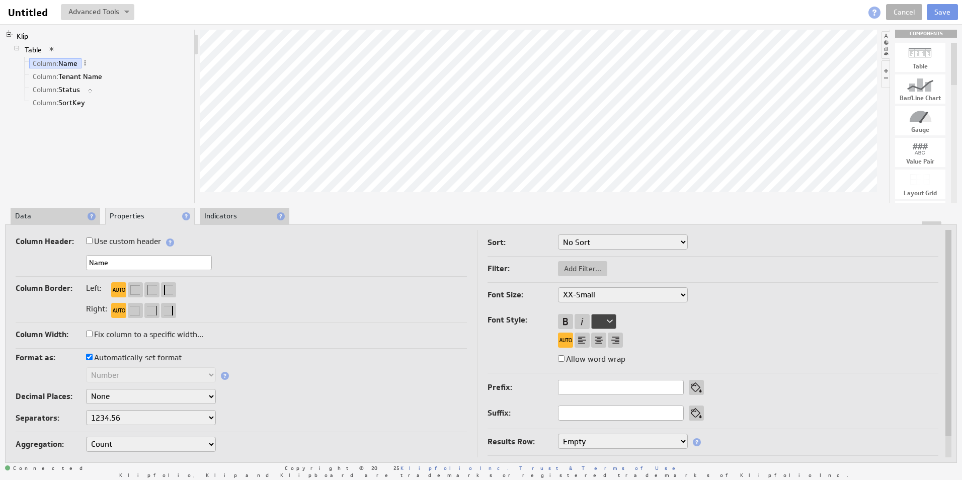
click at [572, 235] on select "No Sort Lowest to Highest Highest to Lowest" at bounding box center [623, 241] width 130 height 15
click at [317, 297] on div "Column Border: Left:" at bounding box center [241, 289] width 451 height 16
click at [228, 218] on li "Indicators" at bounding box center [245, 216] width 90 height 17
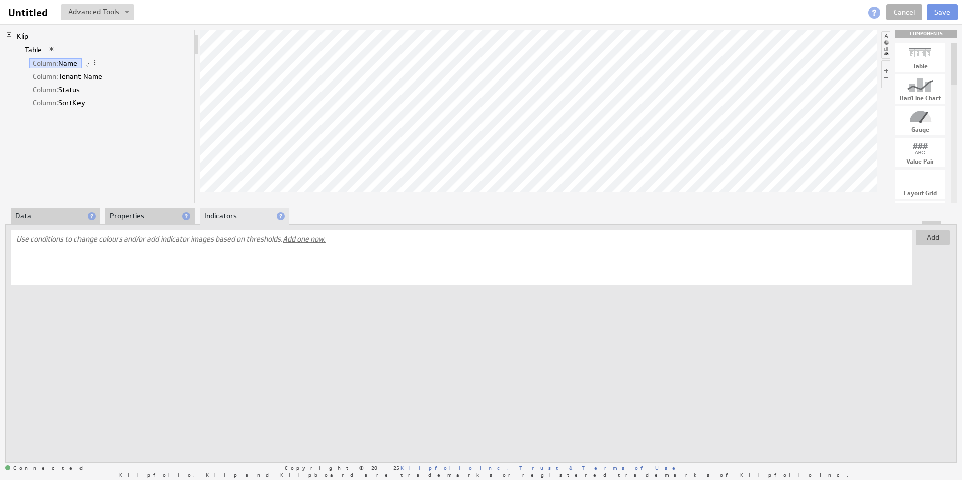
click at [127, 218] on li "Properties" at bounding box center [150, 216] width 90 height 17
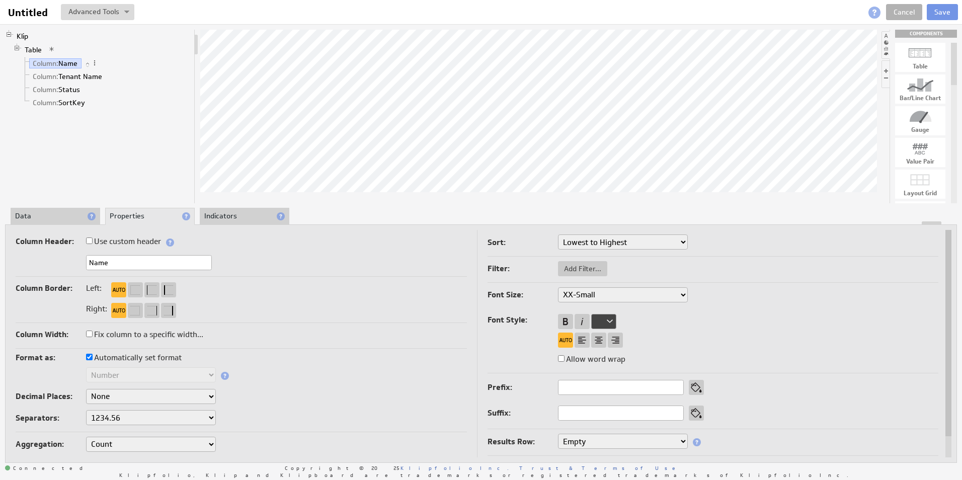
click at [71, 218] on li "Data" at bounding box center [56, 216] width 90 height 17
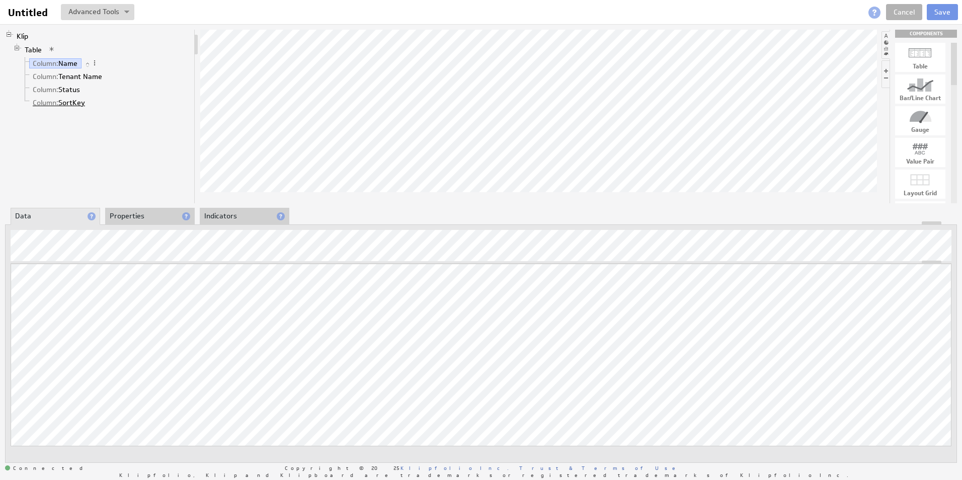
click at [74, 105] on link "Column: SortKey" at bounding box center [59, 103] width 60 height 10
click at [123, 220] on li "Properties" at bounding box center [150, 216] width 90 height 17
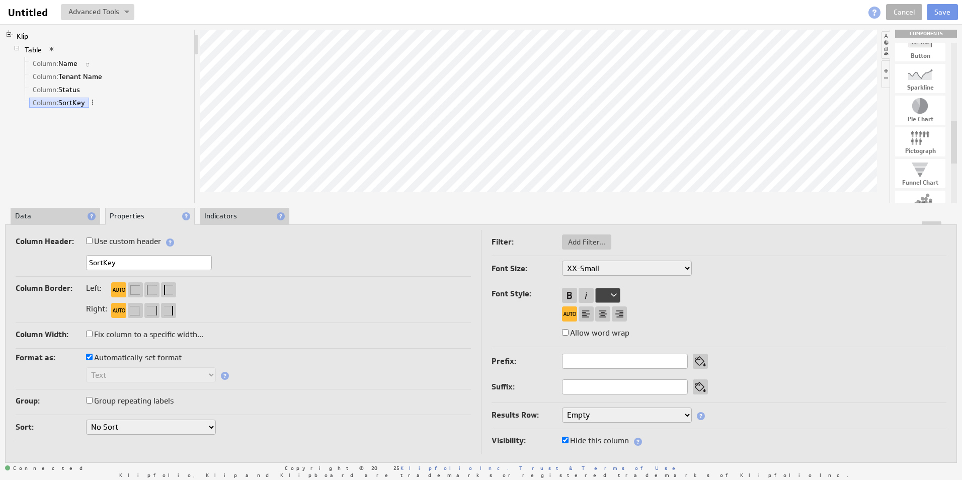
click at [924, 108] on div at bounding box center [920, 106] width 50 height 16
drag, startPoint x: 924, startPoint y: 108, endPoint x: 730, endPoint y: 167, distance: 203.4
click at [934, 10] on button "Save" at bounding box center [942, 12] width 31 height 16
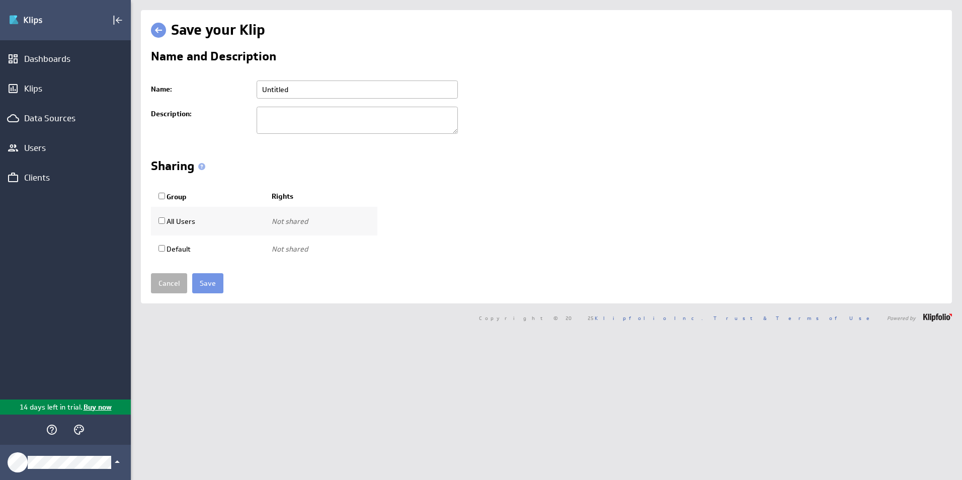
drag, startPoint x: 292, startPoint y: 93, endPoint x: 240, endPoint y: 93, distance: 52.3
click at [240, 93] on tr "Name: Untitled Please enter a valid name" at bounding box center [546, 89] width 791 height 26
type input "Table"
click at [219, 288] on input "Save" at bounding box center [207, 283] width 31 height 20
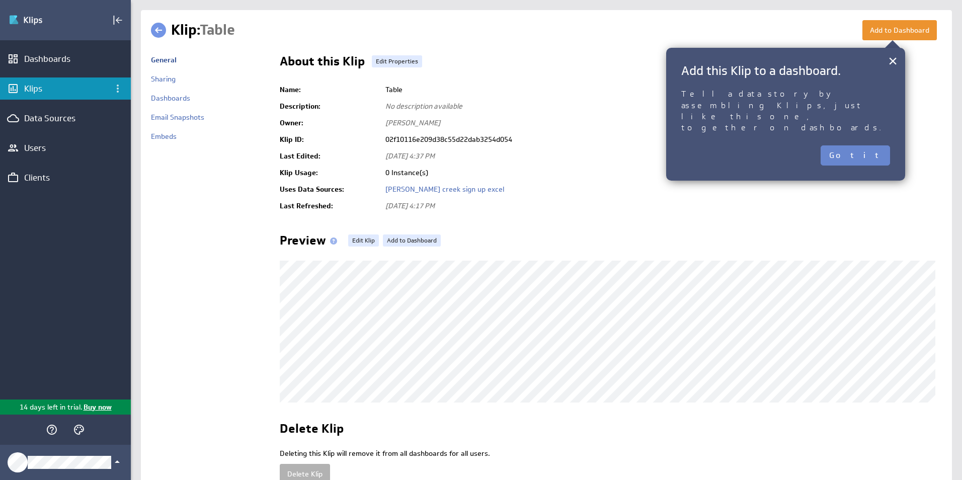
click at [872, 145] on button "Got it" at bounding box center [855, 155] width 69 height 20
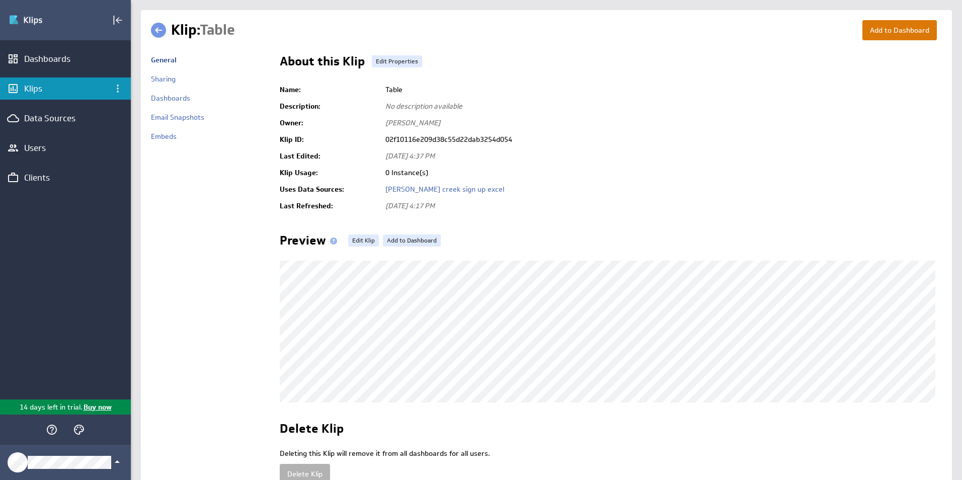
click at [877, 30] on button "Add to Dashboard" at bounding box center [899, 30] width 74 height 20
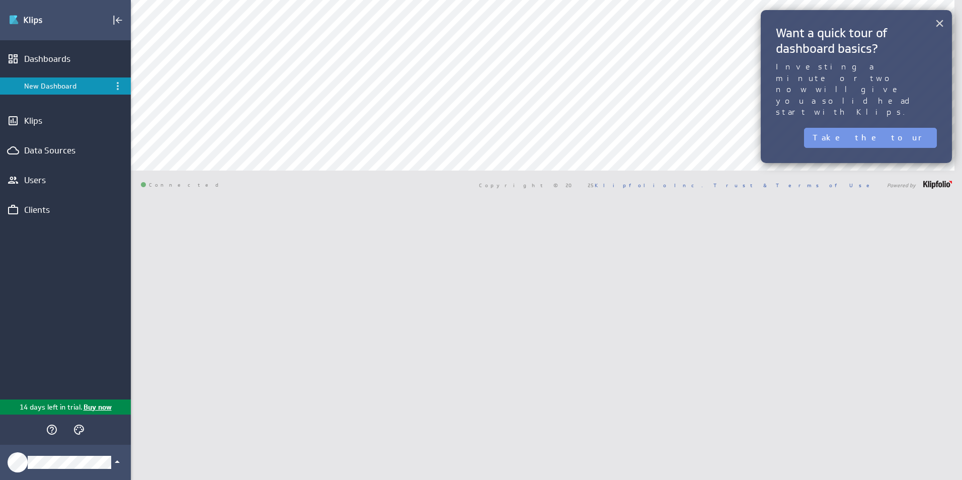
click at [942, 21] on button "×" at bounding box center [940, 23] width 10 height 20
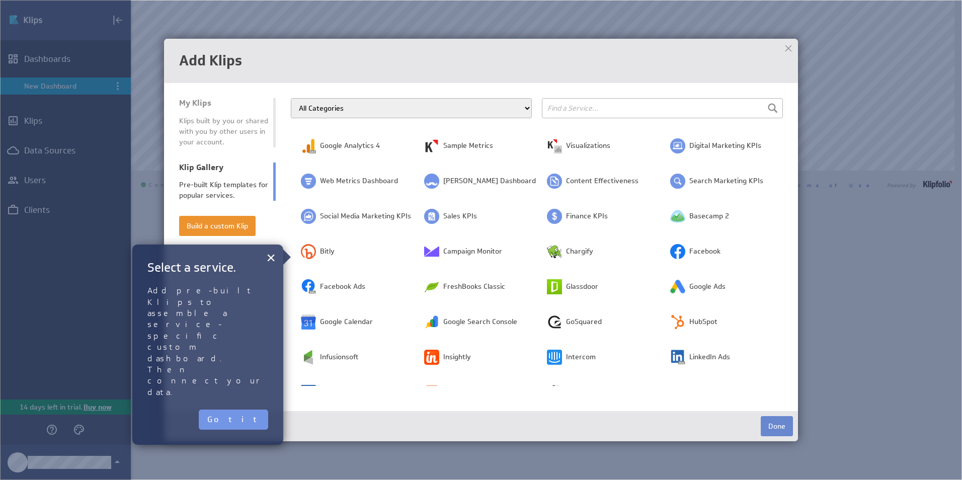
click at [771, 432] on button "Done" at bounding box center [777, 426] width 32 height 20
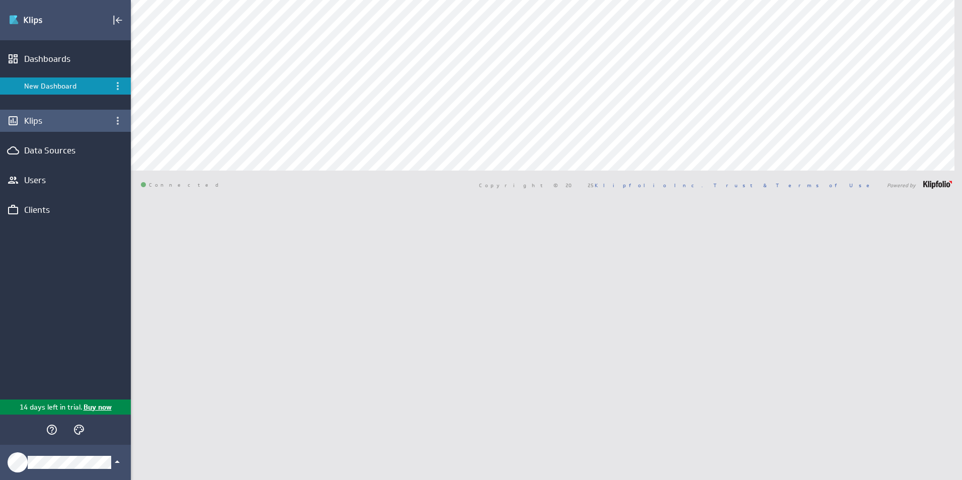
click at [47, 126] on div "Klips" at bounding box center [65, 120] width 83 height 11
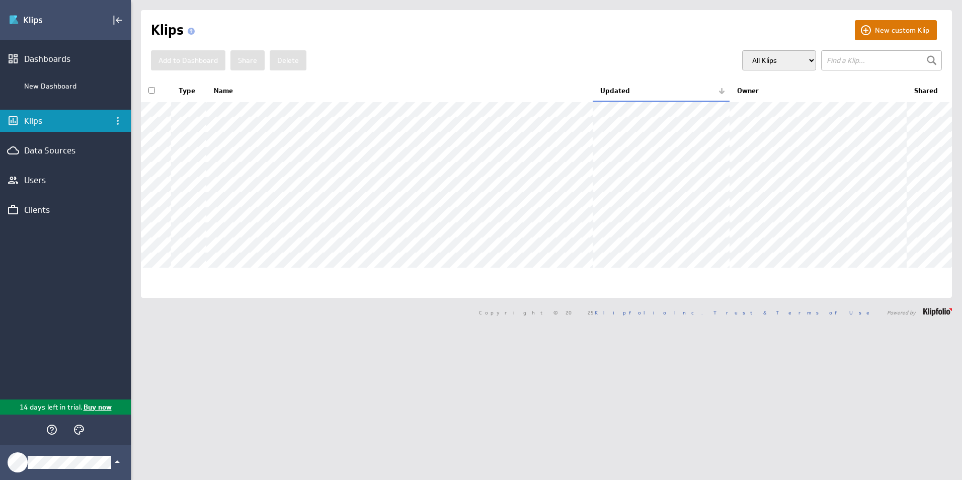
click at [873, 29] on button "New custom Klip" at bounding box center [896, 30] width 82 height 20
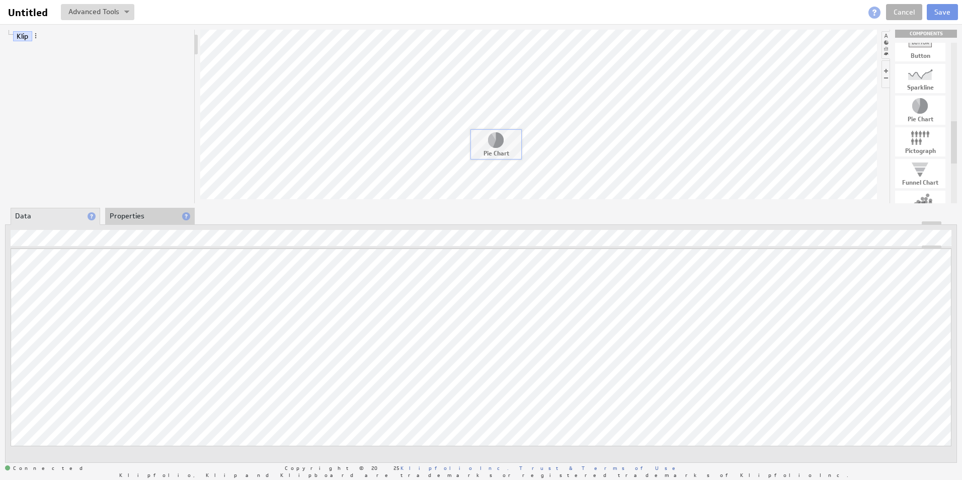
drag, startPoint x: 928, startPoint y: 107, endPoint x: 503, endPoint y: 141, distance: 426.0
click at [42, 78] on link "Labels" at bounding box center [43, 76] width 28 height 10
click at [121, 214] on li "Properties" at bounding box center [150, 216] width 90 height 17
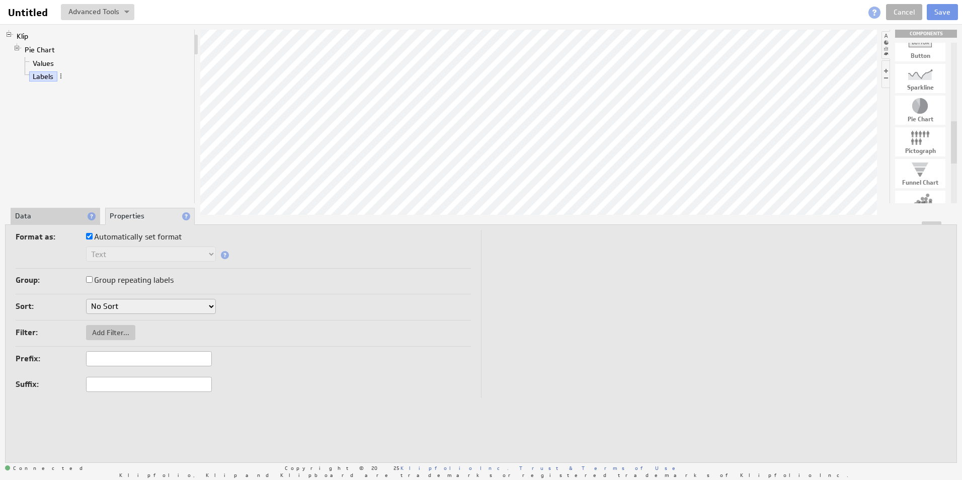
click at [180, 306] on select "No Sort A to Z Z to A" at bounding box center [151, 306] width 130 height 15
click at [48, 65] on link "Values" at bounding box center [43, 63] width 29 height 10
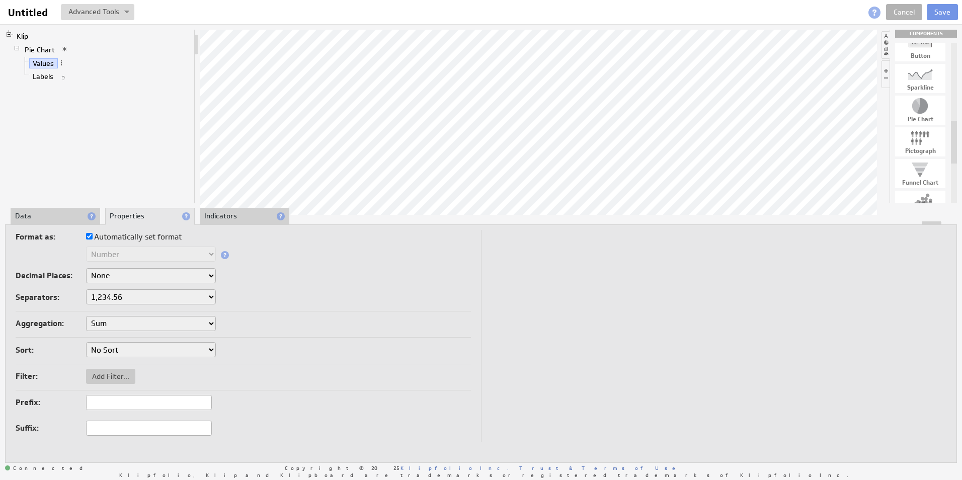
click at [189, 279] on select "None .# (1) .## (2) .### (3) .#### (4)" at bounding box center [151, 275] width 130 height 15
click at [179, 277] on select "None .# (1) .## (2) .### (3) .#### (4)" at bounding box center [151, 275] width 130 height 15
click at [169, 299] on select "1,234.56 1.234,56 1'234.56 1,234/56 1 234,56 1 234-56 1 234.56 1234.56" at bounding box center [151, 296] width 130 height 15
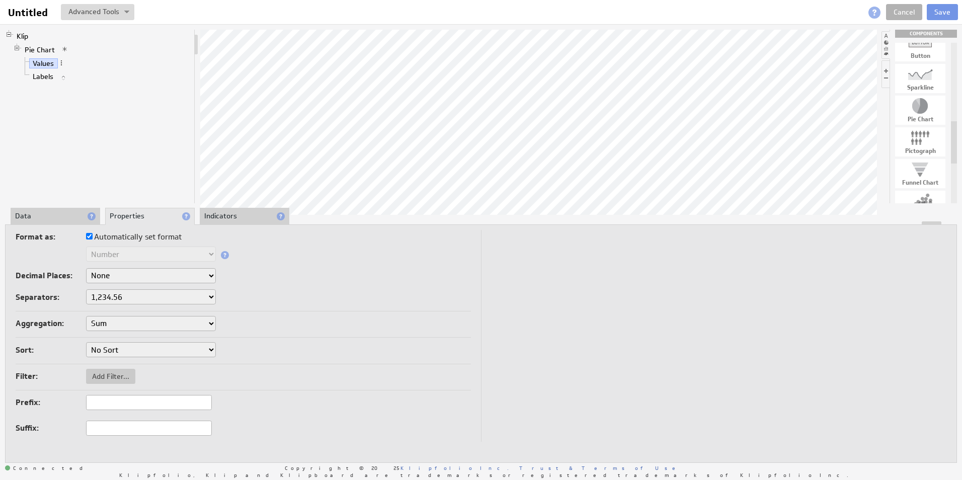
select select "*."
click at [45, 77] on link "Labels" at bounding box center [43, 76] width 28 height 10
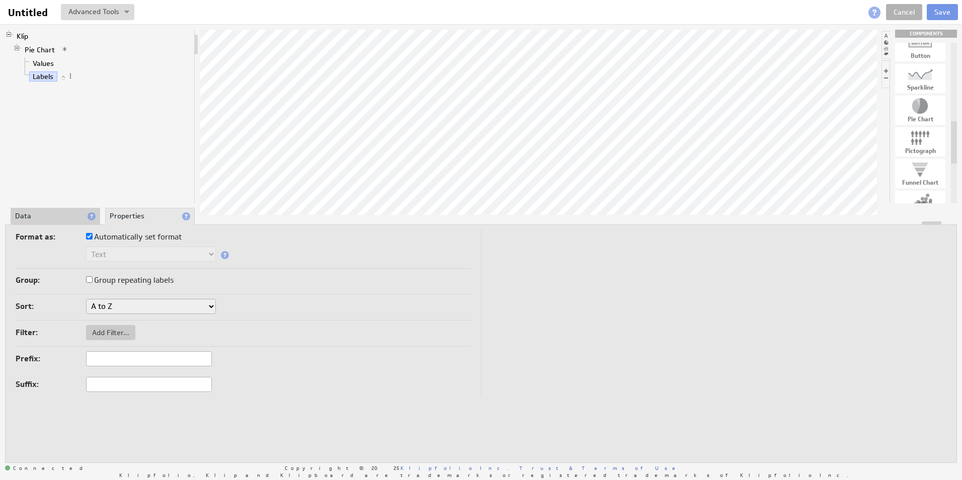
click at [49, 221] on div at bounding box center [481, 223] width 951 height 4
click at [46, 213] on li "Data" at bounding box center [56, 216] width 90 height 17
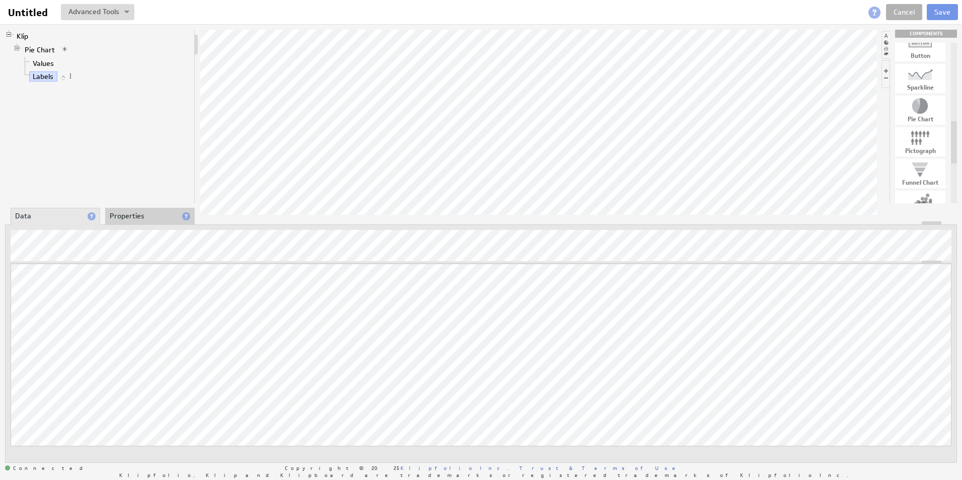
click at [125, 214] on li "Properties" at bounding box center [150, 216] width 90 height 17
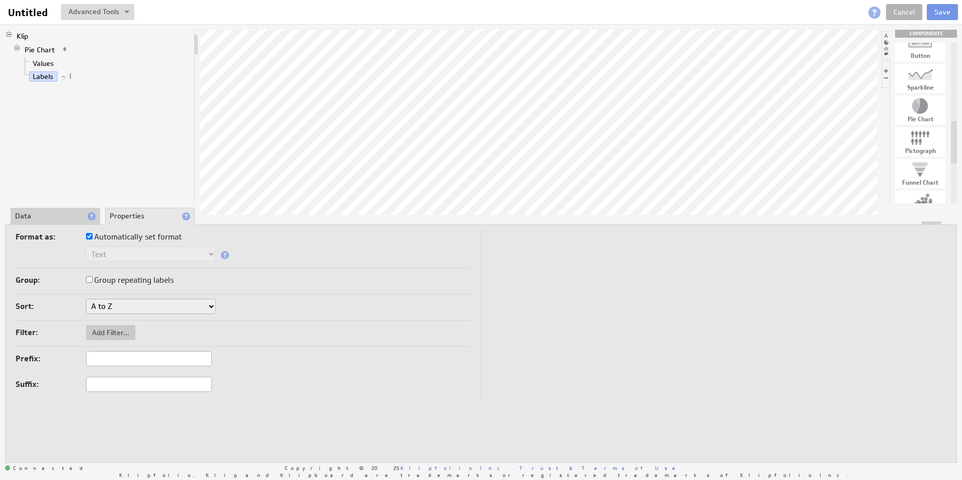
click at [90, 235] on input "Automatically set format" at bounding box center [89, 236] width 7 height 7
checkbox input "false"
click at [155, 261] on select "Text Number Currency Percentage Date / Time" at bounding box center [151, 254] width 130 height 15
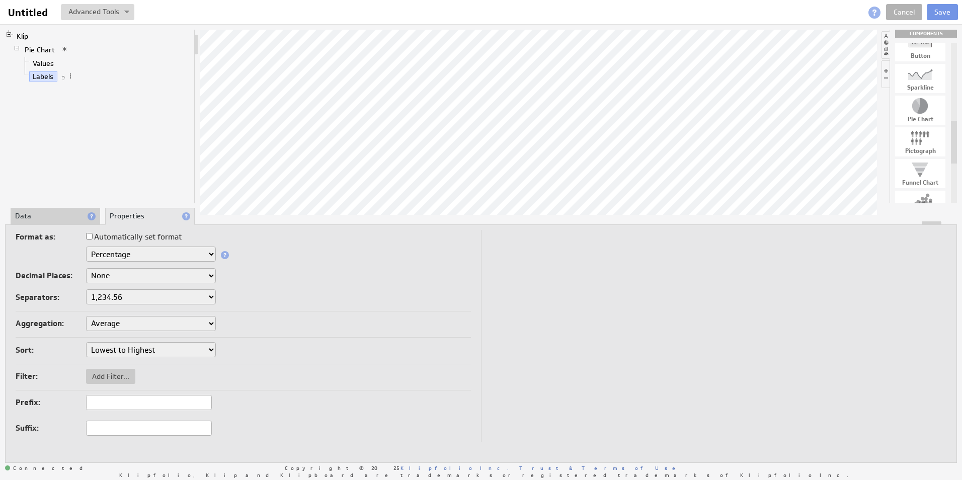
click at [137, 299] on select "1,234.56 1.234,56 1'234.56 1,234/56 1 234,56 1 234-56 1 234.56 1234.56" at bounding box center [151, 296] width 130 height 15
select select "*."
click at [110, 274] on select "None .# (1) .## (2) .### (3) .#### (4)" at bounding box center [151, 275] width 130 height 15
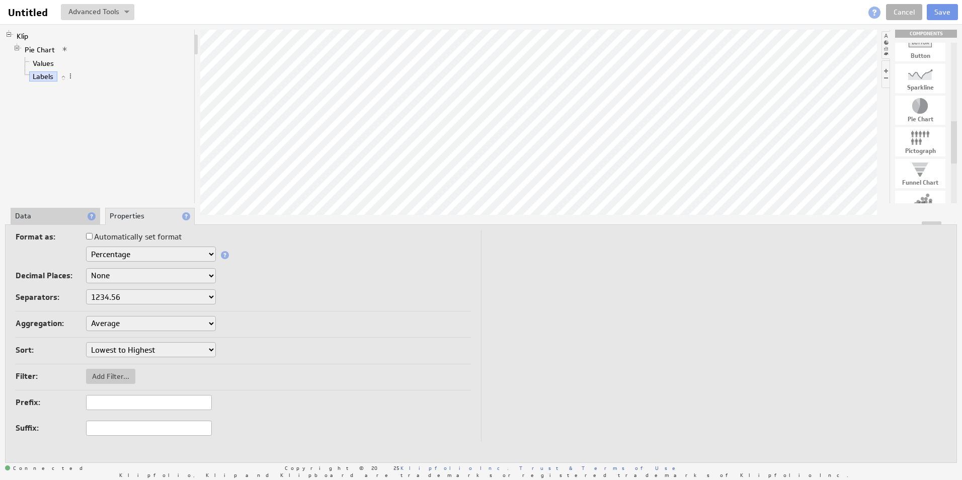
click at [28, 215] on li "Data" at bounding box center [56, 216] width 90 height 17
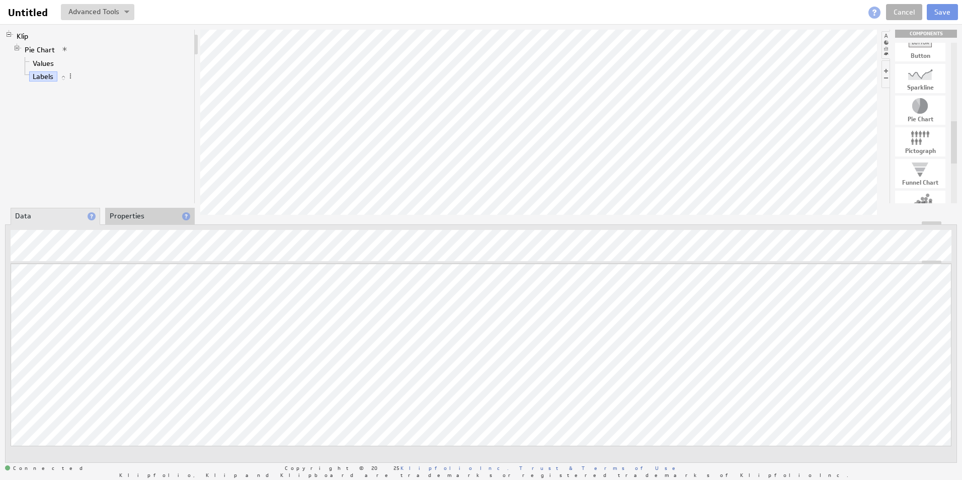
click at [166, 215] on li "Properties" at bounding box center [150, 216] width 90 height 17
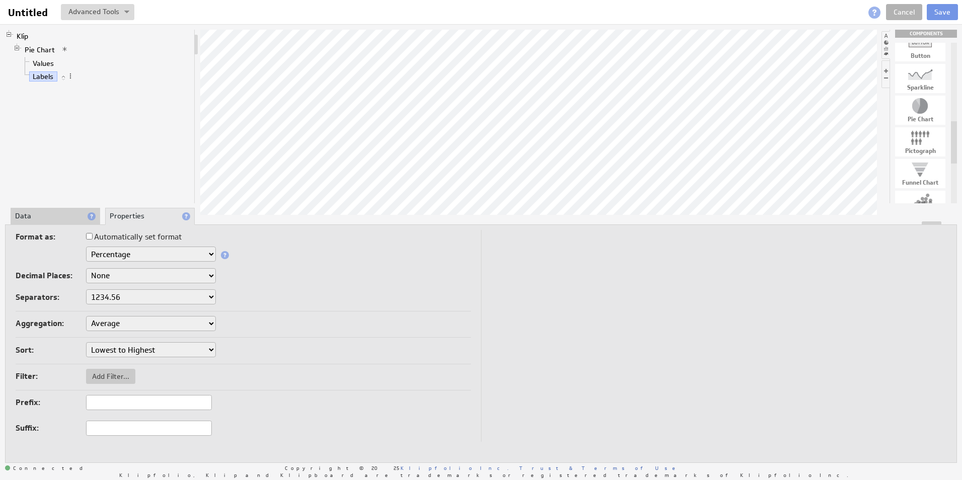
click at [167, 252] on select "Text Number Currency Percentage Date / Time" at bounding box center [151, 254] width 130 height 15
click at [149, 323] on select "Sum Average Median Min Max First Last Count Count Distinct" at bounding box center [151, 323] width 130 height 15
click at [149, 322] on select "Sum Average Median Min Max First Last Count Count Distinct" at bounding box center [151, 323] width 130 height 15
click at [168, 256] on select "Text Number Currency Percentage Date / Time" at bounding box center [151, 254] width 130 height 15
click at [108, 372] on span "Add Filter..." at bounding box center [110, 376] width 49 height 9
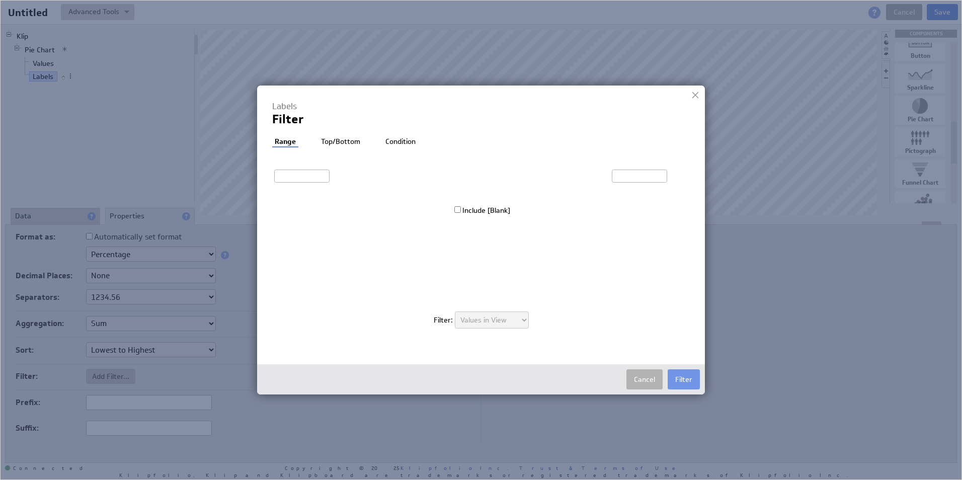
click at [336, 140] on li "Top/Bottom" at bounding box center [341, 142] width 44 height 10
click at [411, 138] on li "Condition" at bounding box center [400, 142] width 35 height 10
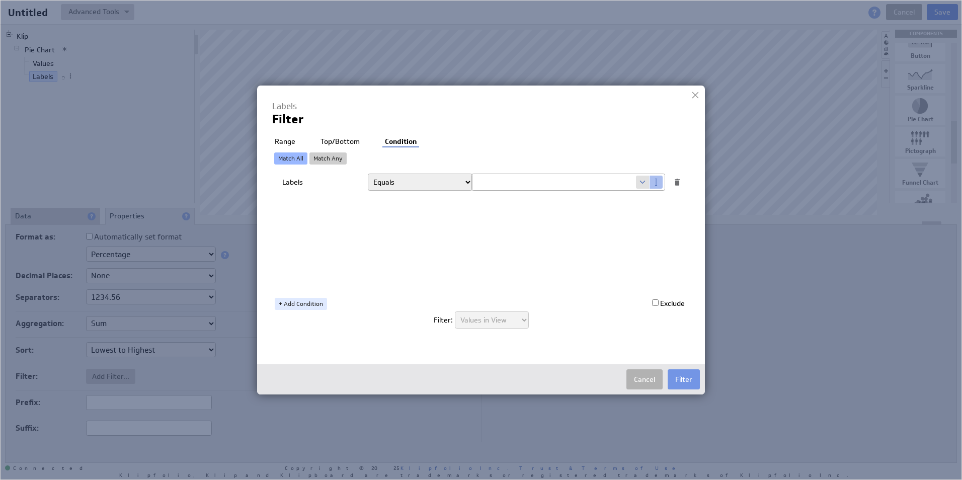
click at [339, 140] on li "Top/Bottom" at bounding box center [340, 142] width 44 height 10
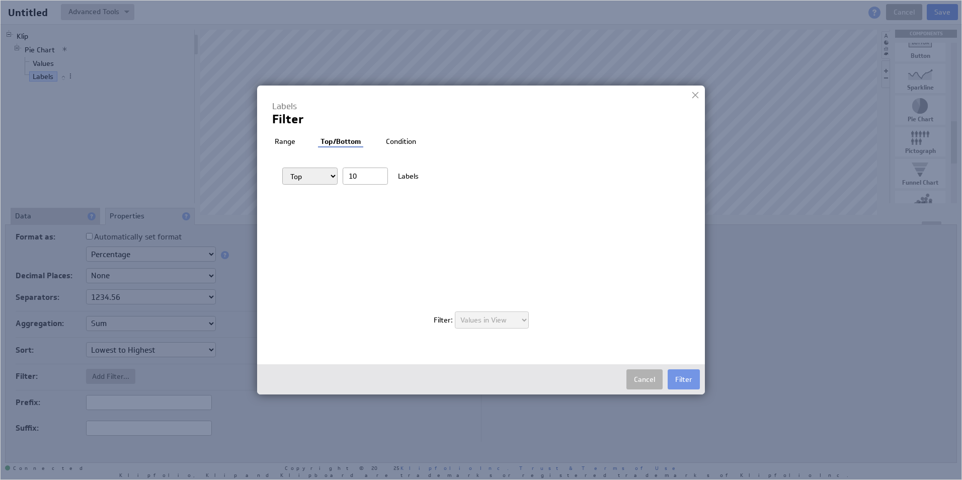
click at [375, 138] on ul "Range Top/Bottom Condition" at bounding box center [355, 142] width 167 height 11
click at [387, 141] on li "Condition" at bounding box center [400, 142] width 35 height 10
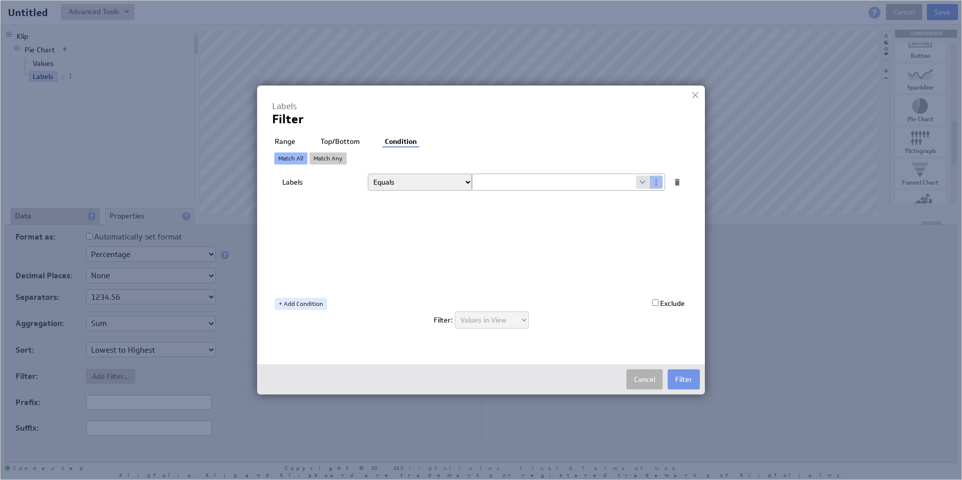
click at [417, 181] on select "Equals Greater than Less than Greater than or equal to Less than or equal to Do…" at bounding box center [420, 182] width 105 height 17
click at [653, 378] on button "Cancel" at bounding box center [644, 379] width 36 height 20
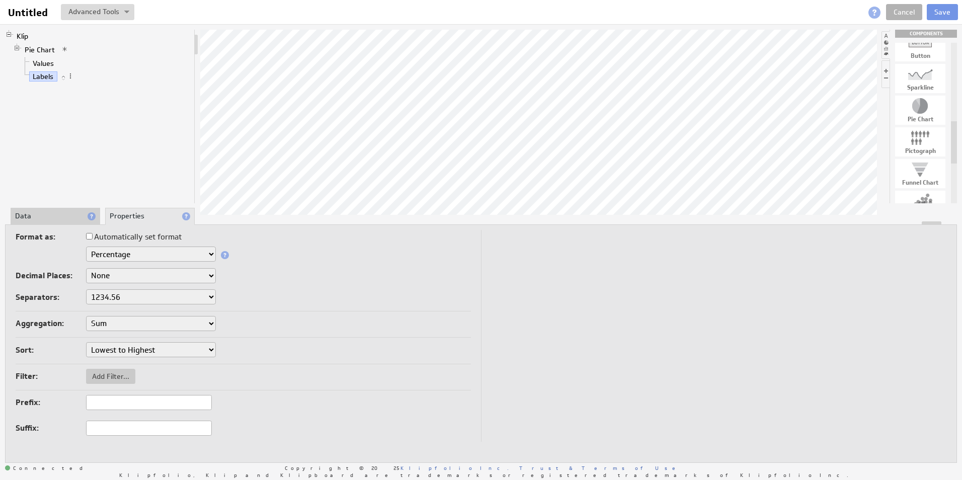
click at [68, 220] on li "Data" at bounding box center [56, 216] width 90 height 17
drag, startPoint x: 944, startPoint y: 10, endPoint x: 932, endPoint y: 12, distance: 12.2
click at [944, 10] on button "Save" at bounding box center [942, 12] width 31 height 16
